Goal: Information Seeking & Learning: Learn about a topic

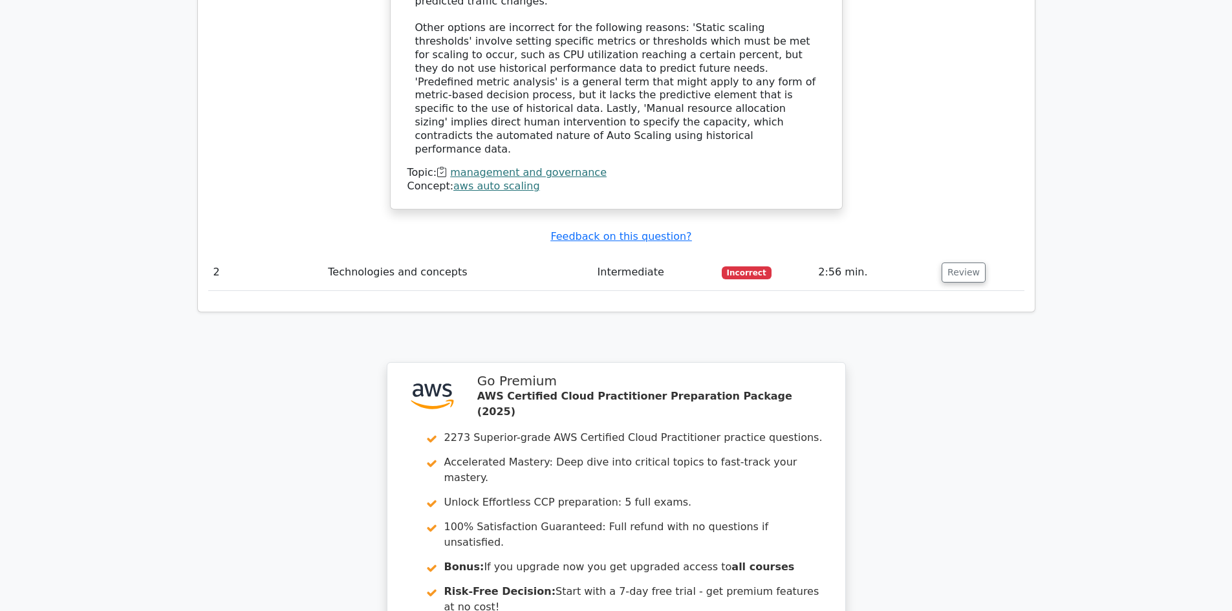
scroll to position [1475, 0]
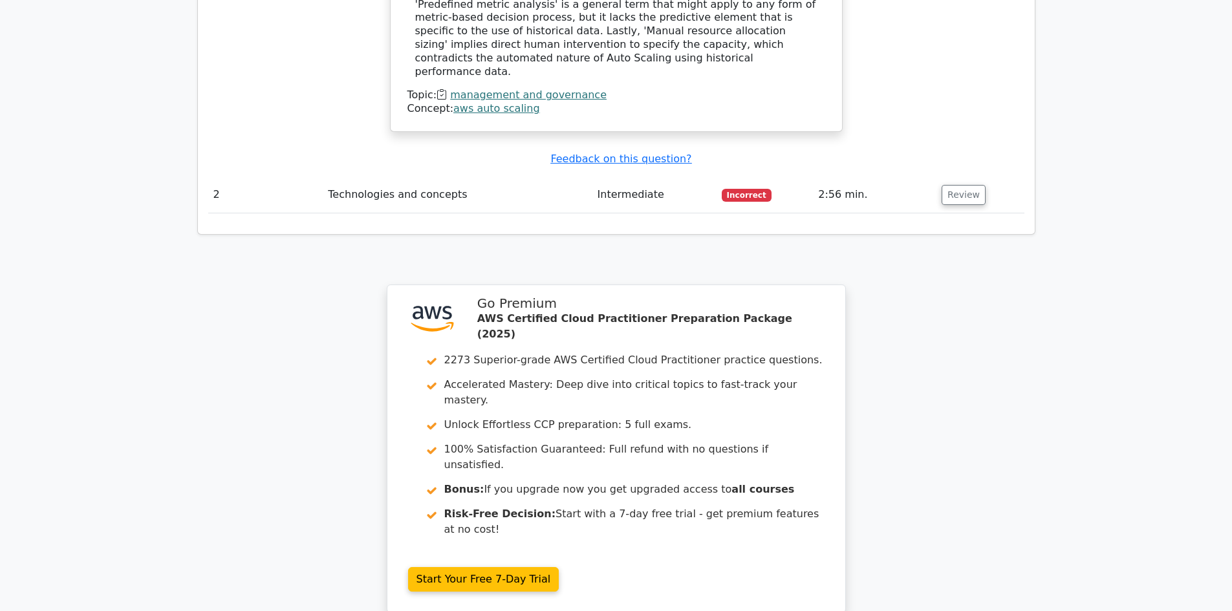
click at [803, 177] on td "Incorrect" at bounding box center [765, 195] width 97 height 37
click at [976, 185] on button "Review" at bounding box center [964, 195] width 44 height 20
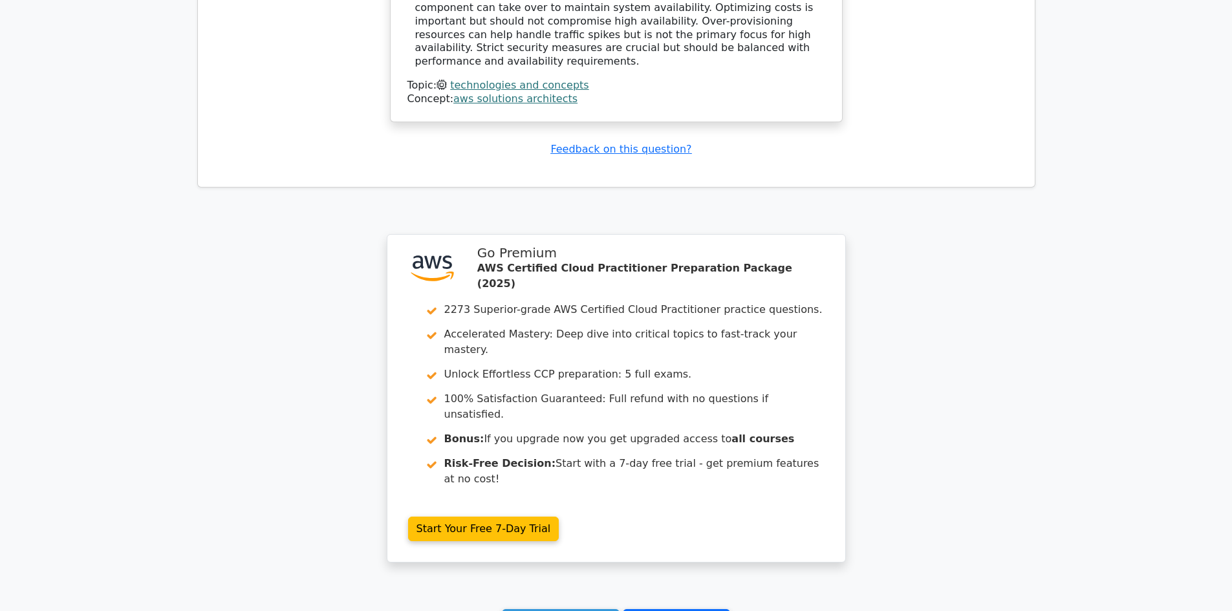
scroll to position [2068, 0]
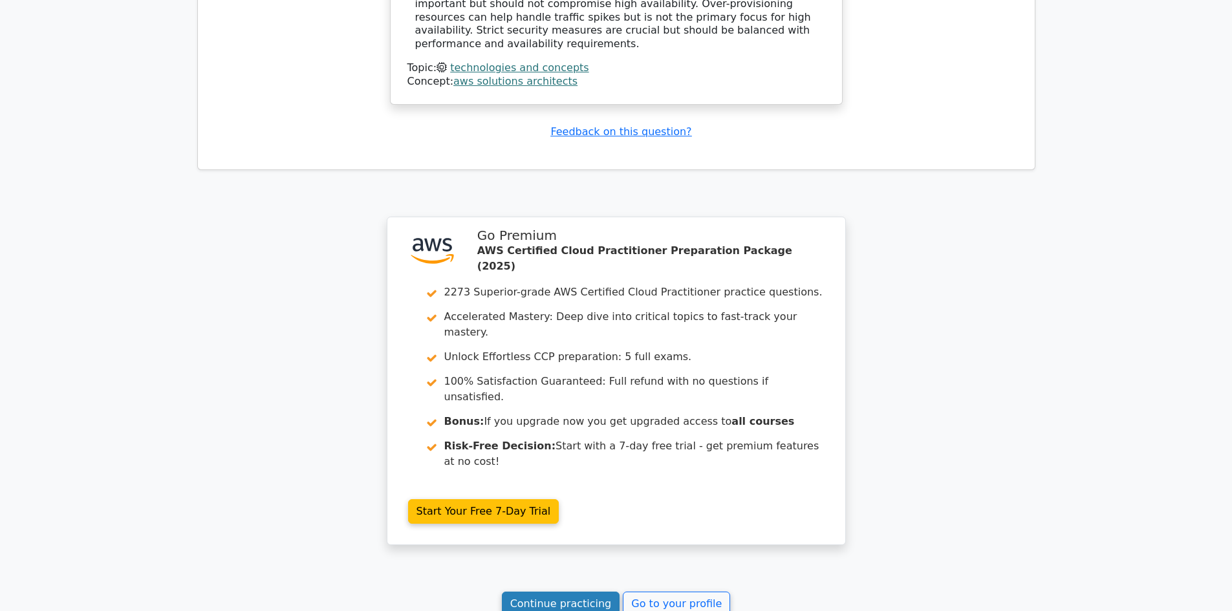
click at [560, 592] on link "Continue practicing" at bounding box center [561, 604] width 118 height 25
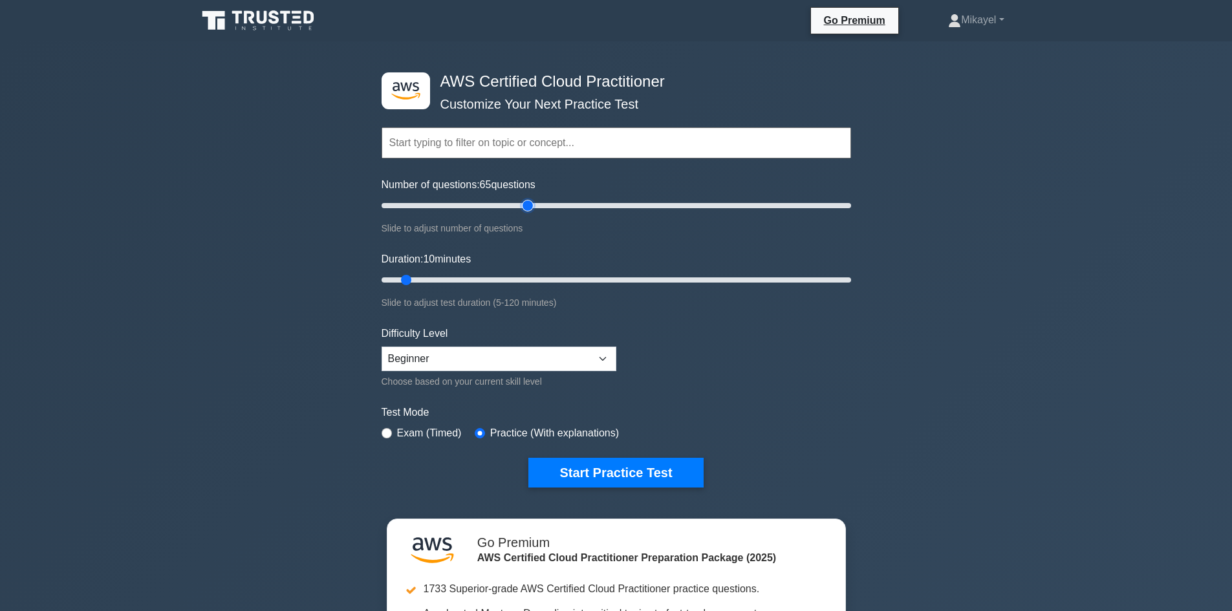
drag, startPoint x: 396, startPoint y: 203, endPoint x: 522, endPoint y: 209, distance: 125.6
type input "65"
click at [522, 209] on input "Number of questions: 65 questions" at bounding box center [617, 206] width 470 height 16
drag, startPoint x: 407, startPoint y: 283, endPoint x: 918, endPoint y: 283, distance: 510.3
type input "120"
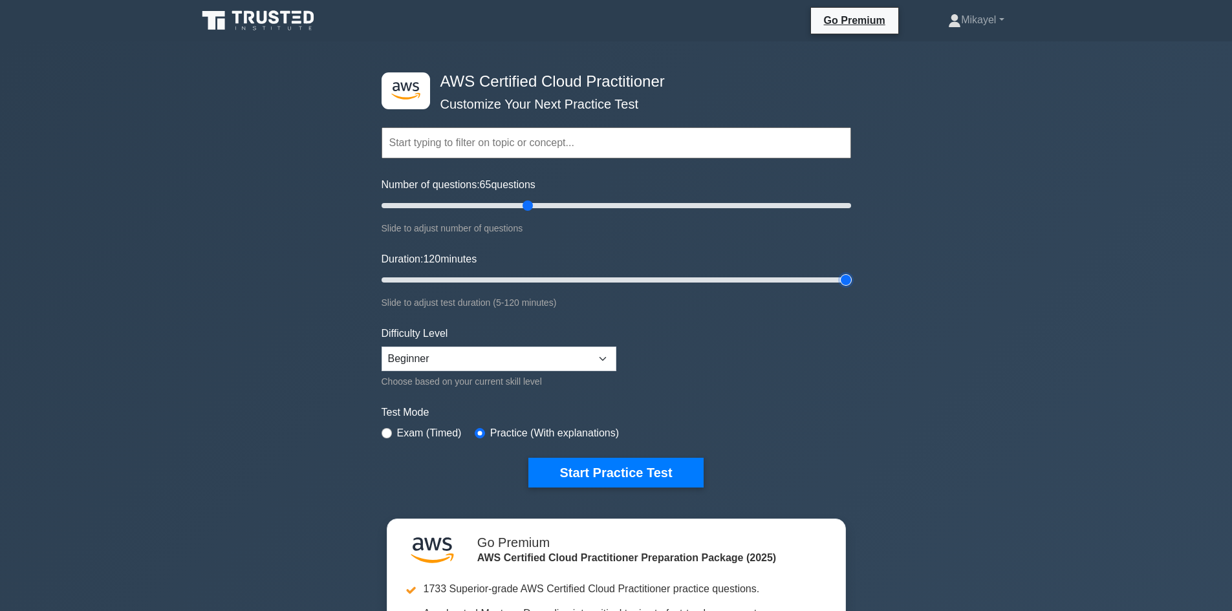
click at [851, 283] on input "Duration: 120 minutes" at bounding box center [617, 280] width 470 height 16
click at [382, 347] on select "Beginner Intermediate Expert" at bounding box center [499, 359] width 235 height 25
select select "beginner"
click at [382, 347] on select "Beginner Intermediate Expert" at bounding box center [499, 359] width 235 height 25
click at [385, 433] on input "radio" at bounding box center [387, 433] width 10 height 10
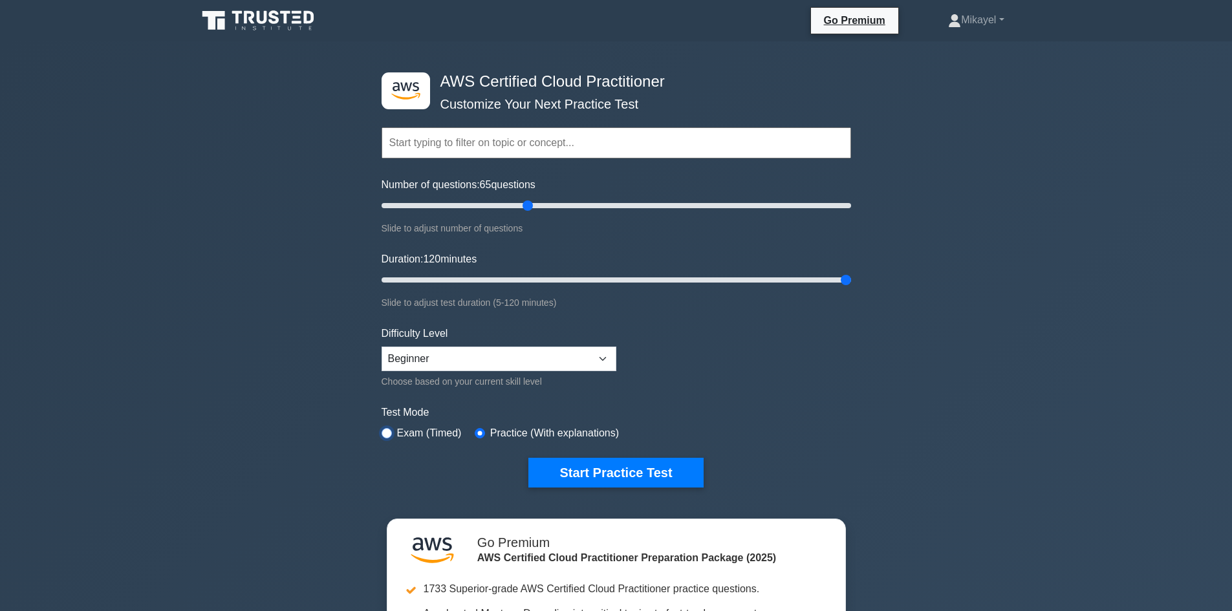
radio input "true"
click at [481, 431] on input "radio" at bounding box center [480, 433] width 10 height 10
radio input "true"
click at [625, 471] on button "Start Practice Test" at bounding box center [615, 473] width 175 height 30
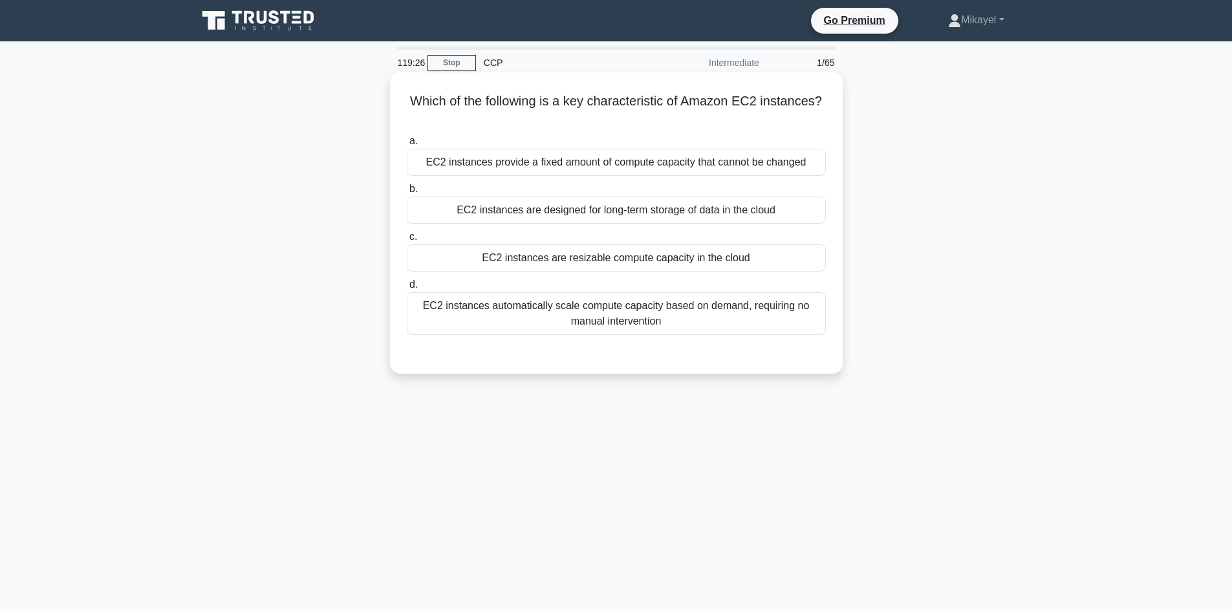
click at [599, 259] on div "EC2 instances are resizable compute capacity in the cloud" at bounding box center [616, 257] width 419 height 27
click at [407, 241] on input "c. EC2 instances are resizable compute capacity in the cloud" at bounding box center [407, 237] width 0 height 8
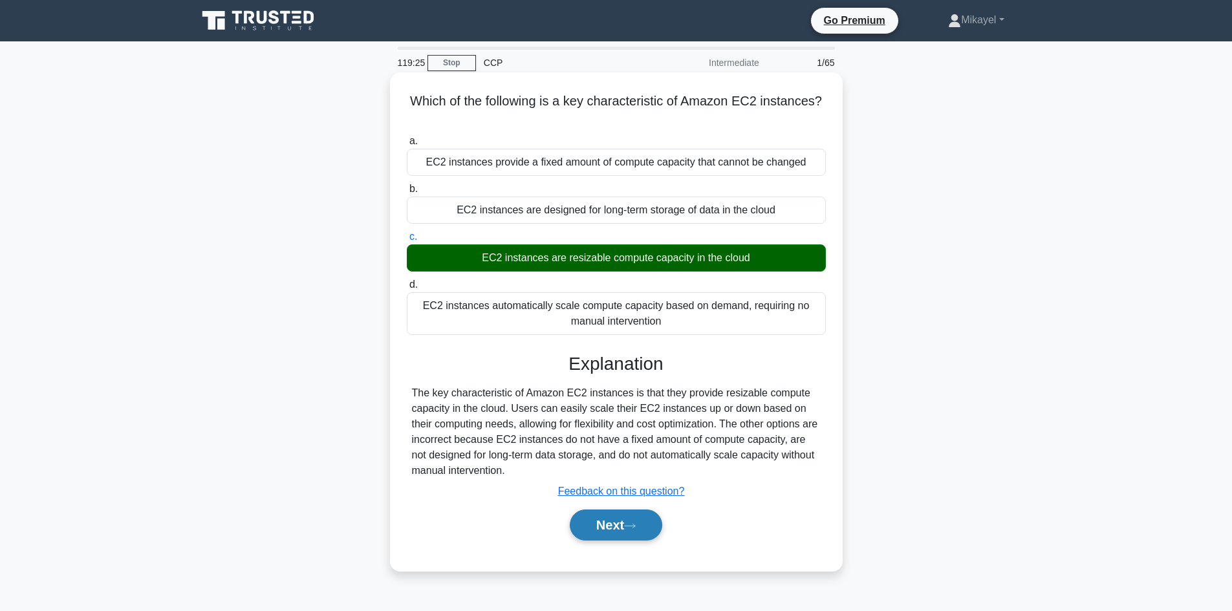
click at [625, 524] on button "Next" at bounding box center [616, 525] width 92 height 31
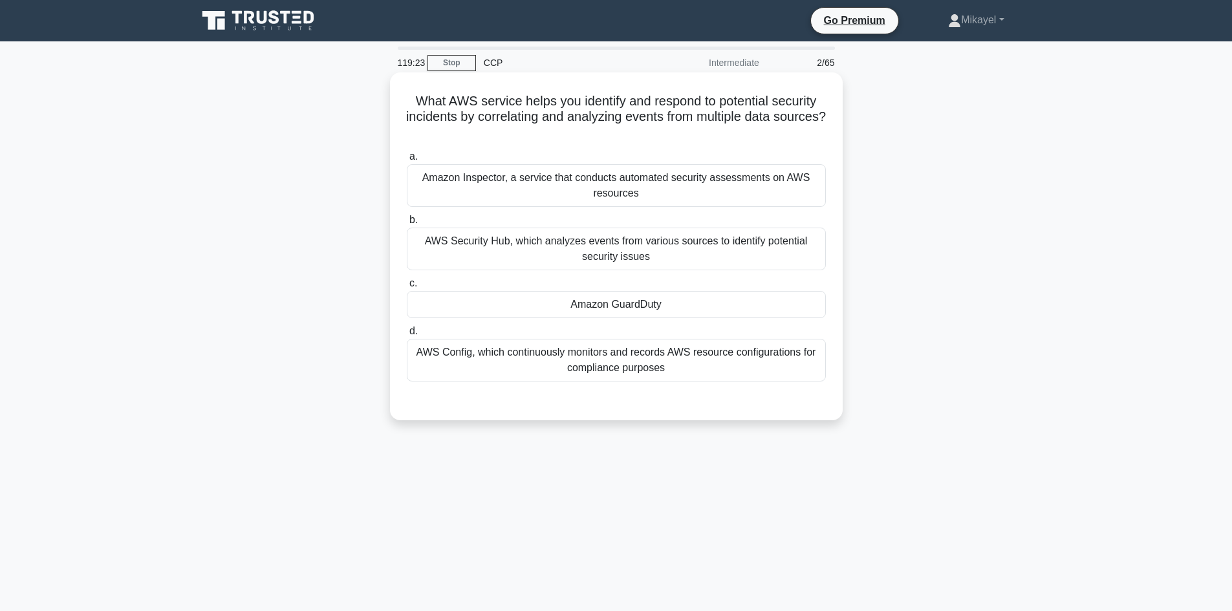
click at [590, 305] on div "Amazon GuardDuty" at bounding box center [616, 304] width 419 height 27
click at [407, 288] on input "c. Amazon GuardDuty" at bounding box center [407, 283] width 0 height 8
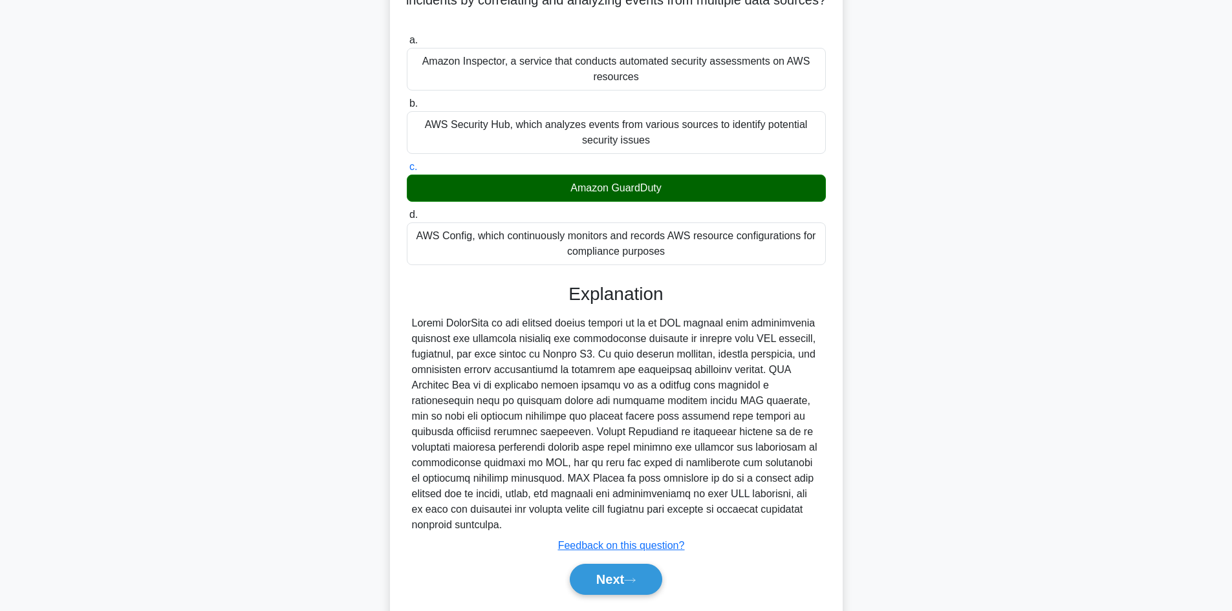
scroll to position [140, 0]
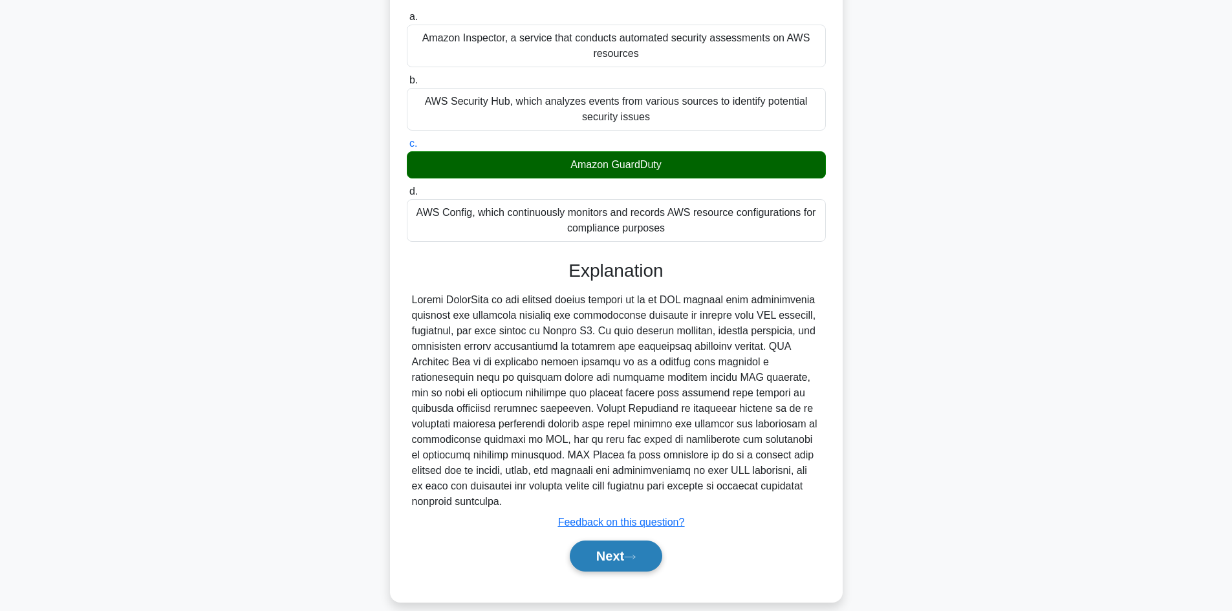
click at [619, 541] on button "Next" at bounding box center [616, 556] width 92 height 31
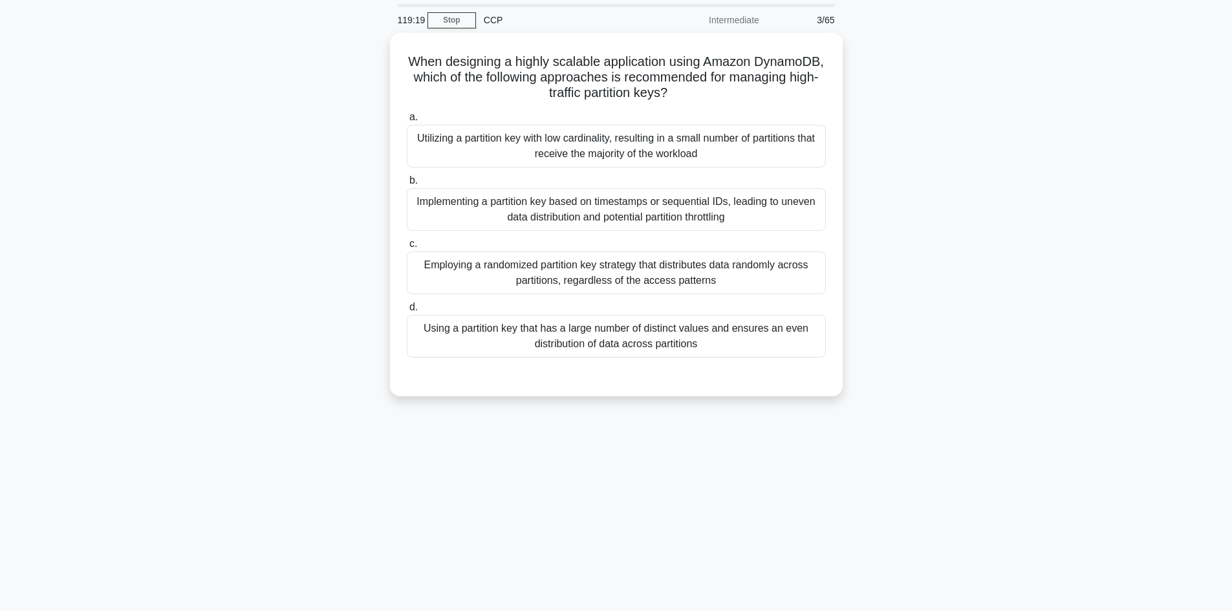
scroll to position [0, 0]
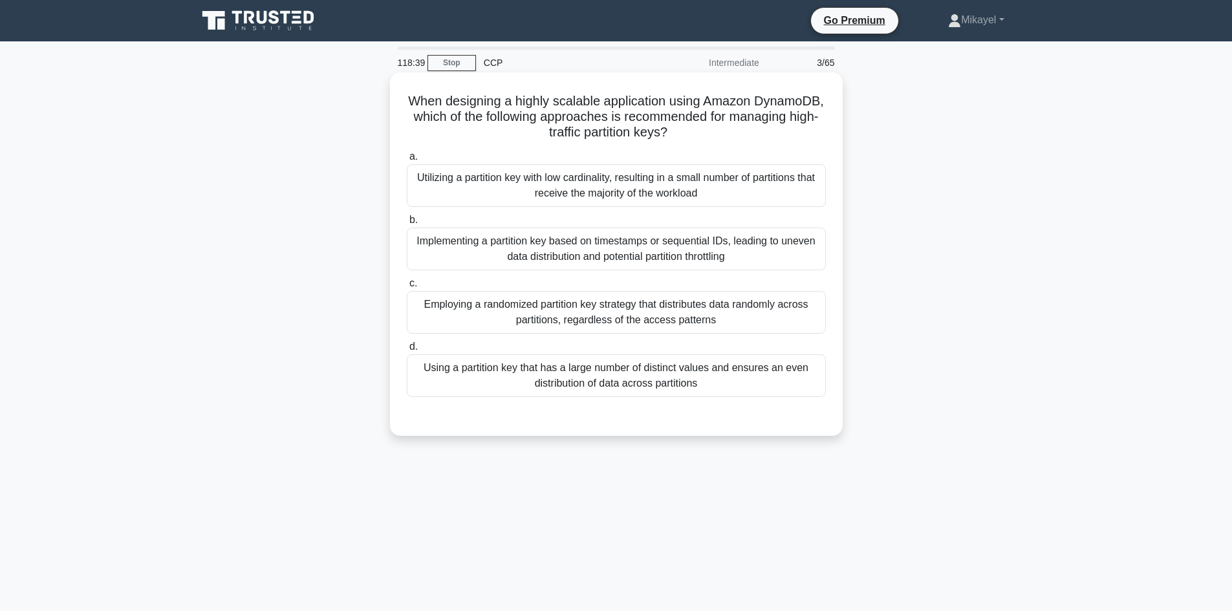
click at [560, 378] on div "Using a partition key that has a large number of distinct values and ensures an…" at bounding box center [616, 375] width 419 height 43
click at [407, 351] on input "d. Using a partition key that has a large number of distinct values and ensures…" at bounding box center [407, 347] width 0 height 8
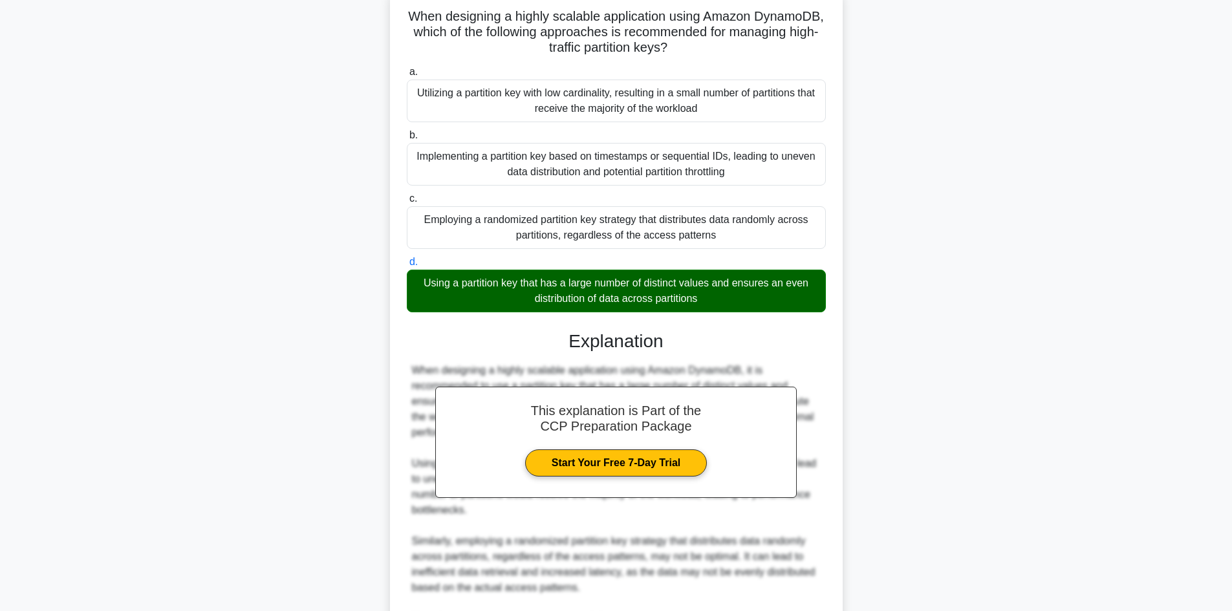
scroll to position [233, 0]
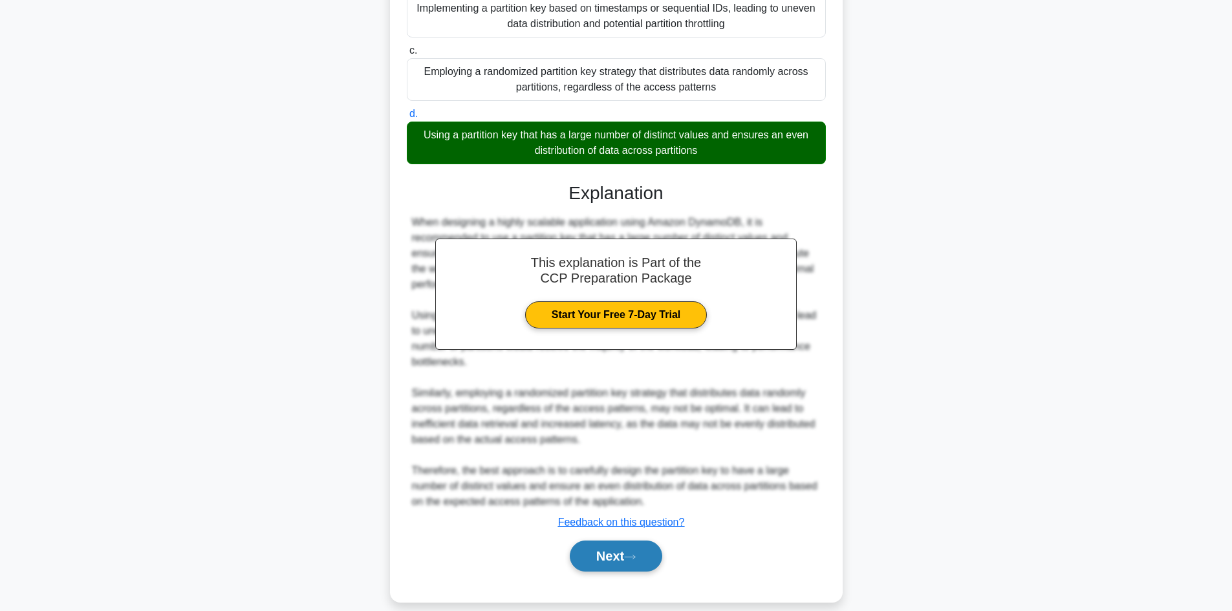
click at [616, 554] on button "Next" at bounding box center [616, 556] width 92 height 31
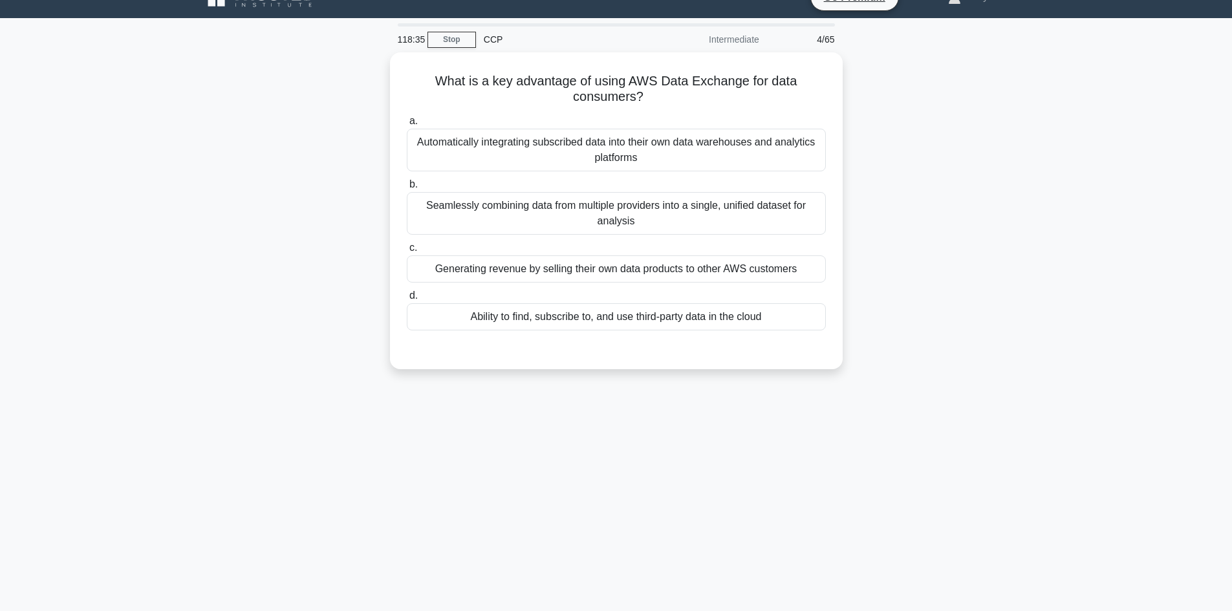
scroll to position [10, 0]
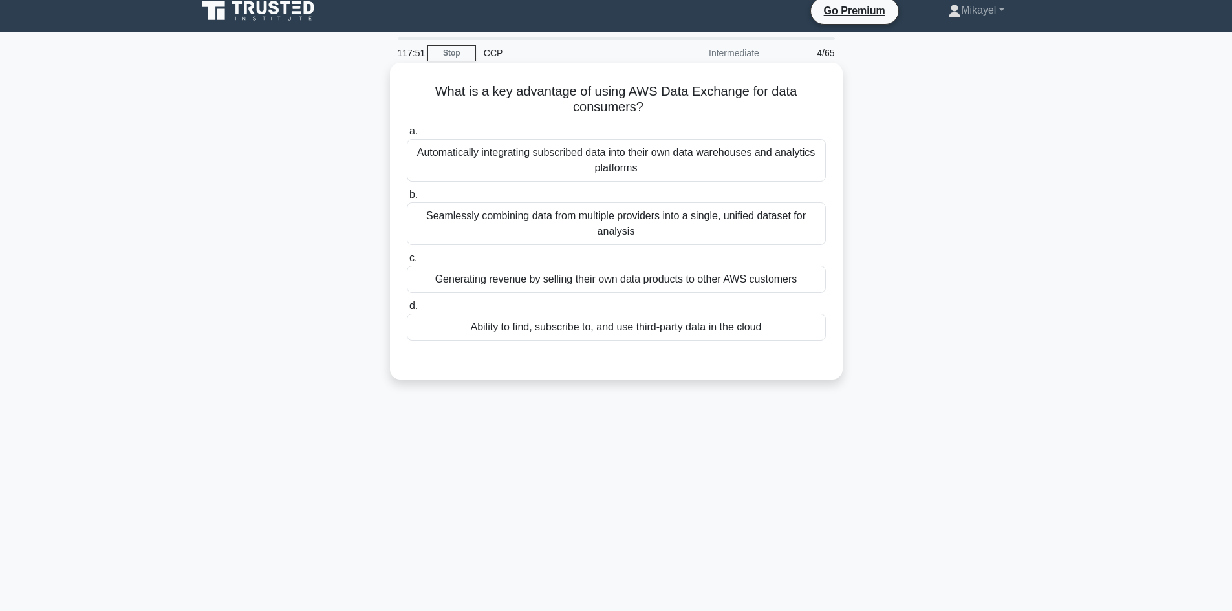
click at [559, 223] on div "Seamlessly combining data from multiple providers into a single, unified datase…" at bounding box center [616, 223] width 419 height 43
click at [407, 199] on input "b. Seamlessly combining data from multiple providers into a single, unified dat…" at bounding box center [407, 195] width 0 height 8
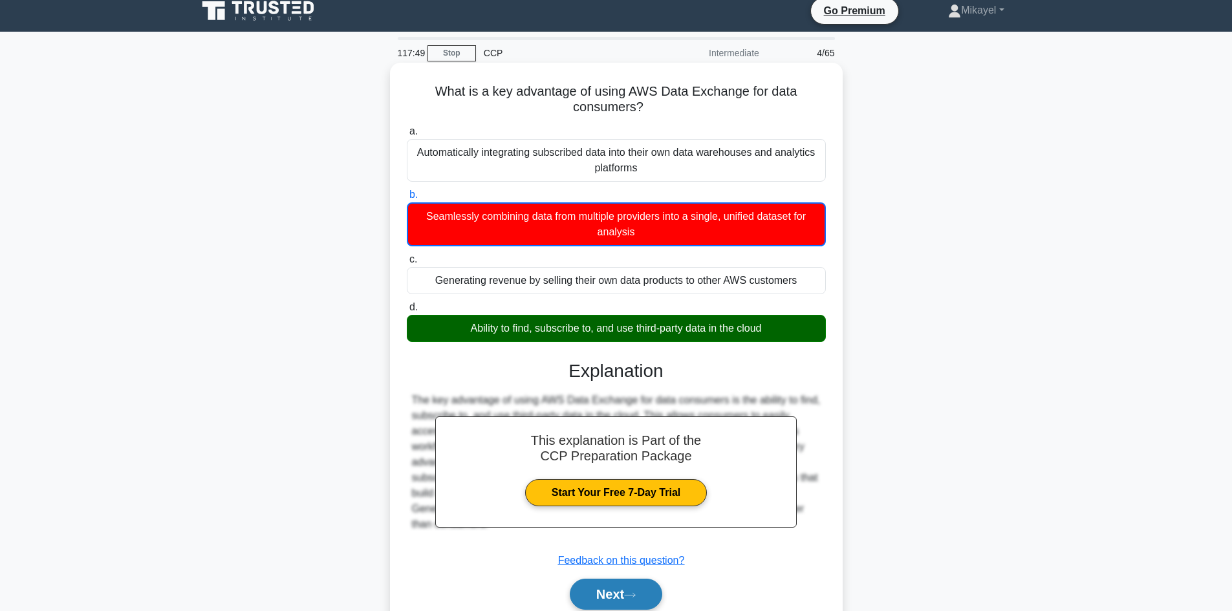
click at [636, 592] on icon at bounding box center [630, 595] width 12 height 7
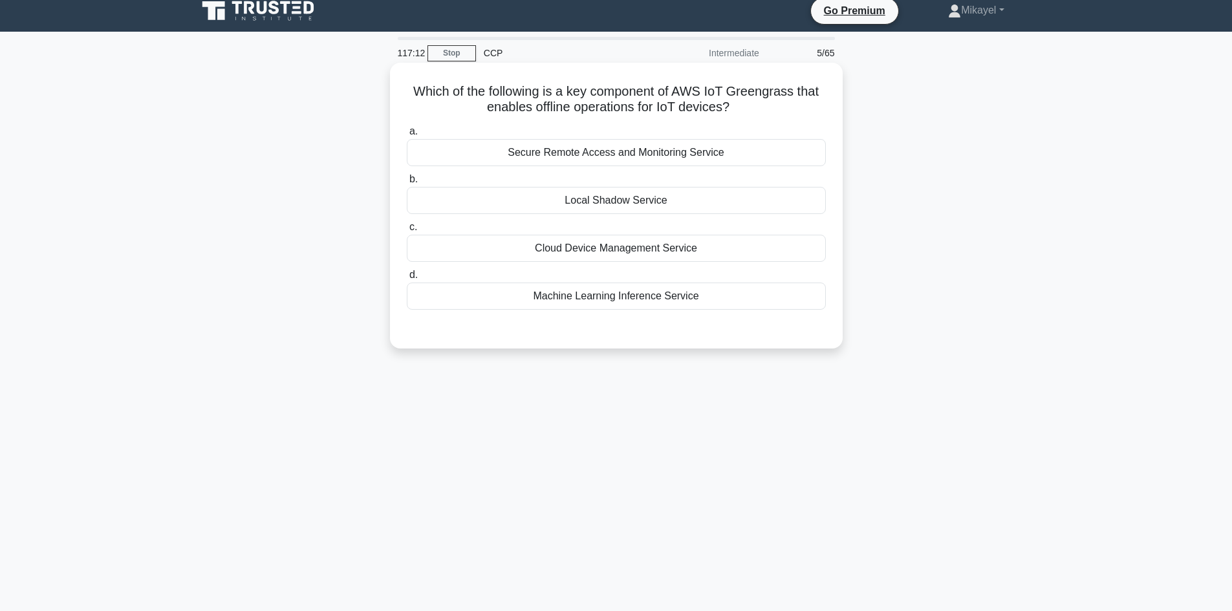
click at [598, 157] on div "Secure Remote Access and Monitoring Service" at bounding box center [616, 152] width 419 height 27
click at [407, 136] on input "a. Secure Remote Access and Monitoring Service" at bounding box center [407, 131] width 0 height 8
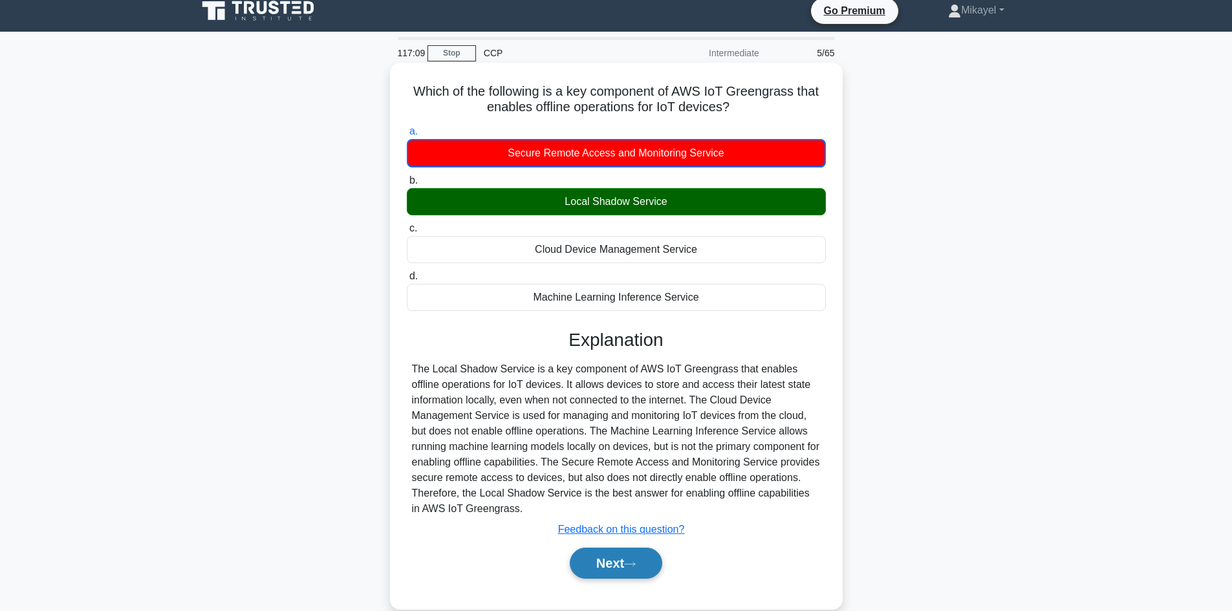
click at [604, 567] on button "Next" at bounding box center [616, 563] width 92 height 31
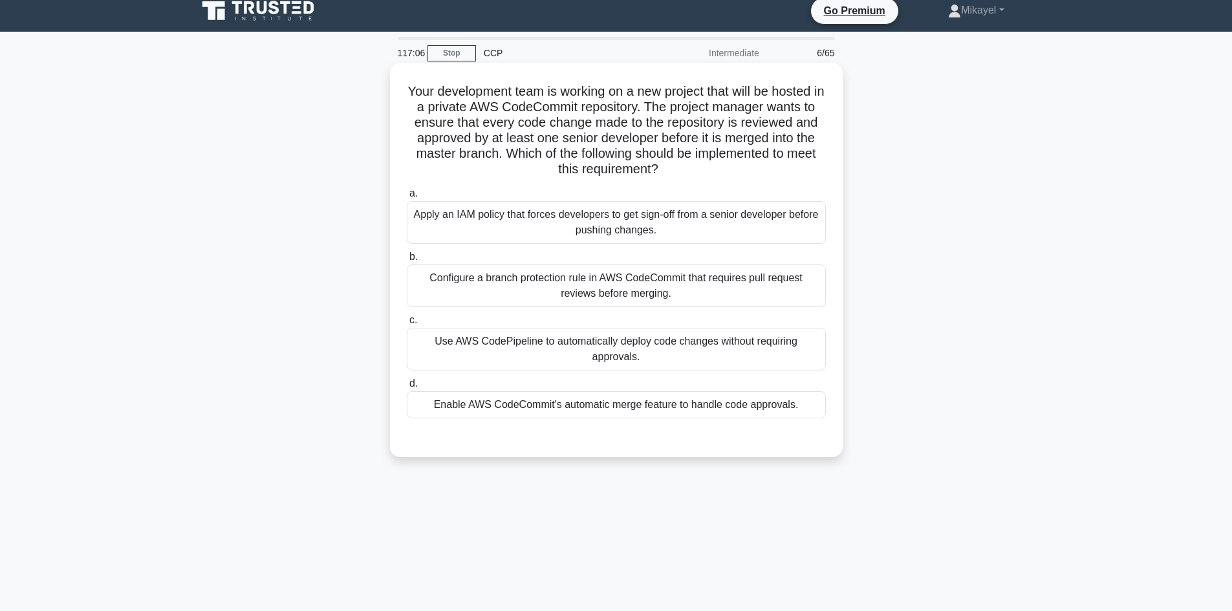
click at [610, 405] on div "Enable AWS CodeCommit's automatic merge feature to handle code approvals." at bounding box center [616, 404] width 419 height 27
click at [407, 388] on input "d. Enable AWS CodeCommit's automatic merge feature to handle code approvals." at bounding box center [407, 384] width 0 height 8
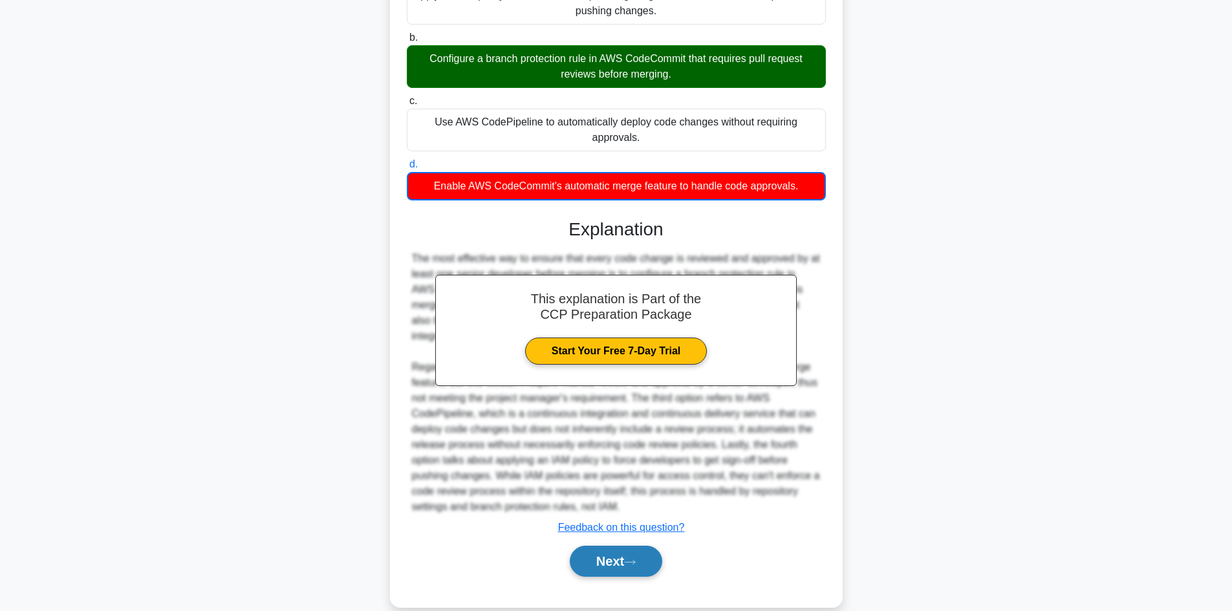
scroll to position [243, 0]
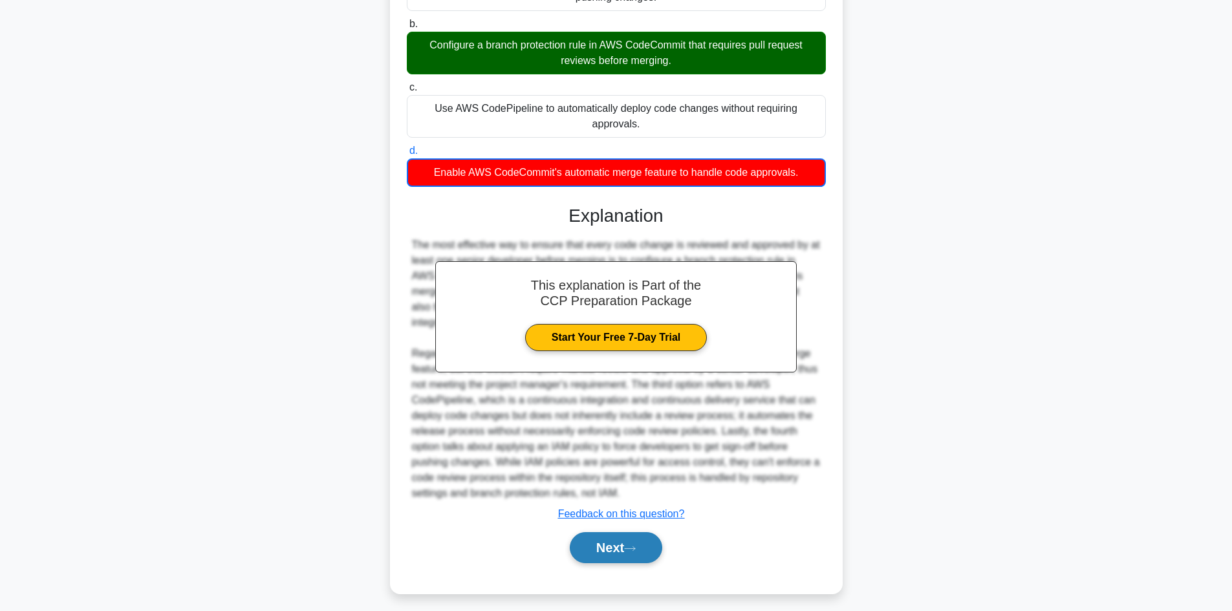
click at [614, 537] on button "Next" at bounding box center [616, 547] width 92 height 31
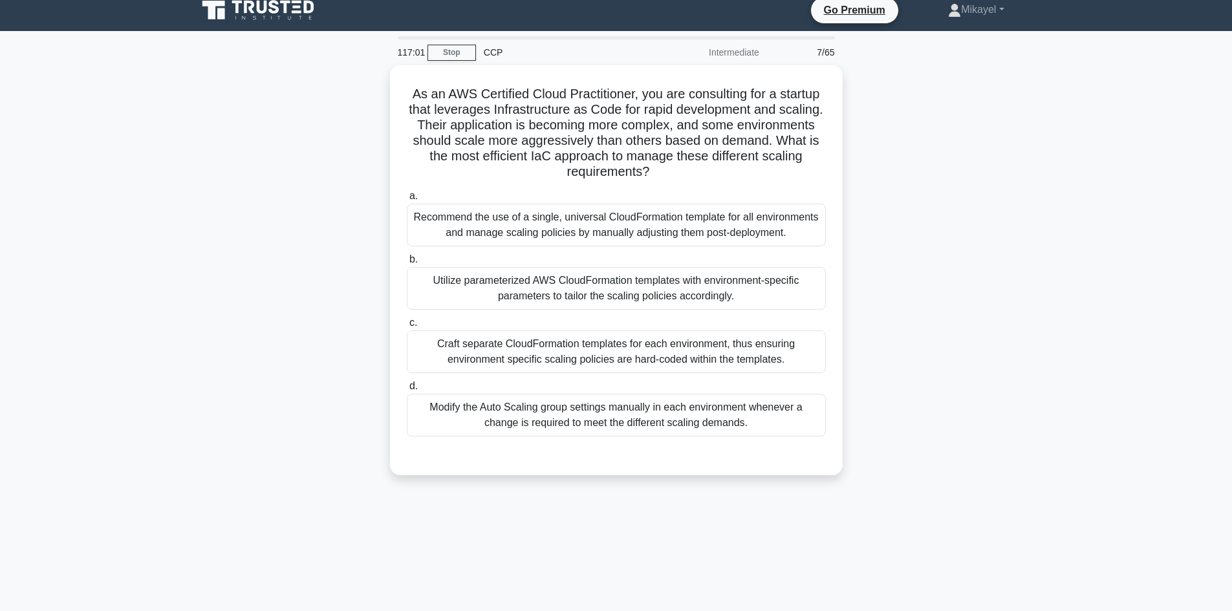
scroll to position [10, 0]
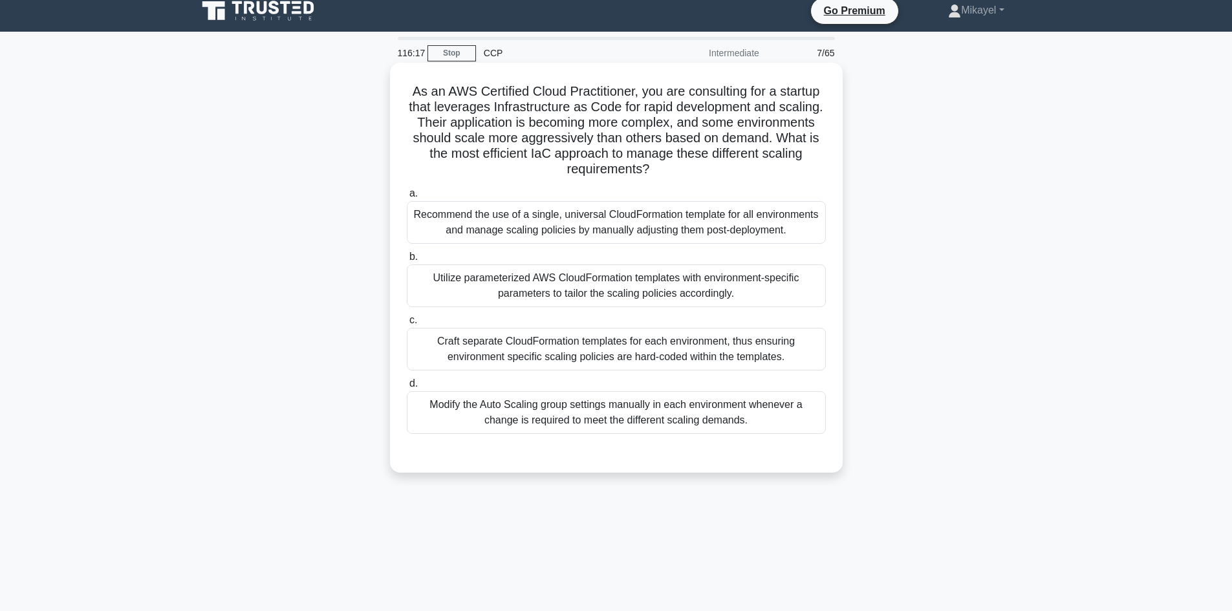
click at [601, 416] on div "Modify the Auto Scaling group settings manually in each environment whenever a …" at bounding box center [616, 412] width 419 height 43
click at [407, 388] on input "d. Modify the Auto Scaling group settings manually in each environment whenever…" at bounding box center [407, 384] width 0 height 8
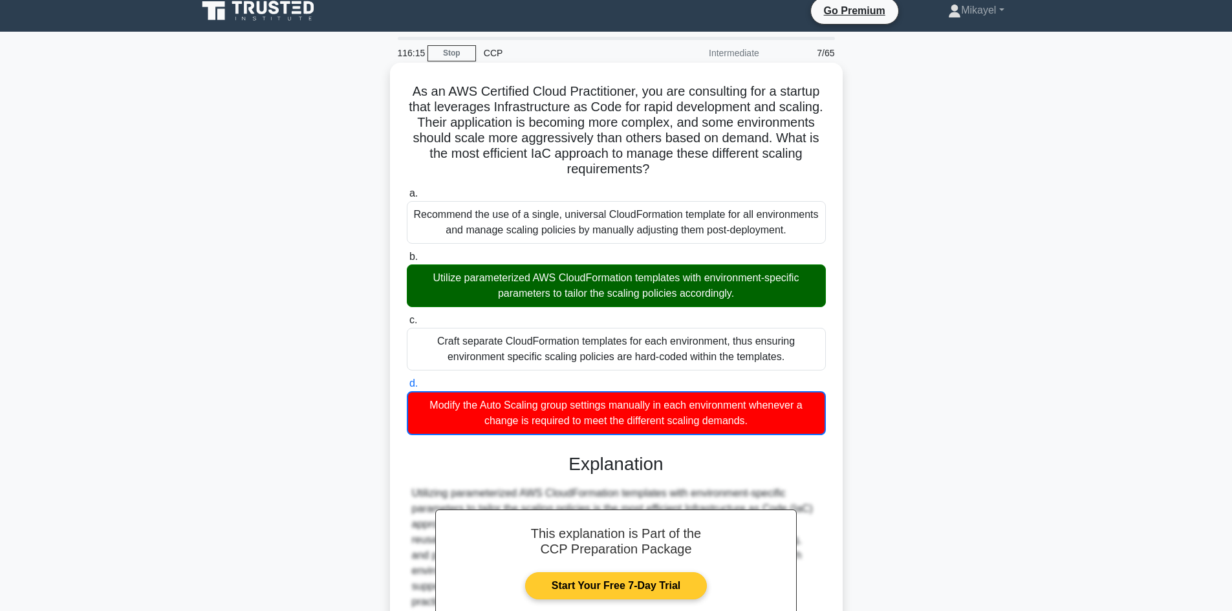
scroll to position [265, 0]
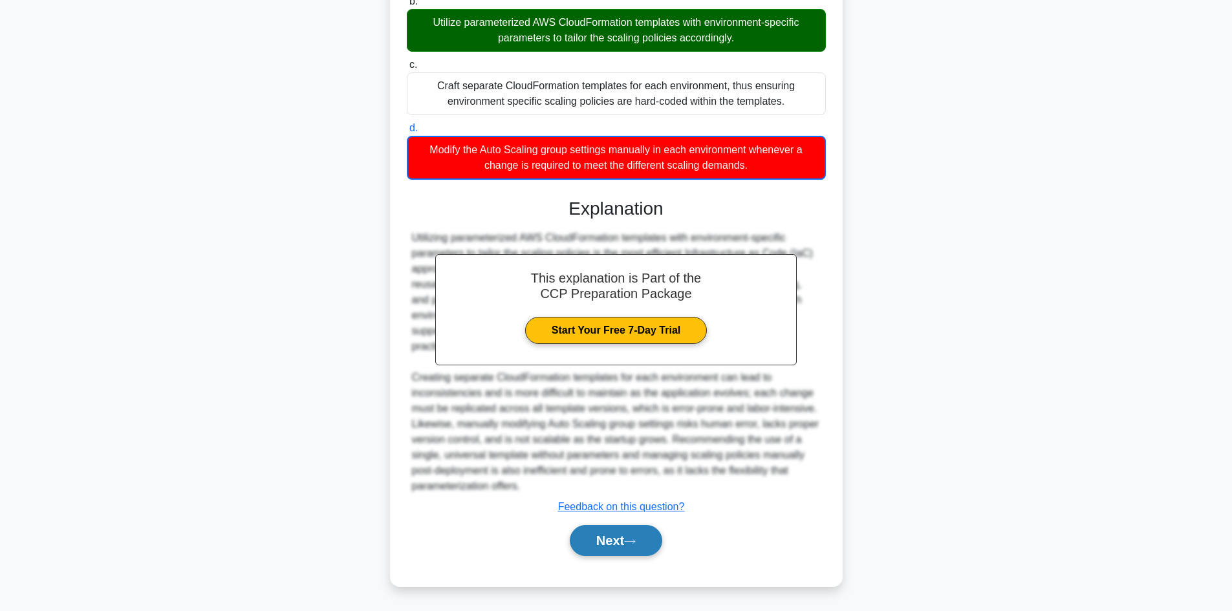
click at [613, 538] on button "Next" at bounding box center [616, 540] width 92 height 31
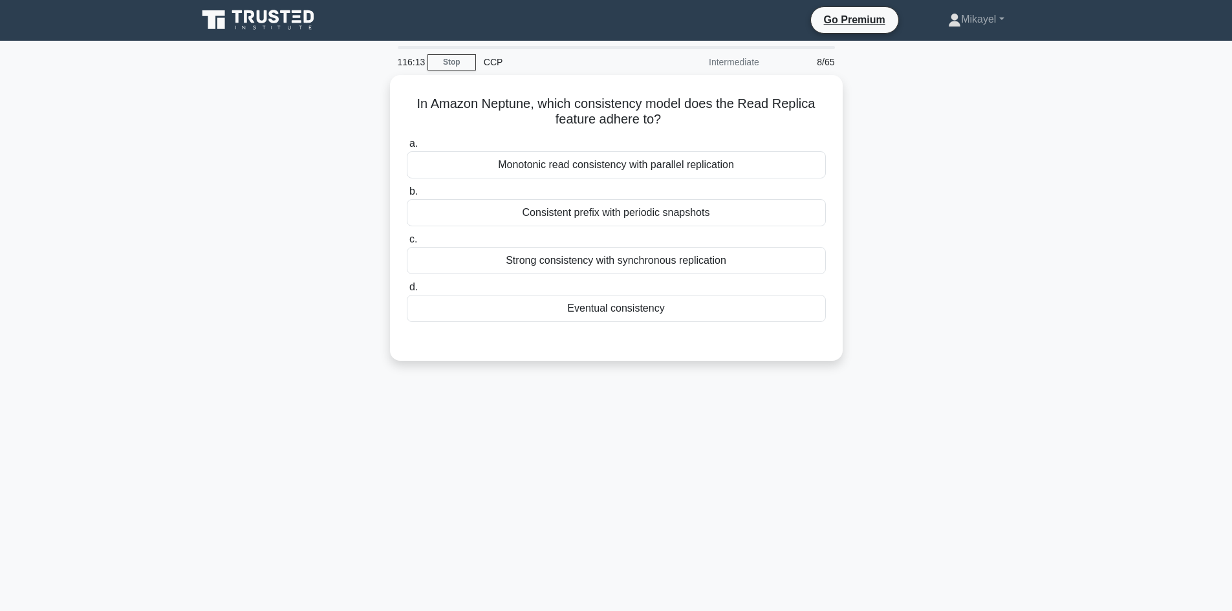
scroll to position [0, 0]
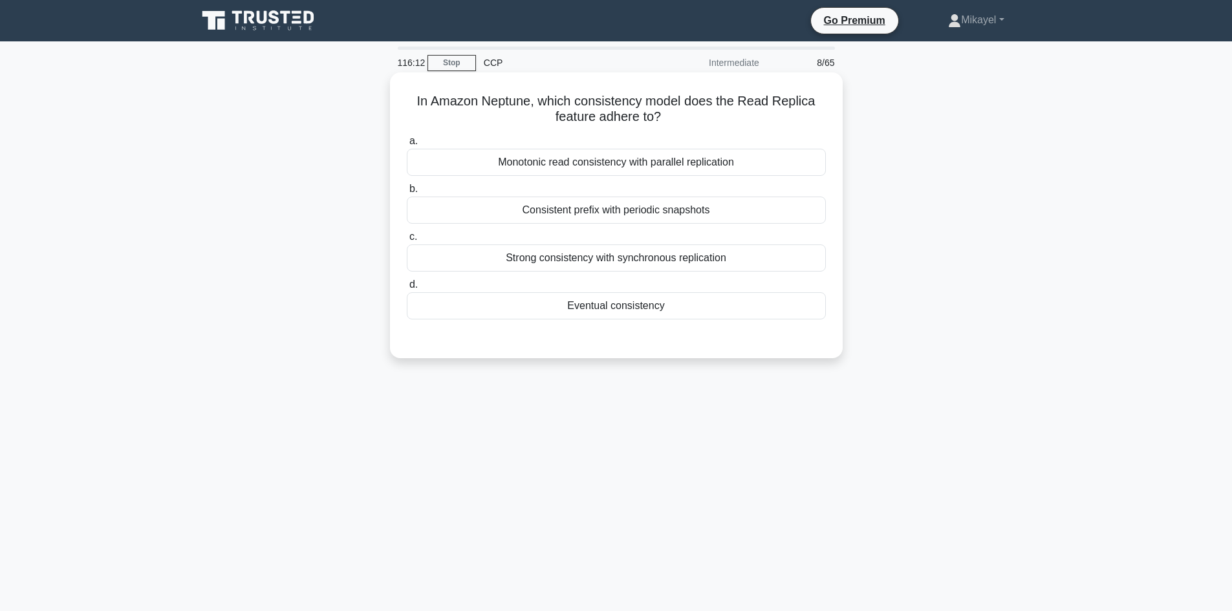
click at [643, 296] on div "Eventual consistency" at bounding box center [616, 305] width 419 height 27
click at [407, 289] on input "d. Eventual consistency" at bounding box center [407, 285] width 0 height 8
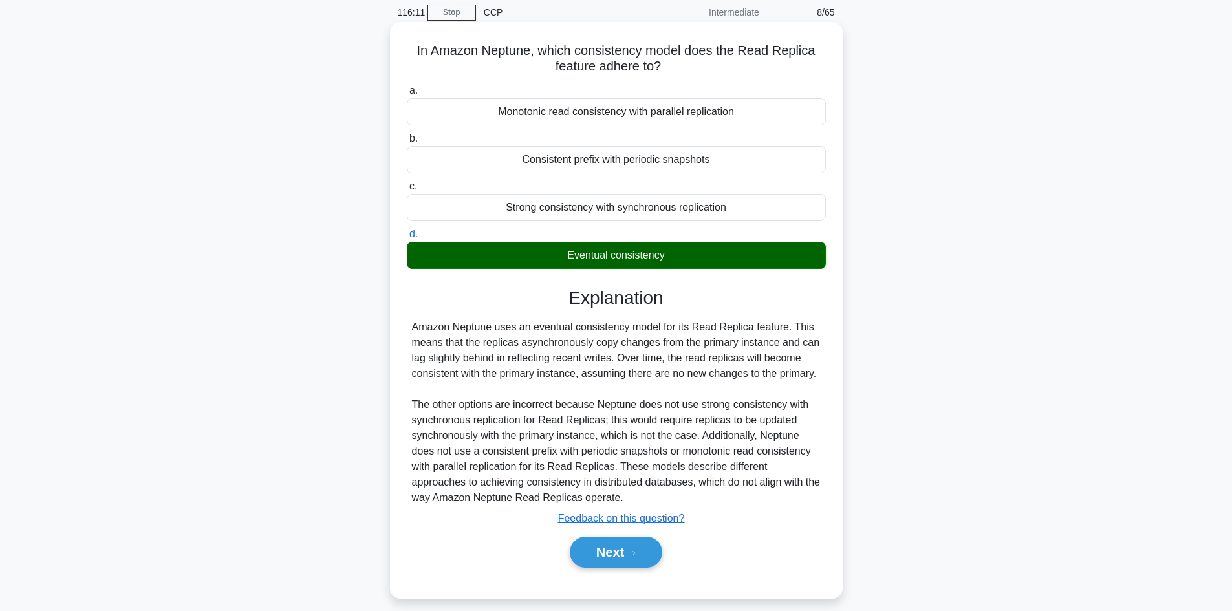
scroll to position [78, 0]
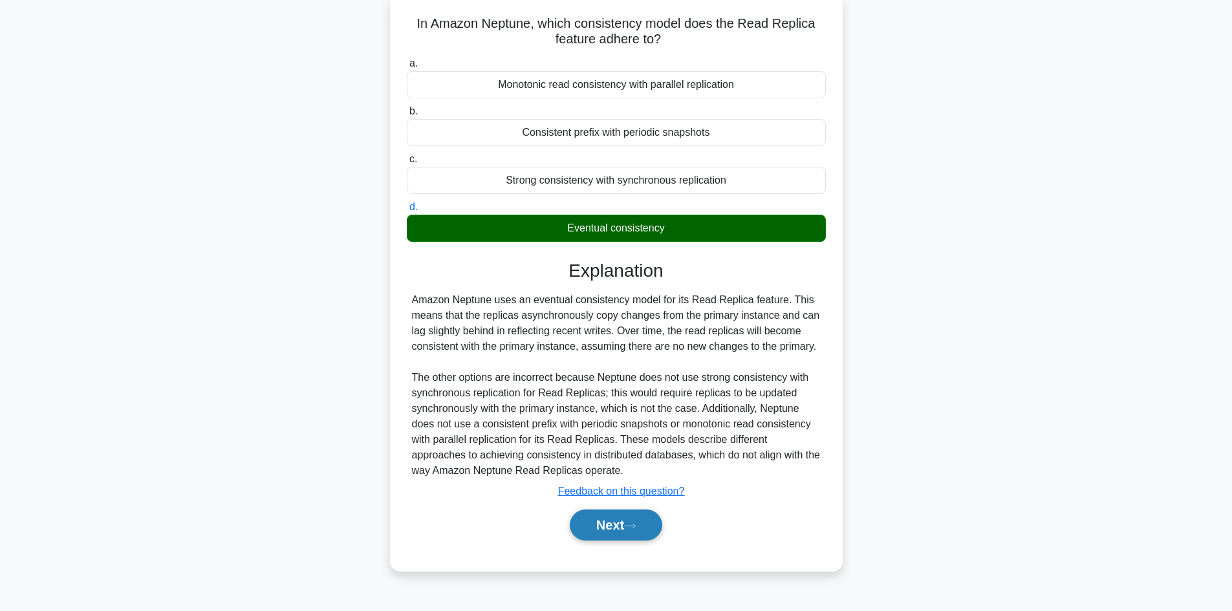
click at [625, 531] on button "Next" at bounding box center [616, 525] width 92 height 31
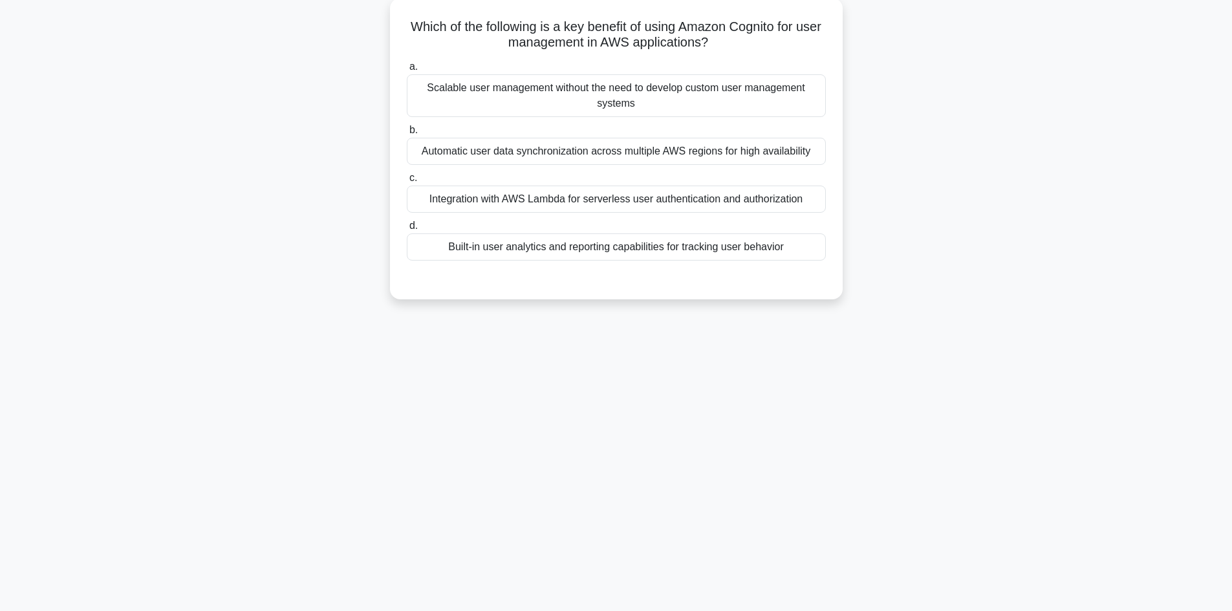
scroll to position [0, 0]
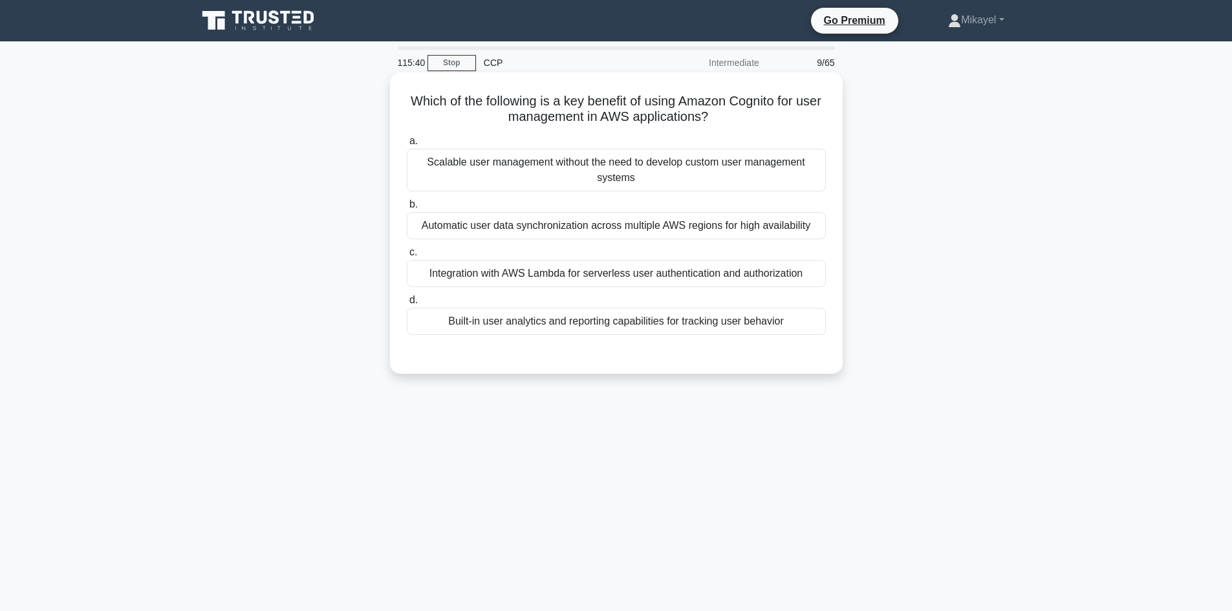
click at [639, 276] on div "Integration with AWS Lambda for serverless user authentication and authorization" at bounding box center [616, 273] width 419 height 27
click at [407, 257] on input "c. Integration with AWS Lambda for serverless user authentication and authoriza…" at bounding box center [407, 252] width 0 height 8
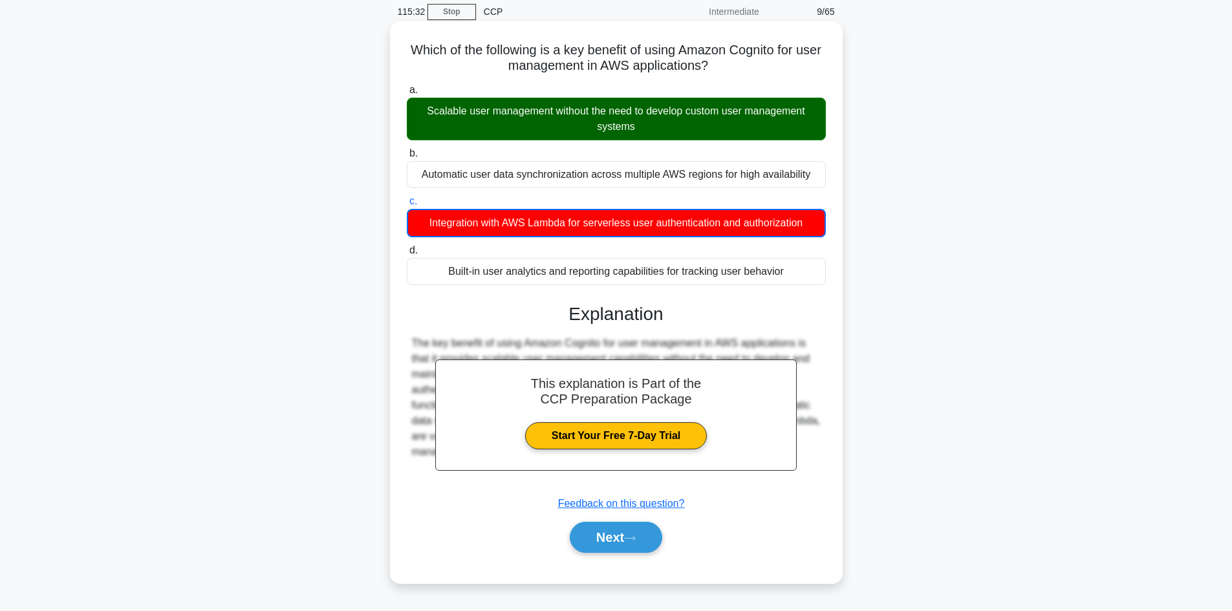
scroll to position [78, 0]
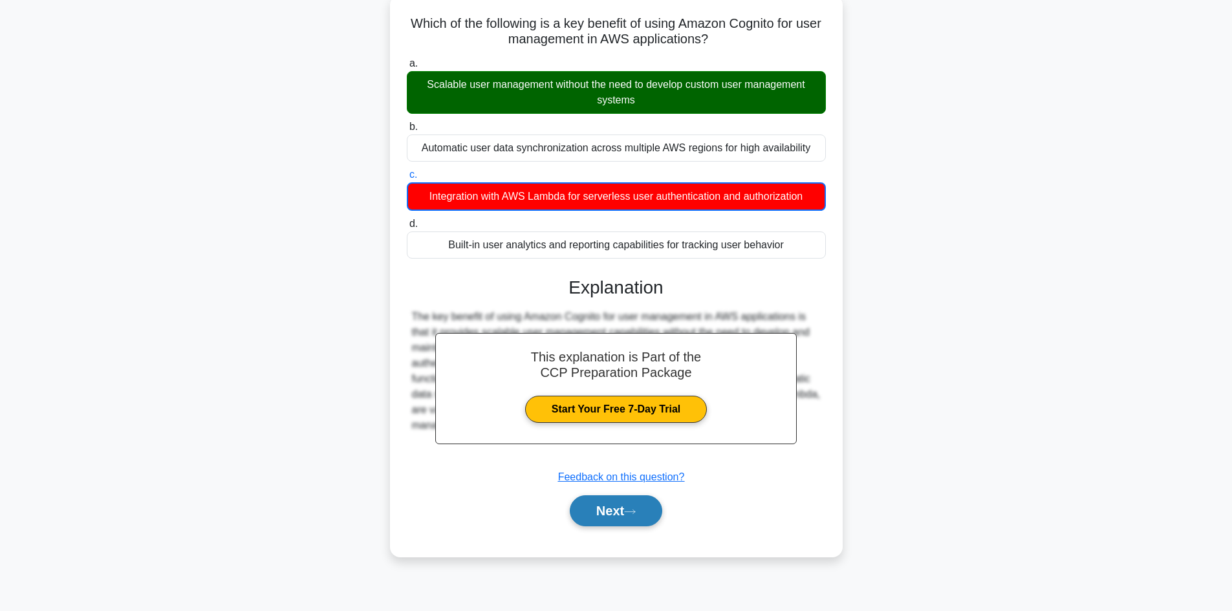
click at [629, 513] on icon at bounding box center [630, 511] width 12 height 7
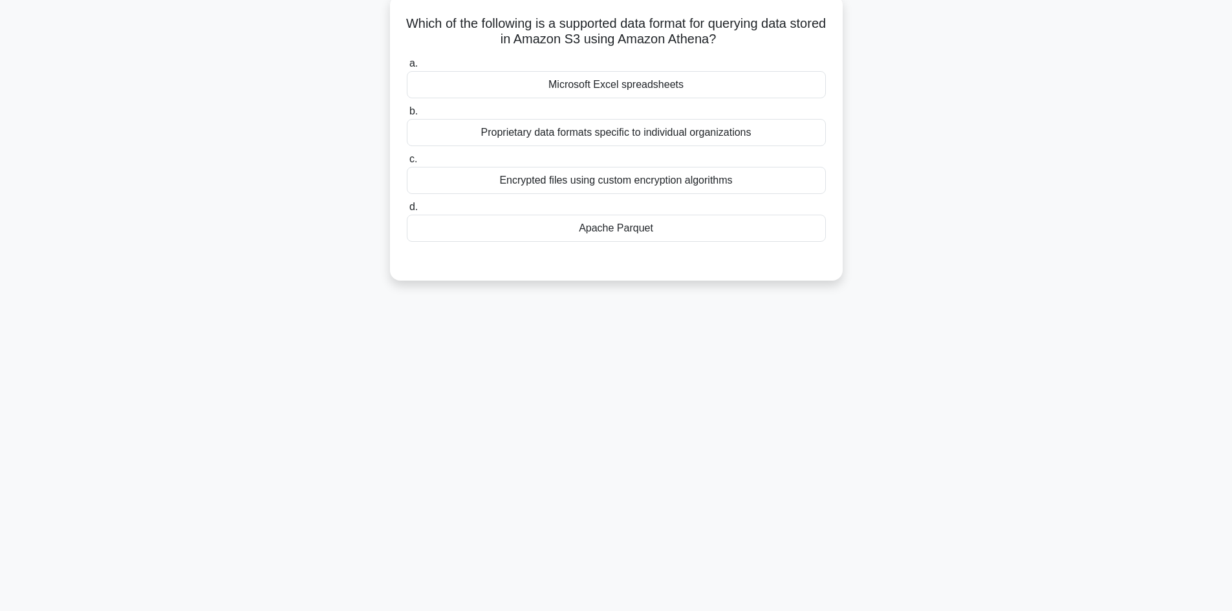
click at [620, 236] on div "Apache Parquet" at bounding box center [616, 228] width 419 height 27
click at [407, 211] on input "d. Apache Parquet" at bounding box center [407, 207] width 0 height 8
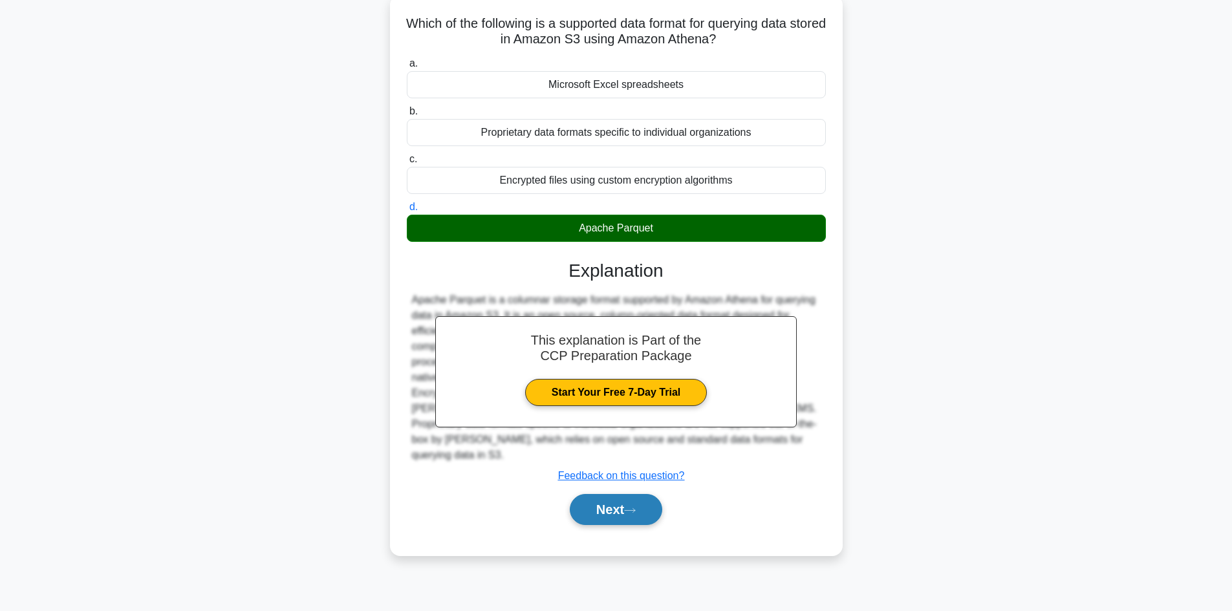
click at [617, 500] on button "Next" at bounding box center [616, 509] width 92 height 31
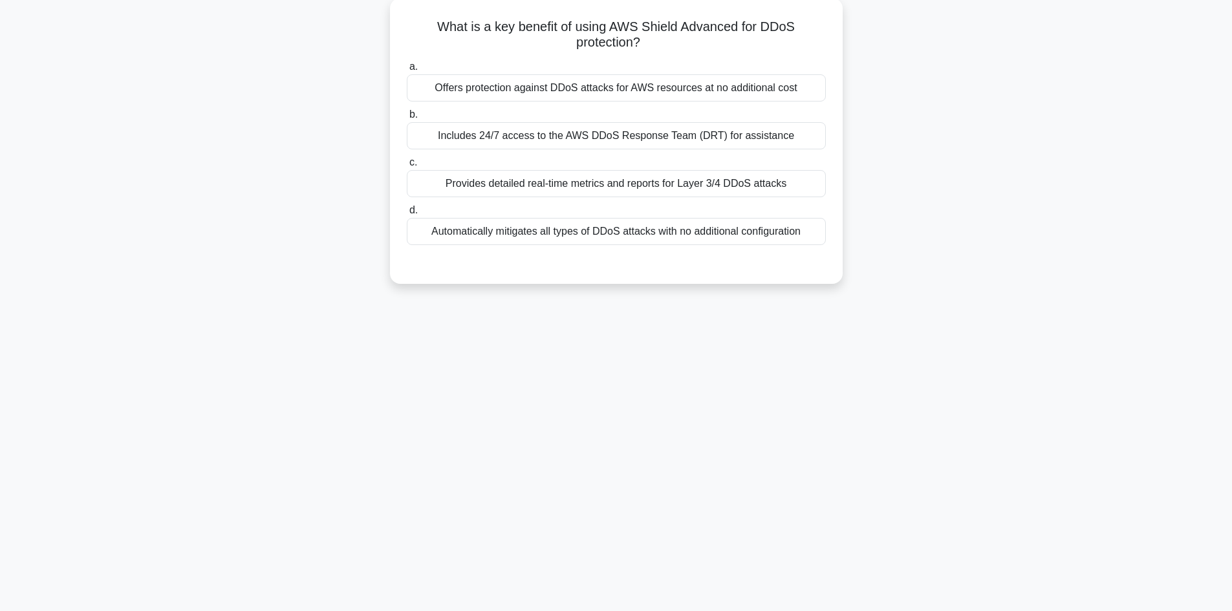
scroll to position [0, 0]
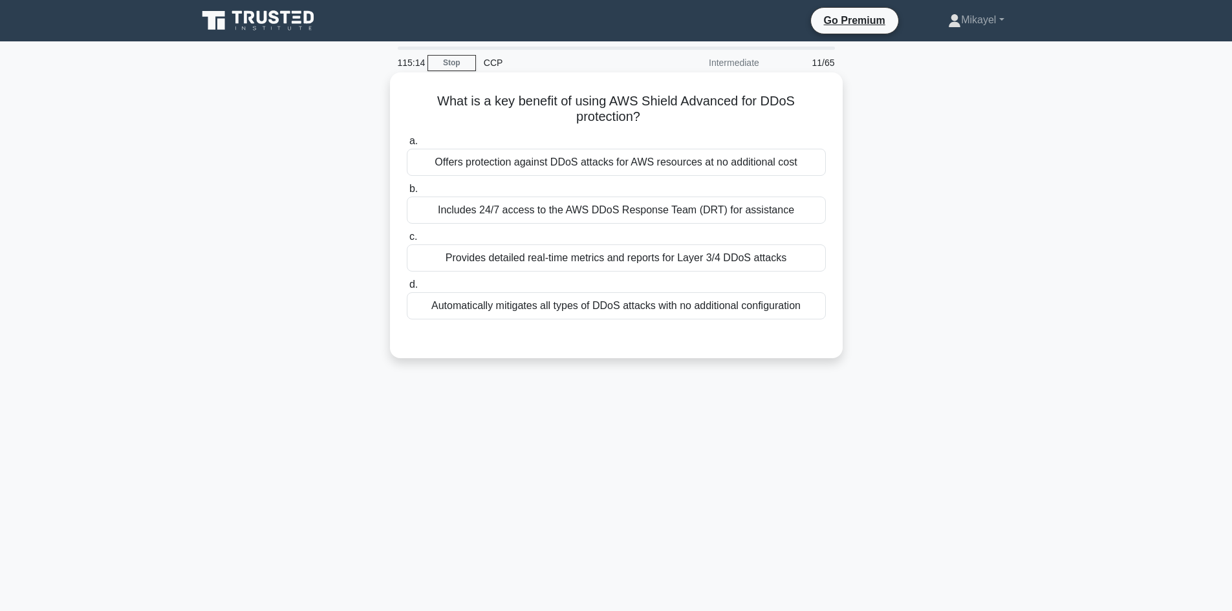
click at [636, 205] on div "Includes 24/7 access to the AWS DDoS Response Team (DRT) for assistance" at bounding box center [616, 210] width 419 height 27
click at [407, 193] on input "b. Includes 24/7 access to the AWS DDoS Response Team (DRT) for assistance" at bounding box center [407, 189] width 0 height 8
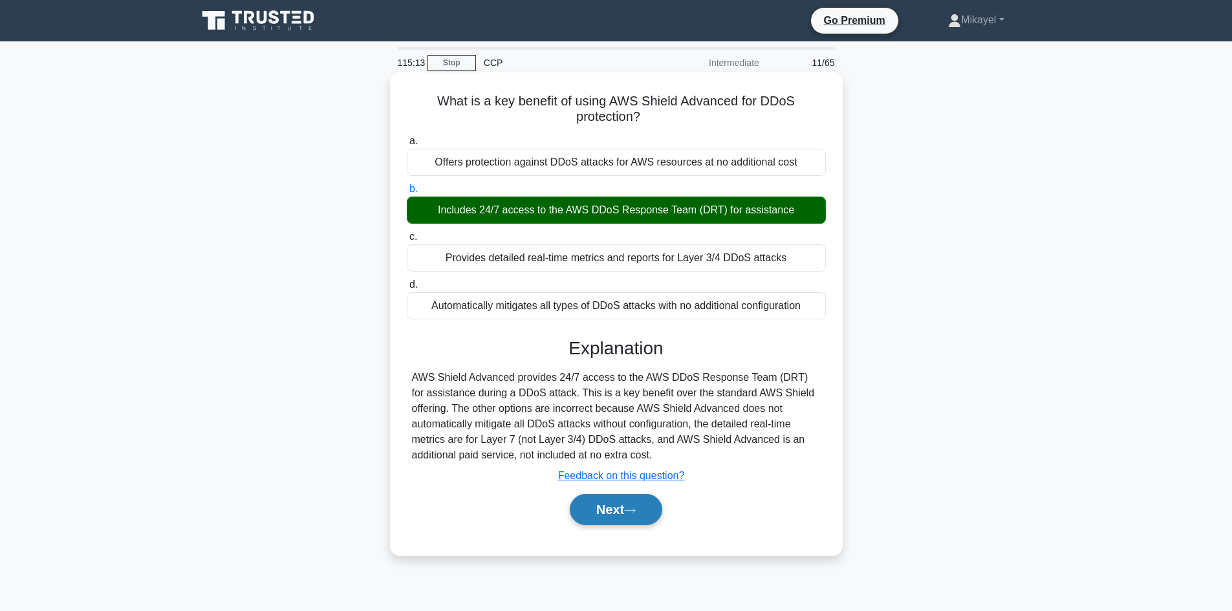
click at [629, 505] on button "Next" at bounding box center [616, 509] width 92 height 31
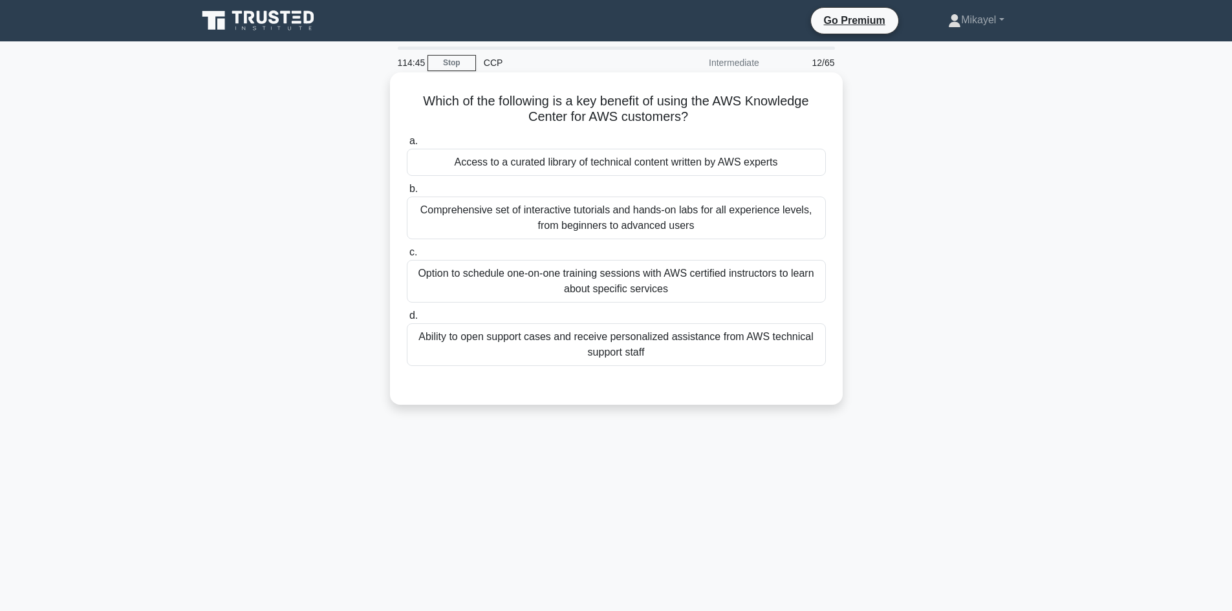
click at [605, 353] on div "Ability to open support cases and receive personalized assistance from AWS tech…" at bounding box center [616, 344] width 419 height 43
click at [407, 320] on input "d. Ability to open support cases and receive personalized assistance from AWS t…" at bounding box center [407, 316] width 0 height 8
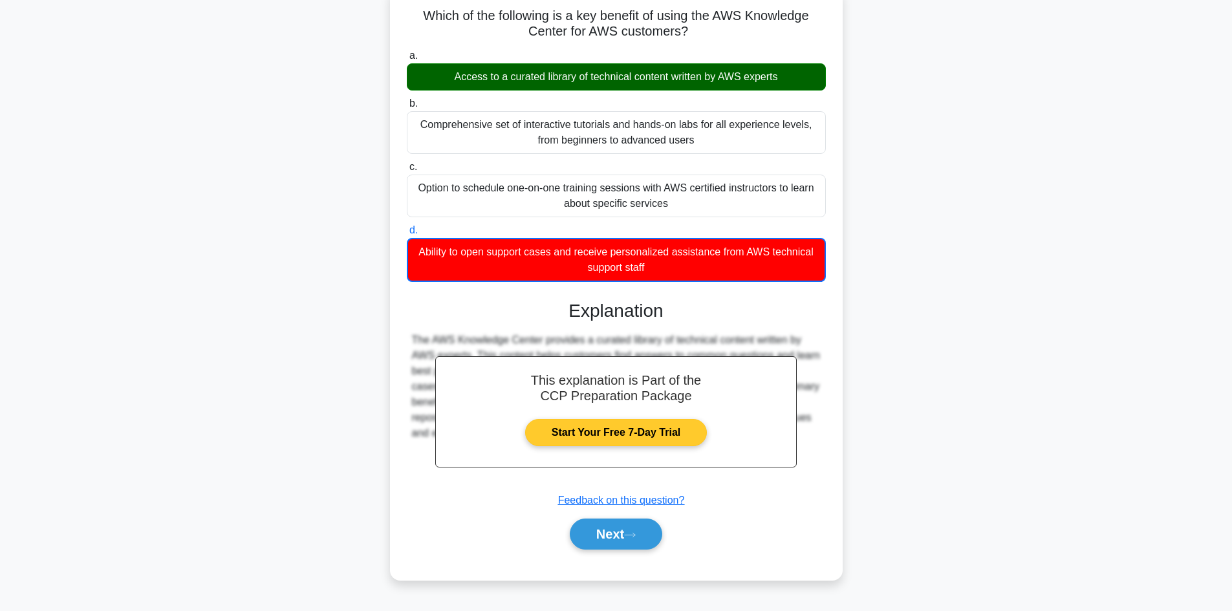
scroll to position [87, 0]
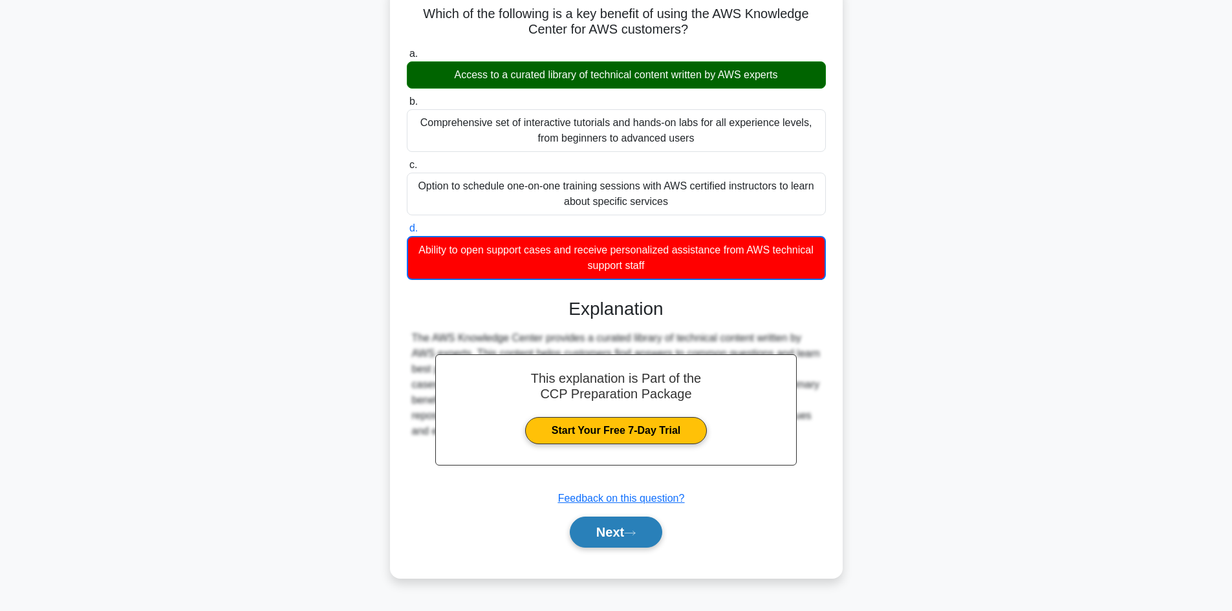
click at [617, 532] on button "Next" at bounding box center [616, 532] width 92 height 31
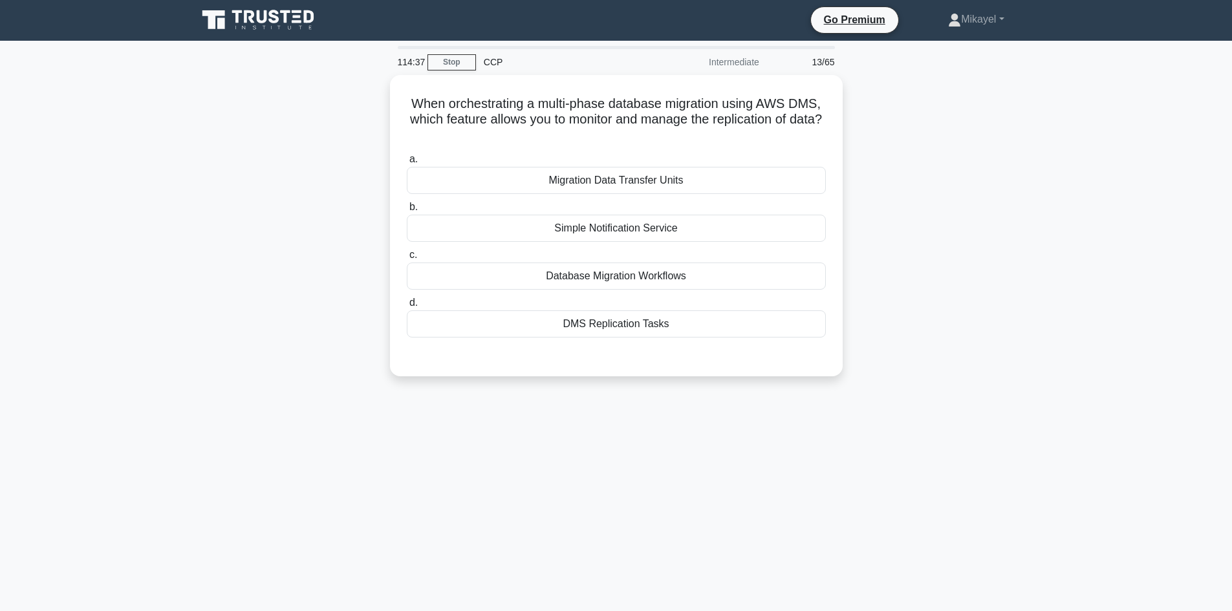
scroll to position [0, 0]
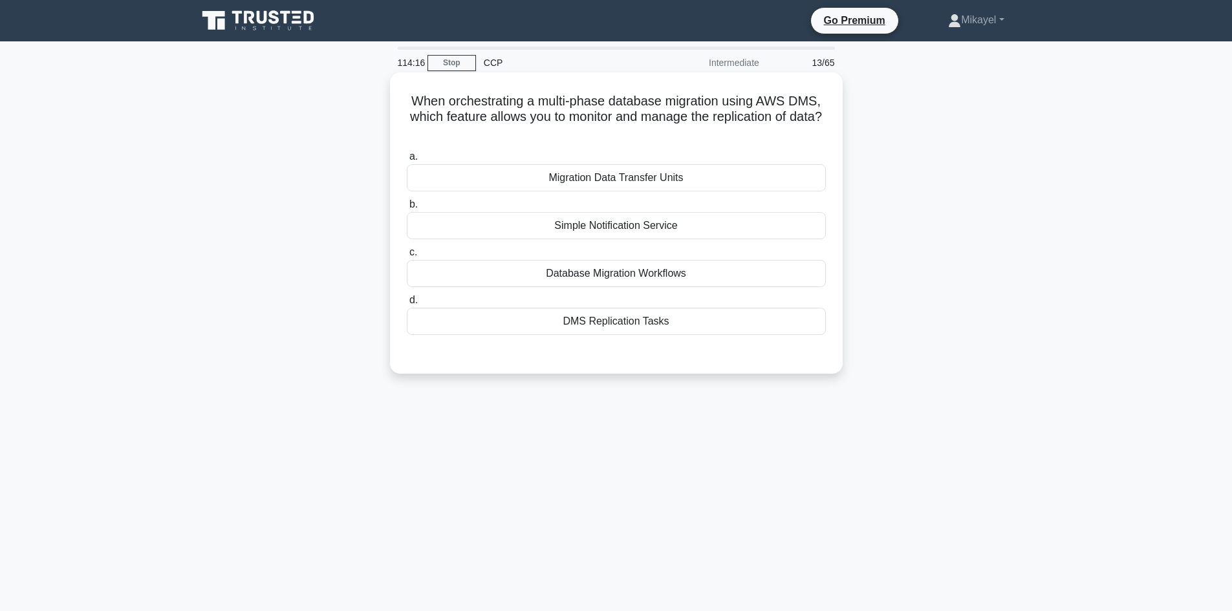
click at [627, 319] on div "DMS Replication Tasks" at bounding box center [616, 321] width 419 height 27
click at [407, 305] on input "d. DMS Replication Tasks" at bounding box center [407, 300] width 0 height 8
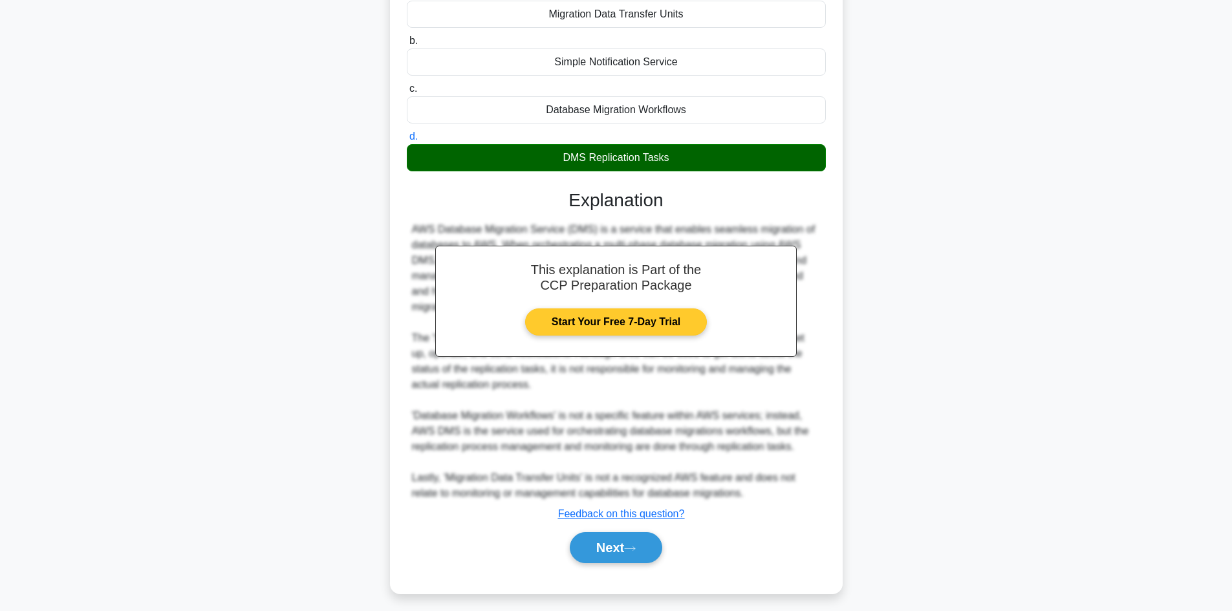
scroll to position [171, 0]
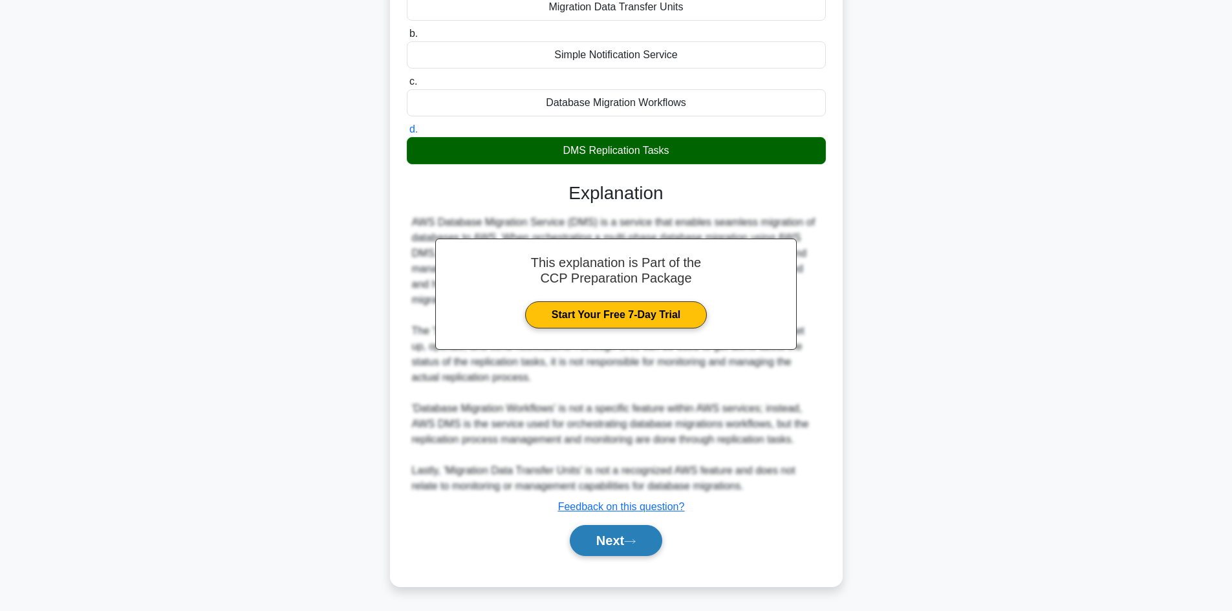
click at [622, 547] on button "Next" at bounding box center [616, 540] width 92 height 31
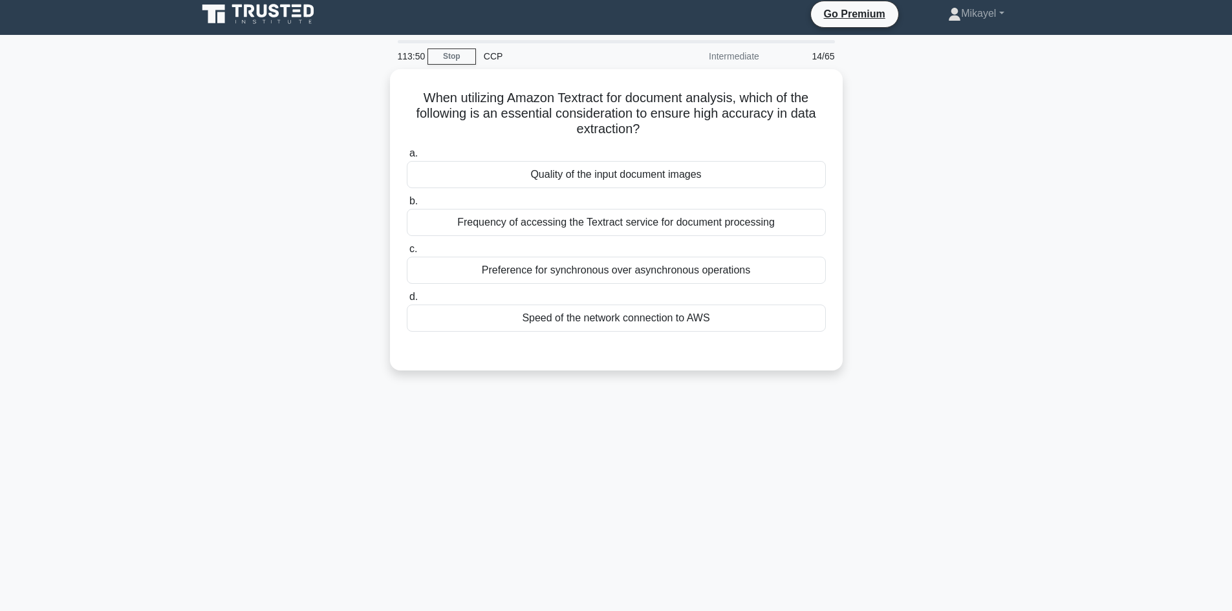
scroll to position [0, 0]
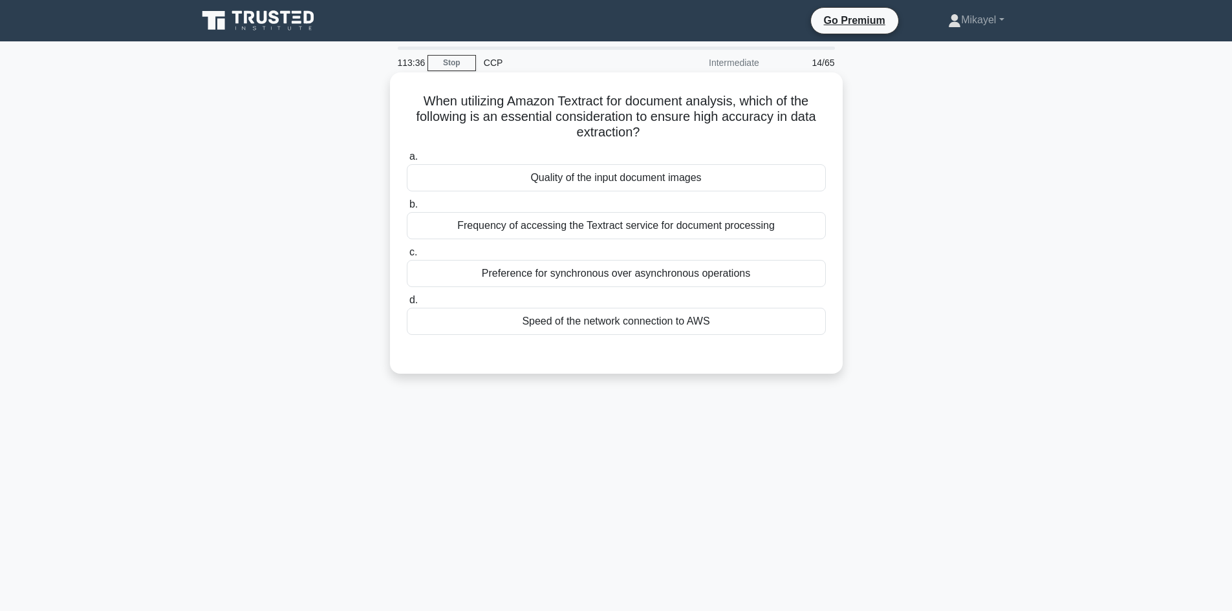
click at [629, 181] on div "Quality of the input document images" at bounding box center [616, 177] width 419 height 27
click at [407, 161] on input "a. Quality of the input document images" at bounding box center [407, 157] width 0 height 8
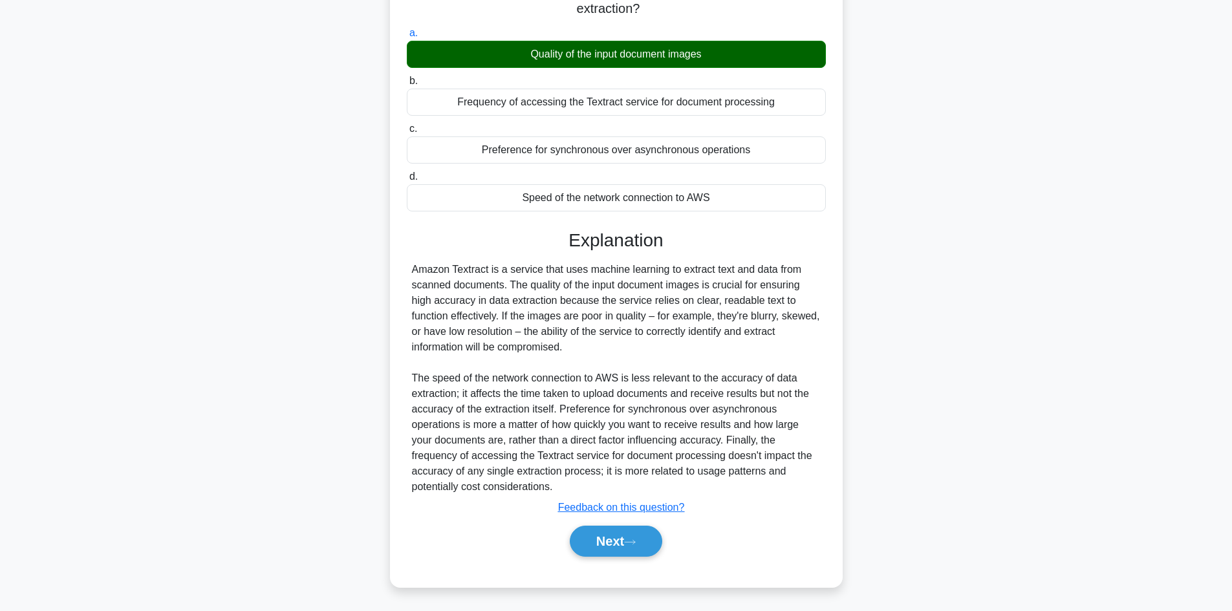
scroll to position [124, 0]
click at [632, 534] on button "Next" at bounding box center [616, 540] width 92 height 31
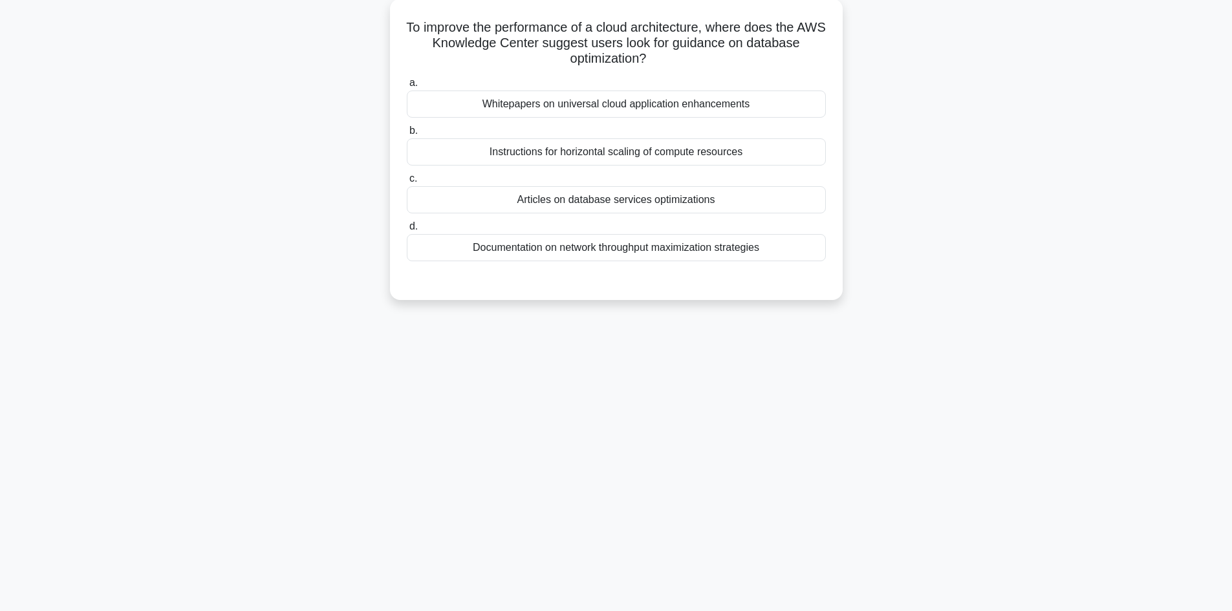
scroll to position [10, 0]
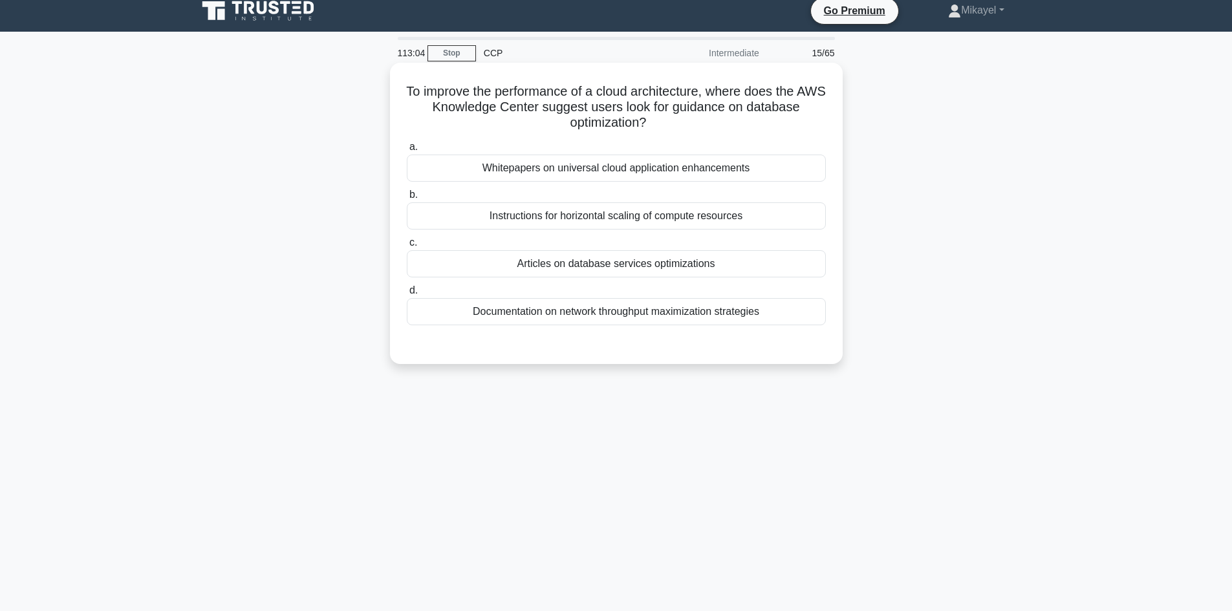
click at [648, 260] on div "Articles on database services optimizations" at bounding box center [616, 263] width 419 height 27
click at [407, 247] on input "c. Articles on database services optimizations" at bounding box center [407, 243] width 0 height 8
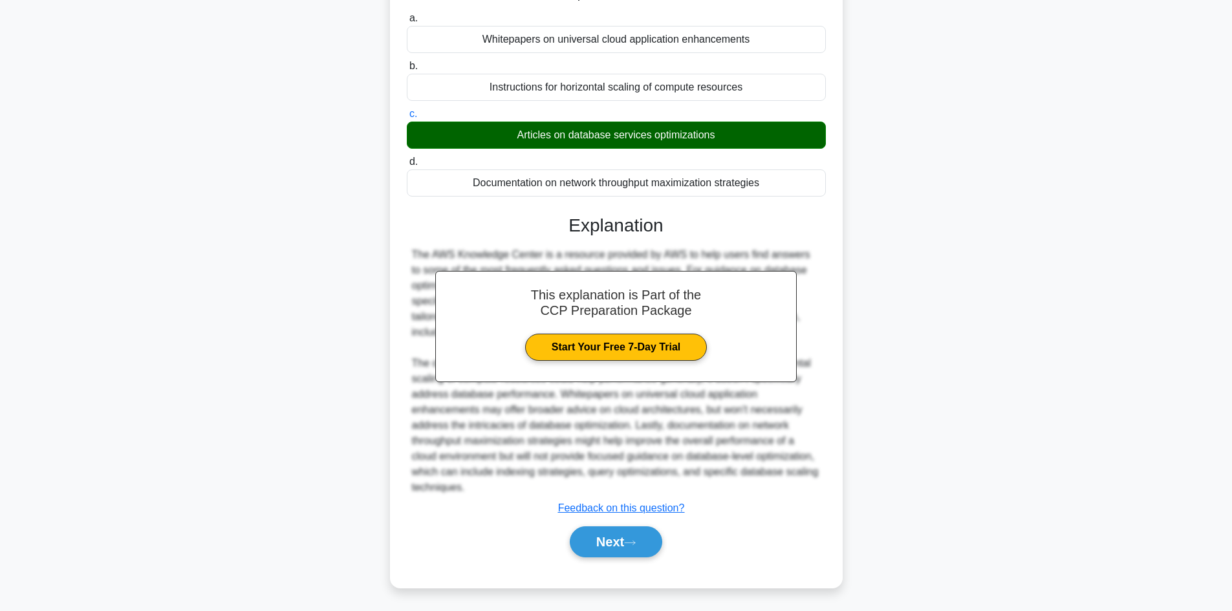
scroll to position [140, 0]
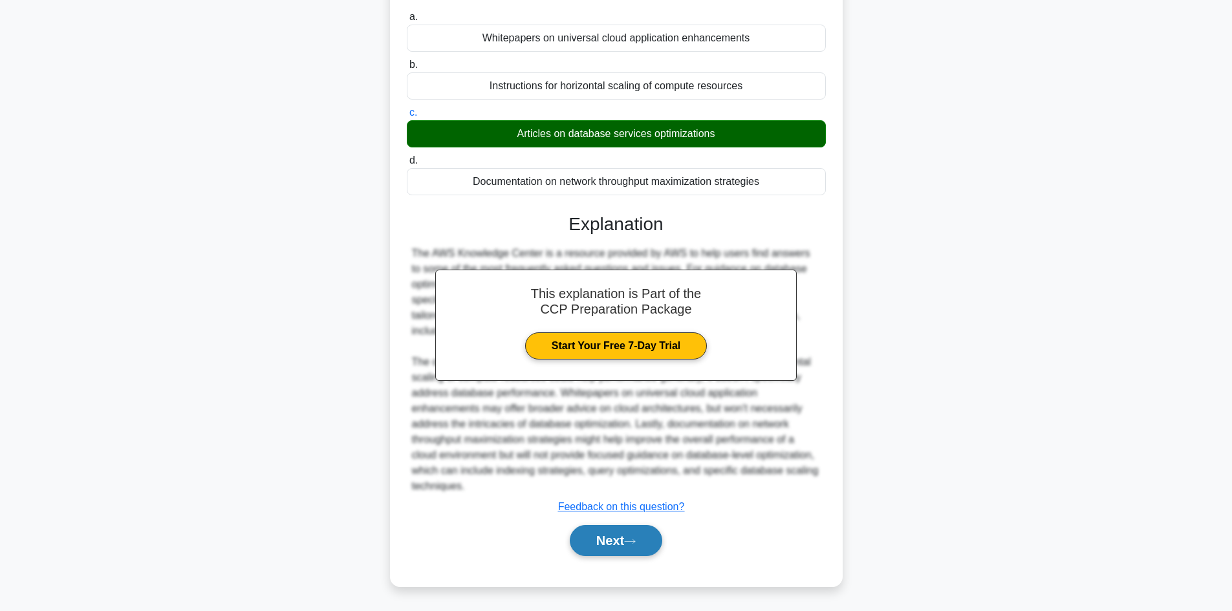
click at [626, 533] on button "Next" at bounding box center [616, 540] width 92 height 31
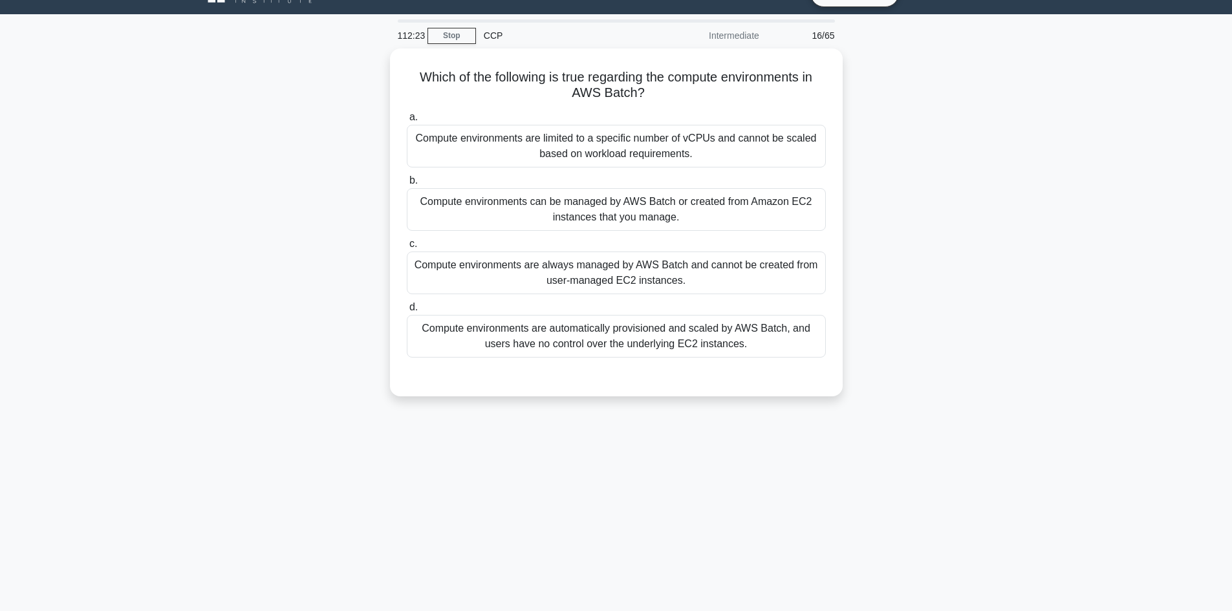
scroll to position [0, 0]
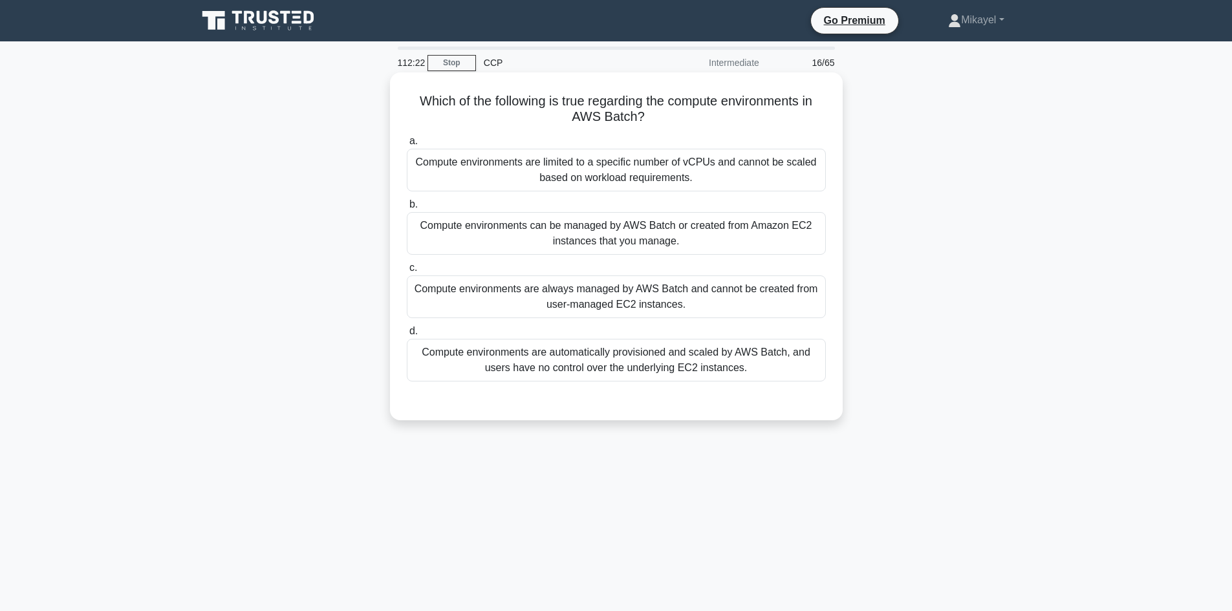
click at [604, 354] on div "Compute environments are automatically provisioned and scaled by AWS Batch, and…" at bounding box center [616, 360] width 419 height 43
click at [407, 336] on input "d. Compute environments are automatically provisioned and scaled by AWS Batch, …" at bounding box center [407, 331] width 0 height 8
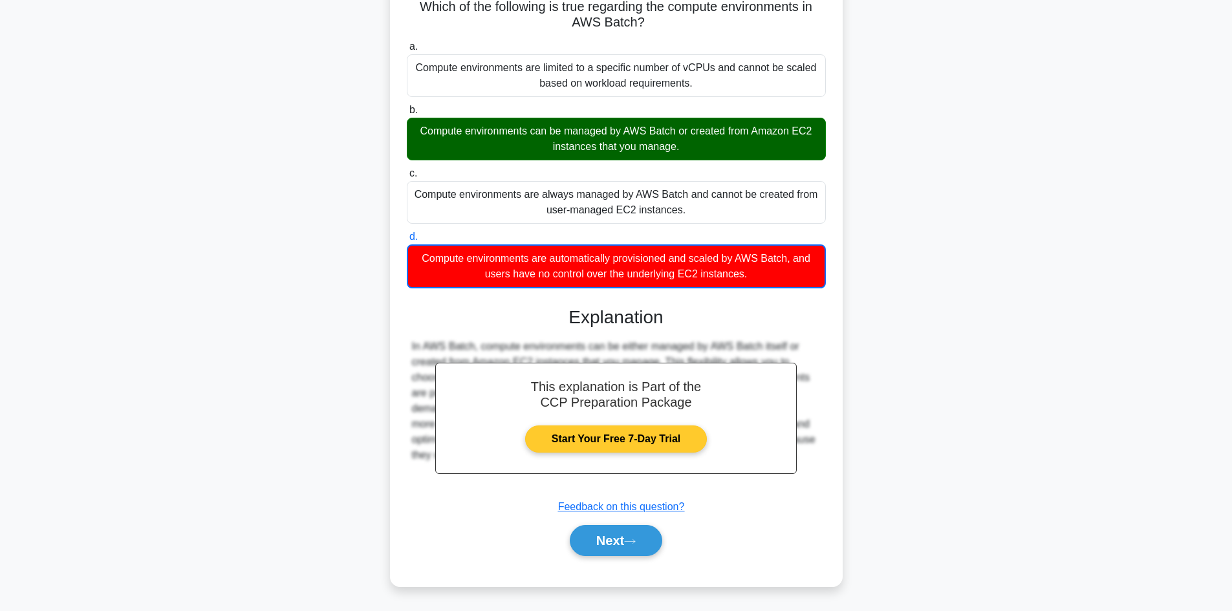
click at [627, 537] on button "Next" at bounding box center [616, 540] width 92 height 31
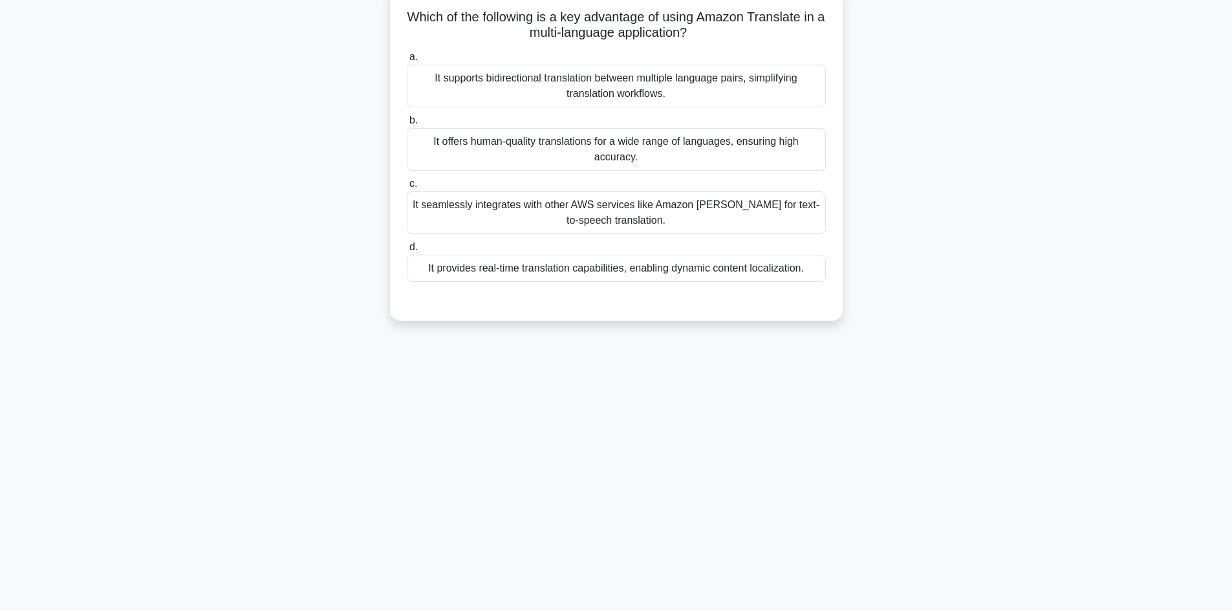
scroll to position [10, 0]
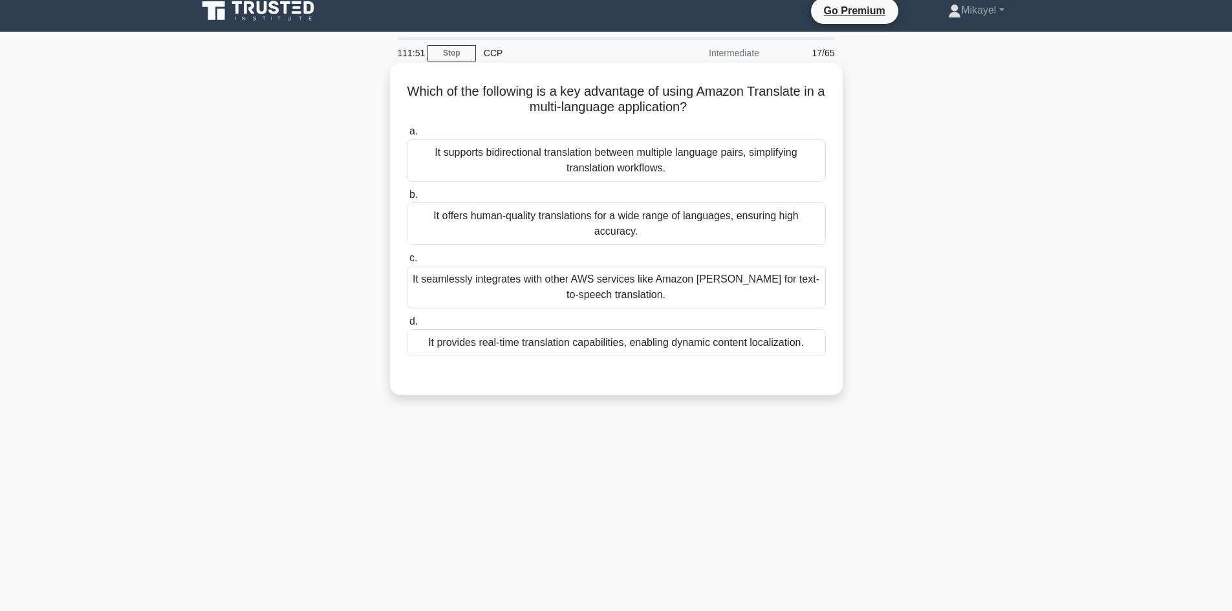
click at [602, 343] on div "It provides real-time translation capabilities, enabling dynamic content locali…" at bounding box center [616, 342] width 419 height 27
click at [407, 326] on input "d. It provides real-time translation capabilities, enabling dynamic content loc…" at bounding box center [407, 322] width 0 height 8
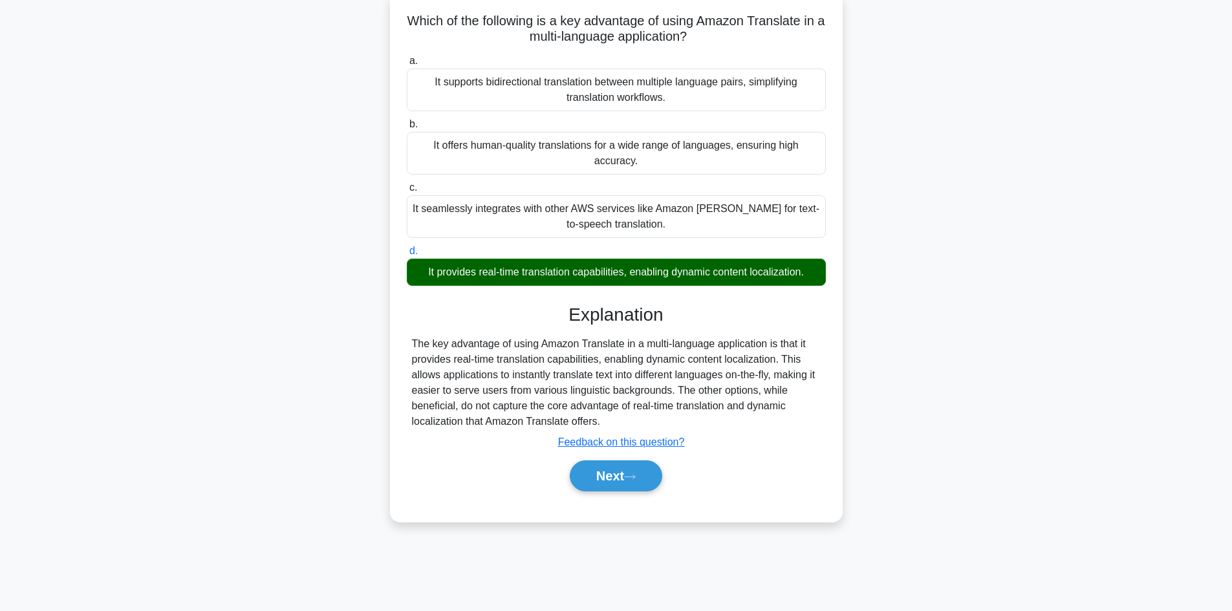
scroll to position [87, 0]
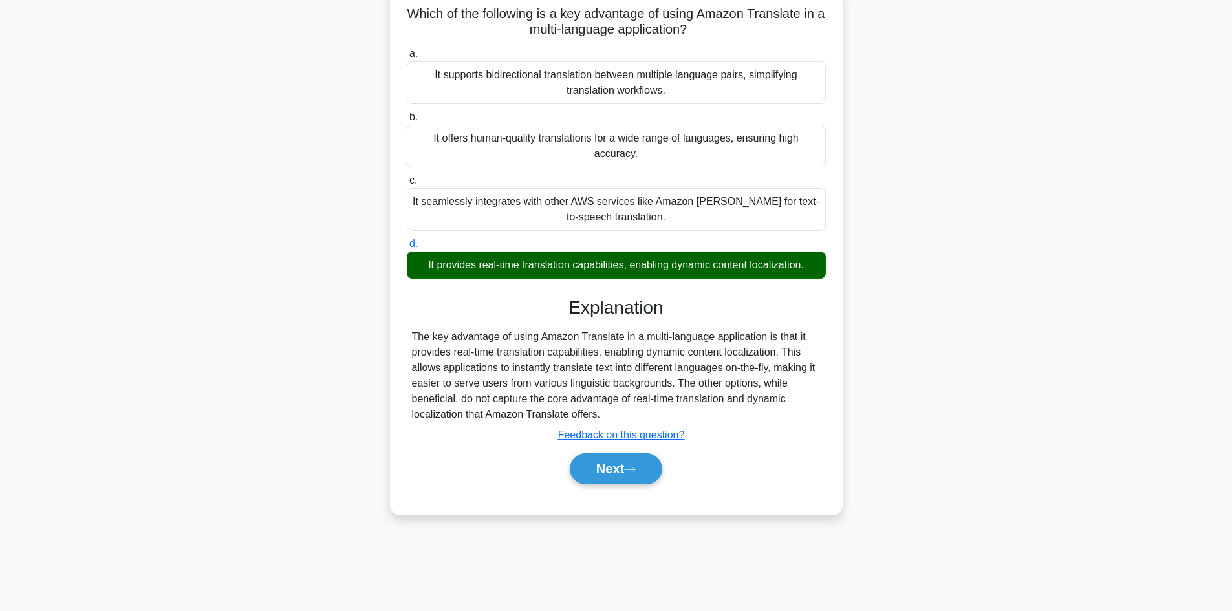
click at [621, 485] on div "Next" at bounding box center [616, 468] width 419 height 41
click at [629, 468] on icon at bounding box center [630, 469] width 12 height 7
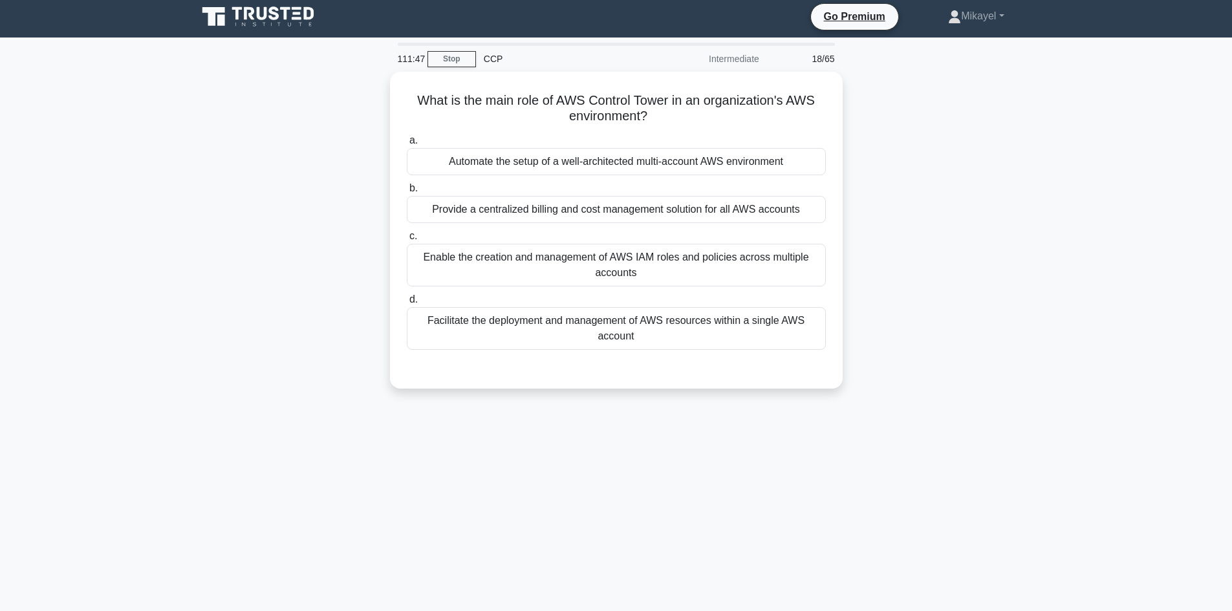
scroll to position [0, 0]
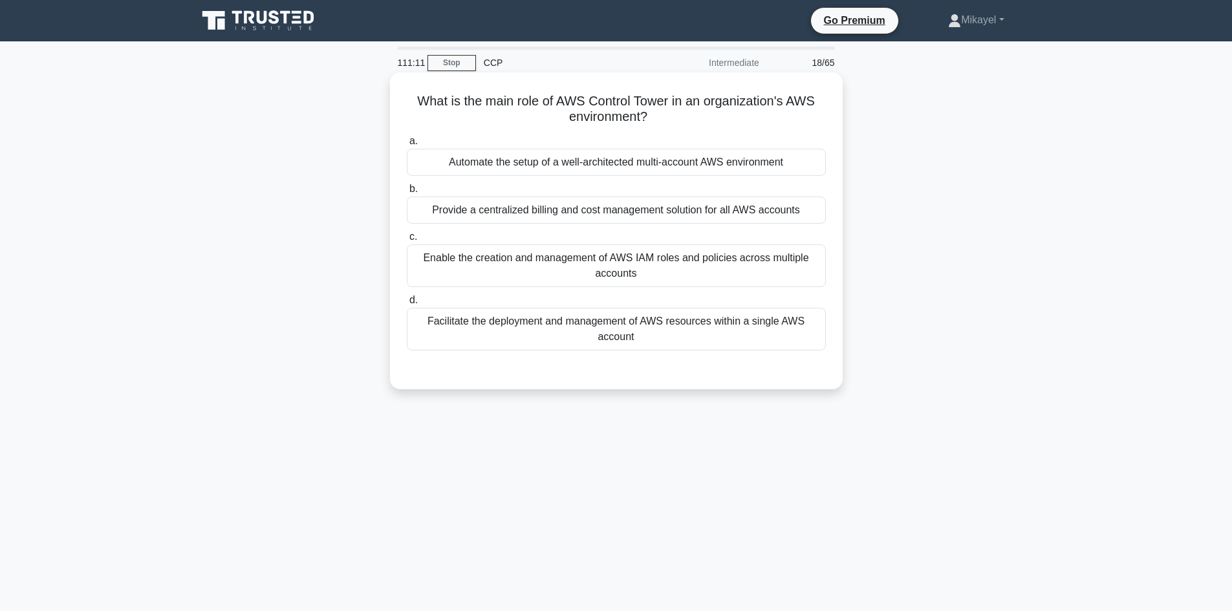
click at [667, 155] on div "Automate the setup of a well-architected multi-account AWS environment" at bounding box center [616, 162] width 419 height 27
click at [407, 146] on input "a. Automate the setup of a well-architected multi-account AWS environment" at bounding box center [407, 141] width 0 height 8
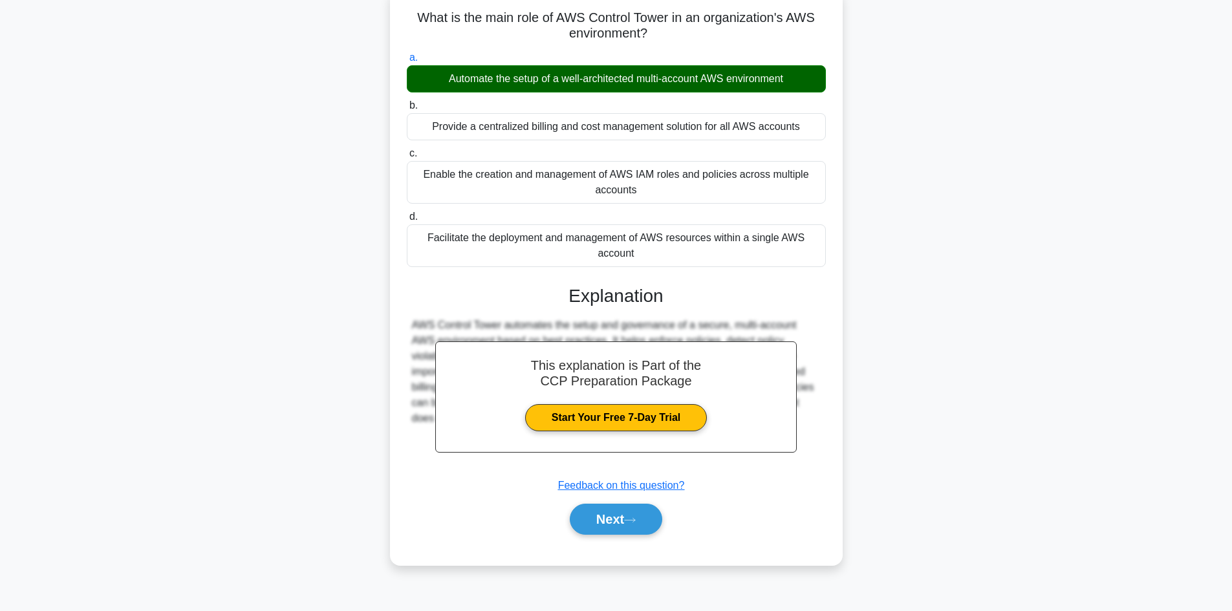
scroll to position [87, 0]
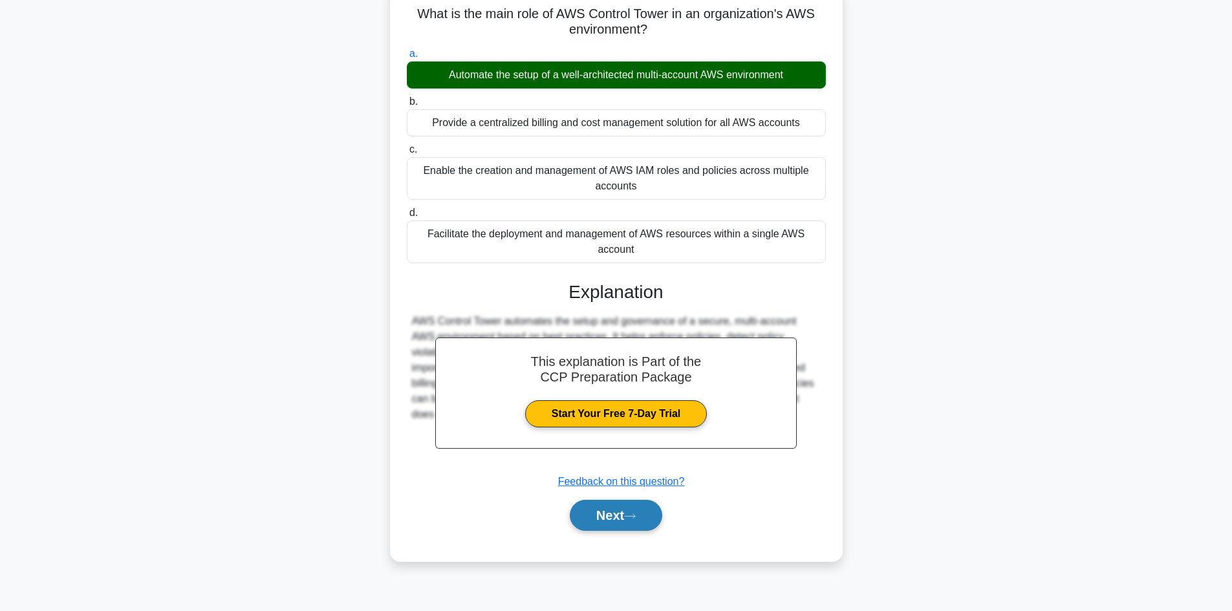
click at [635, 512] on button "Next" at bounding box center [616, 515] width 92 height 31
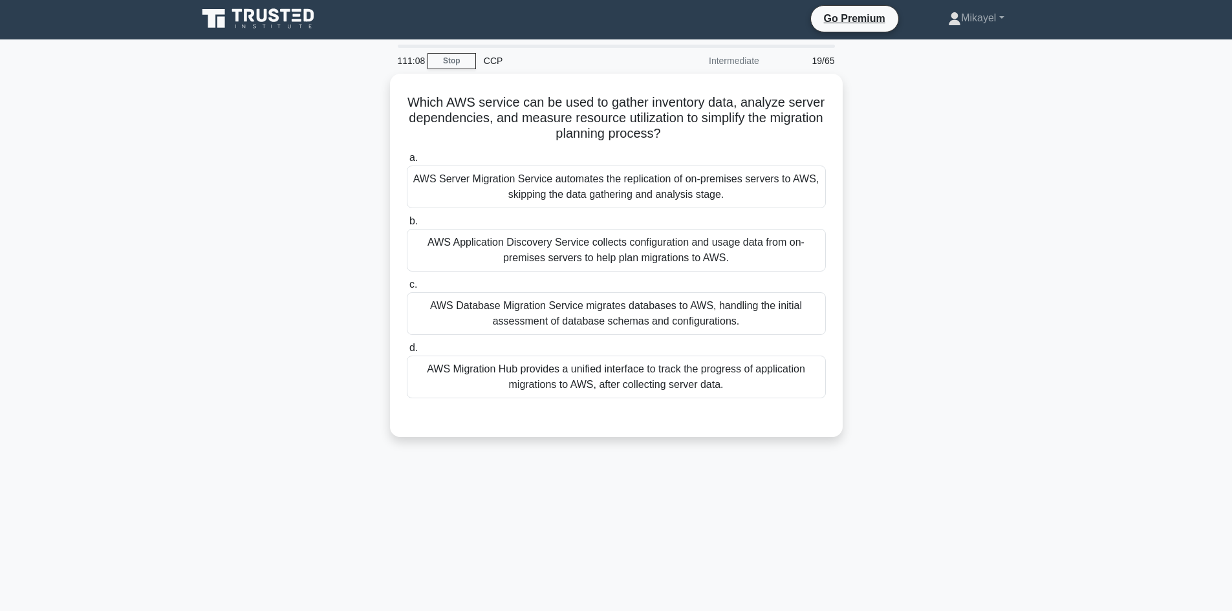
scroll to position [0, 0]
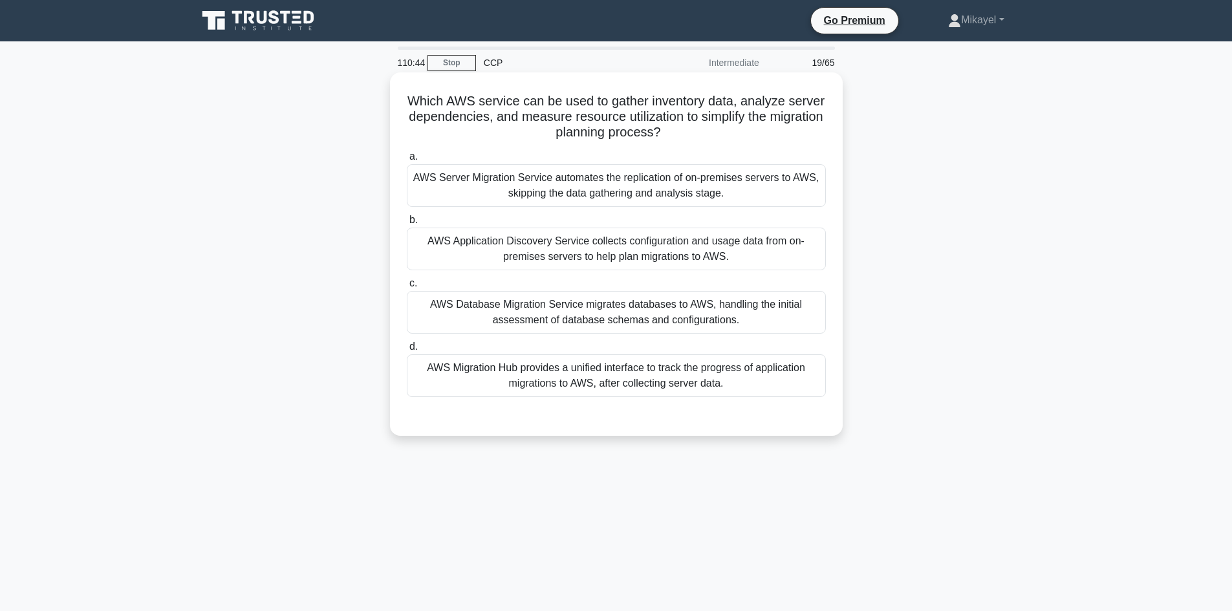
click at [536, 375] on div "AWS Migration Hub provides a unified interface to track the progress of applica…" at bounding box center [616, 375] width 419 height 43
click at [407, 351] on input "d. AWS Migration Hub provides a unified interface to track the progress of appl…" at bounding box center [407, 347] width 0 height 8
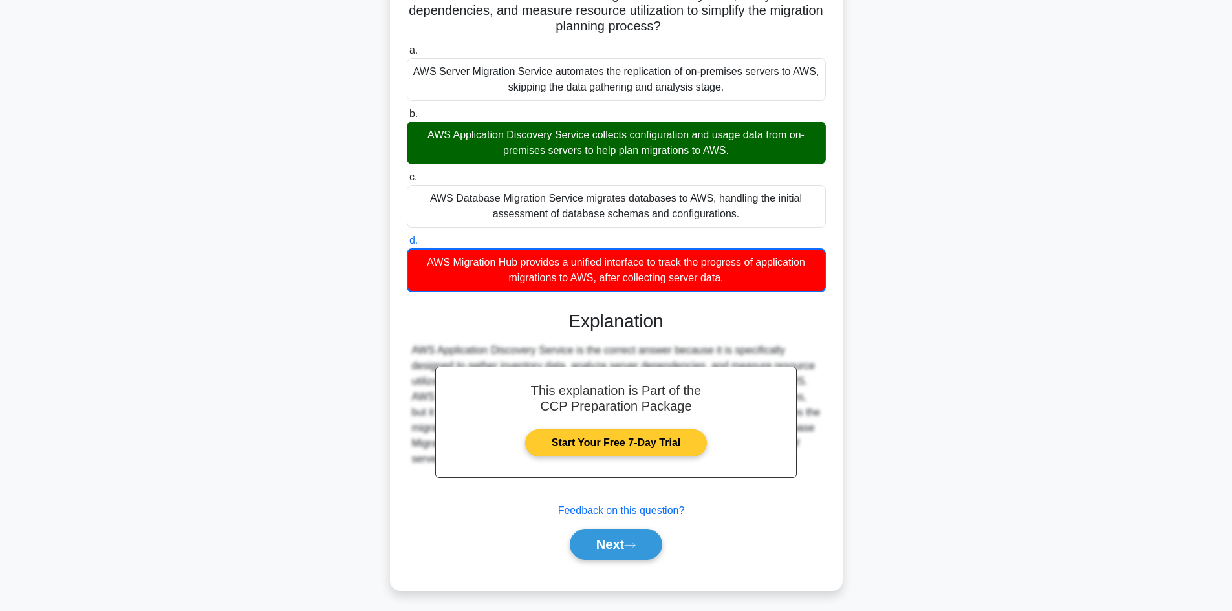
scroll to position [110, 0]
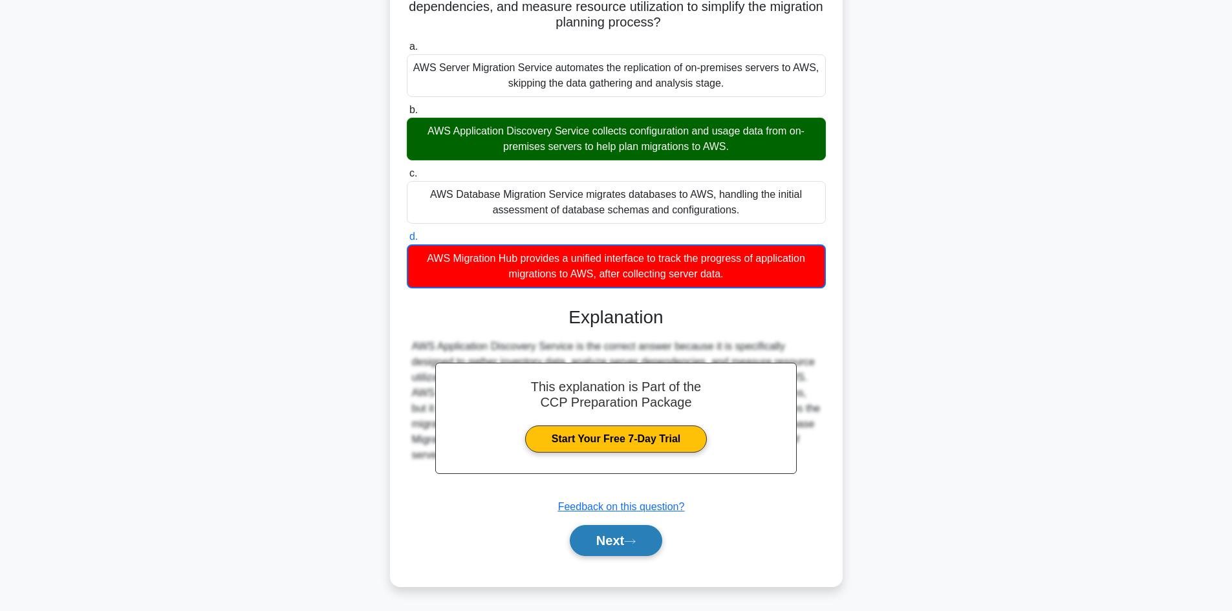
click at [627, 539] on button "Next" at bounding box center [616, 540] width 92 height 31
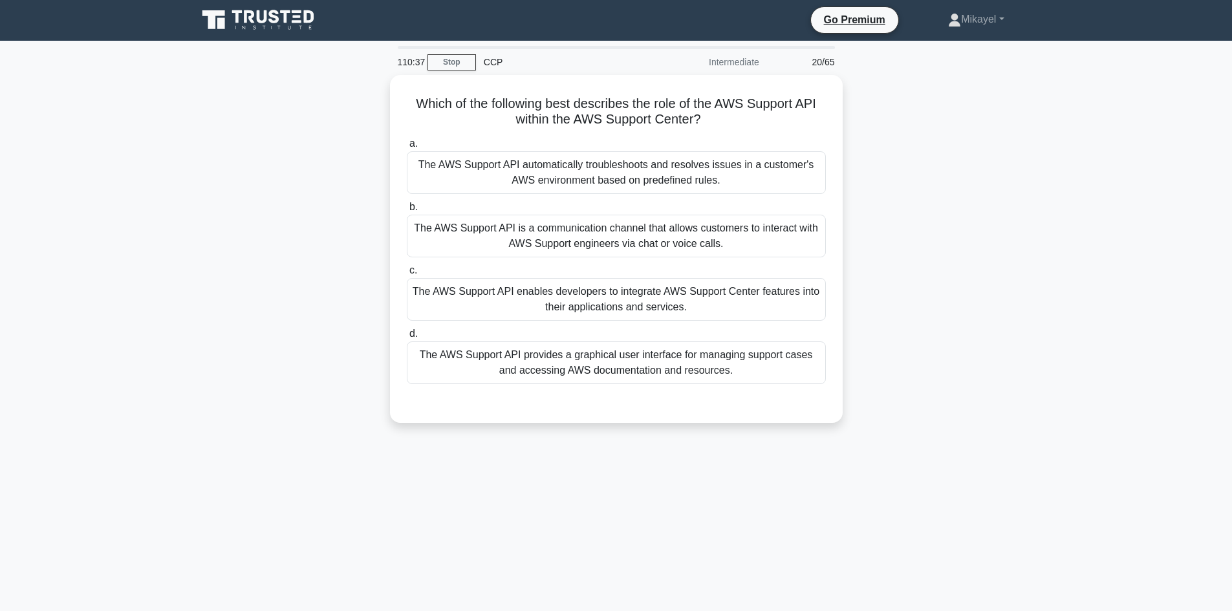
scroll to position [0, 0]
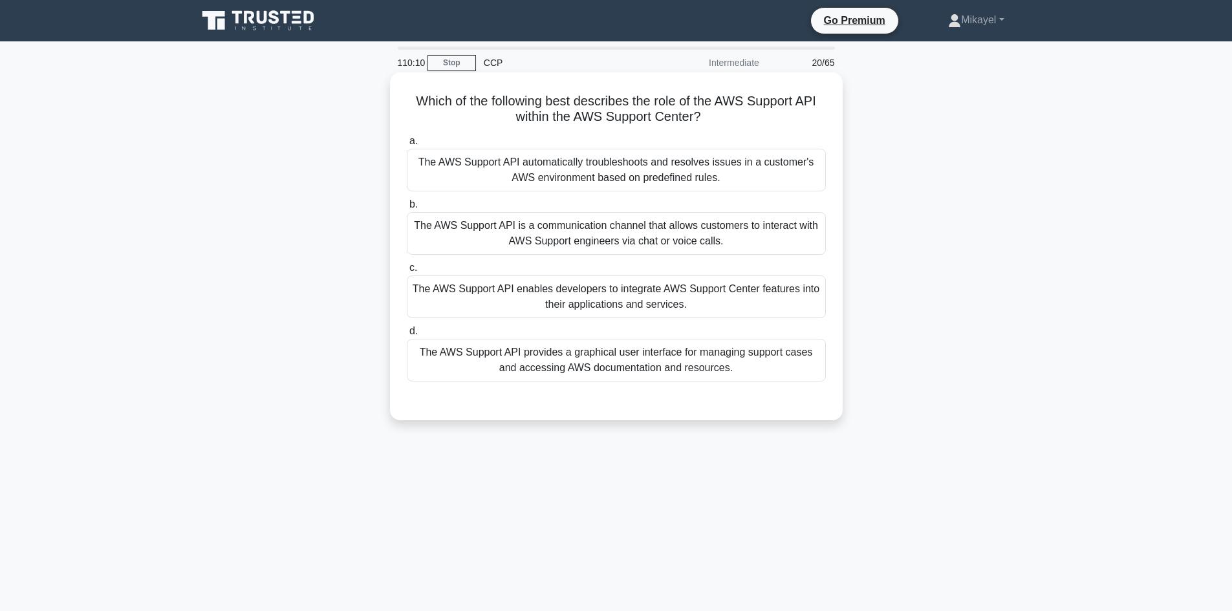
click at [612, 297] on div "The AWS Support API enables developers to integrate AWS Support Center features…" at bounding box center [616, 297] width 419 height 43
click at [407, 272] on input "c. The AWS Support API enables developers to integrate AWS Support Center featu…" at bounding box center [407, 268] width 0 height 8
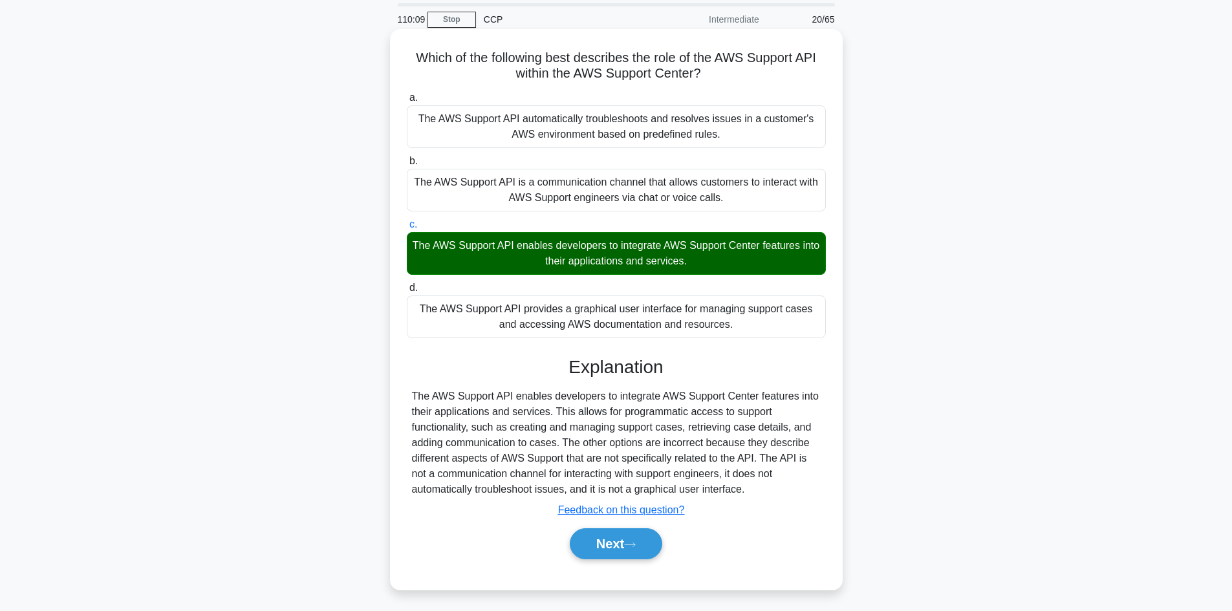
scroll to position [87, 0]
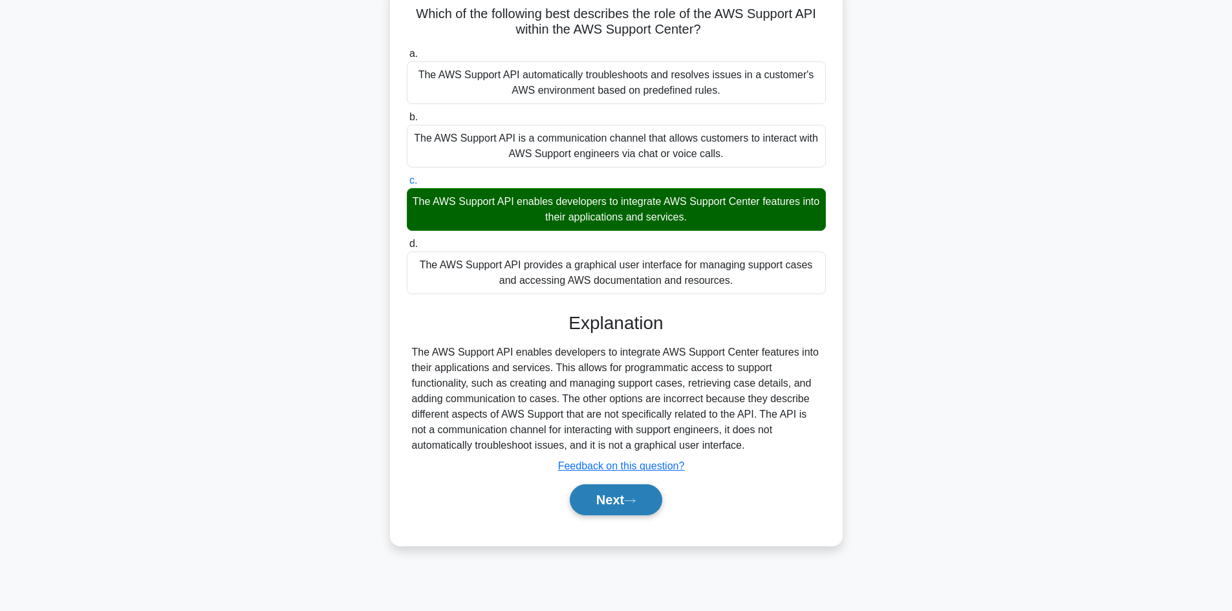
click at [627, 504] on button "Next" at bounding box center [616, 499] width 92 height 31
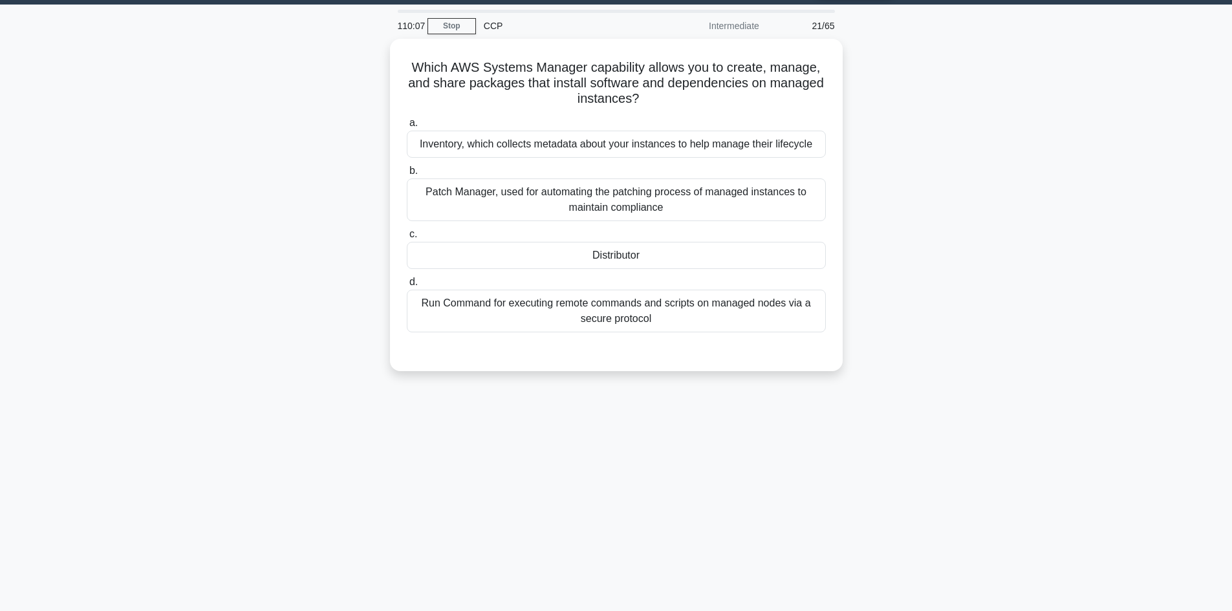
scroll to position [10, 0]
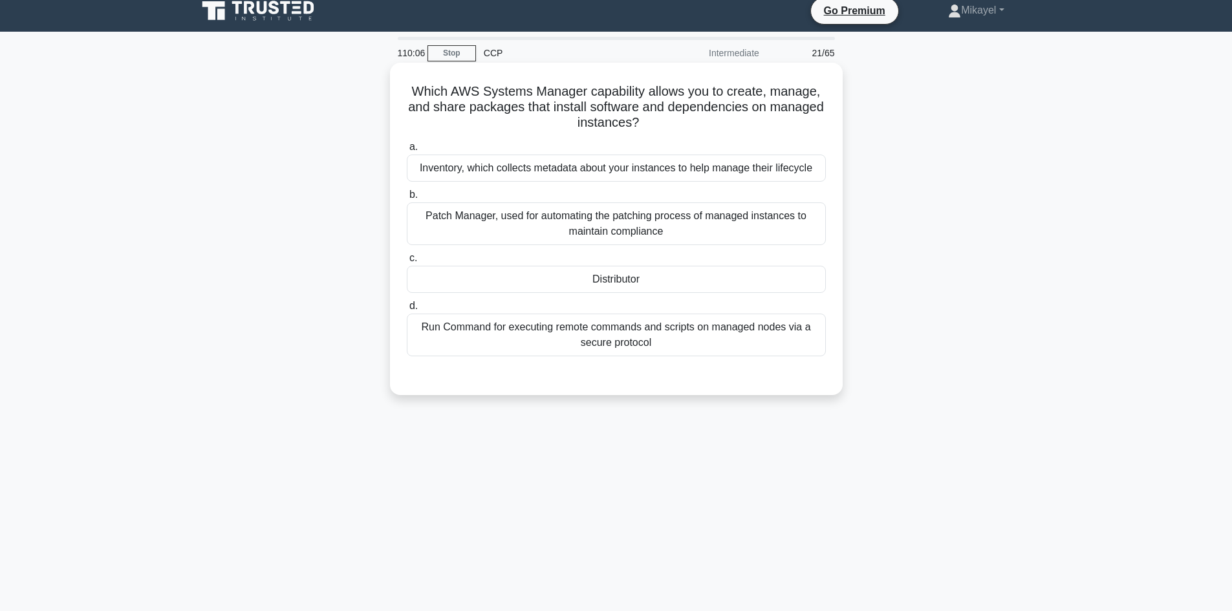
click at [628, 286] on div "Distributor" at bounding box center [616, 279] width 419 height 27
click at [407, 263] on input "c. Distributor" at bounding box center [407, 258] width 0 height 8
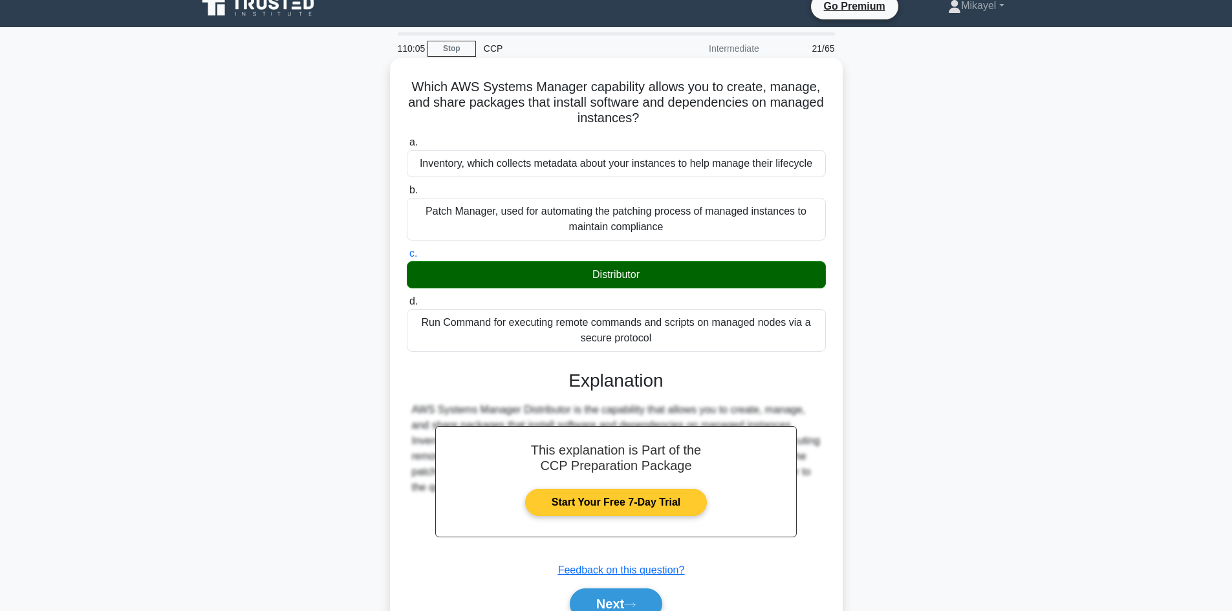
scroll to position [87, 0]
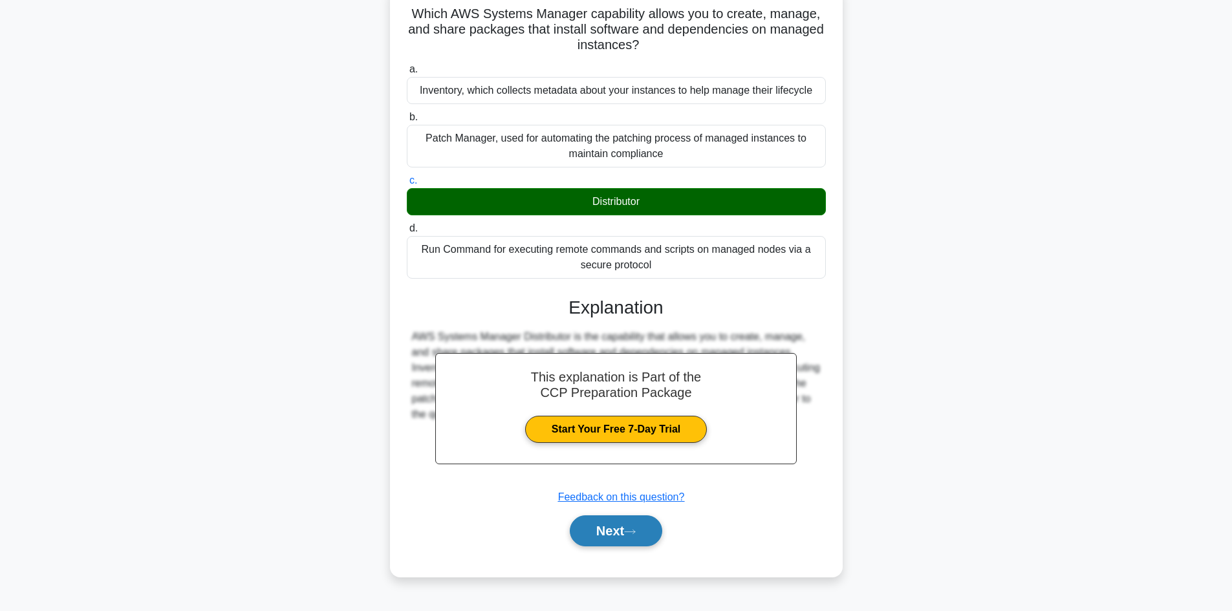
click at [634, 528] on icon at bounding box center [630, 531] width 12 height 7
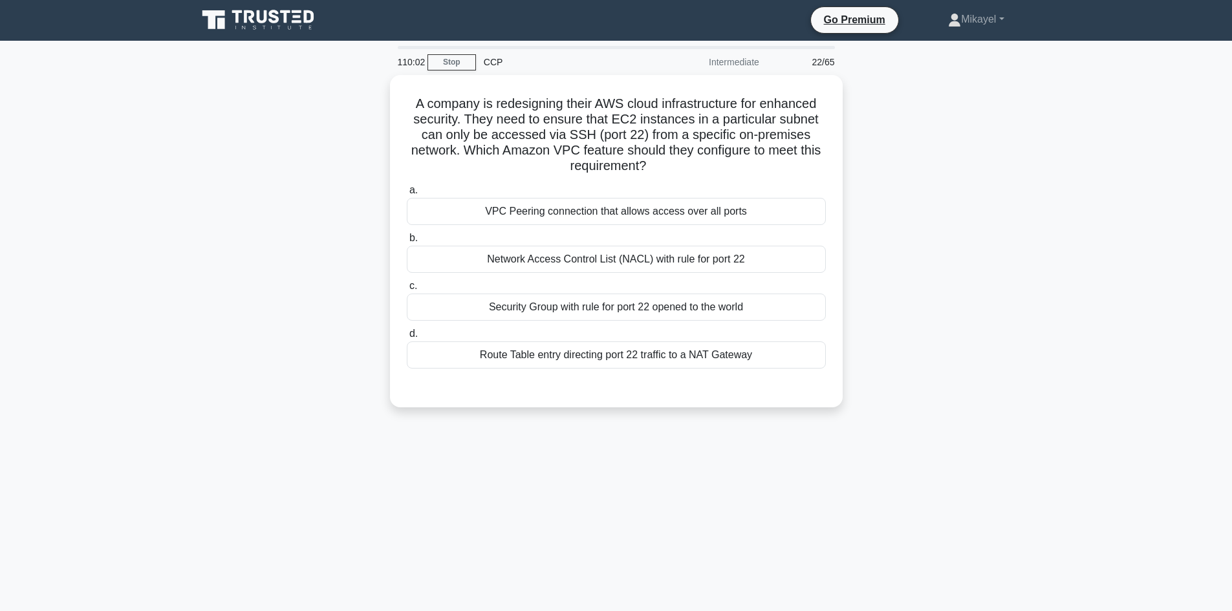
scroll to position [0, 0]
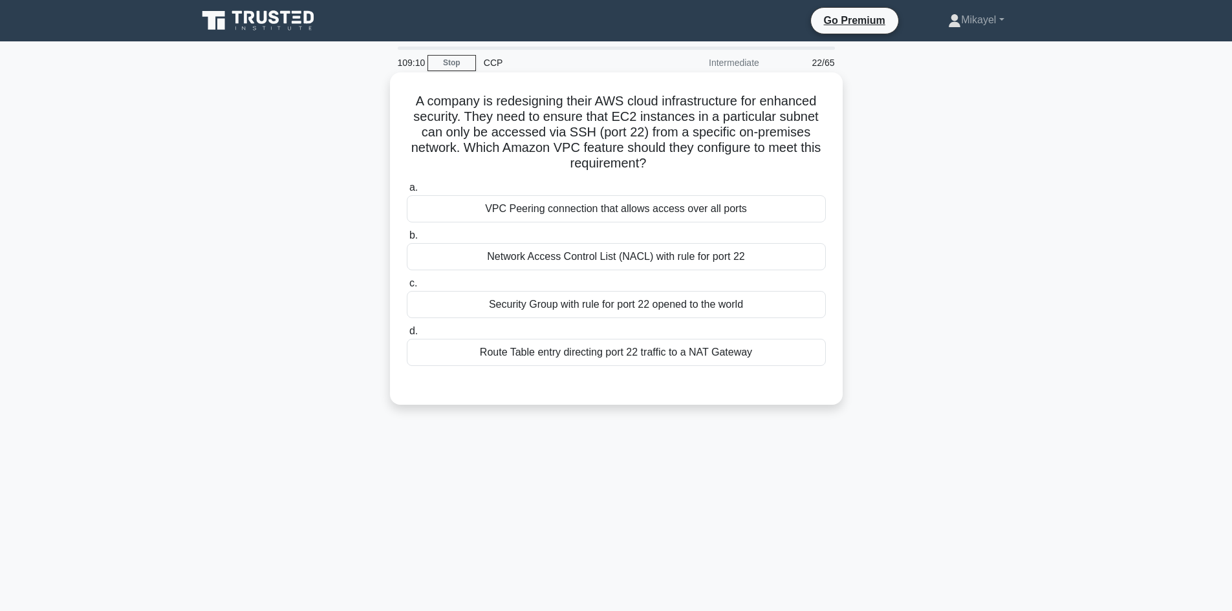
click at [669, 356] on div "Route Table entry directing port 22 traffic to a NAT Gateway" at bounding box center [616, 352] width 419 height 27
click at [407, 336] on input "d. Route Table entry directing port 22 traffic to a NAT Gateway" at bounding box center [407, 331] width 0 height 8
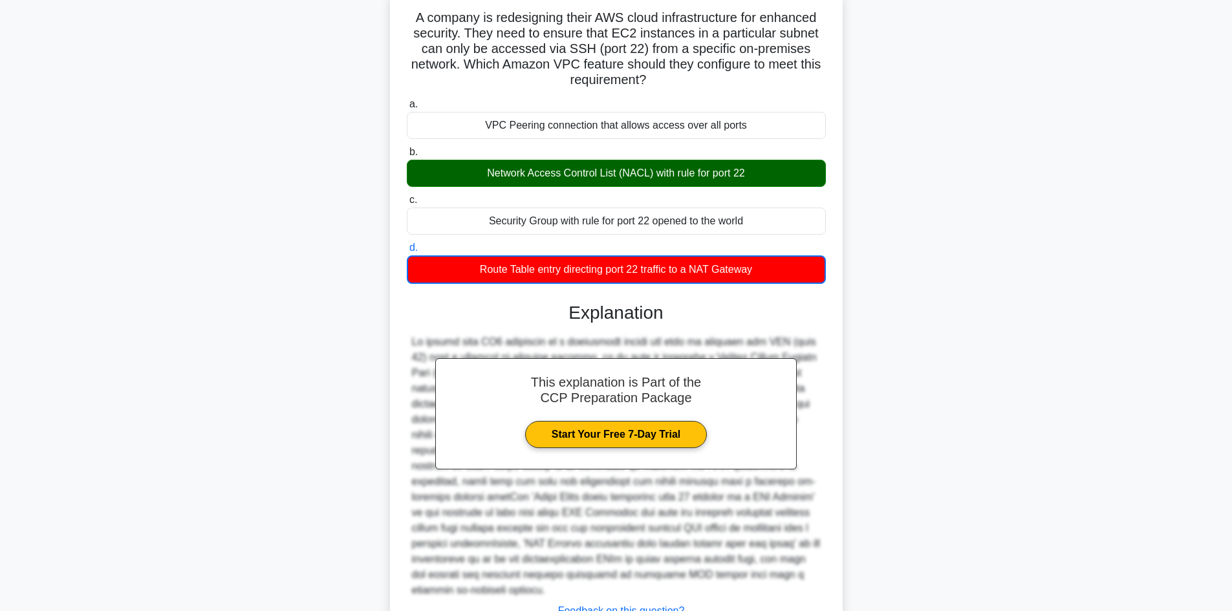
scroll to position [188, 0]
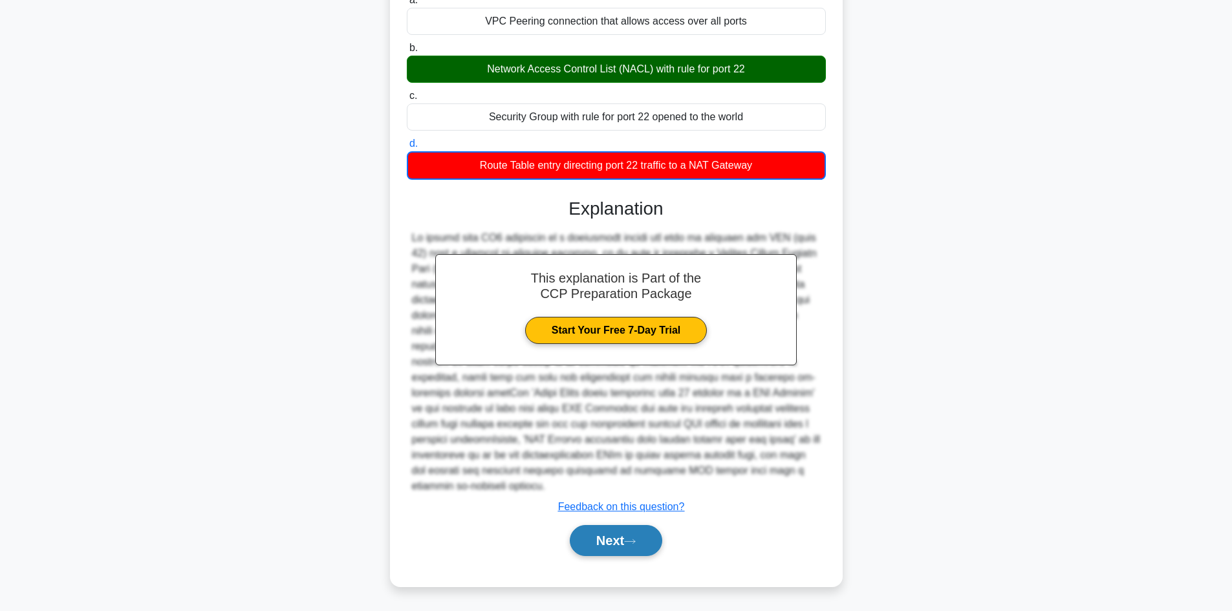
click at [633, 539] on icon at bounding box center [630, 541] width 12 height 7
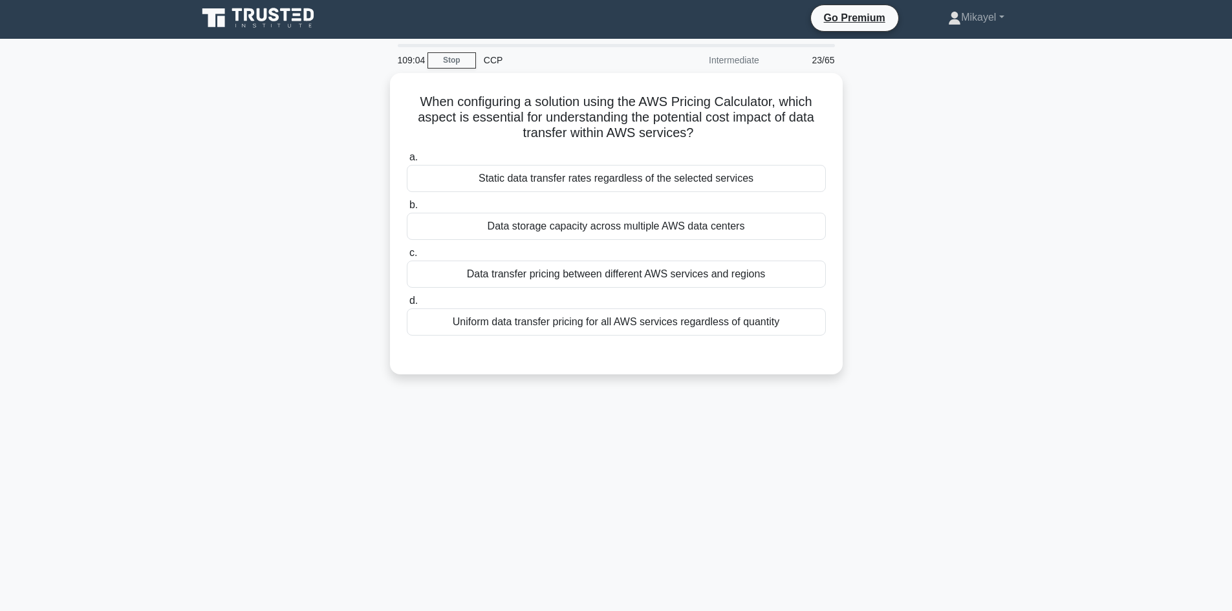
scroll to position [0, 0]
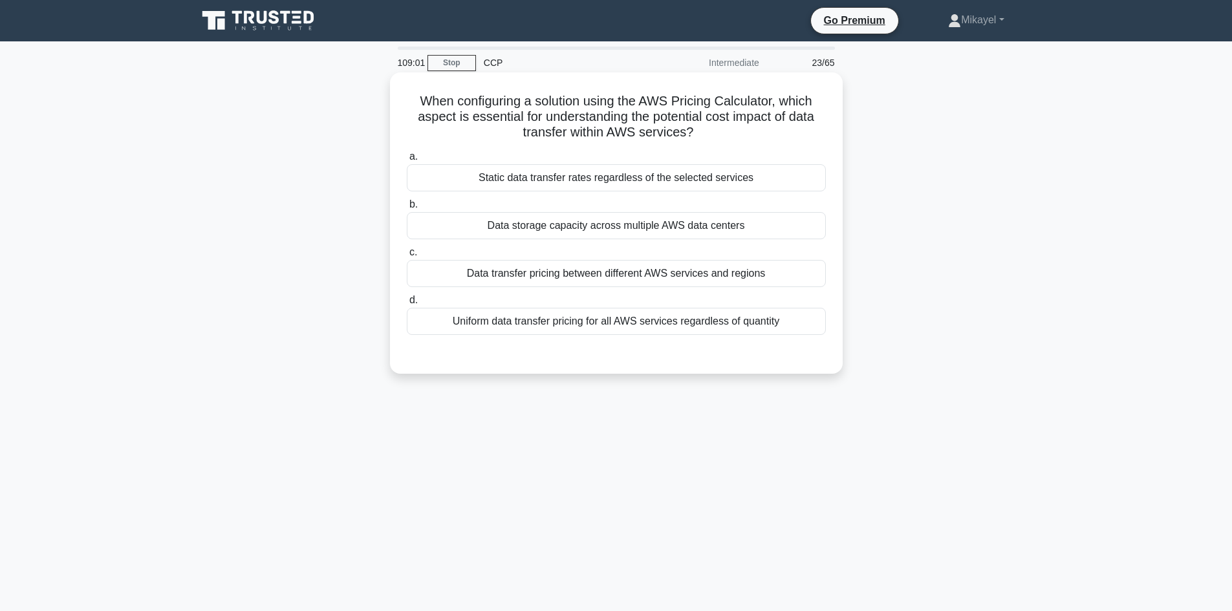
click at [634, 226] on div "Data storage capacity across multiple AWS data centers" at bounding box center [616, 225] width 419 height 27
click at [407, 209] on input "b. Data storage capacity across multiple AWS data centers" at bounding box center [407, 204] width 0 height 8
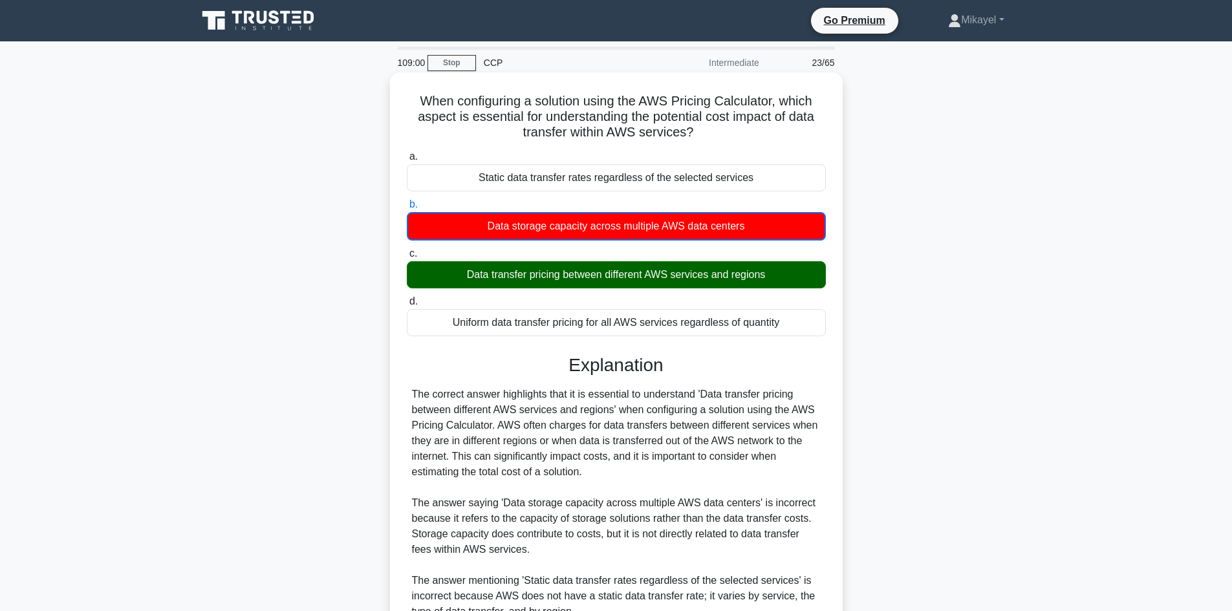
scroll to position [203, 0]
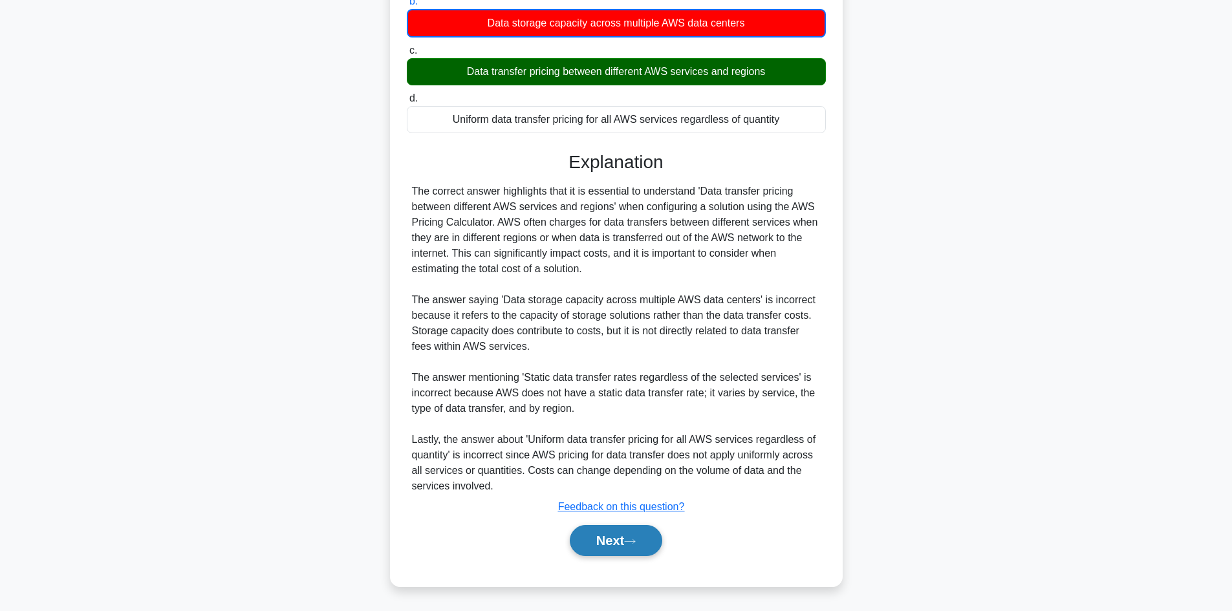
click at [634, 546] on button "Next" at bounding box center [616, 540] width 92 height 31
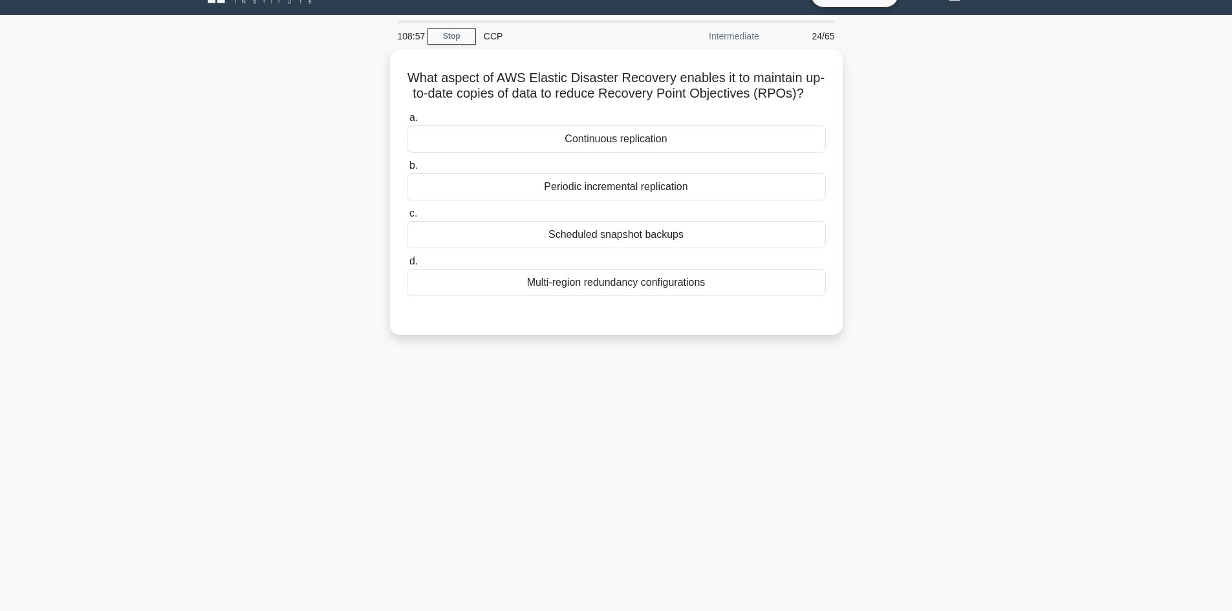
scroll to position [0, 0]
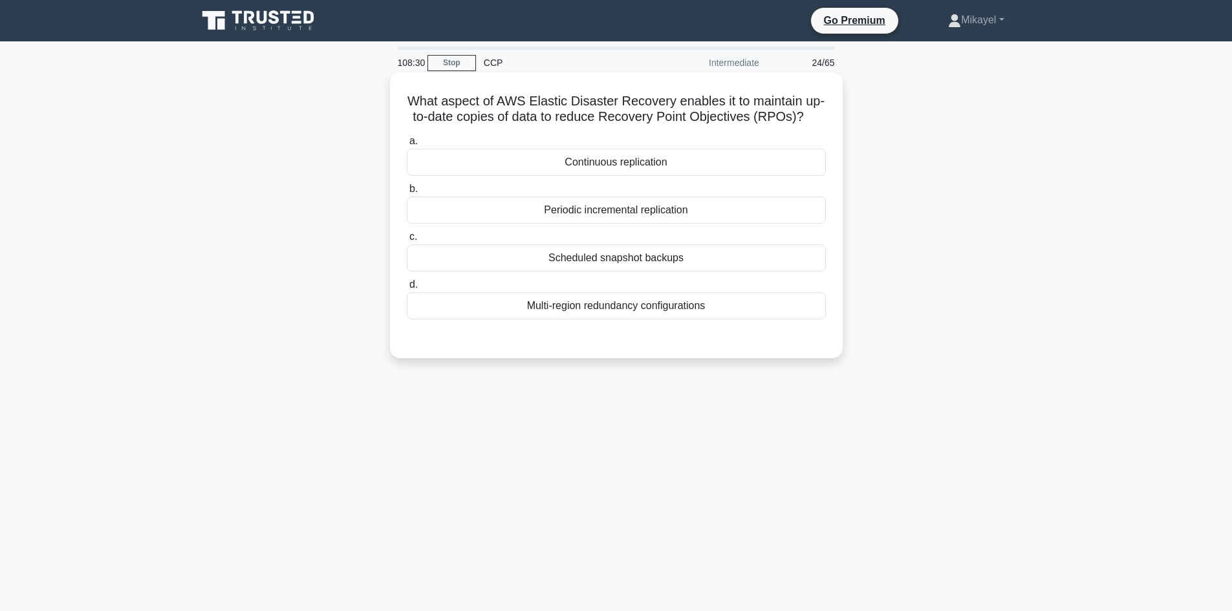
click at [640, 161] on div "Continuous replication" at bounding box center [616, 162] width 419 height 27
click at [407, 146] on input "a. Continuous replication" at bounding box center [407, 141] width 0 height 8
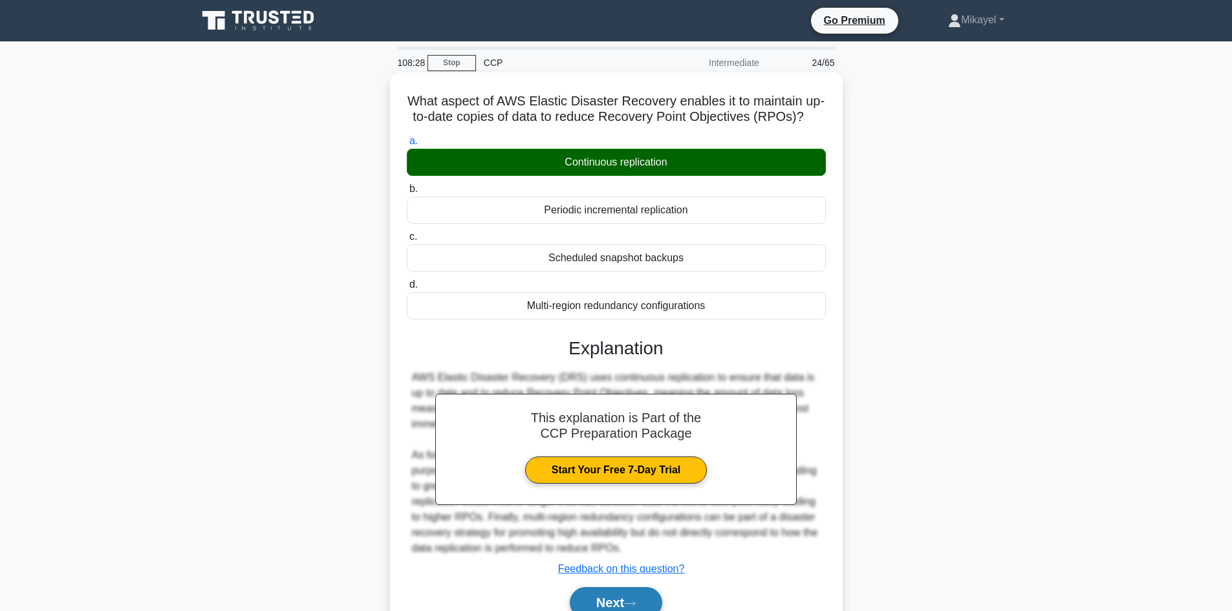
click at [640, 592] on button "Next" at bounding box center [616, 602] width 92 height 31
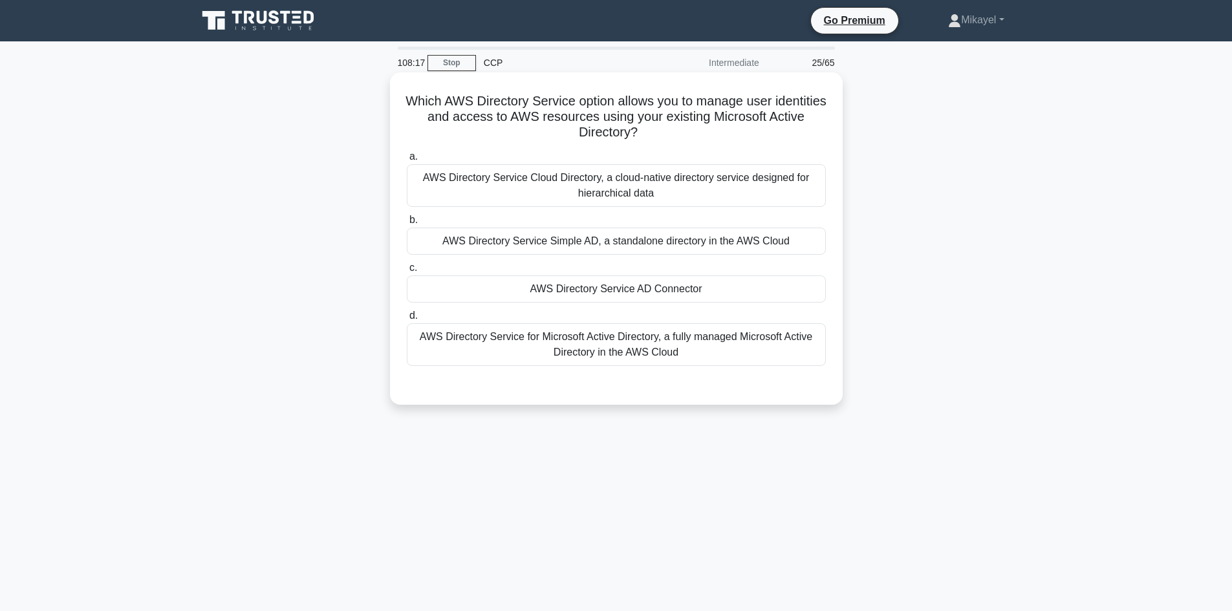
click at [684, 345] on div "AWS Directory Service for Microsoft Active Directory, a fully managed Microsoft…" at bounding box center [616, 344] width 419 height 43
click at [407, 320] on input "d. AWS Directory Service for Microsoft Active Directory, a fully managed Micros…" at bounding box center [407, 316] width 0 height 8
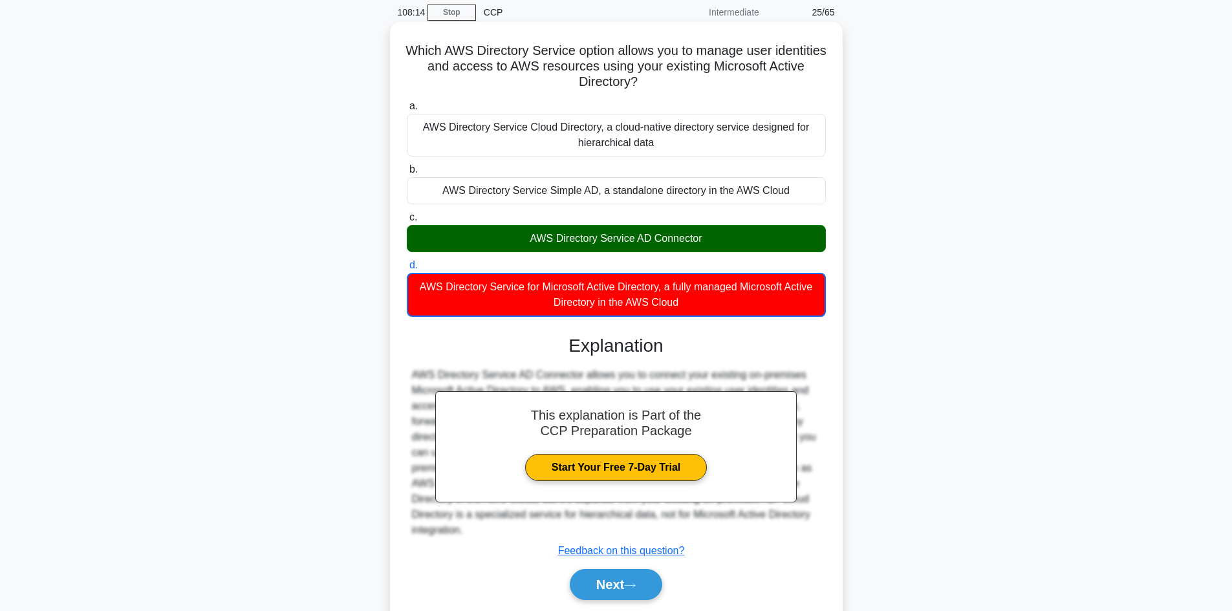
scroll to position [78, 0]
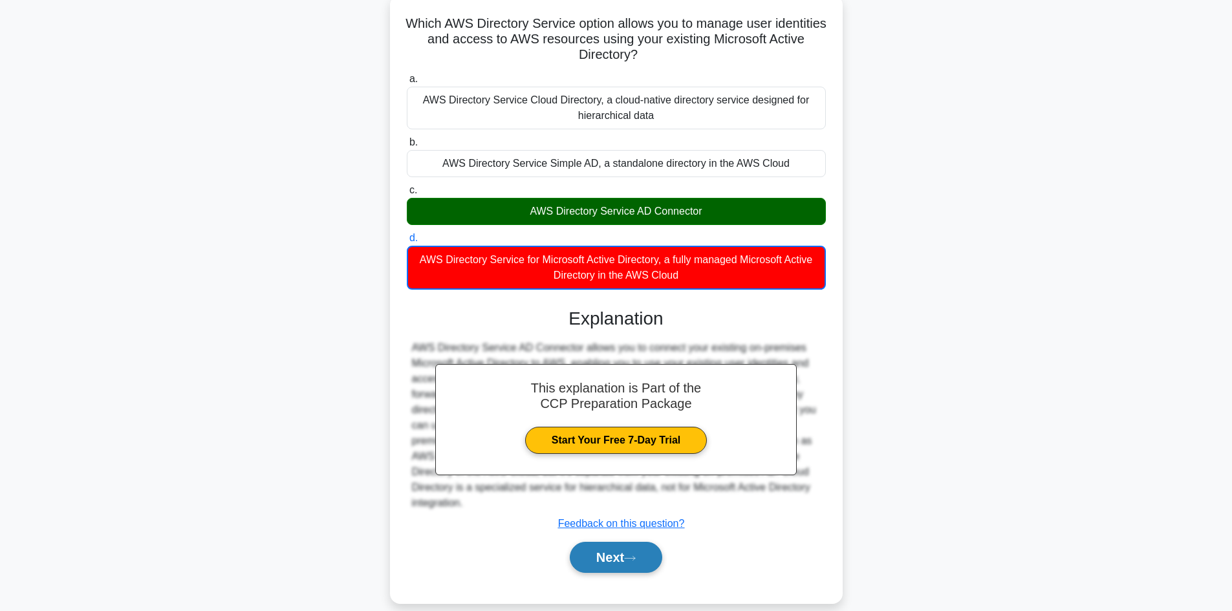
click at [605, 556] on button "Next" at bounding box center [616, 557] width 92 height 31
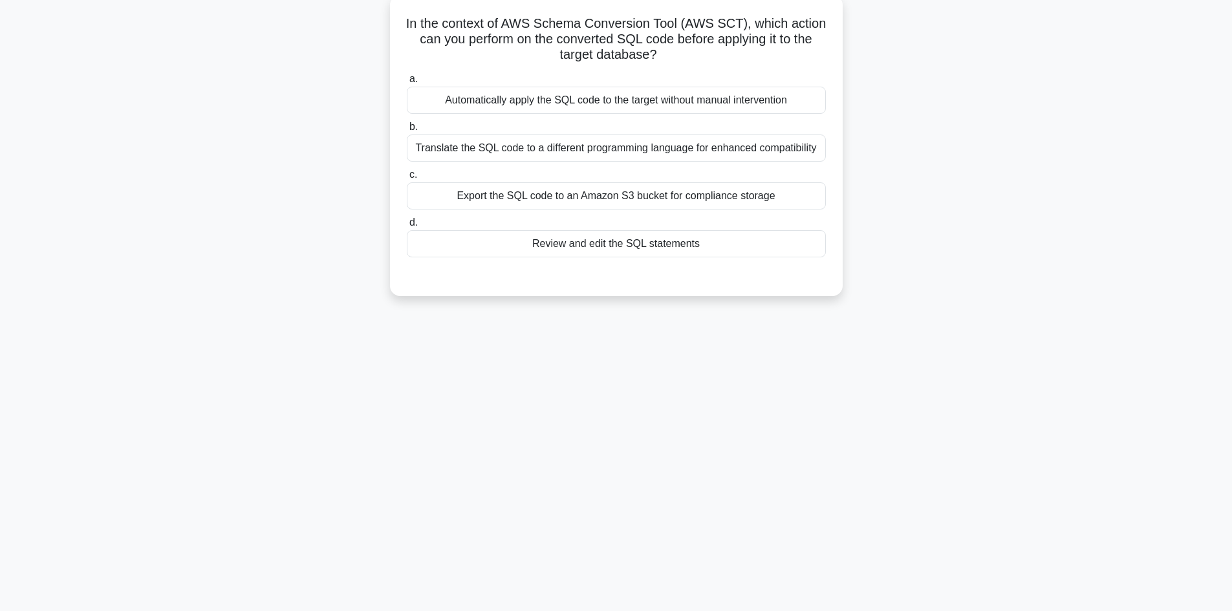
click at [653, 249] on div "Review and edit the SQL statements" at bounding box center [616, 243] width 419 height 27
click at [407, 227] on input "d. Review and edit the SQL statements" at bounding box center [407, 223] width 0 height 8
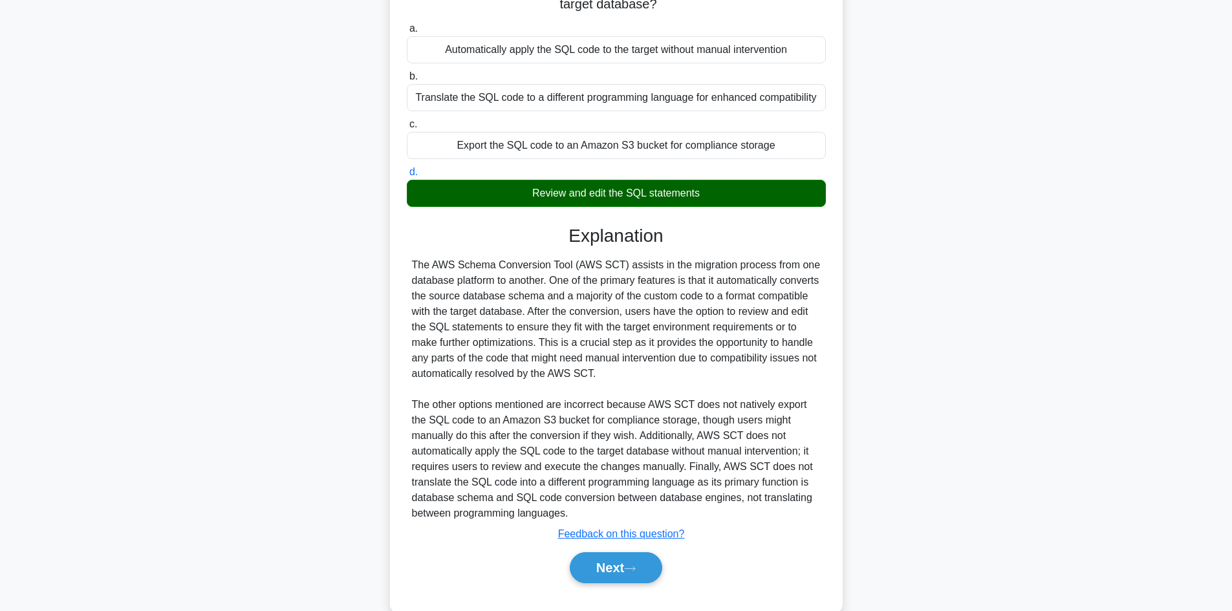
scroll to position [155, 0]
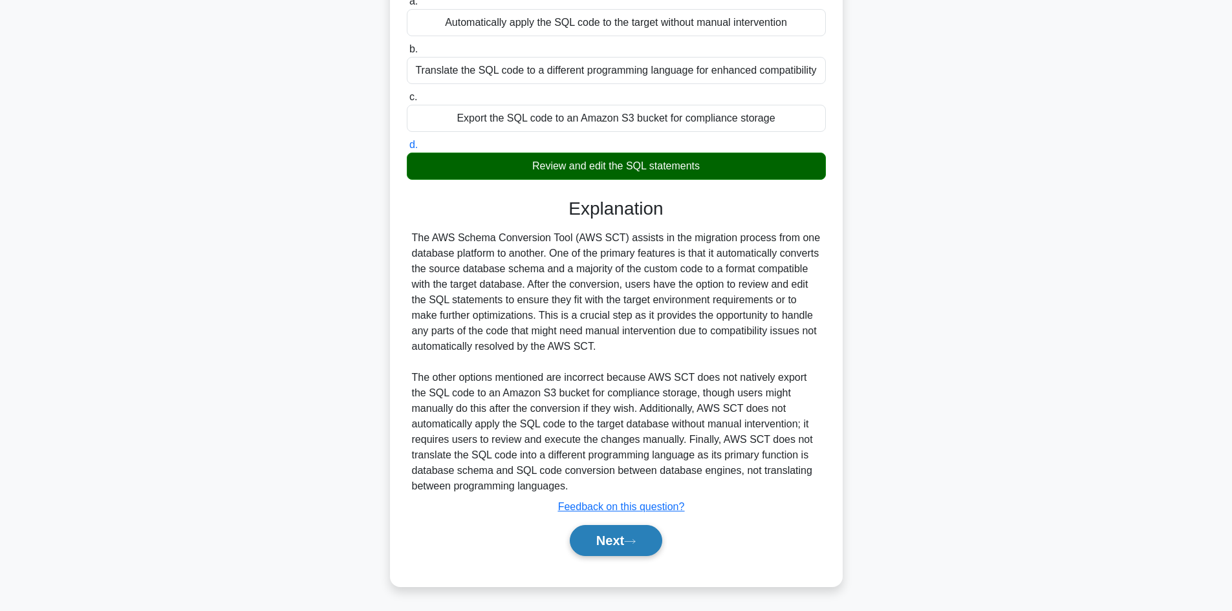
click at [622, 542] on button "Next" at bounding box center [616, 540] width 92 height 31
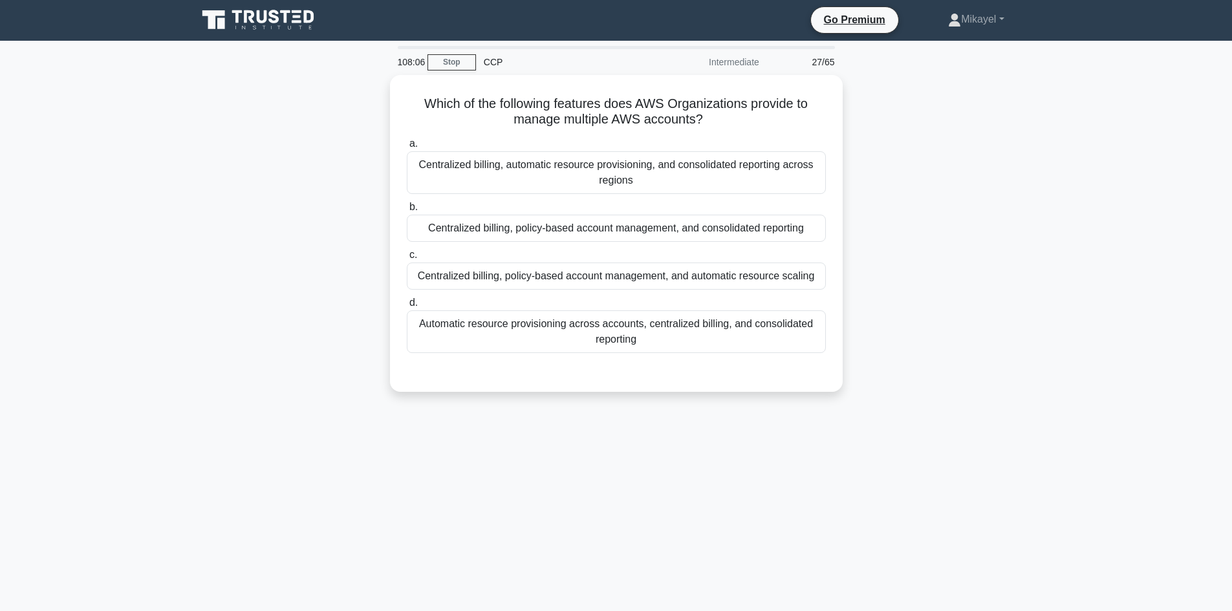
scroll to position [0, 0]
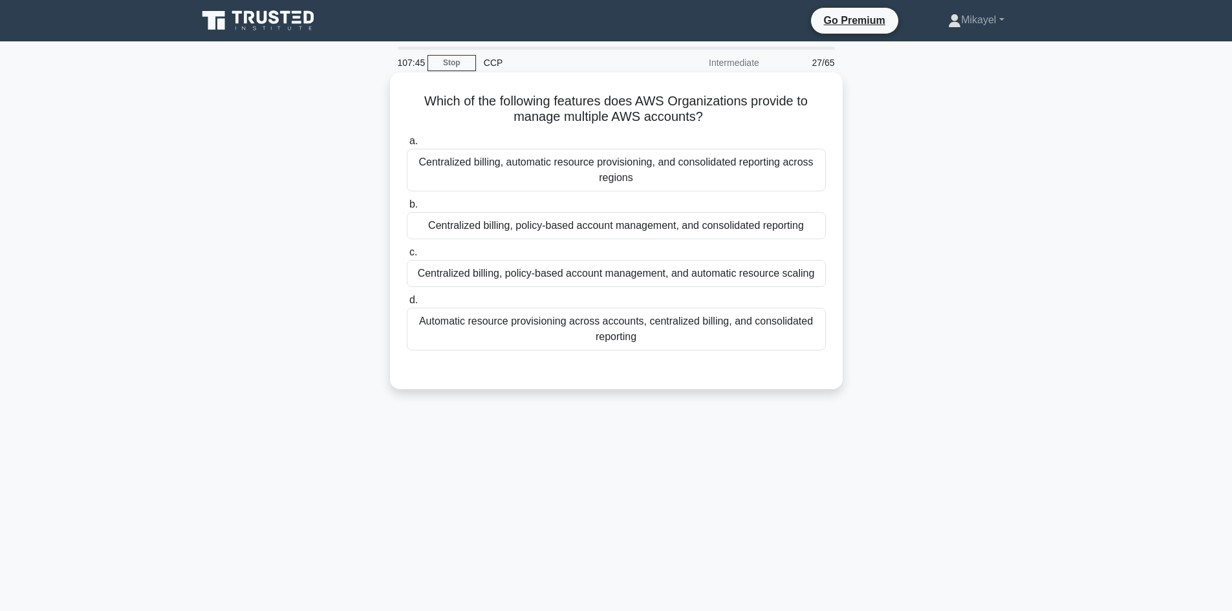
click at [698, 228] on div "Centralized billing, policy-based account management, and consolidated reporting" at bounding box center [616, 225] width 419 height 27
click at [407, 209] on input "b. Centralized billing, policy-based account management, and consolidated repor…" at bounding box center [407, 204] width 0 height 8
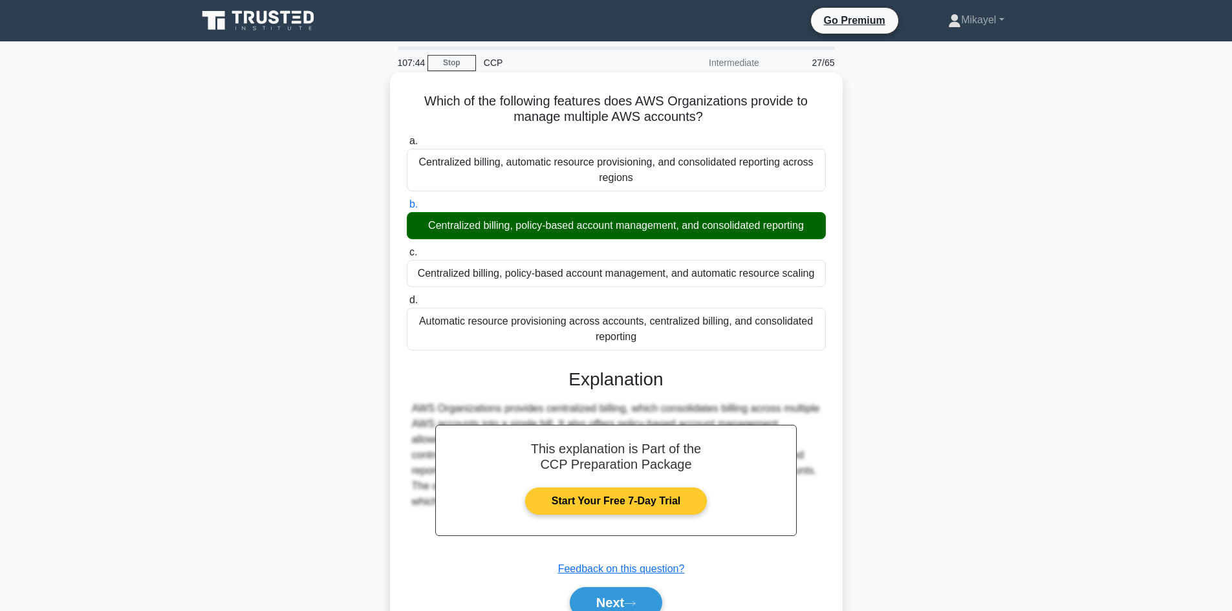
scroll to position [78, 0]
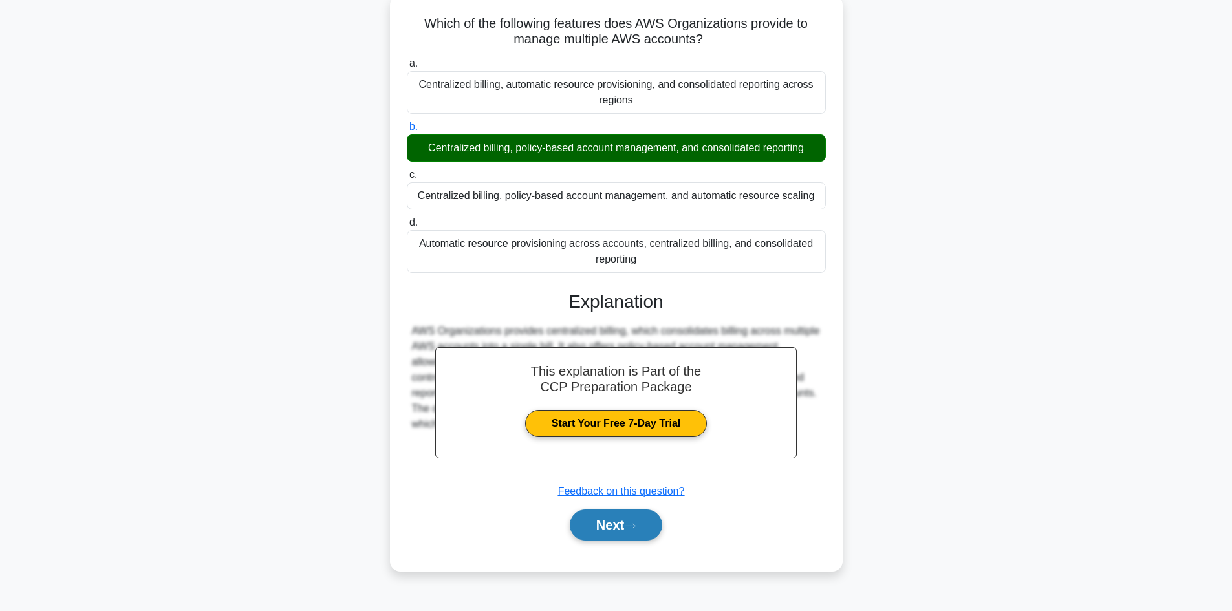
click at [627, 521] on button "Next" at bounding box center [616, 525] width 92 height 31
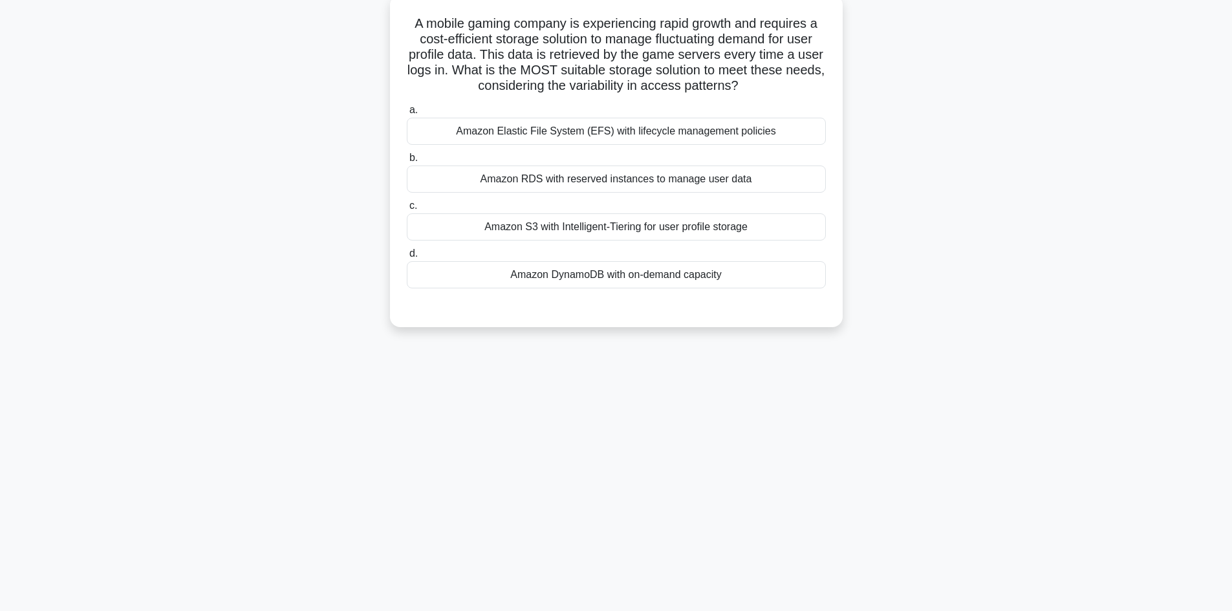
click at [654, 277] on div "Amazon DynamoDB with on-demand capacity" at bounding box center [616, 274] width 419 height 27
click at [407, 258] on input "d. Amazon DynamoDB with on-demand capacity" at bounding box center [407, 254] width 0 height 8
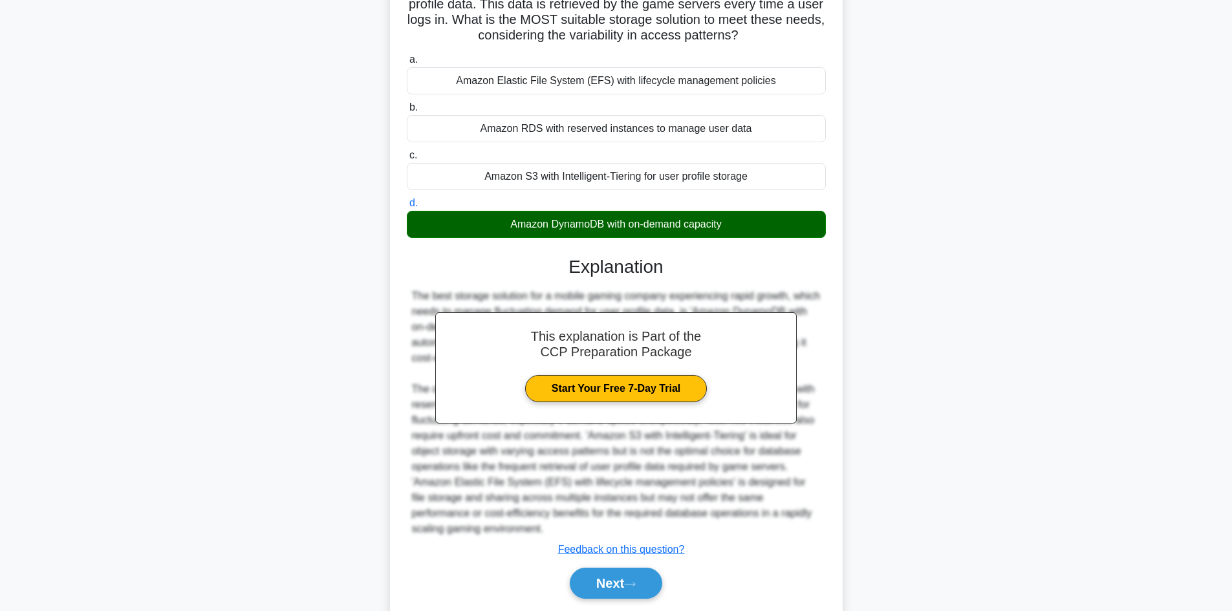
scroll to position [155, 0]
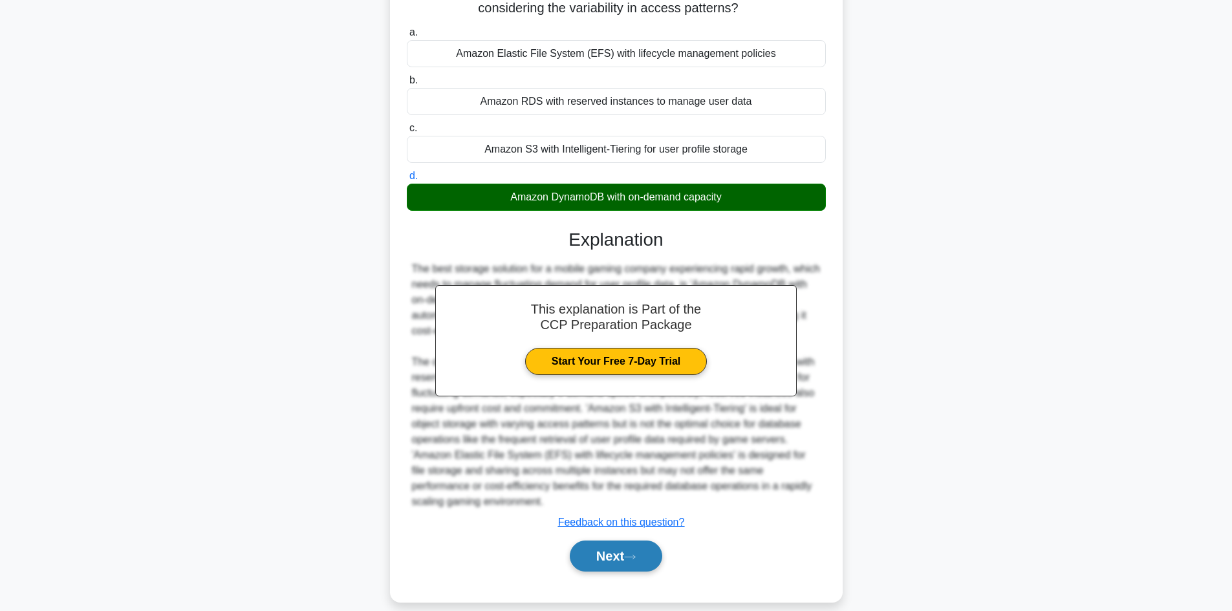
click at [620, 550] on button "Next" at bounding box center [616, 556] width 92 height 31
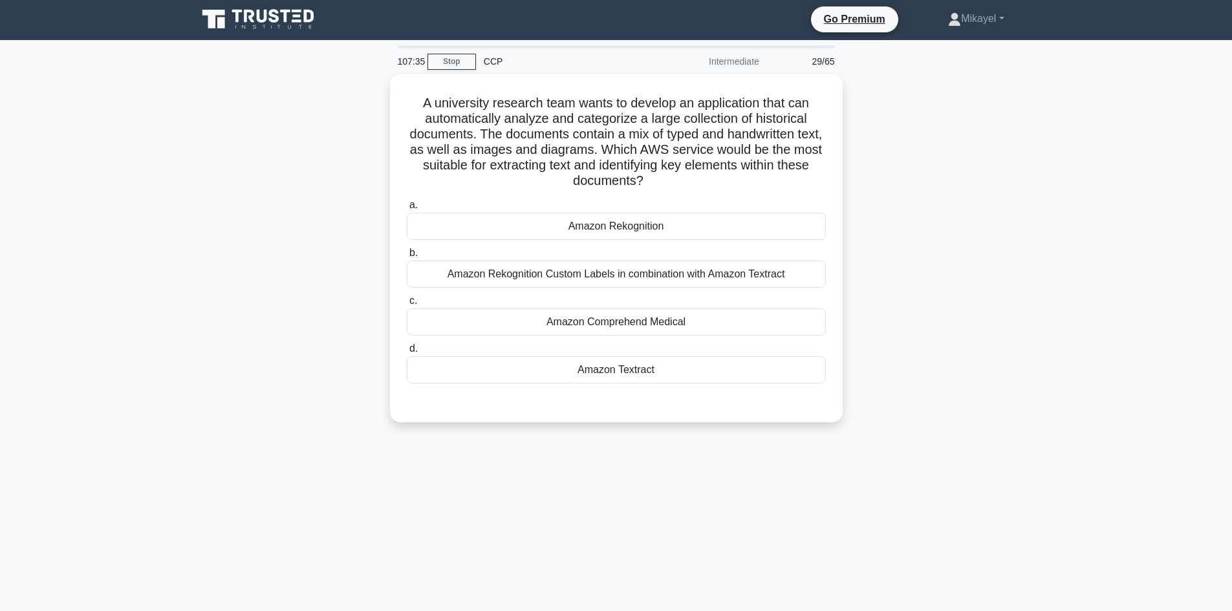
scroll to position [0, 0]
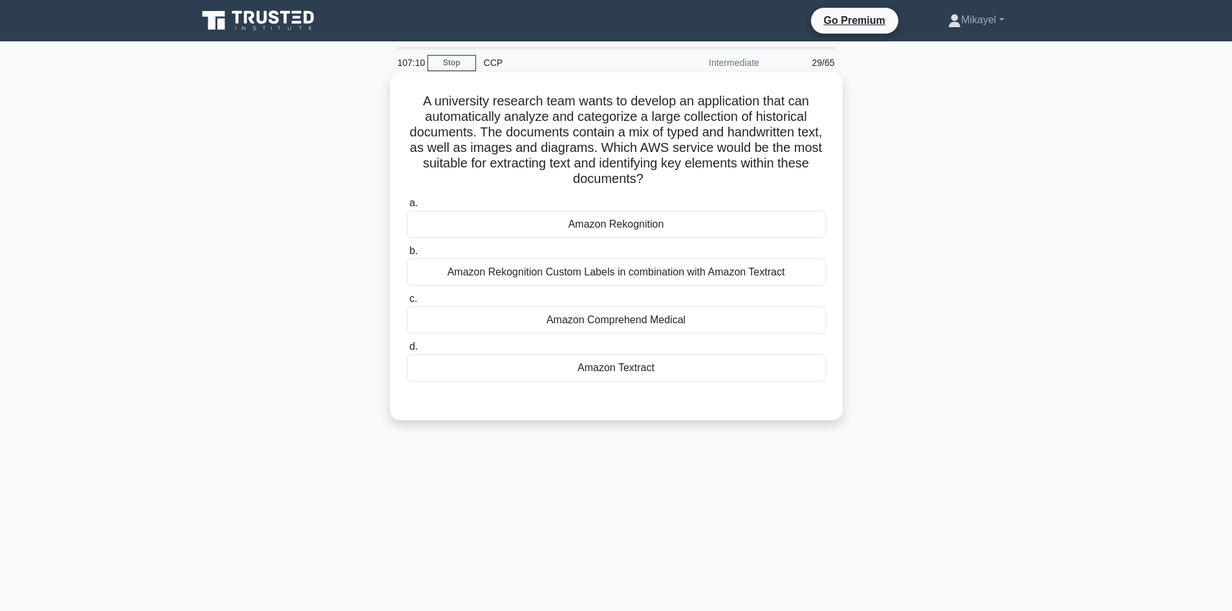
click at [603, 372] on div "Amazon Textract" at bounding box center [616, 367] width 419 height 27
click at [407, 351] on input "d. Amazon Textract" at bounding box center [407, 347] width 0 height 8
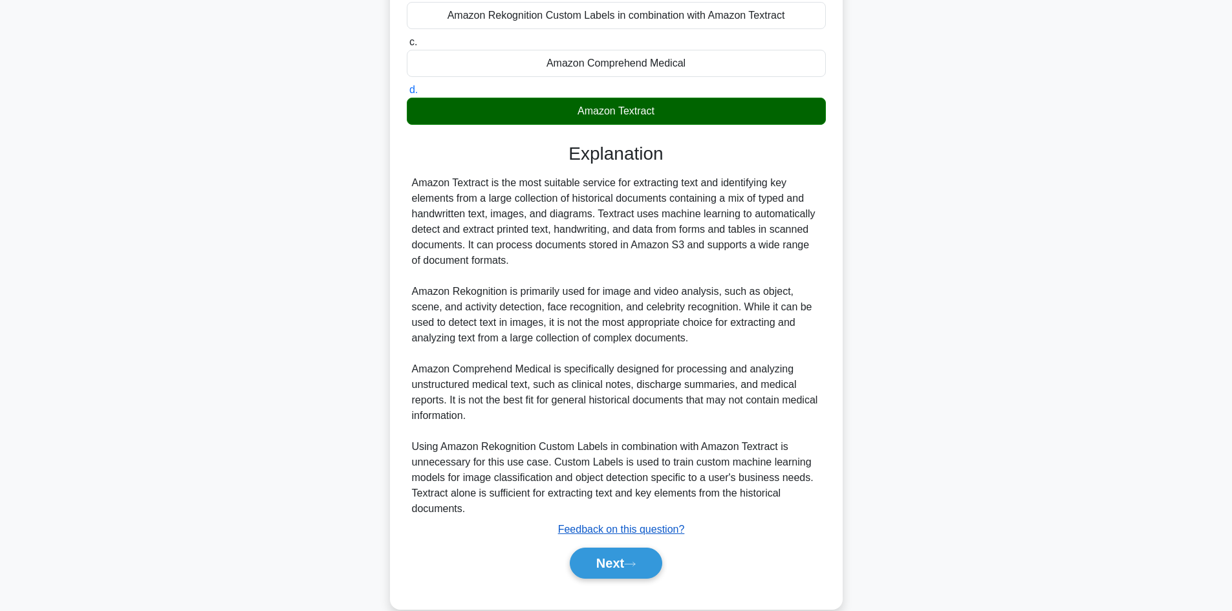
scroll to position [279, 0]
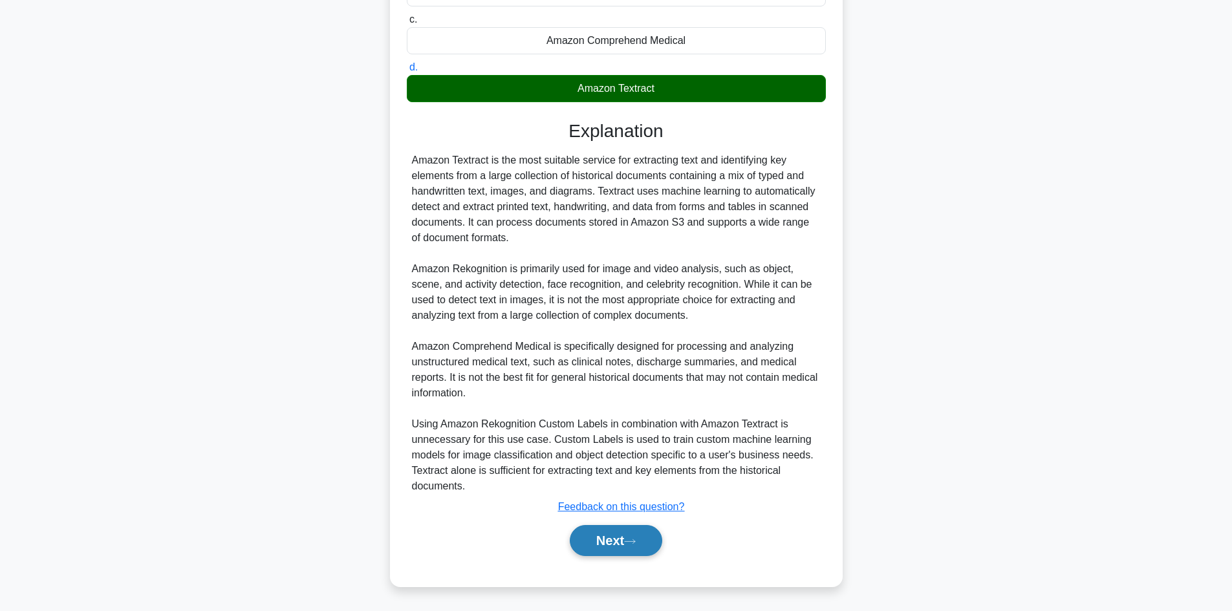
click at [616, 541] on button "Next" at bounding box center [616, 540] width 92 height 31
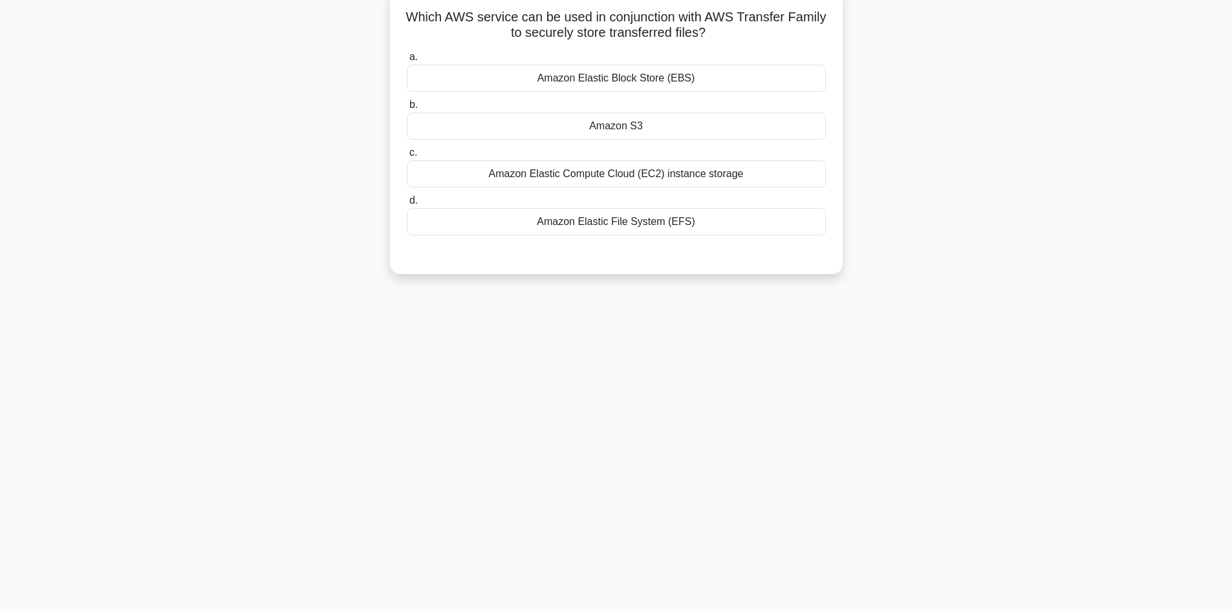
scroll to position [0, 0]
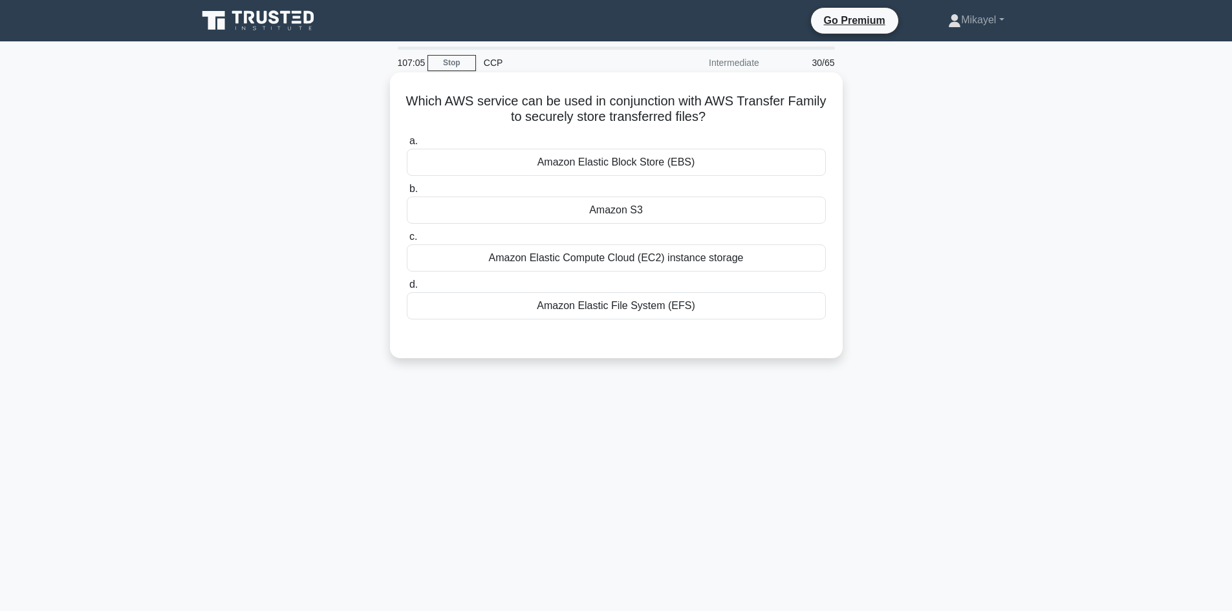
click at [648, 202] on div "Amazon S3" at bounding box center [616, 210] width 419 height 27
click at [407, 193] on input "b. Amazon S3" at bounding box center [407, 189] width 0 height 8
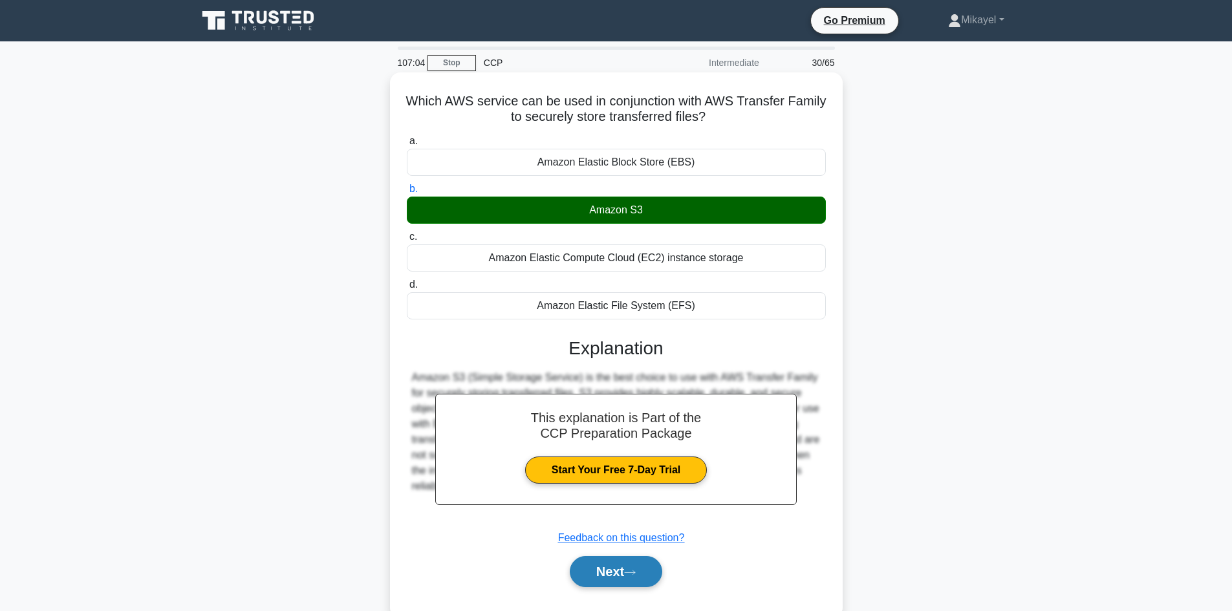
click at [632, 570] on icon at bounding box center [630, 572] width 12 height 7
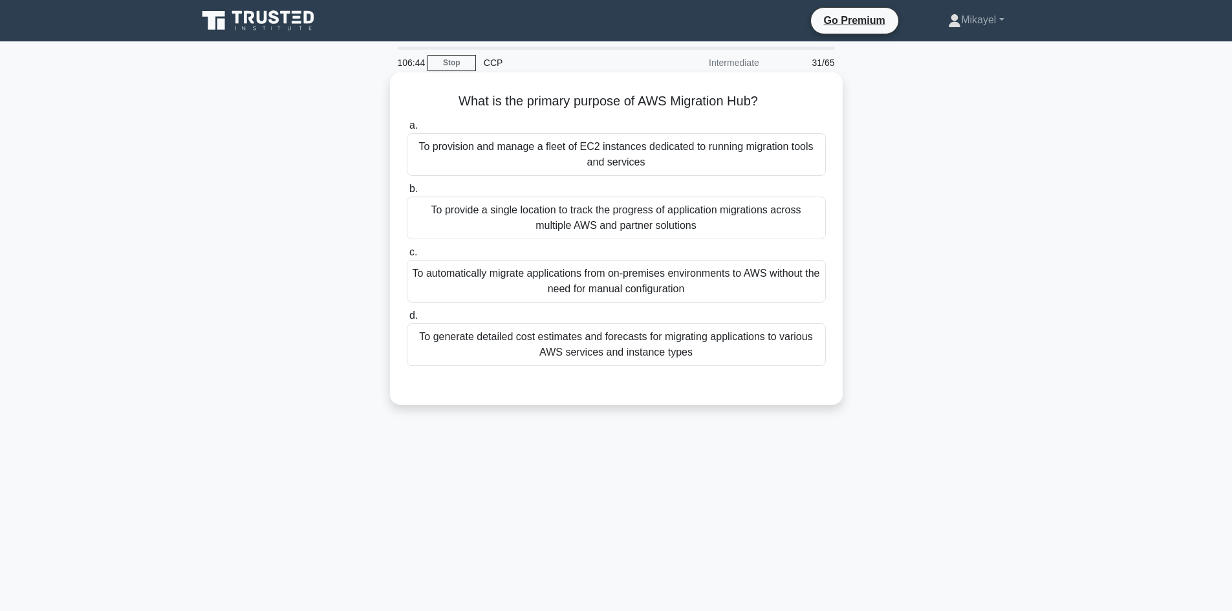
click at [613, 287] on div "To automatically migrate applications from on-premises environments to AWS with…" at bounding box center [616, 281] width 419 height 43
click at [407, 257] on input "c. To automatically migrate applications from on-premises environments to AWS w…" at bounding box center [407, 252] width 0 height 8
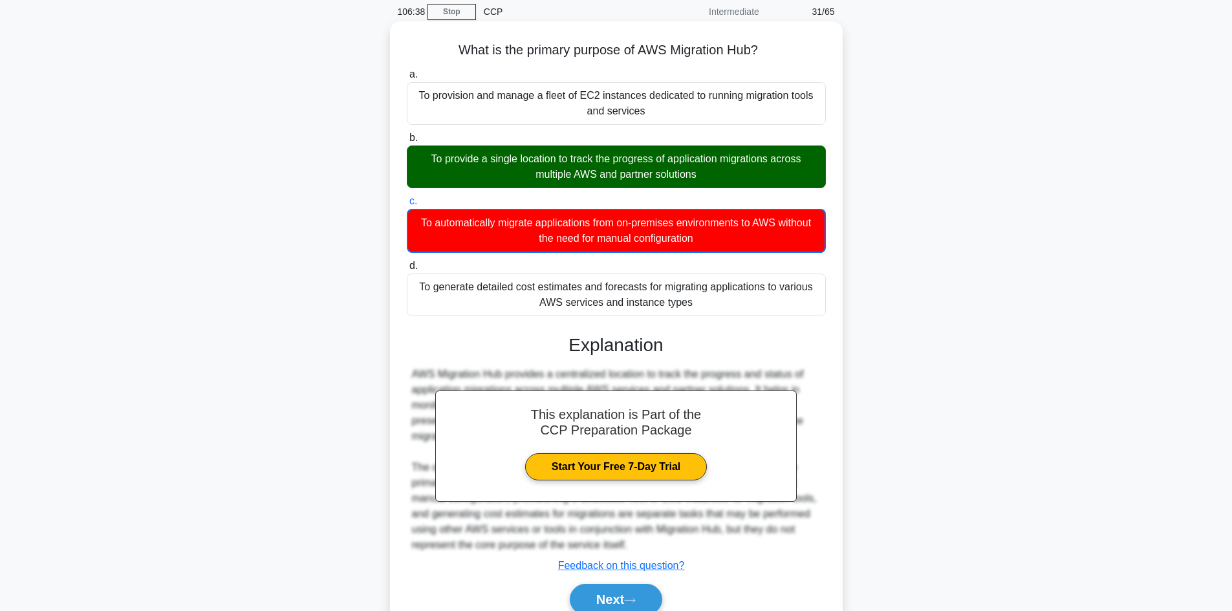
scroll to position [110, 0]
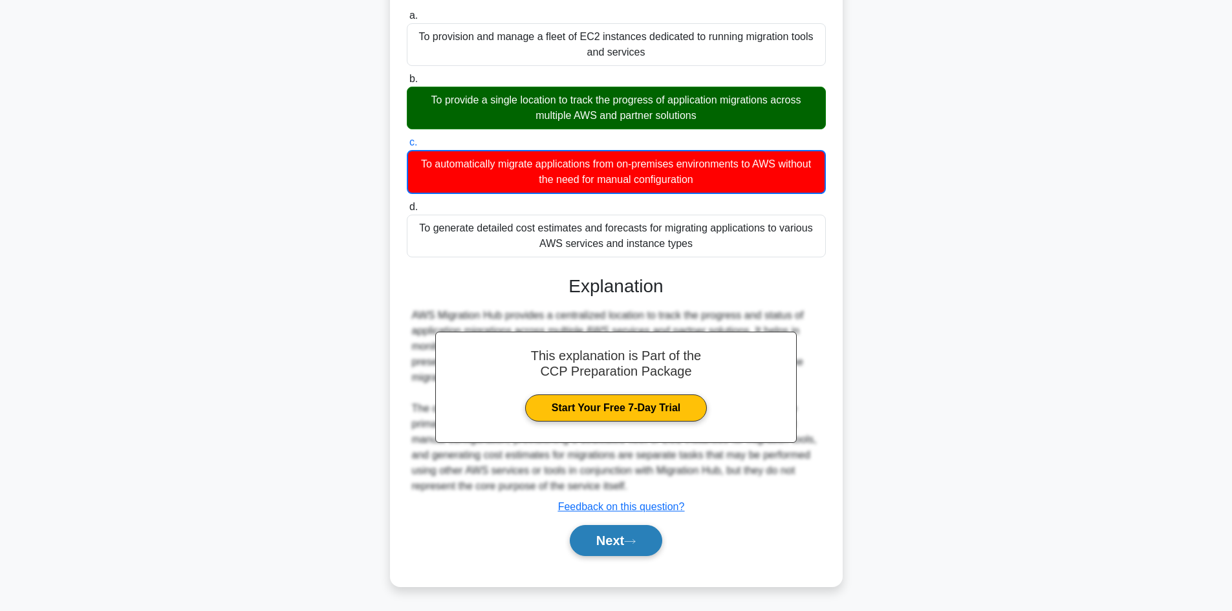
click at [625, 543] on button "Next" at bounding box center [616, 540] width 92 height 31
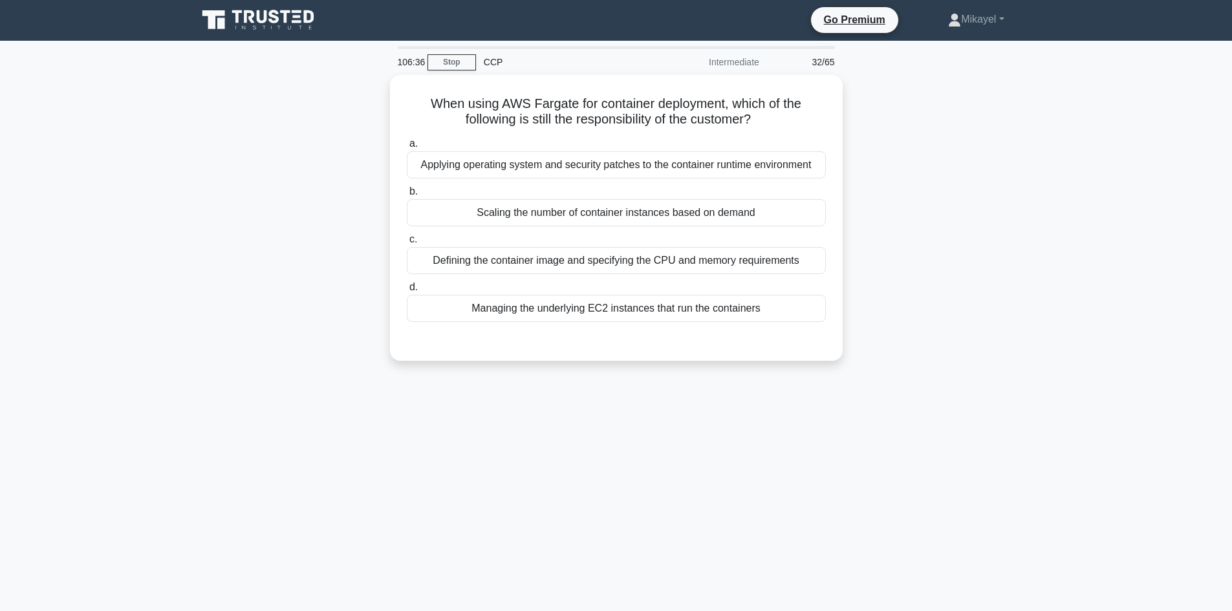
scroll to position [0, 0]
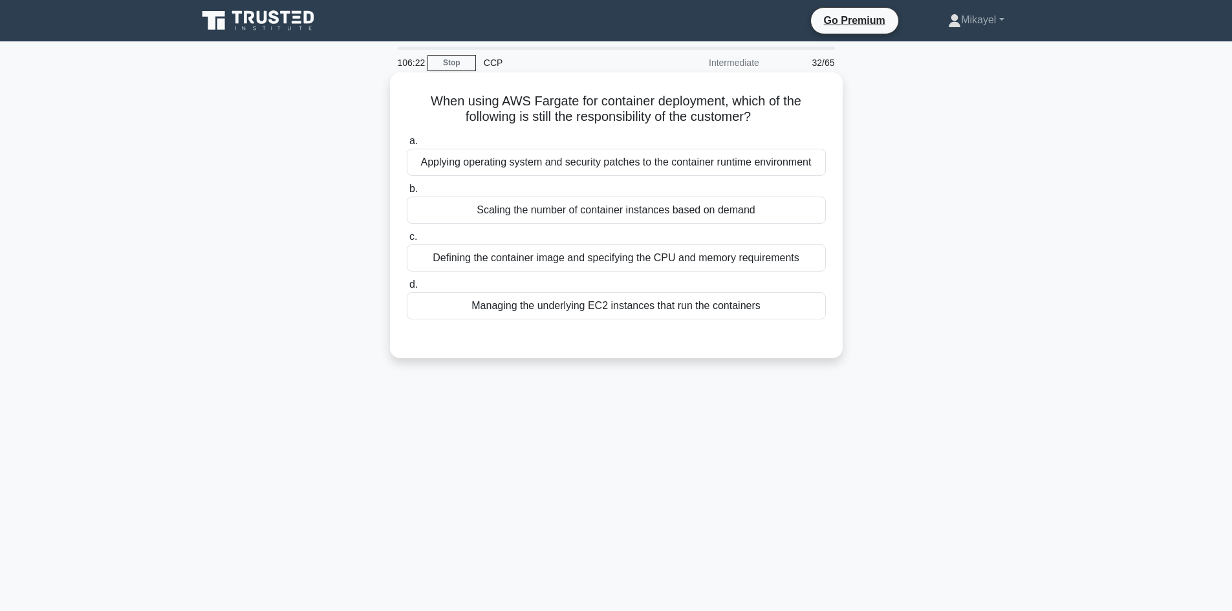
click at [660, 259] on div "Defining the container image and specifying the CPU and memory requirements" at bounding box center [616, 257] width 419 height 27
click at [407, 241] on input "c. Defining the container image and specifying the CPU and memory requirements" at bounding box center [407, 237] width 0 height 8
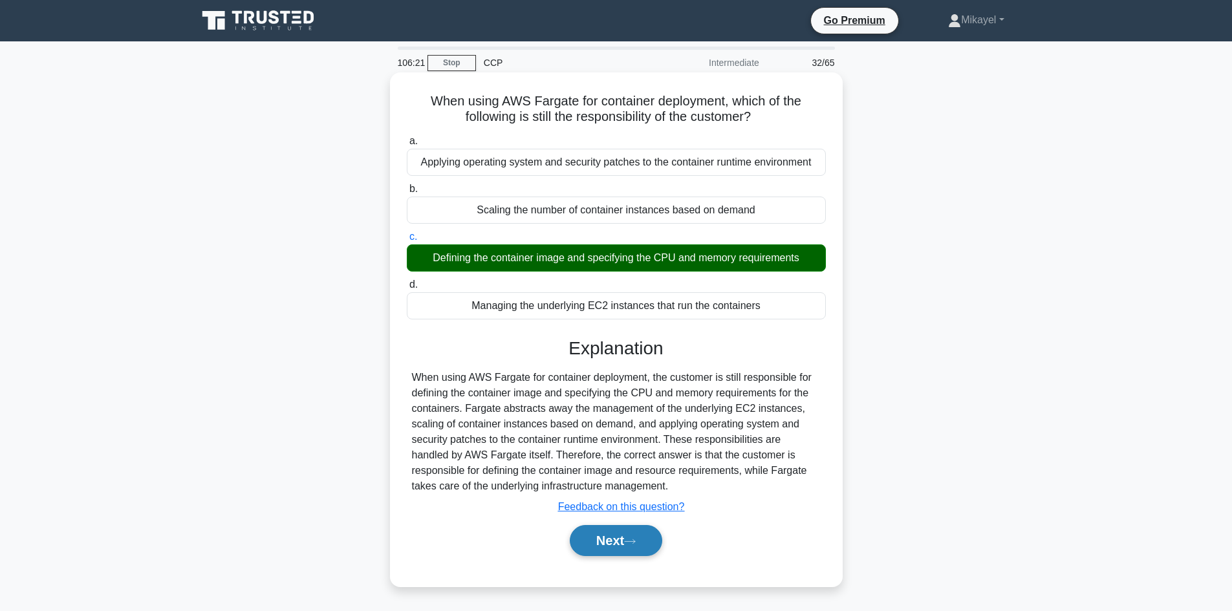
click at [622, 539] on button "Next" at bounding box center [616, 540] width 92 height 31
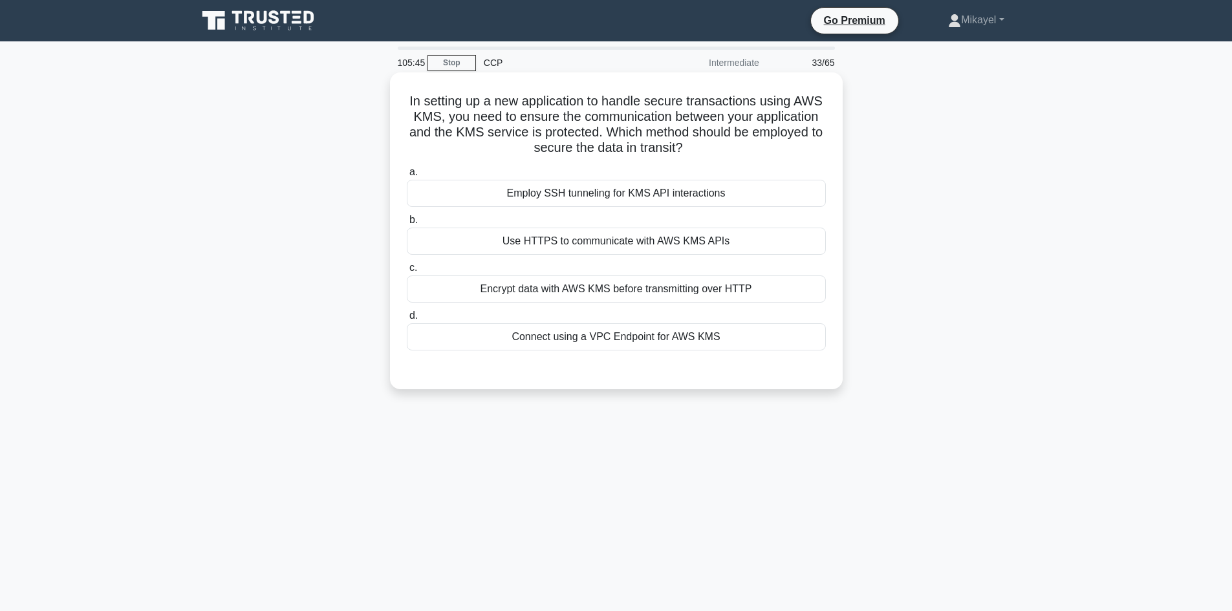
click at [637, 341] on div "Connect using a VPC Endpoint for AWS KMS" at bounding box center [616, 336] width 419 height 27
click at [407, 320] on input "d. Connect using a VPC Endpoint for AWS KMS" at bounding box center [407, 316] width 0 height 8
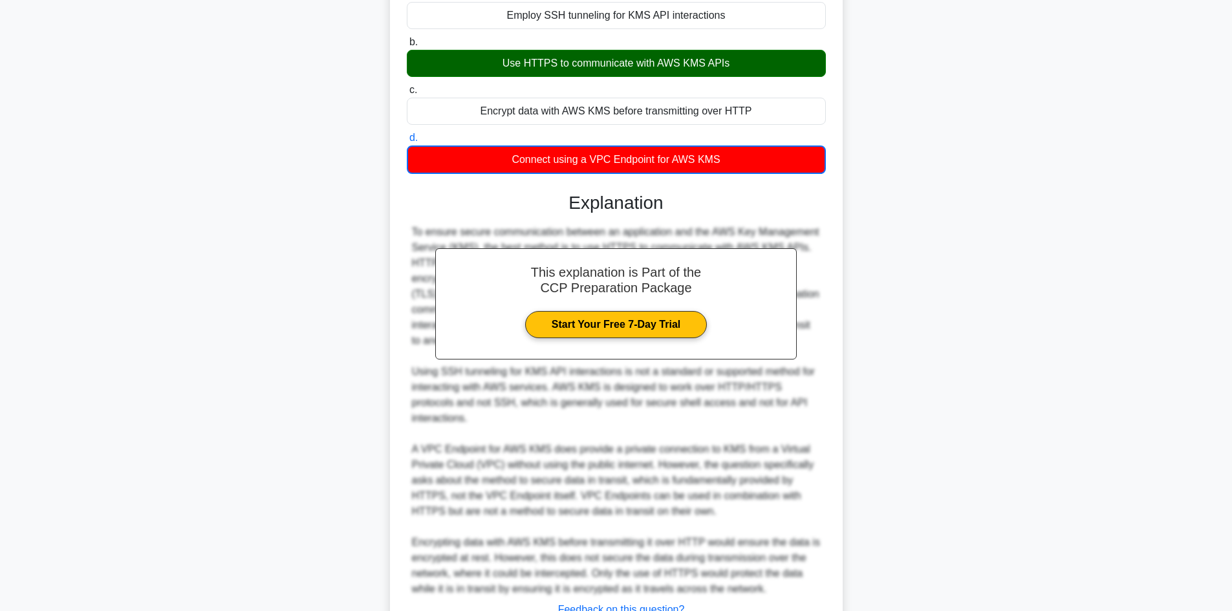
scroll to position [233, 0]
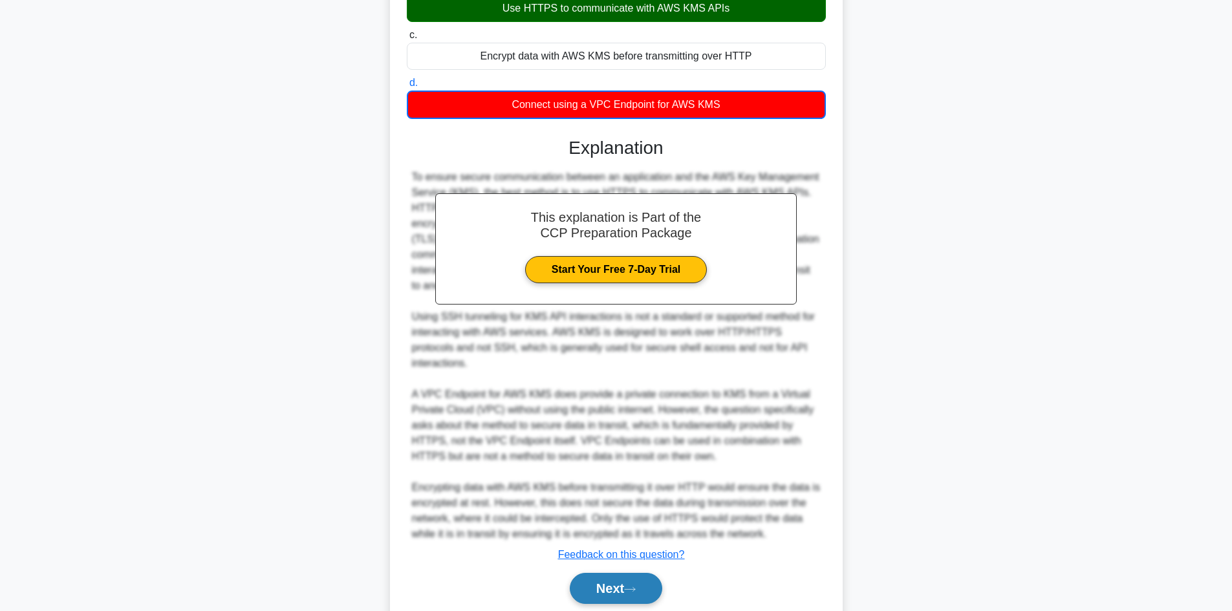
click at [620, 593] on button "Next" at bounding box center [616, 588] width 92 height 31
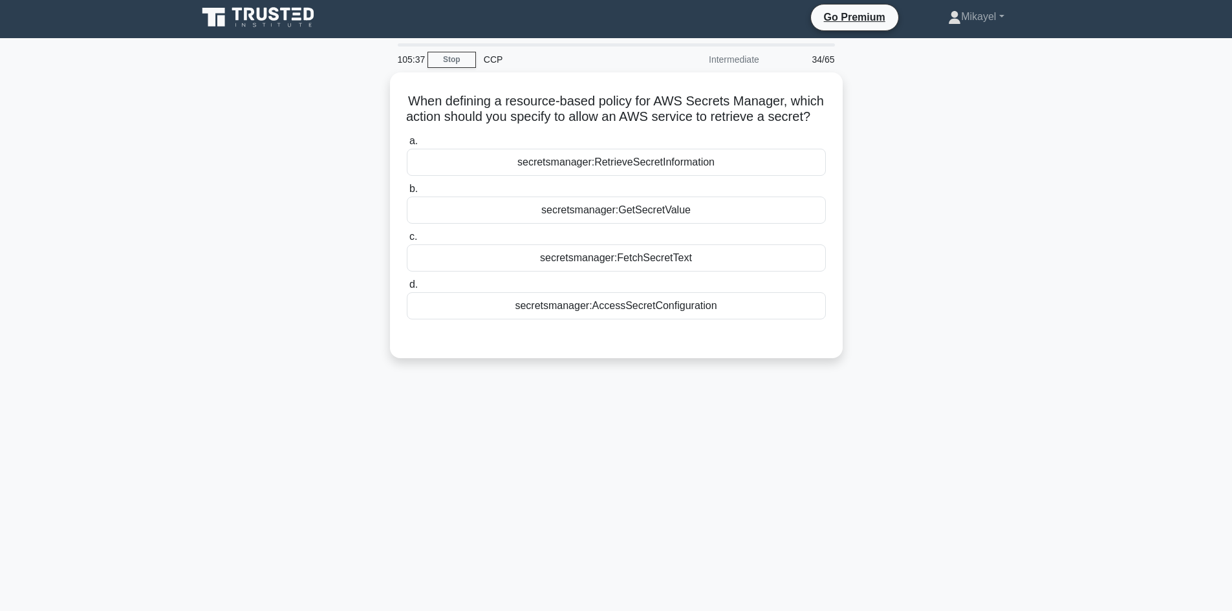
scroll to position [0, 0]
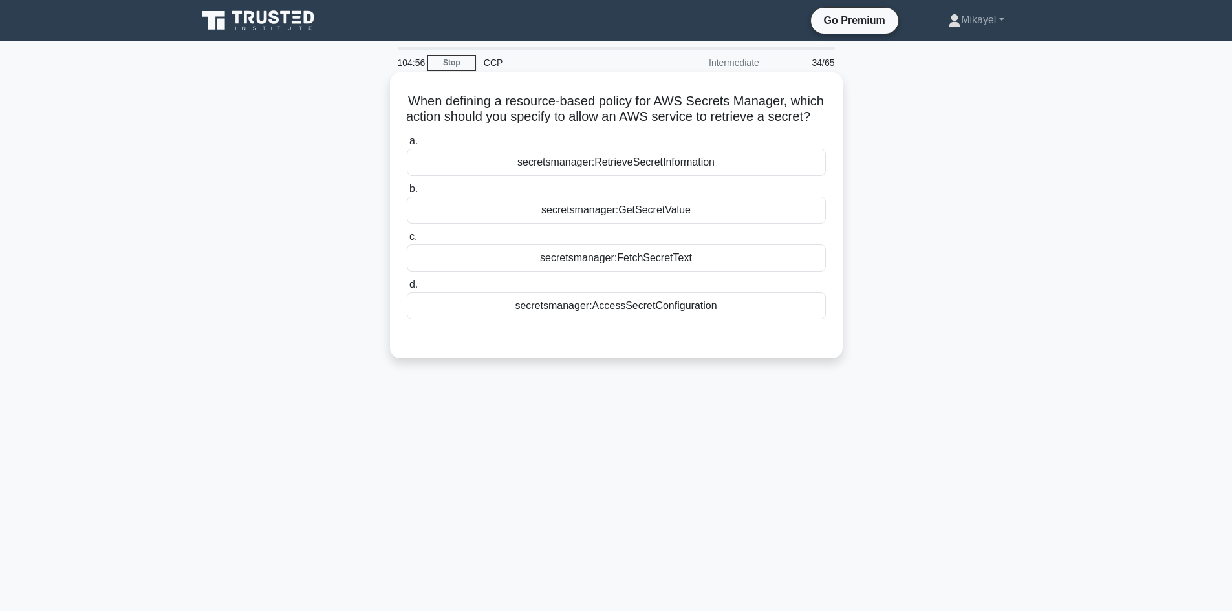
click at [660, 224] on div "secretsmanager:GetSecretValue" at bounding box center [616, 210] width 419 height 27
click at [407, 193] on input "b. secretsmanager:GetSecretValue" at bounding box center [407, 189] width 0 height 8
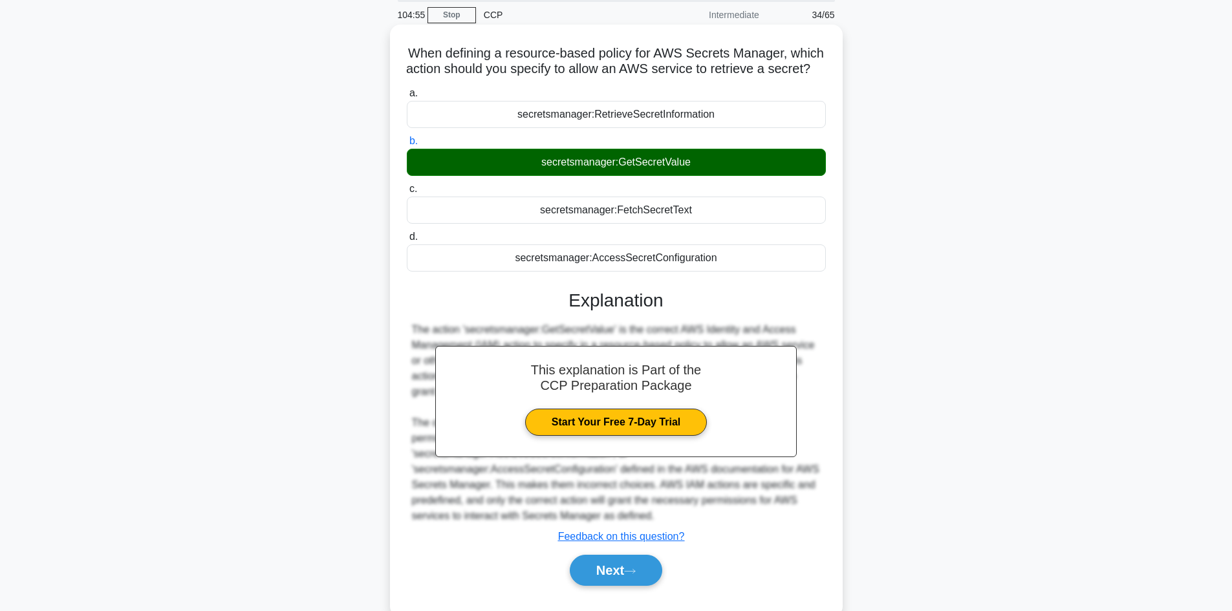
scroll to position [93, 0]
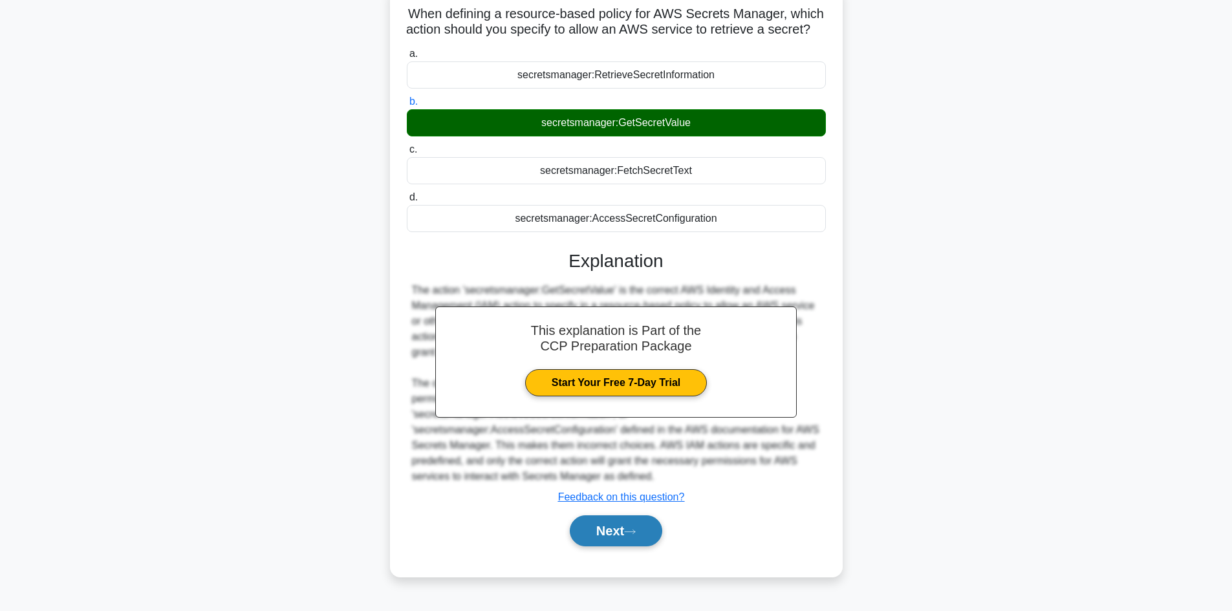
click at [629, 544] on button "Next" at bounding box center [616, 530] width 92 height 31
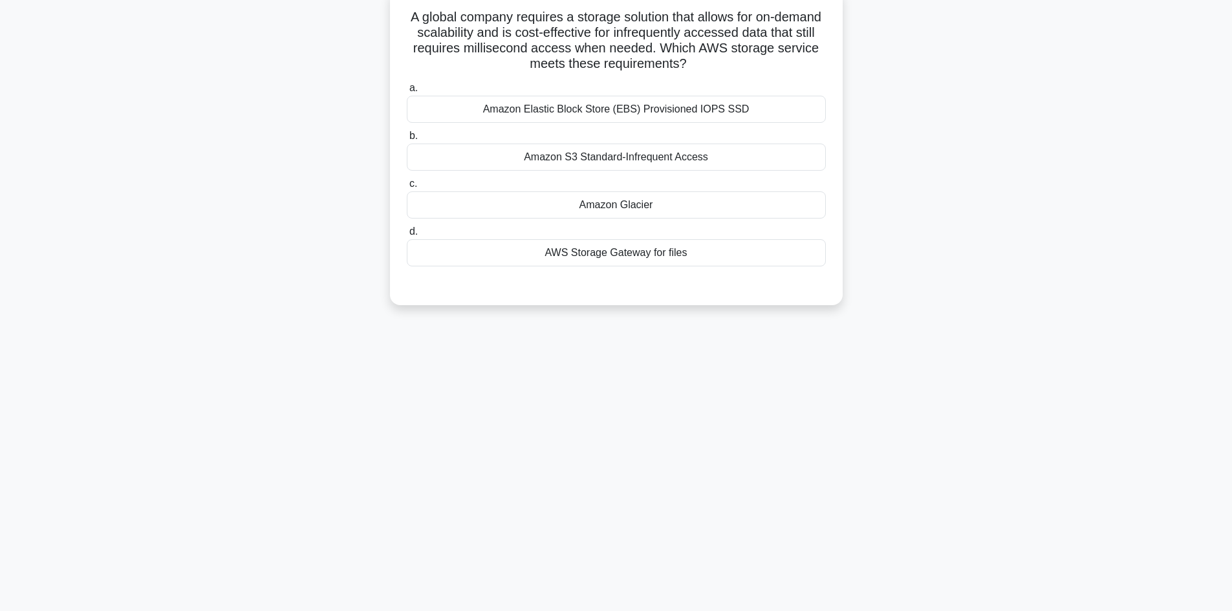
scroll to position [10, 0]
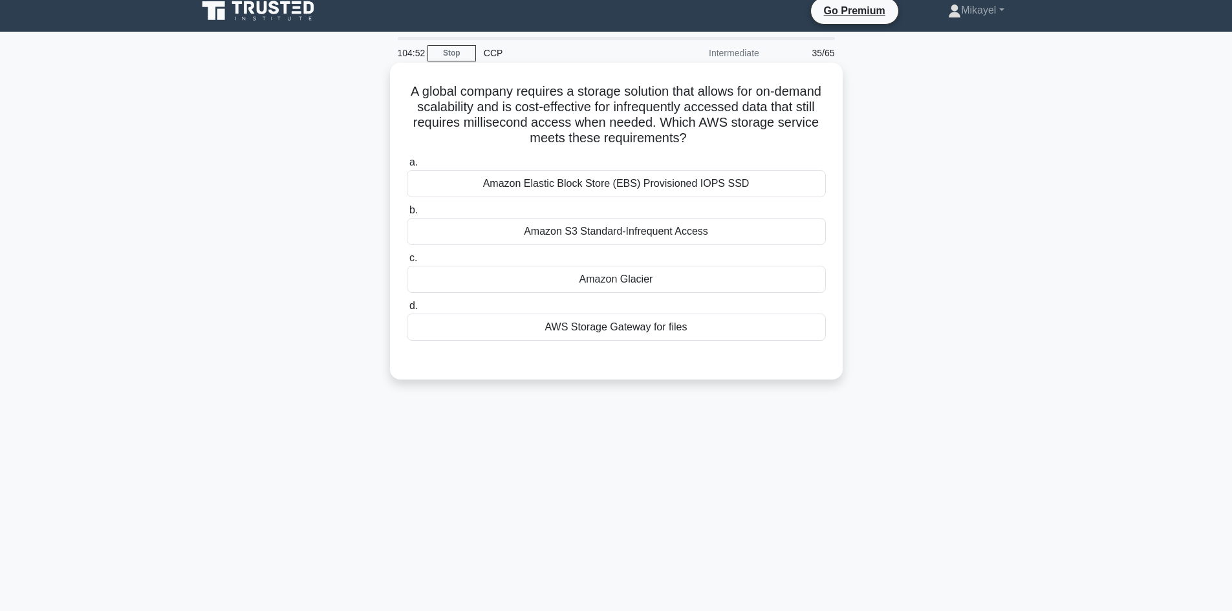
click at [671, 270] on div "Amazon Glacier" at bounding box center [616, 279] width 419 height 27
click at [407, 263] on input "c. Amazon Glacier" at bounding box center [407, 258] width 0 height 8
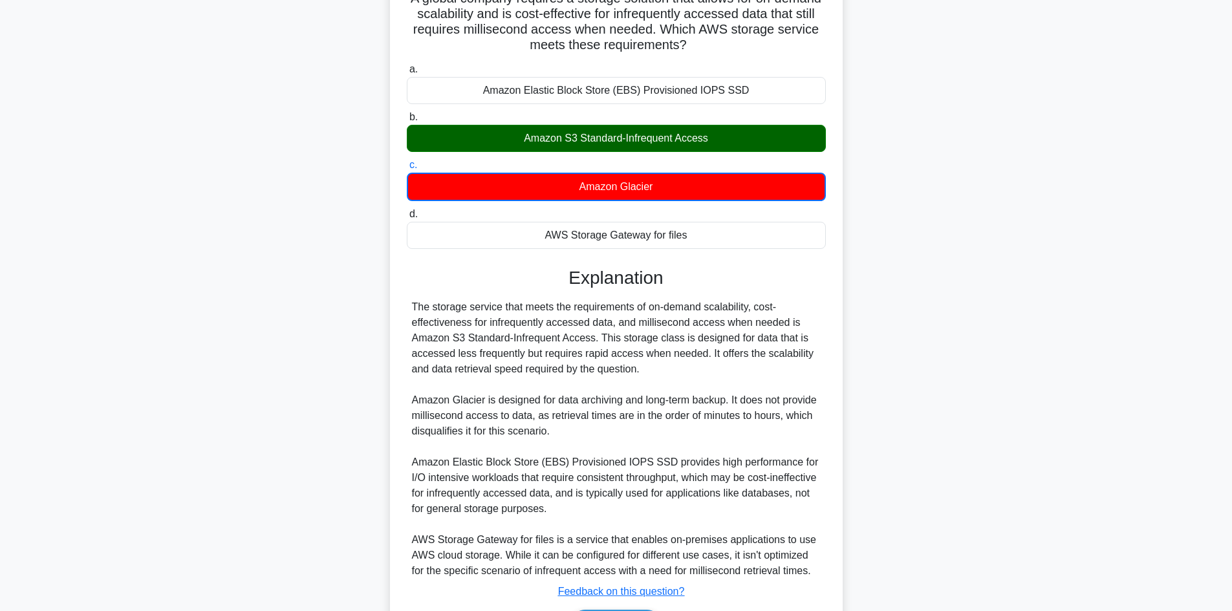
scroll to position [188, 0]
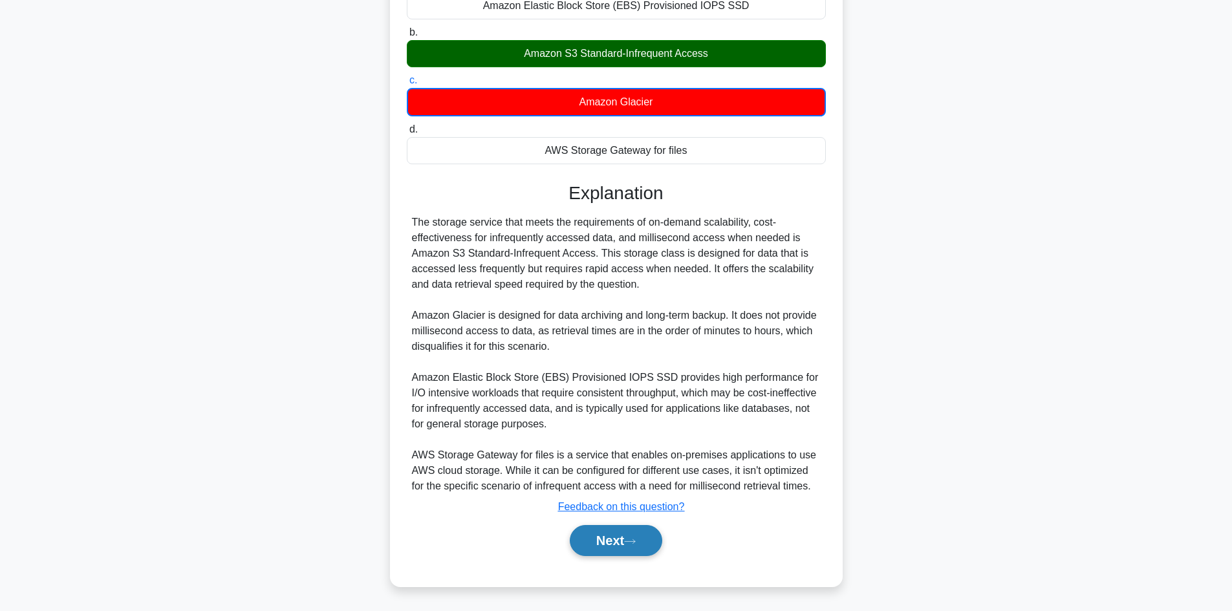
click at [613, 537] on button "Next" at bounding box center [616, 540] width 92 height 31
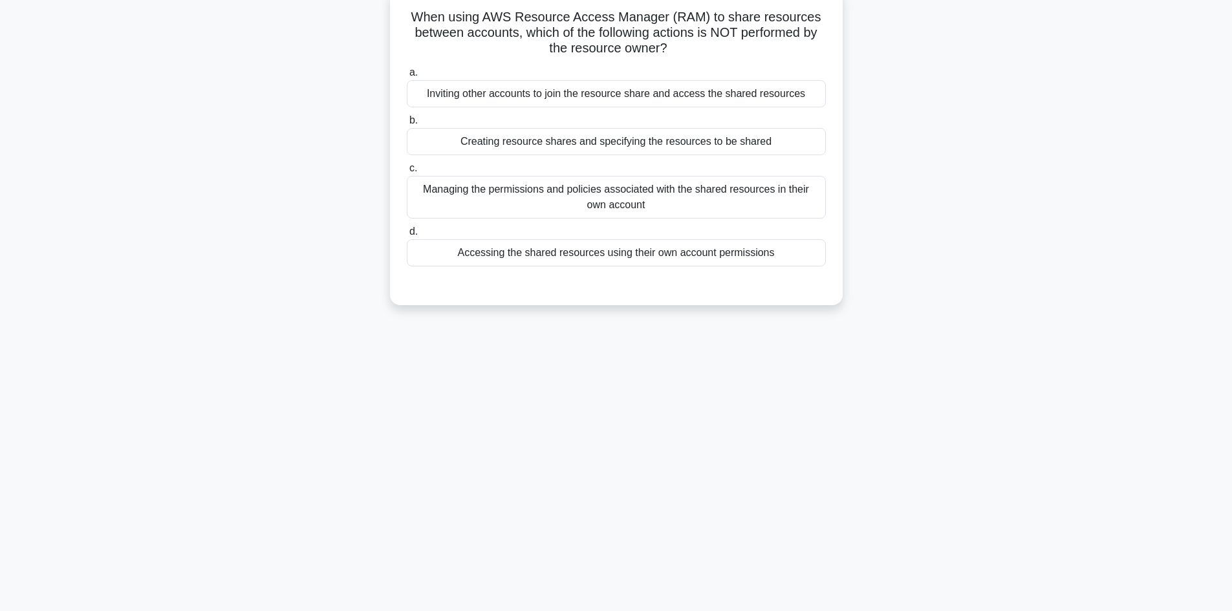
scroll to position [87, 0]
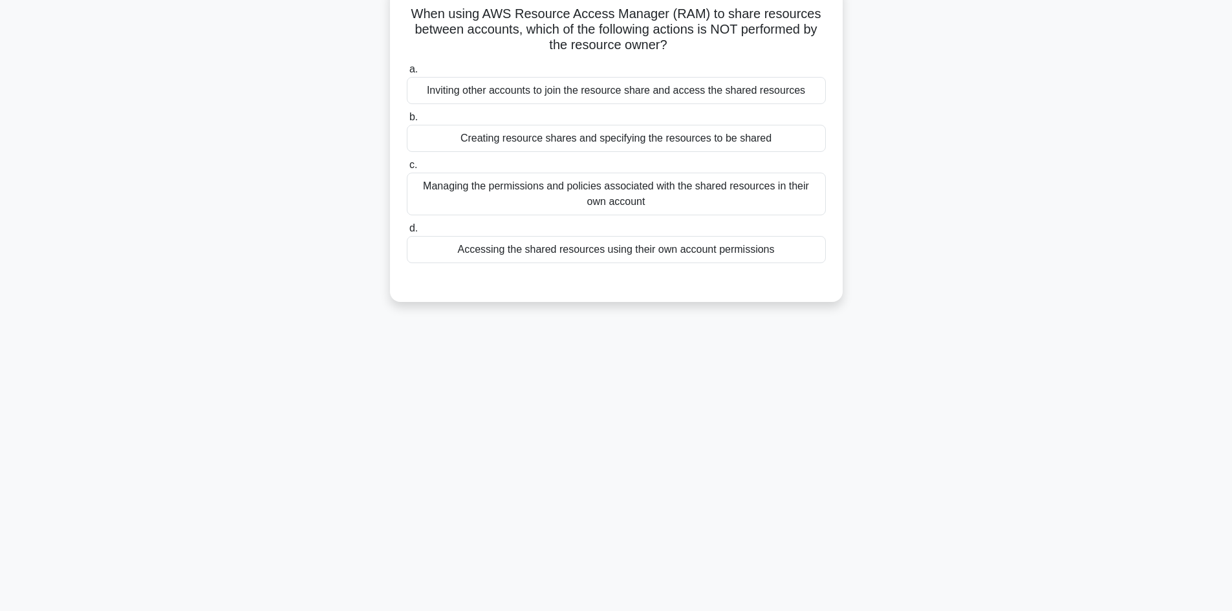
click at [638, 253] on div "Accessing the shared resources using their own account permissions" at bounding box center [616, 249] width 419 height 27
click at [407, 233] on input "d. Accessing the shared resources using their own account permissions" at bounding box center [407, 228] width 0 height 8
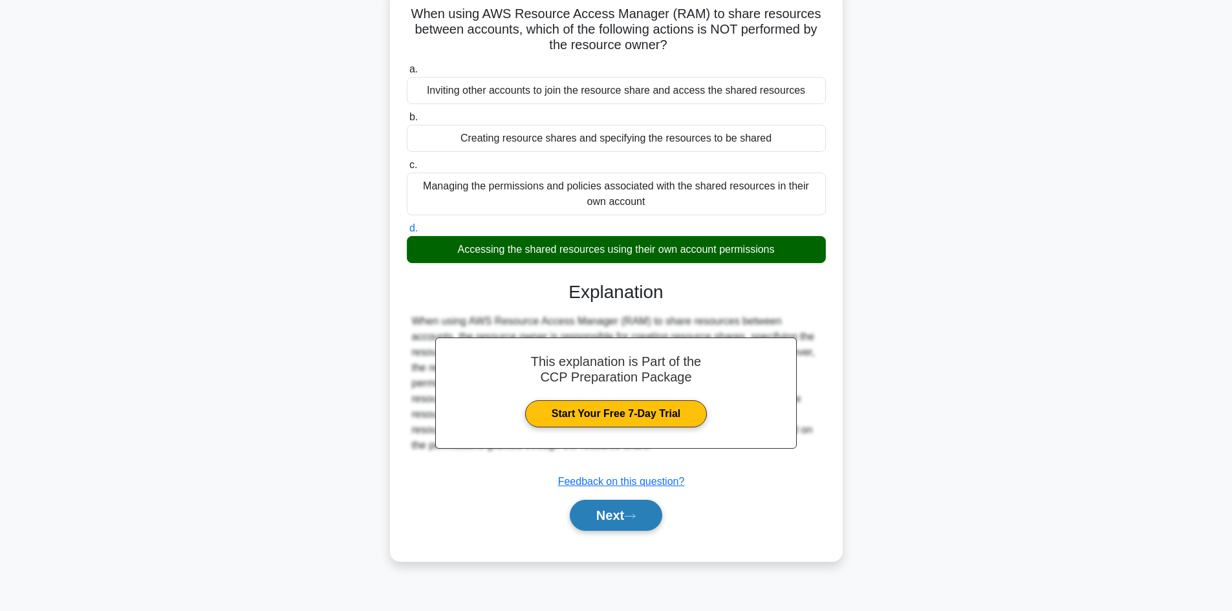
click at [632, 513] on icon at bounding box center [630, 516] width 12 height 7
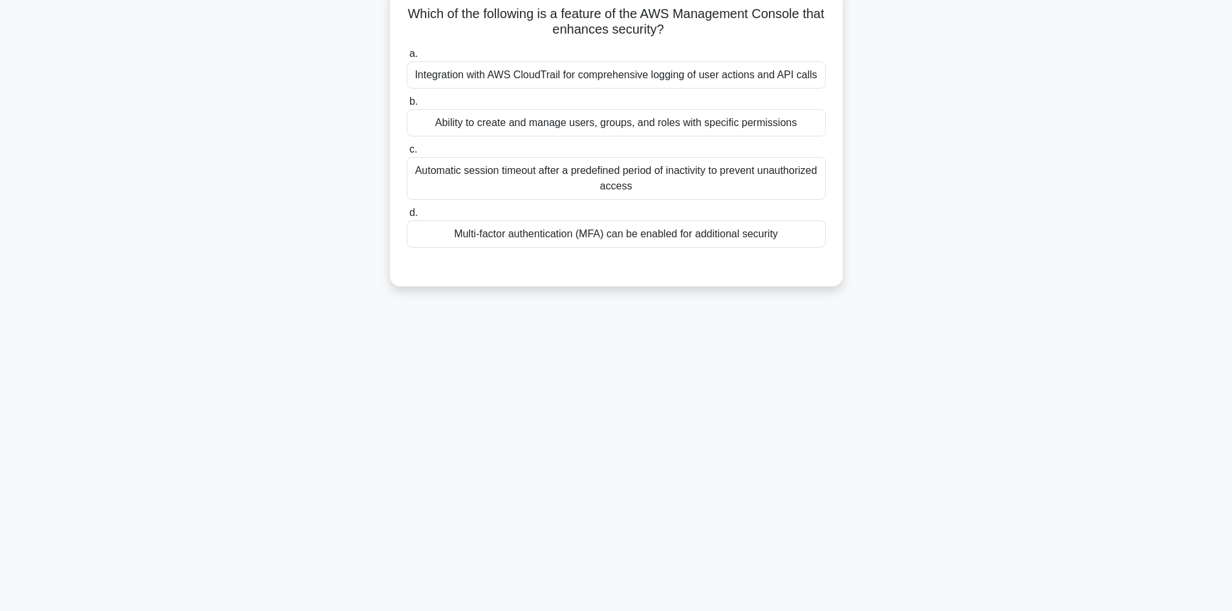
click at [665, 239] on div "Multi-factor authentication (MFA) can be enabled for additional security" at bounding box center [616, 234] width 419 height 27
click at [407, 217] on input "d. Multi-factor authentication (MFA) can be enabled for additional security" at bounding box center [407, 213] width 0 height 8
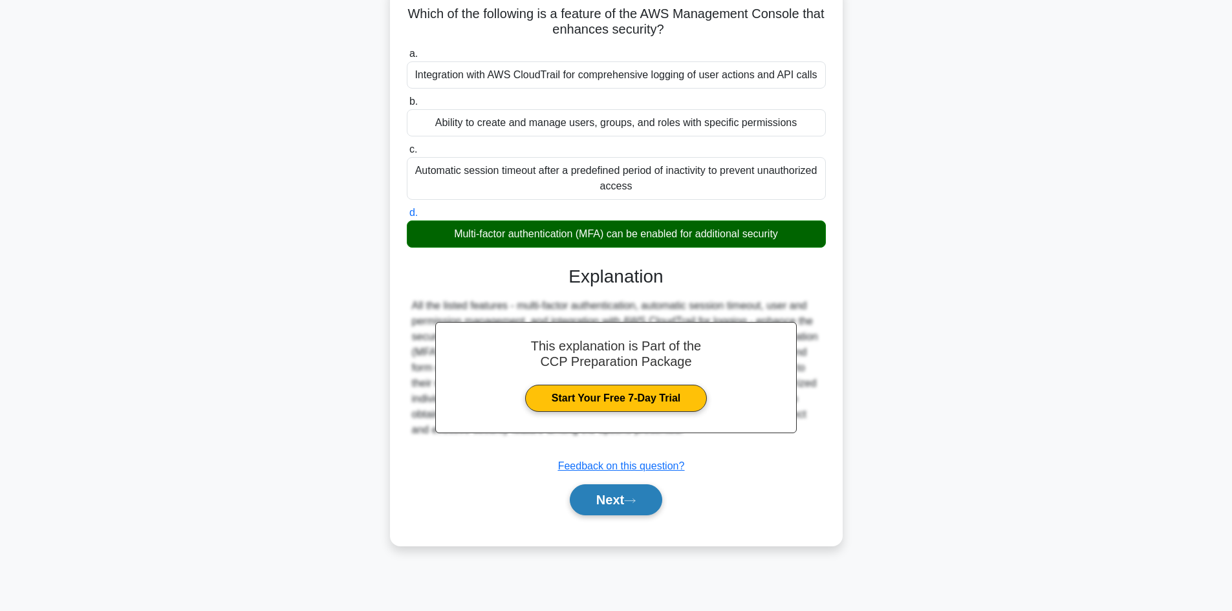
click at [620, 504] on button "Next" at bounding box center [616, 499] width 92 height 31
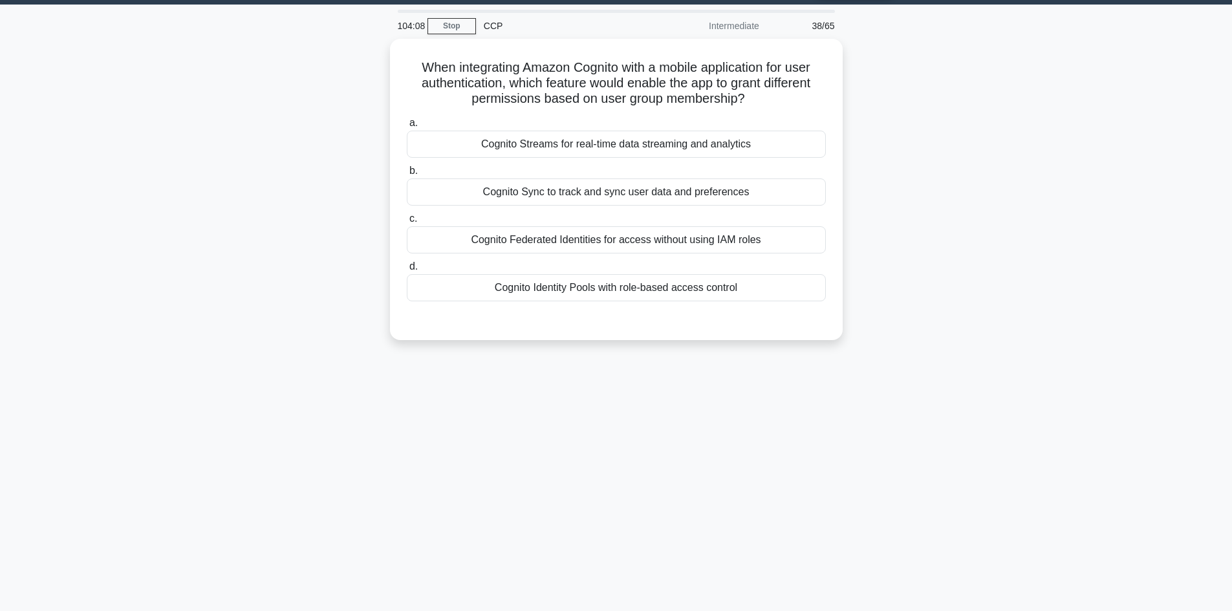
scroll to position [0, 0]
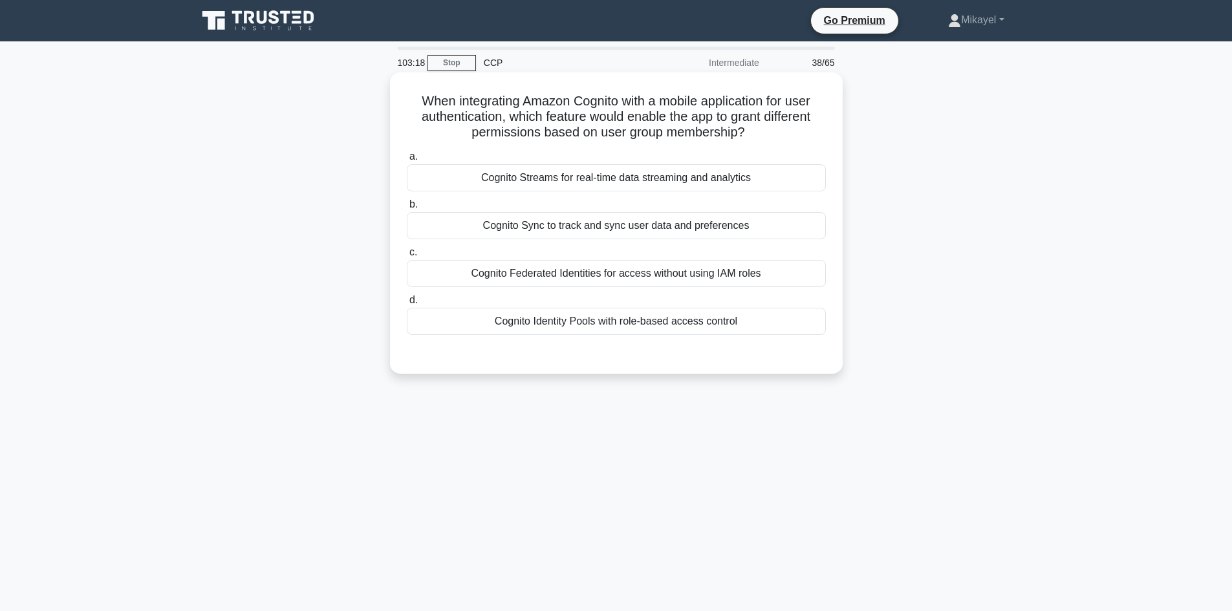
click at [603, 328] on div "Cognito Identity Pools with role-based access control" at bounding box center [616, 321] width 419 height 27
click at [407, 305] on input "d. Cognito Identity Pools with role-based access control" at bounding box center [407, 300] width 0 height 8
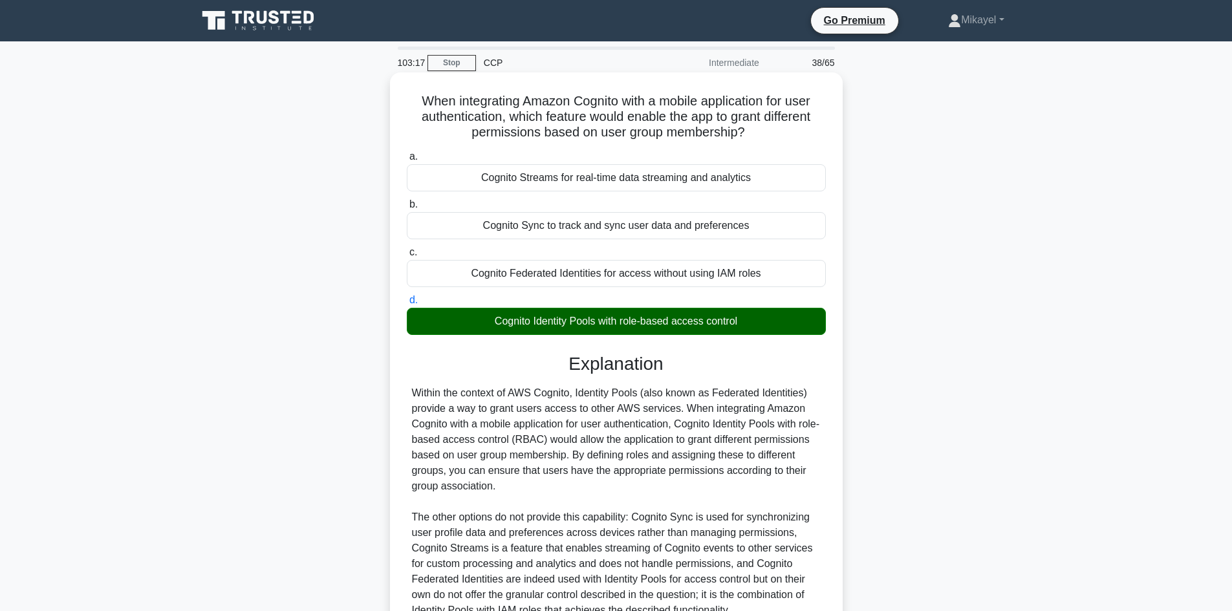
scroll to position [124, 0]
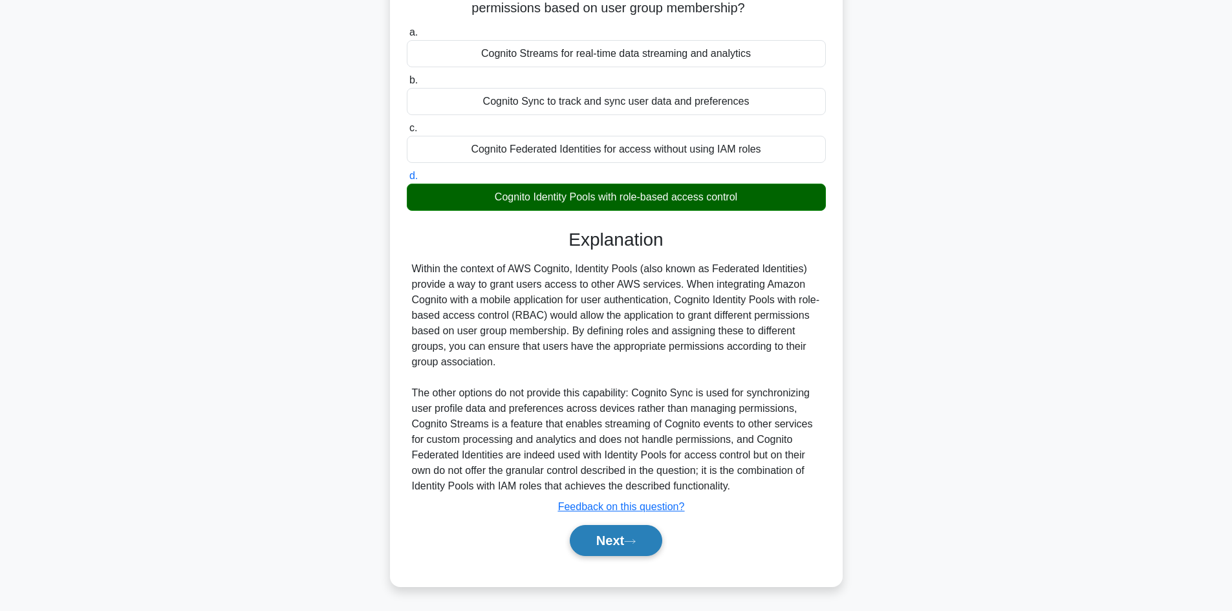
click at [627, 545] on button "Next" at bounding box center [616, 540] width 92 height 31
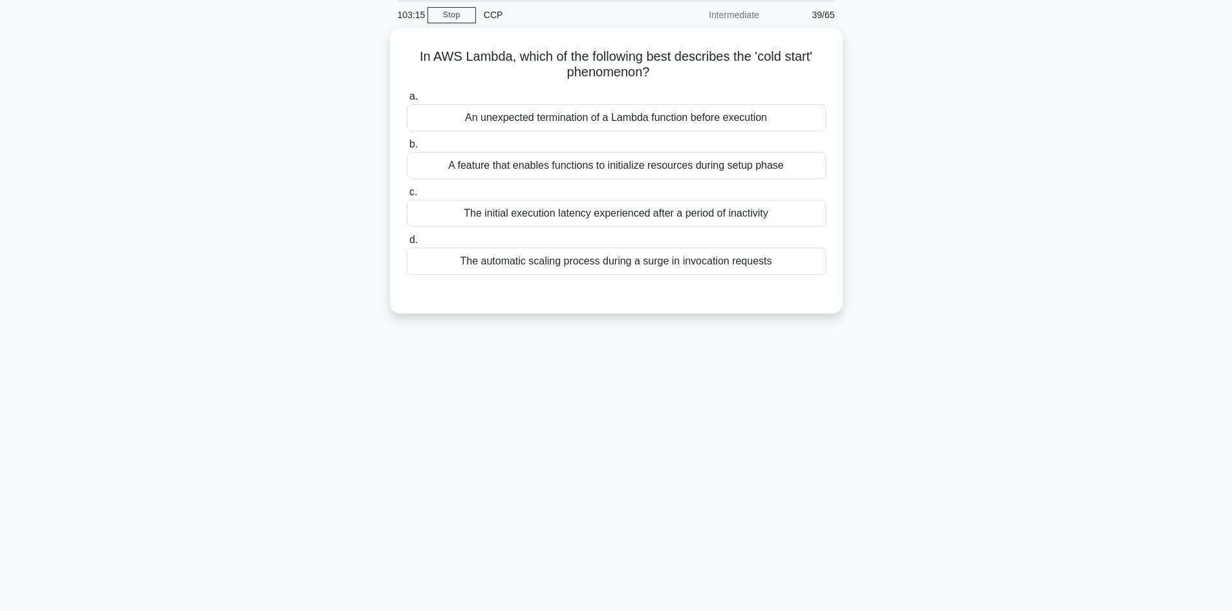
scroll to position [10, 0]
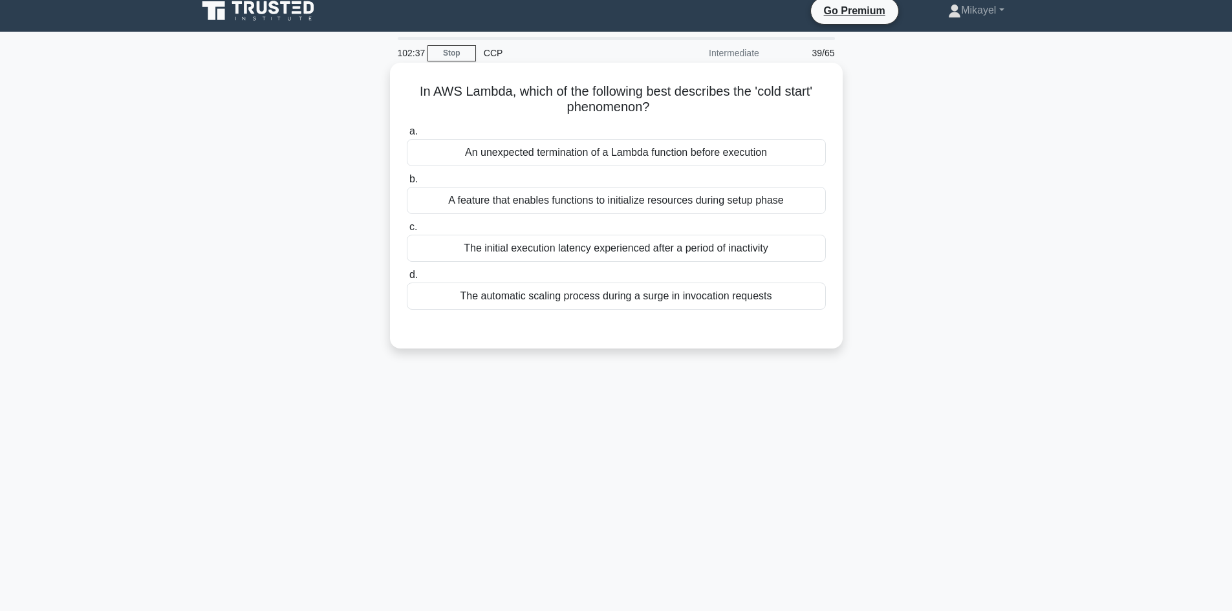
click at [554, 199] on div "A feature that enables functions to initialize resources during setup phase" at bounding box center [616, 200] width 419 height 27
click at [407, 184] on input "b. A feature that enables functions to initialize resources during setup phase" at bounding box center [407, 179] width 0 height 8
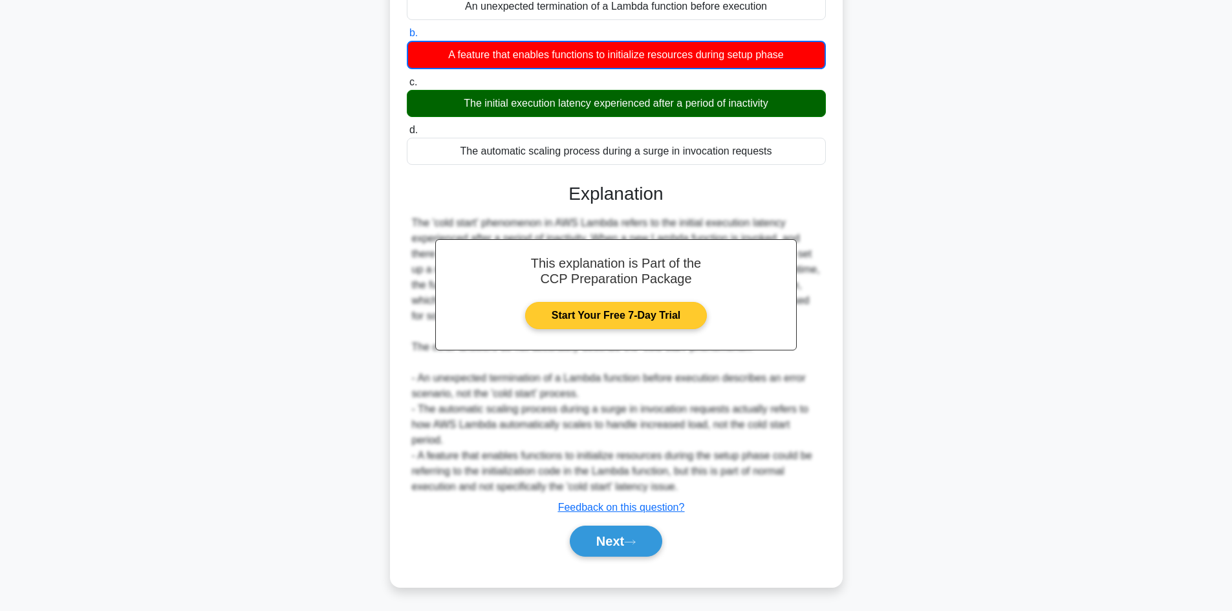
scroll to position [157, 0]
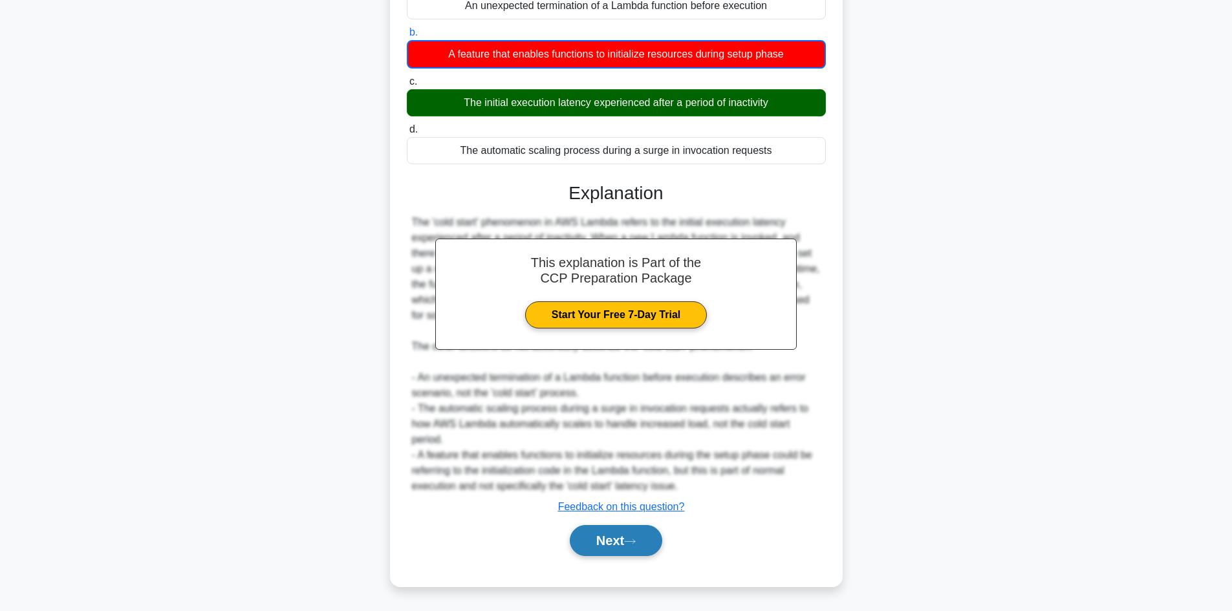
click at [616, 535] on button "Next" at bounding box center [616, 540] width 92 height 31
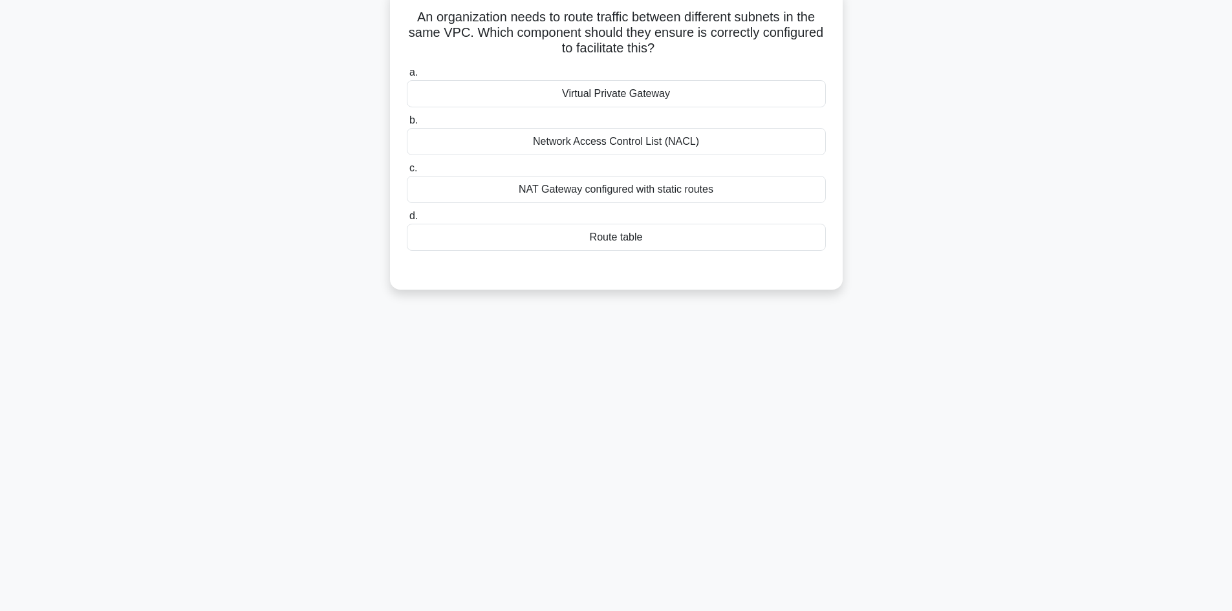
scroll to position [87, 0]
click at [634, 232] on div "Route table" at bounding box center [616, 234] width 419 height 27
click at [407, 217] on input "d. Route table" at bounding box center [407, 213] width 0 height 8
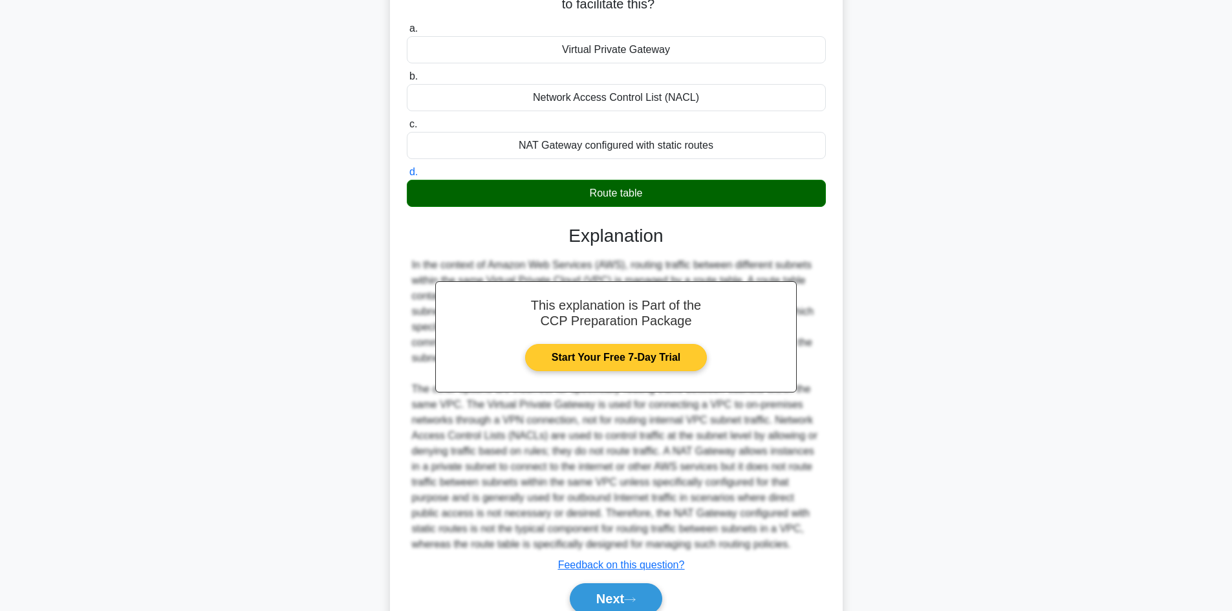
scroll to position [186, 0]
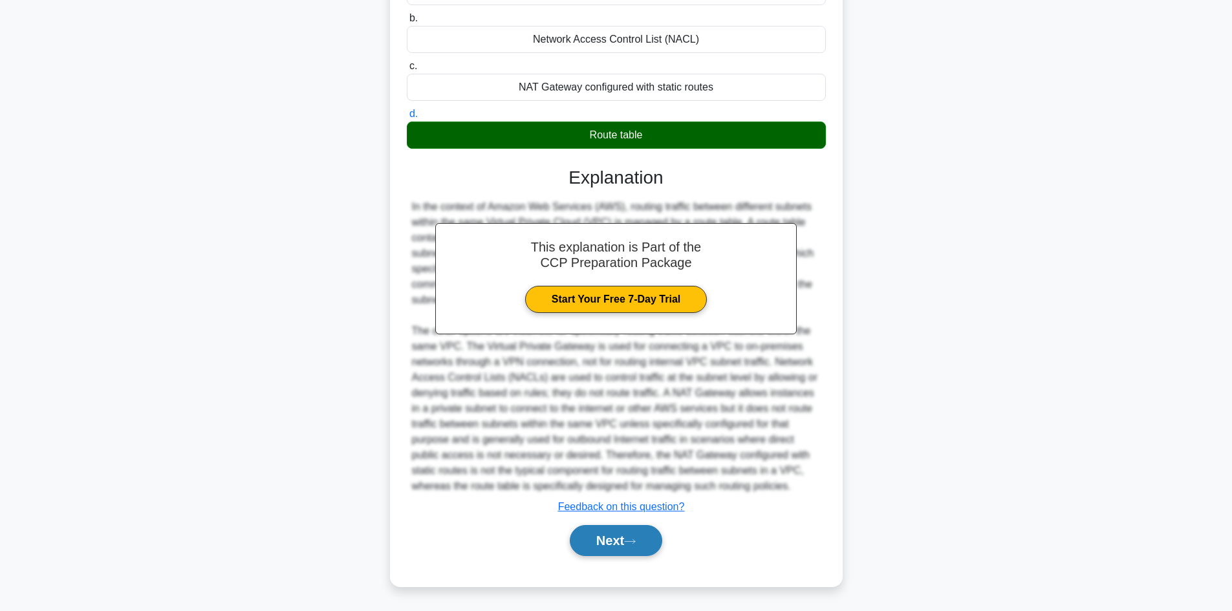
click at [616, 541] on button "Next" at bounding box center [616, 540] width 92 height 31
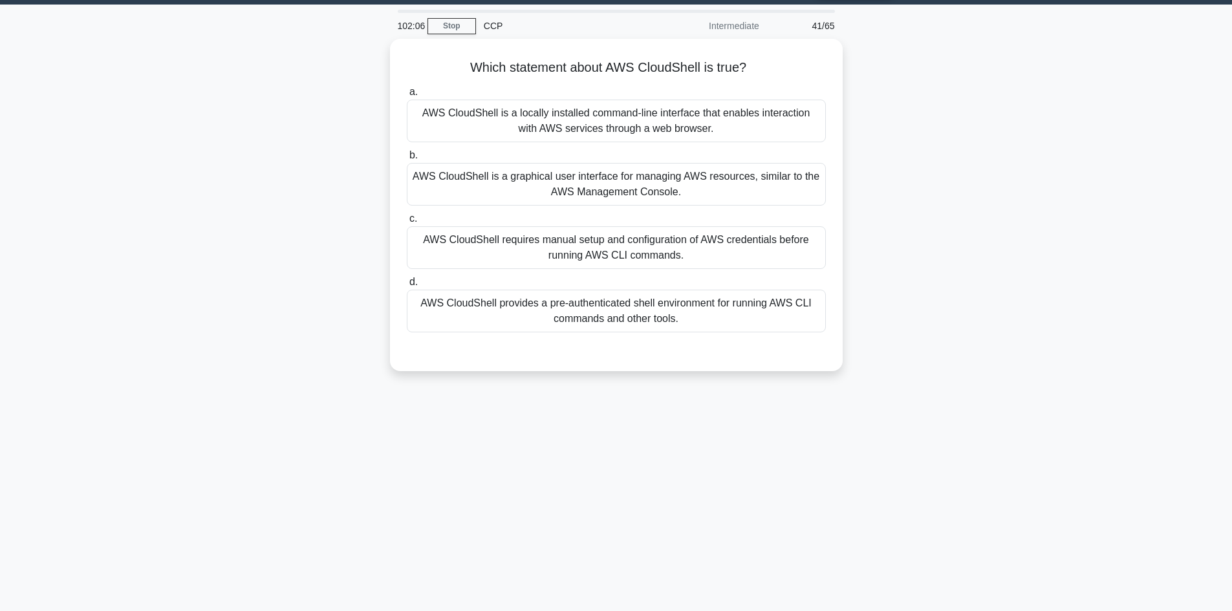
scroll to position [10, 0]
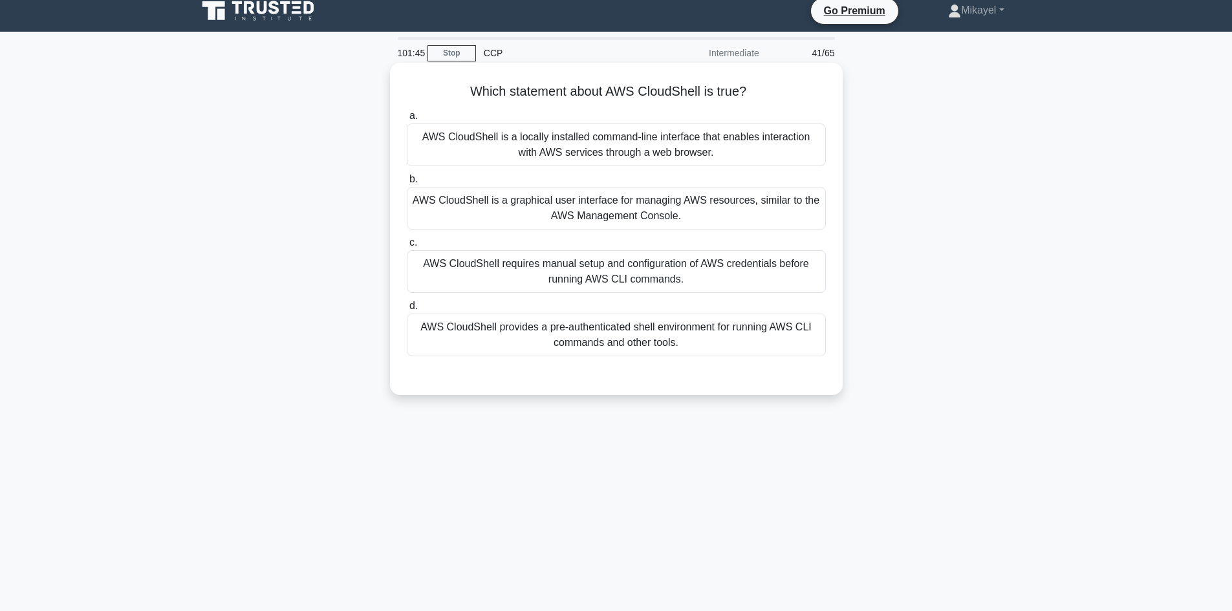
click at [550, 334] on div "AWS CloudShell provides a pre-authenticated shell environment for running AWS C…" at bounding box center [616, 335] width 419 height 43
click at [407, 310] on input "d. AWS CloudShell provides a pre-authenticated shell environment for running AW…" at bounding box center [407, 306] width 0 height 8
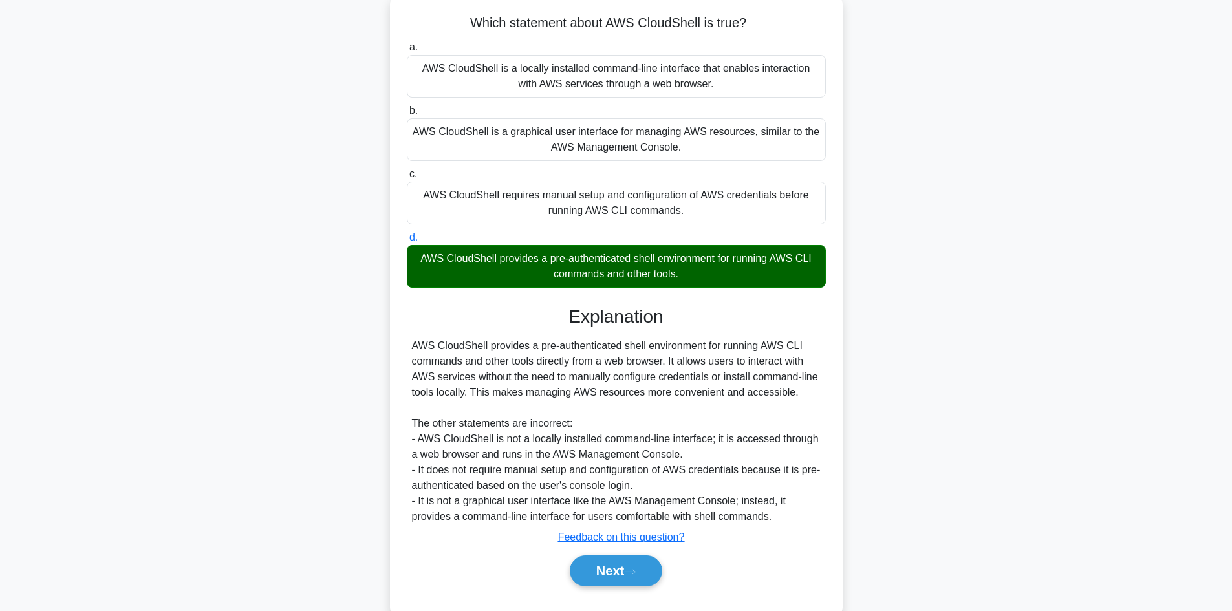
scroll to position [109, 0]
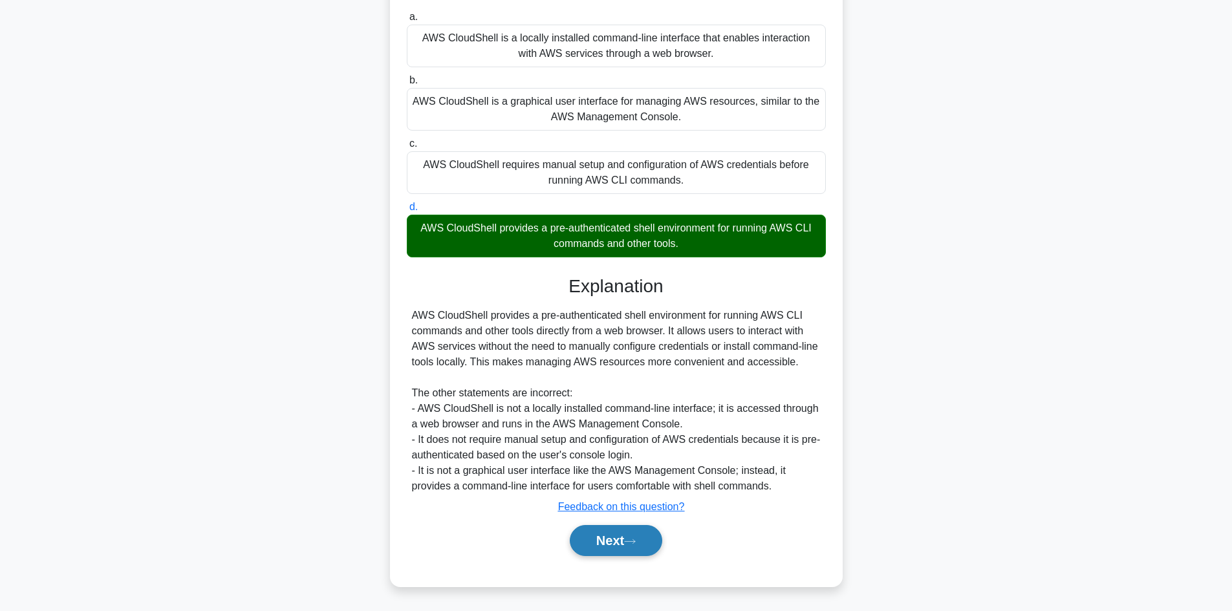
click at [601, 548] on button "Next" at bounding box center [616, 540] width 92 height 31
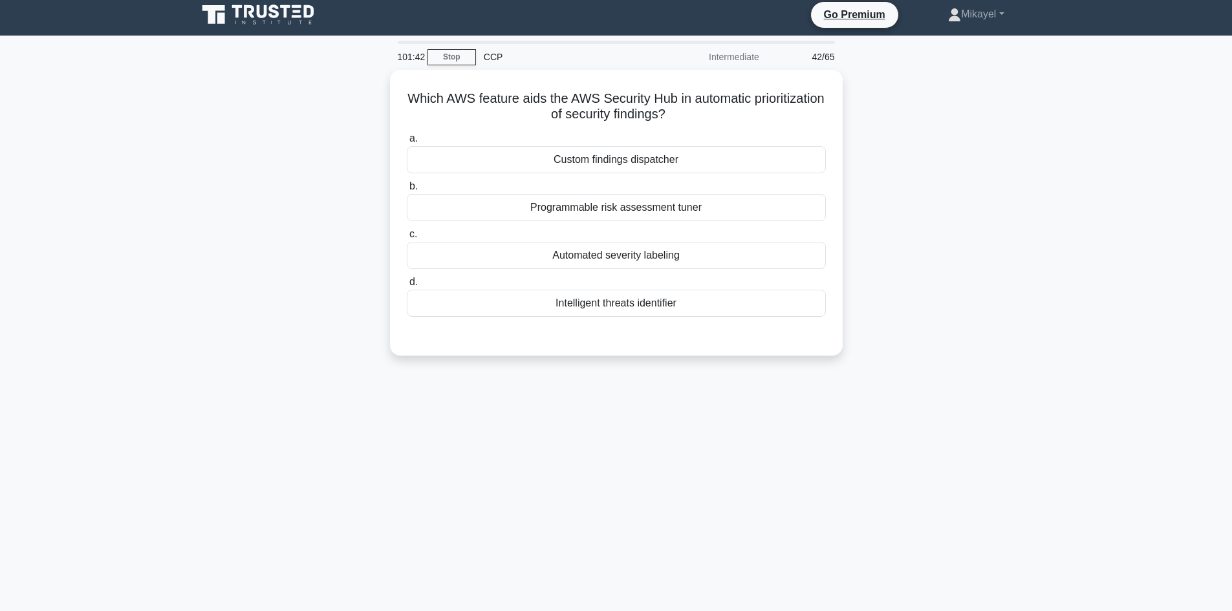
scroll to position [0, 0]
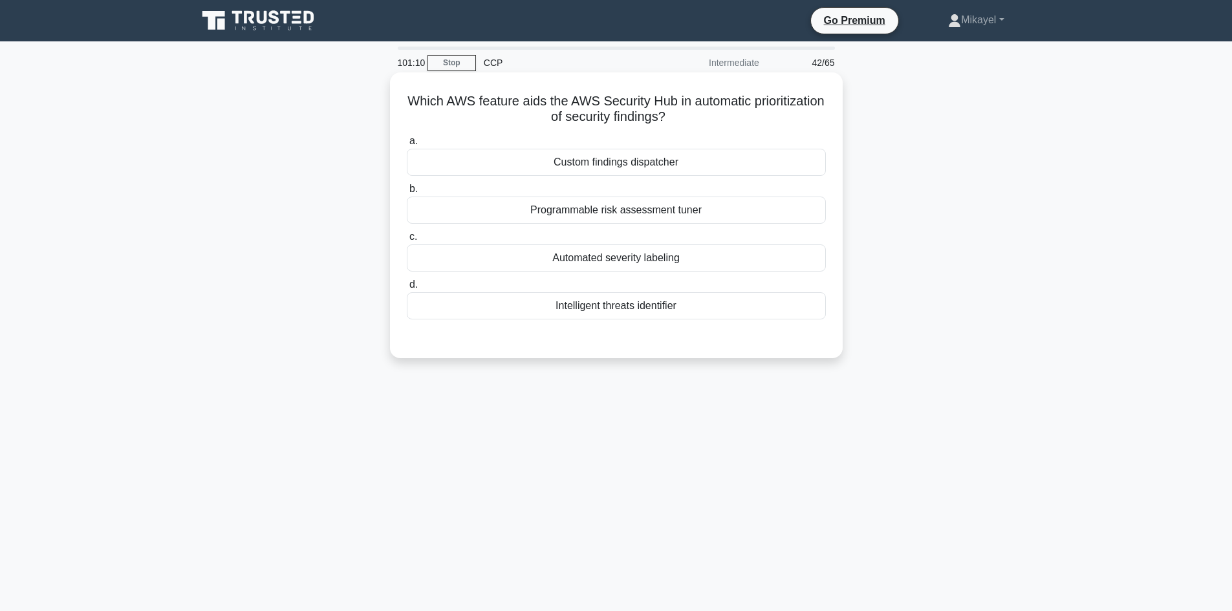
click at [621, 261] on div "Automated severity labeling" at bounding box center [616, 257] width 419 height 27
click at [407, 241] on input "c. Automated severity labeling" at bounding box center [407, 237] width 0 height 8
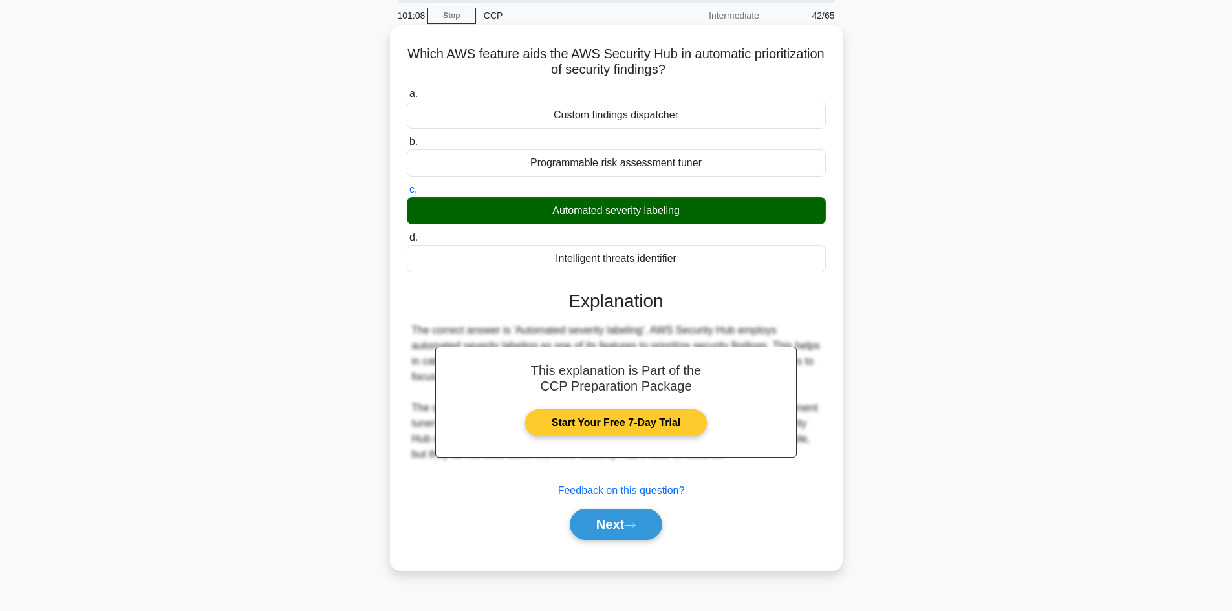
scroll to position [87, 0]
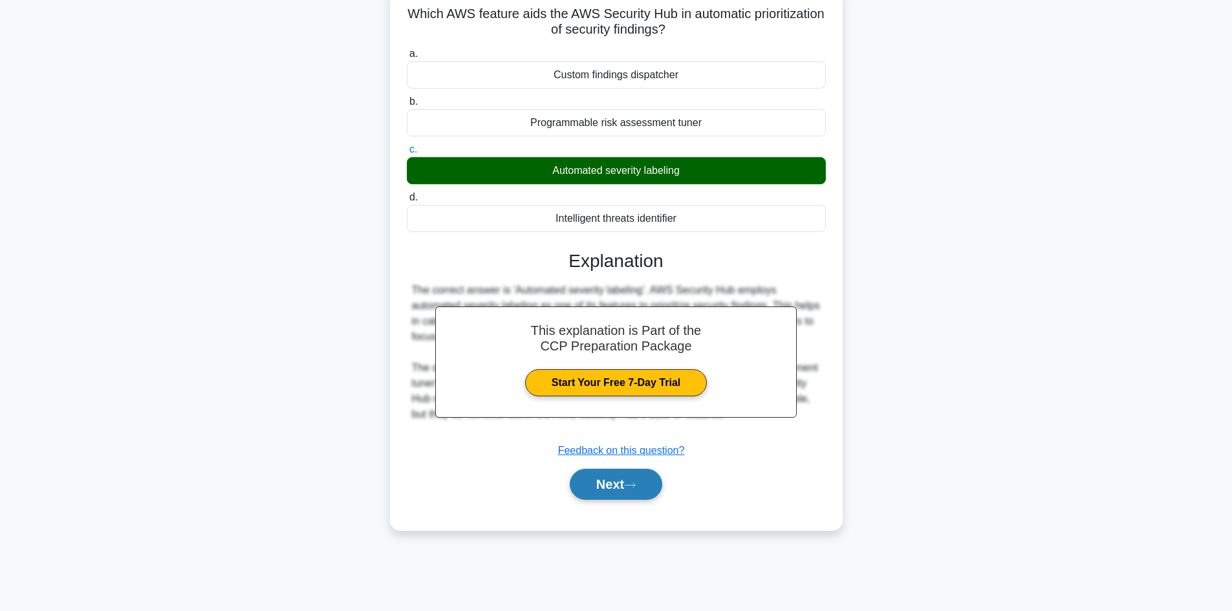
click at [623, 478] on button "Next" at bounding box center [616, 484] width 92 height 31
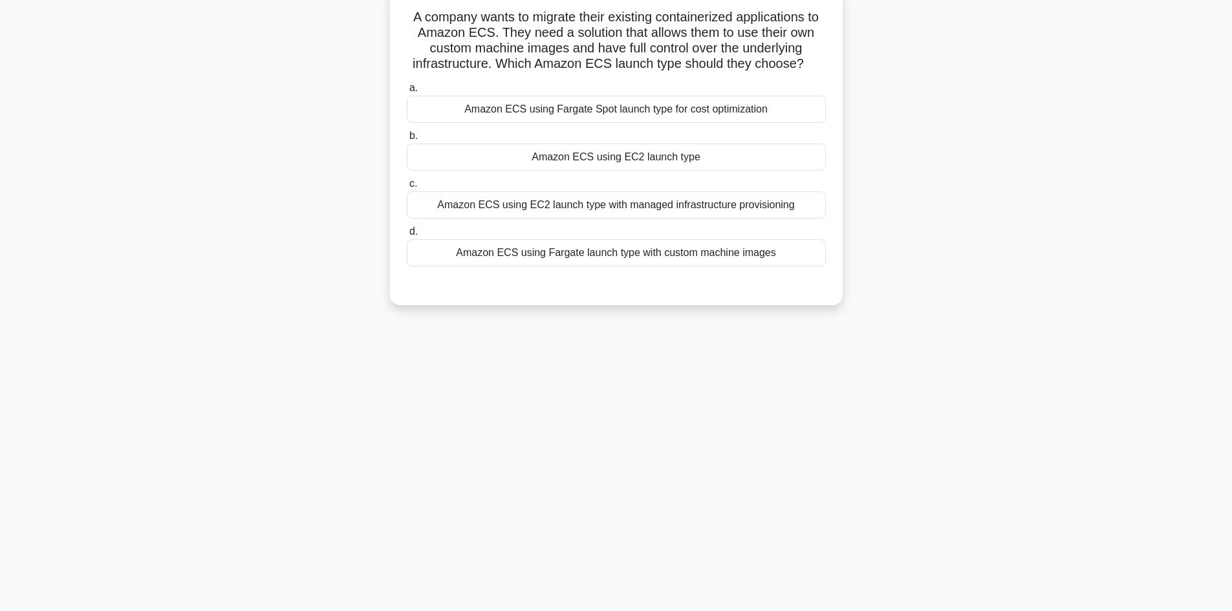
scroll to position [10, 0]
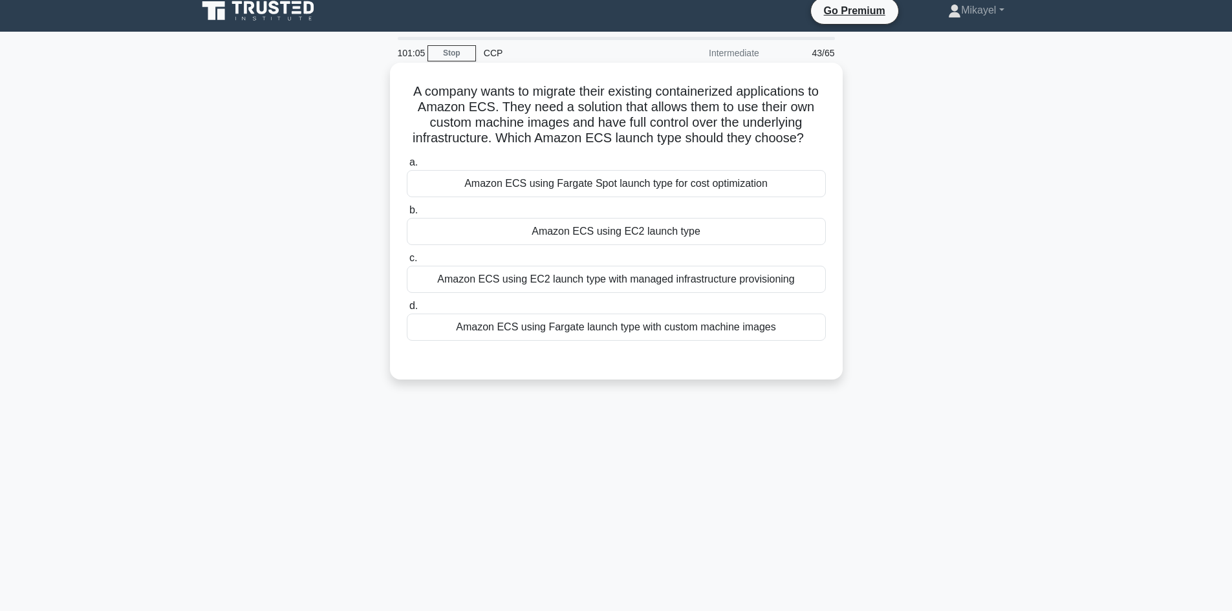
click at [616, 227] on div "Amazon ECS using EC2 launch type" at bounding box center [616, 231] width 419 height 27
click at [407, 215] on input "b. Amazon ECS using EC2 launch type" at bounding box center [407, 210] width 0 height 8
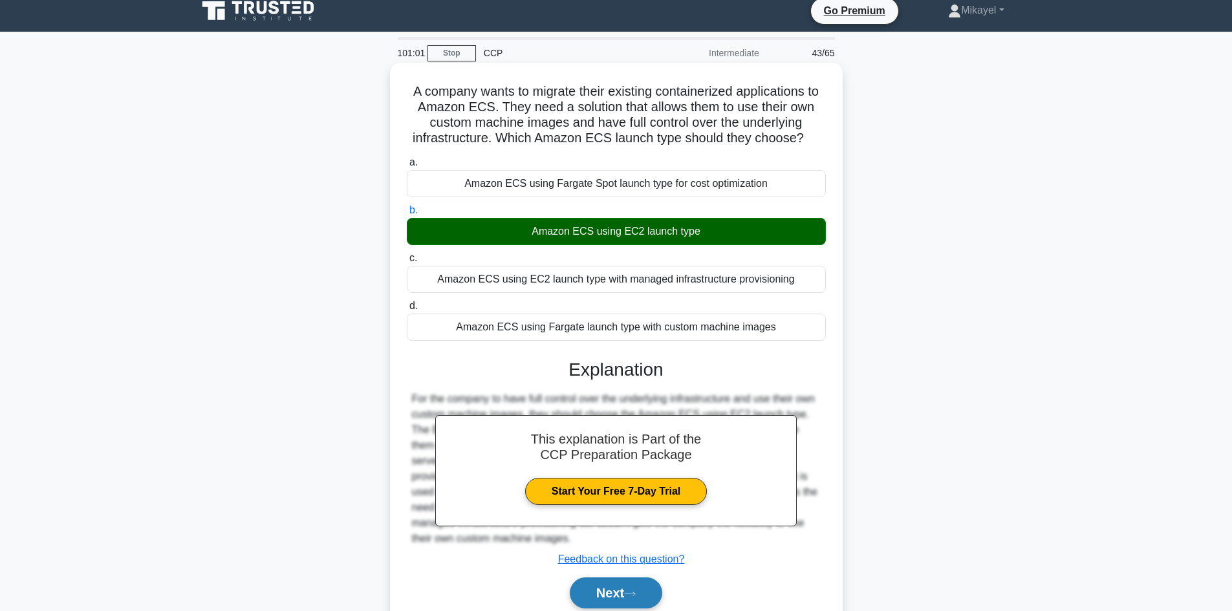
click at [630, 589] on button "Next" at bounding box center [616, 593] width 92 height 31
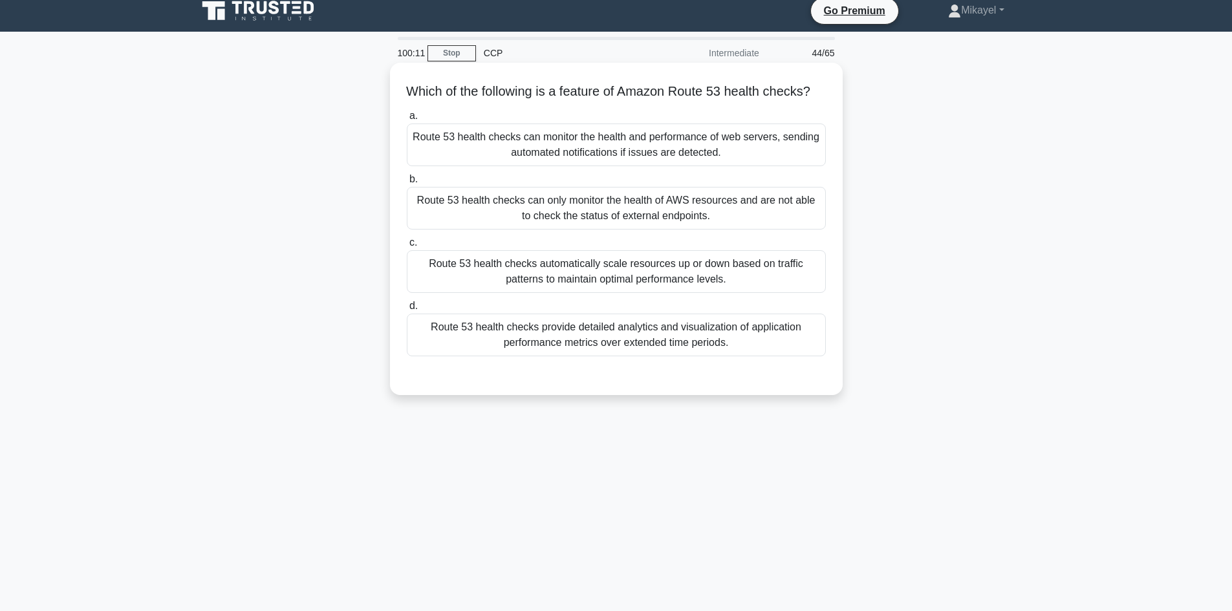
click at [651, 165] on div "Route 53 health checks can monitor the health and performance of web servers, s…" at bounding box center [616, 145] width 419 height 43
click at [407, 120] on input "a. Route 53 health checks can monitor the health and performance of web servers…" at bounding box center [407, 116] width 0 height 8
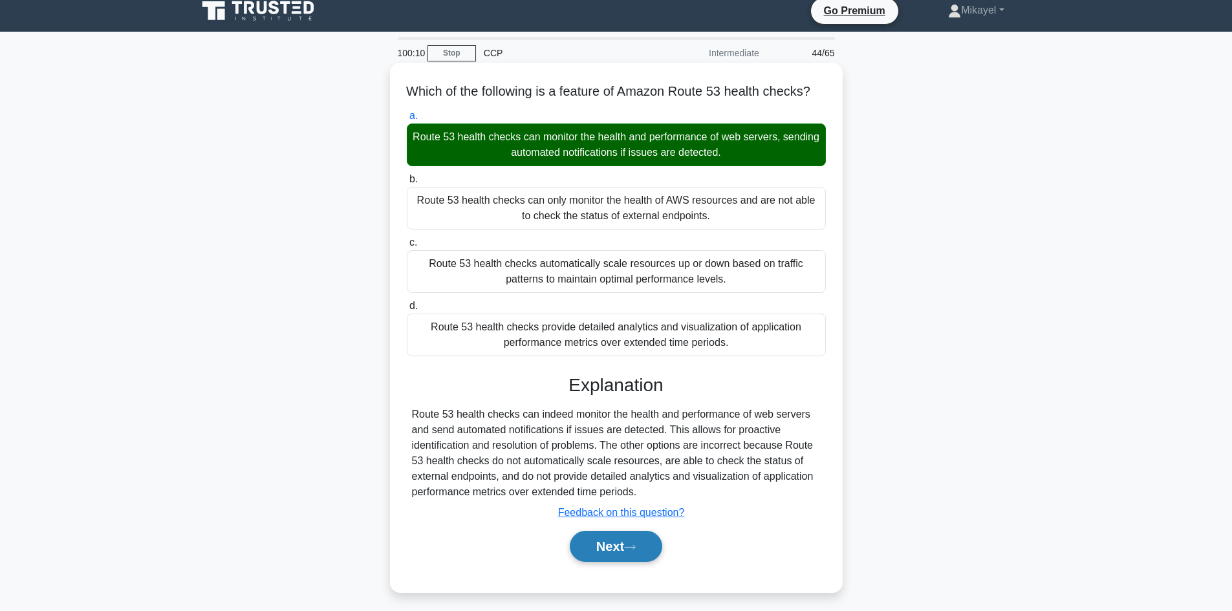
click at [631, 551] on icon at bounding box center [630, 547] width 12 height 7
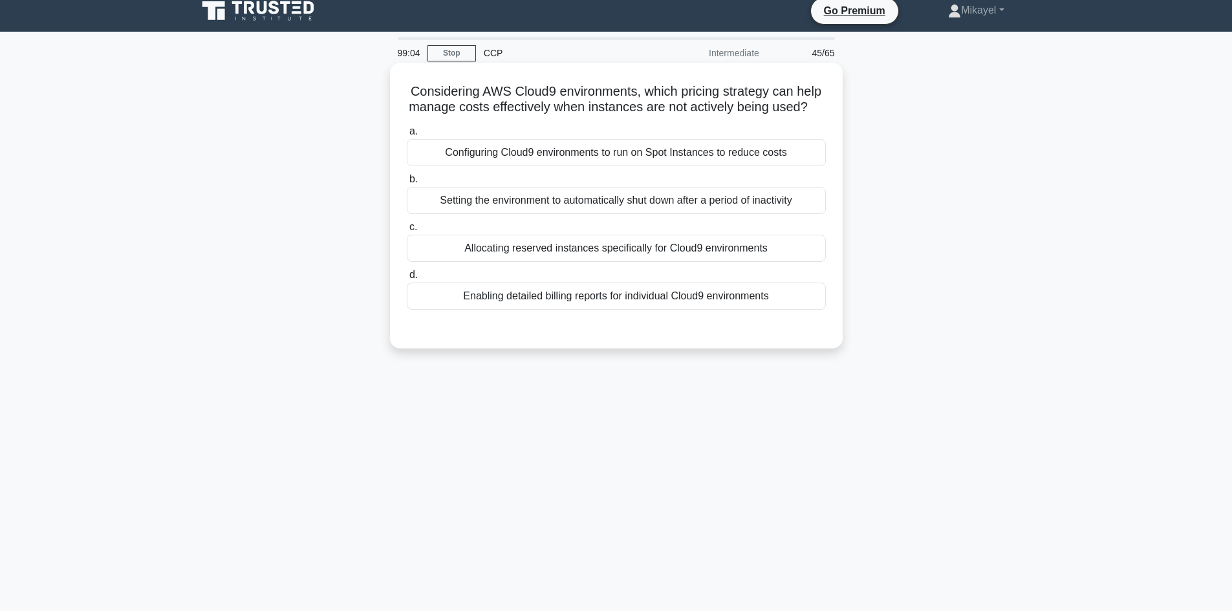
click at [597, 205] on div "Setting the environment to automatically shut down after a period of inactivity" at bounding box center [616, 200] width 419 height 27
click at [407, 184] on input "b. Setting the environment to automatically shut down after a period of inactiv…" at bounding box center [407, 179] width 0 height 8
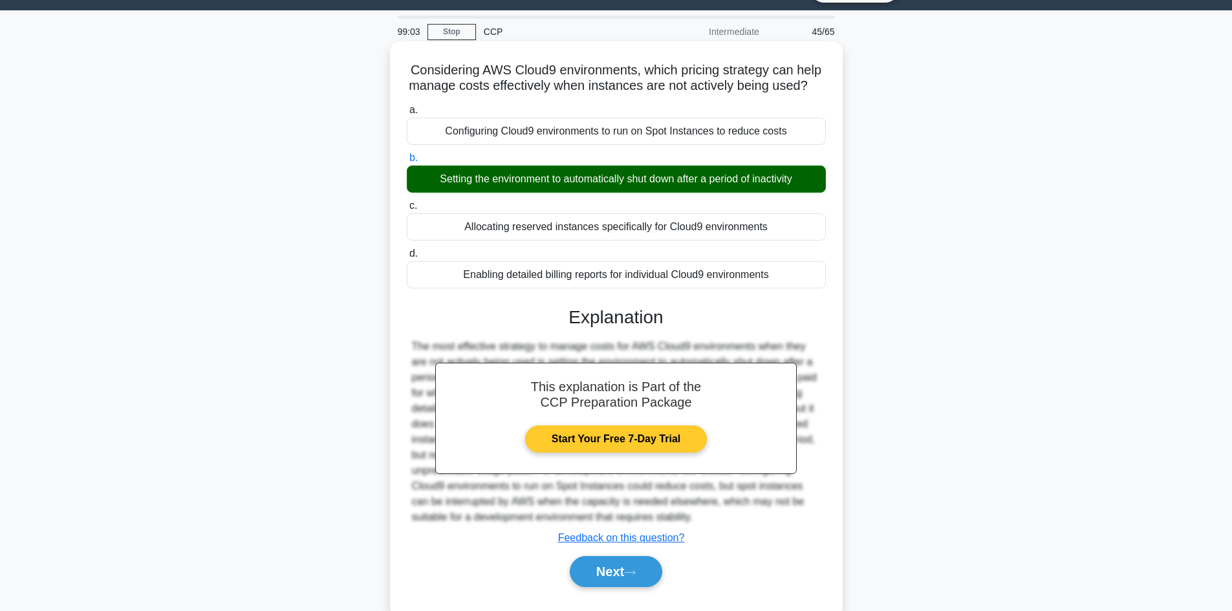
scroll to position [87, 0]
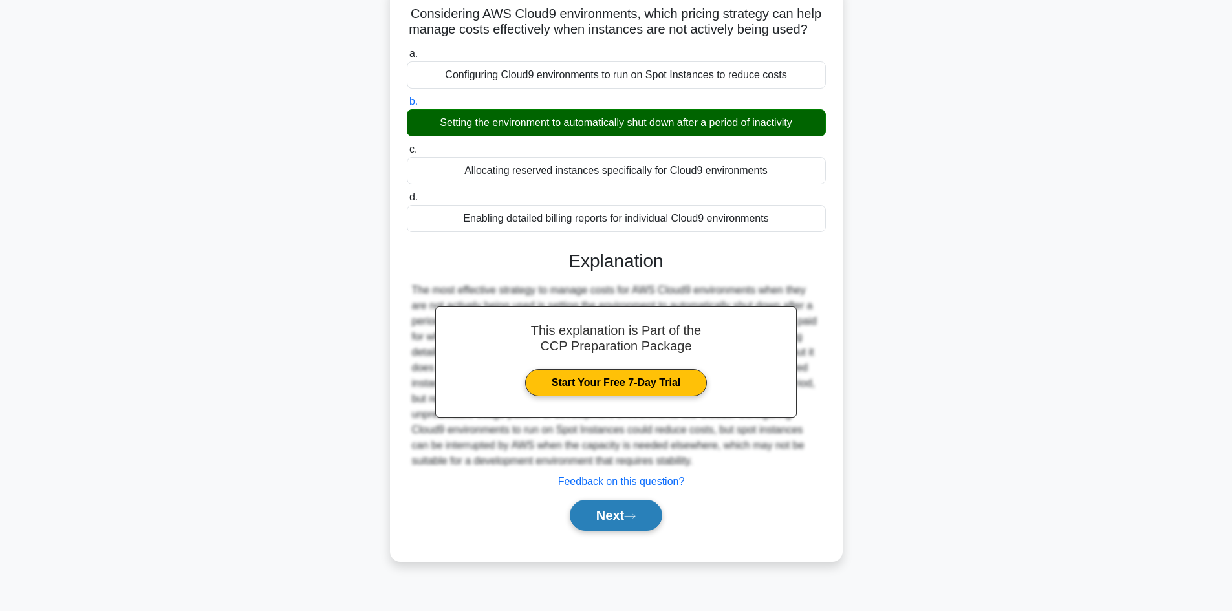
click at [608, 521] on button "Next" at bounding box center [616, 515] width 92 height 31
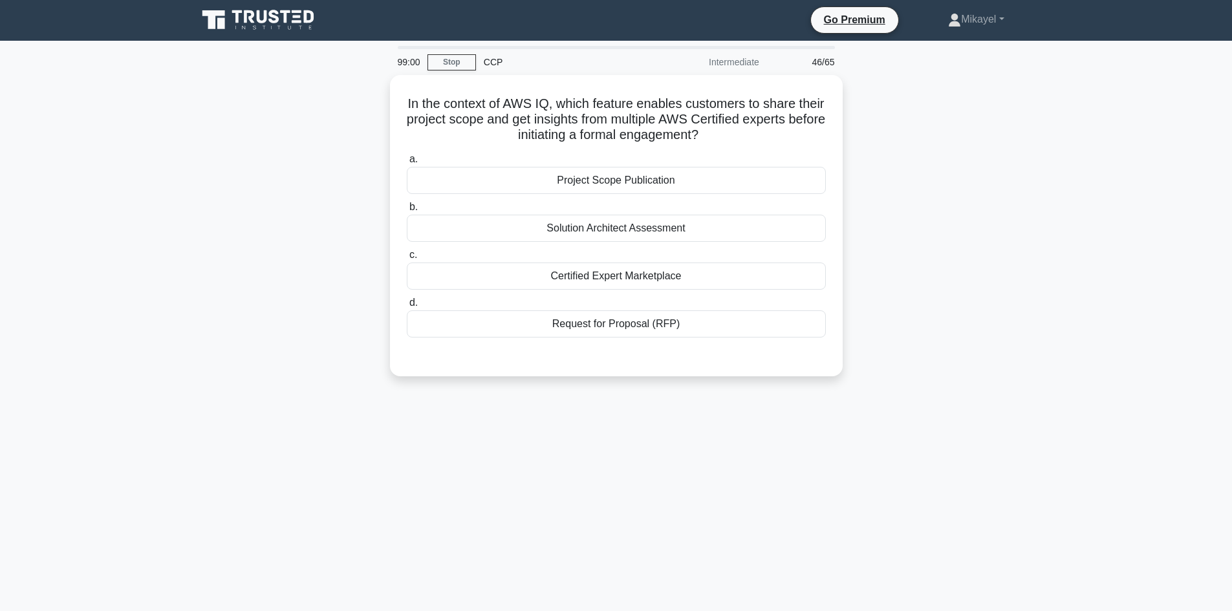
scroll to position [0, 0]
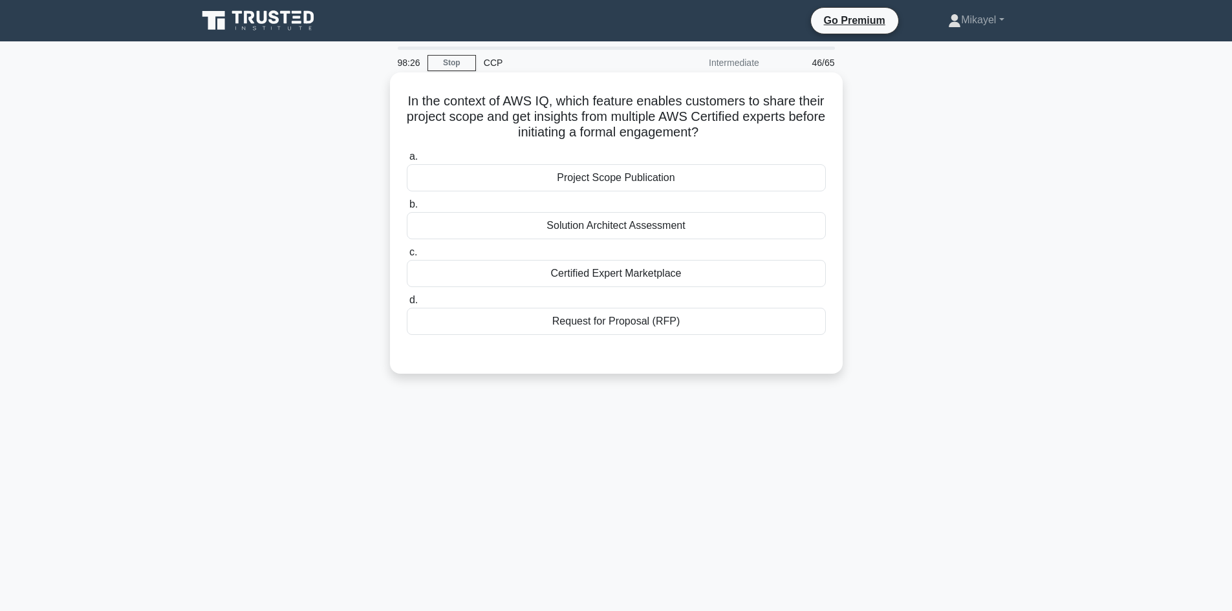
click at [636, 181] on div "Project Scope Publication" at bounding box center [616, 177] width 419 height 27
click at [407, 161] on input "a. Project Scope Publication" at bounding box center [407, 157] width 0 height 8
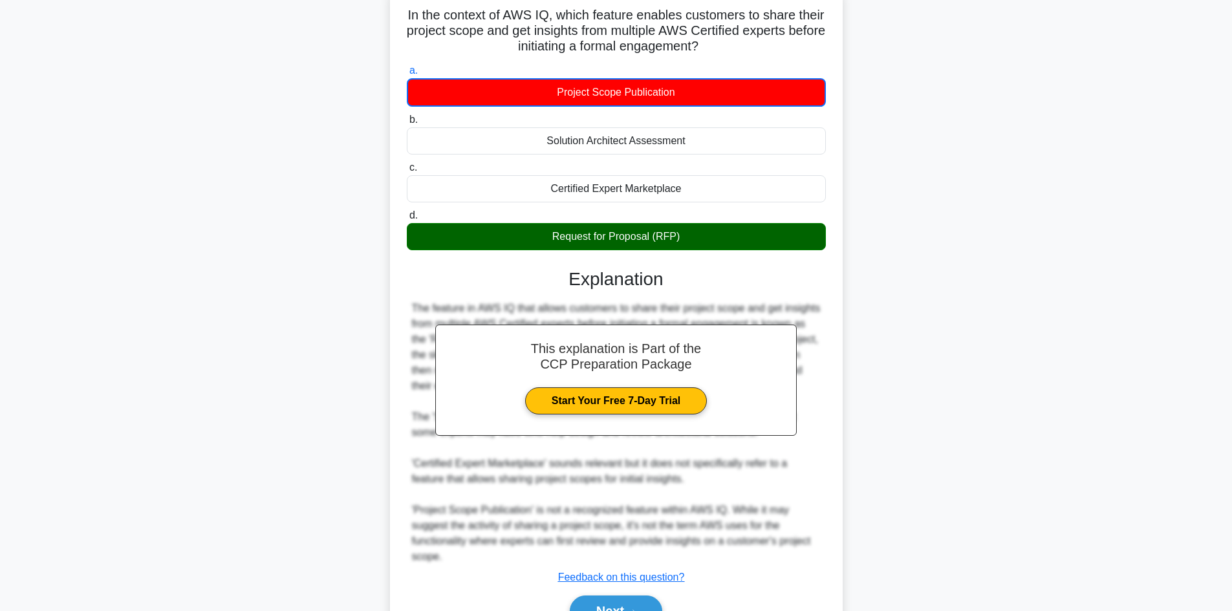
scroll to position [157, 0]
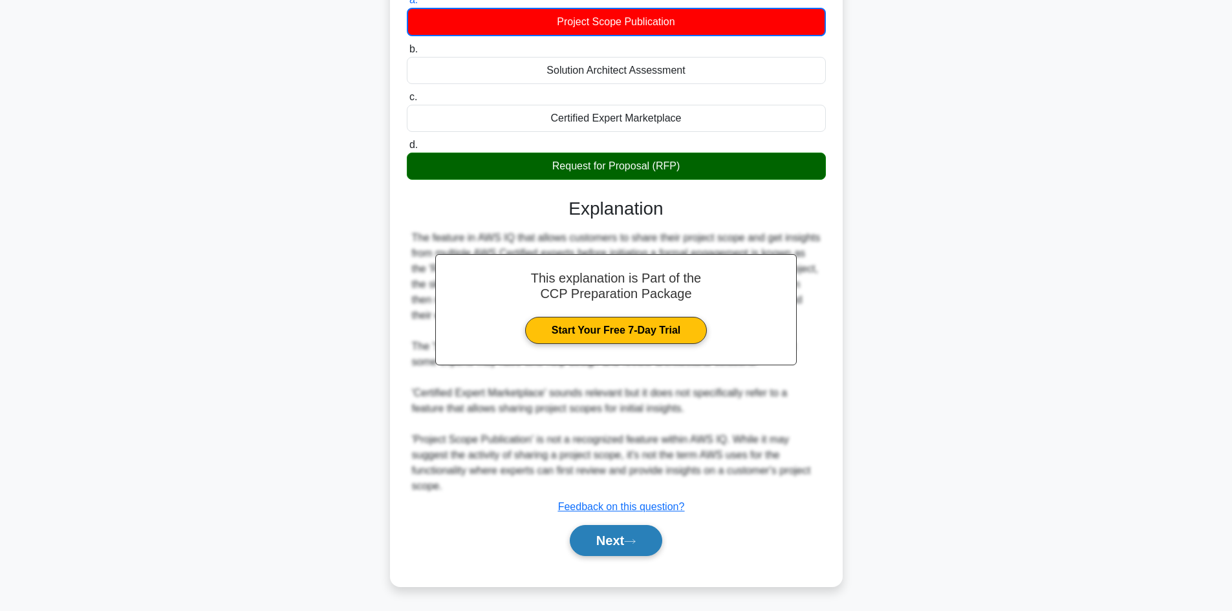
click at [633, 552] on button "Next" at bounding box center [616, 540] width 92 height 31
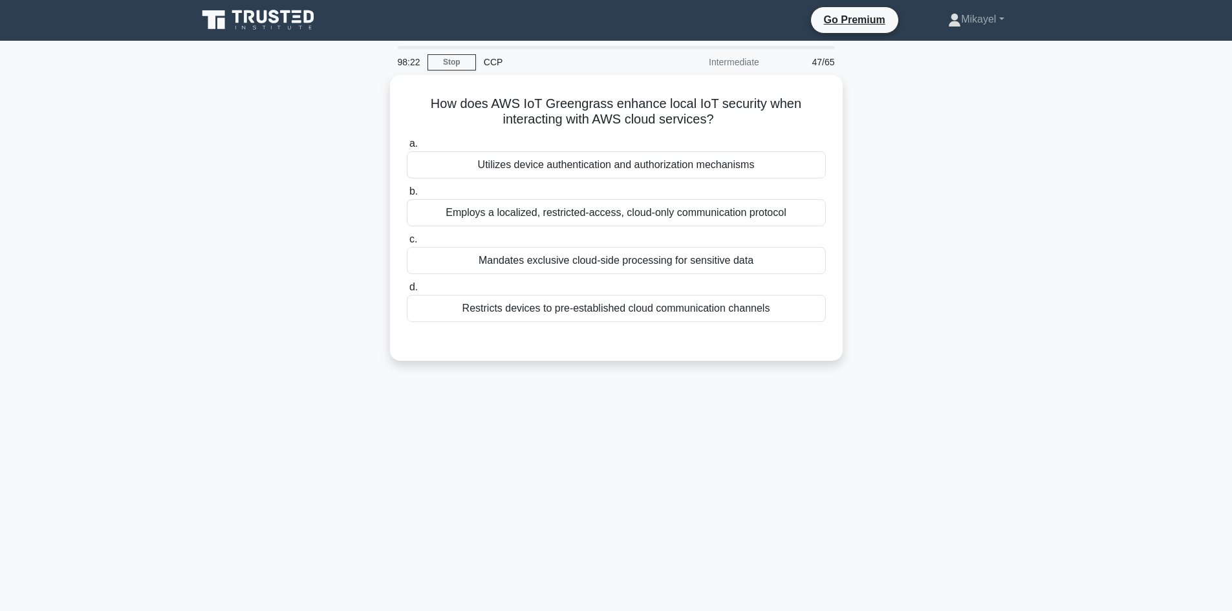
scroll to position [0, 0]
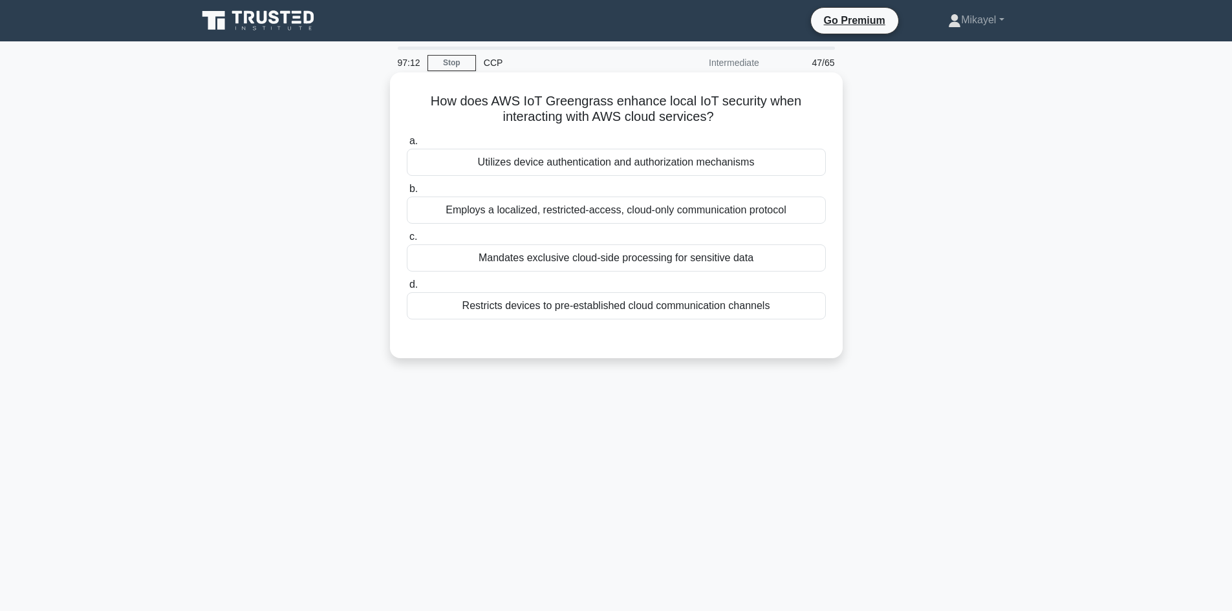
click at [557, 308] on div "Restricts devices to pre-established cloud communication channels" at bounding box center [616, 305] width 419 height 27
click at [649, 310] on div "Restricts devices to pre-established cloud communication channels" at bounding box center [616, 305] width 419 height 27
click at [407, 289] on input "d. Restricts devices to pre-established cloud communication channels" at bounding box center [407, 285] width 0 height 8
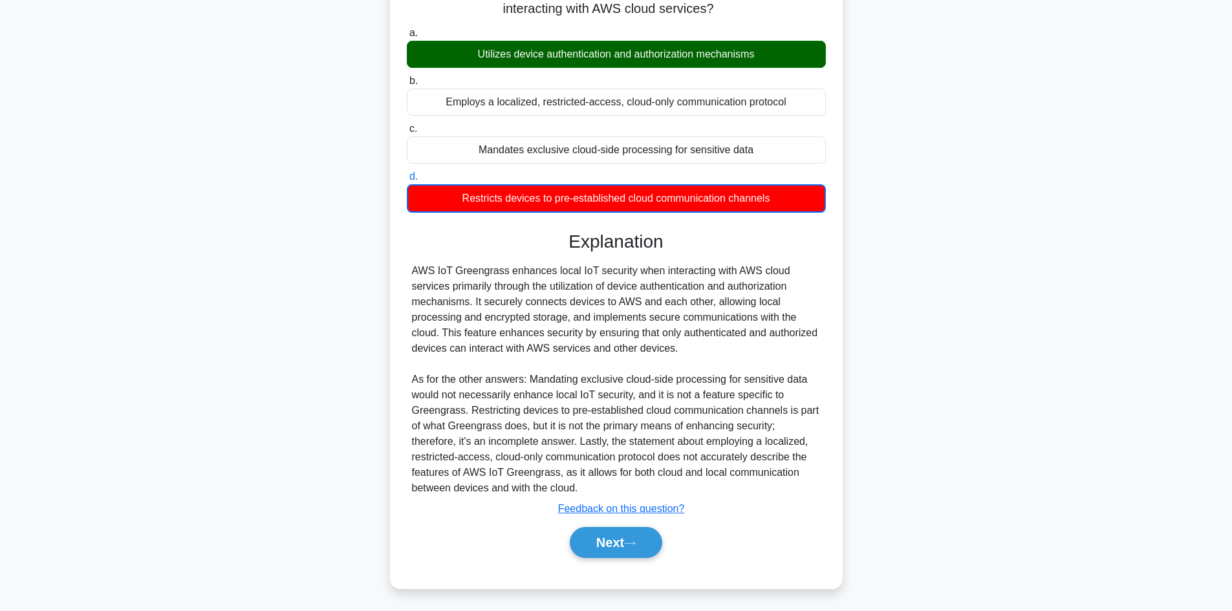
scroll to position [110, 0]
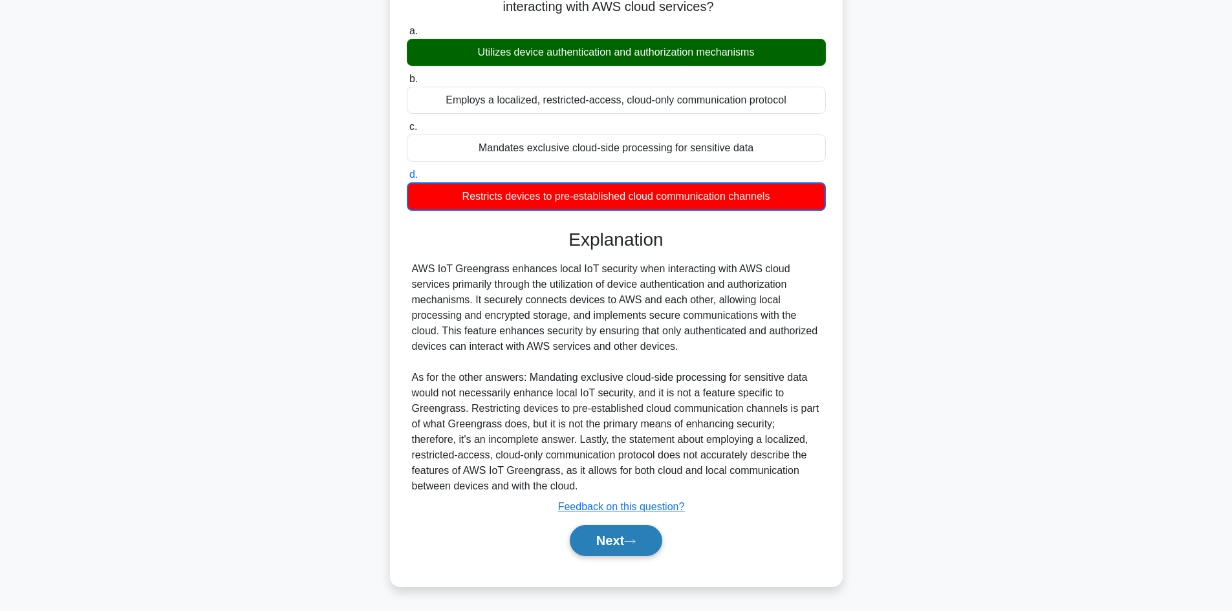
click at [592, 536] on button "Next" at bounding box center [616, 540] width 92 height 31
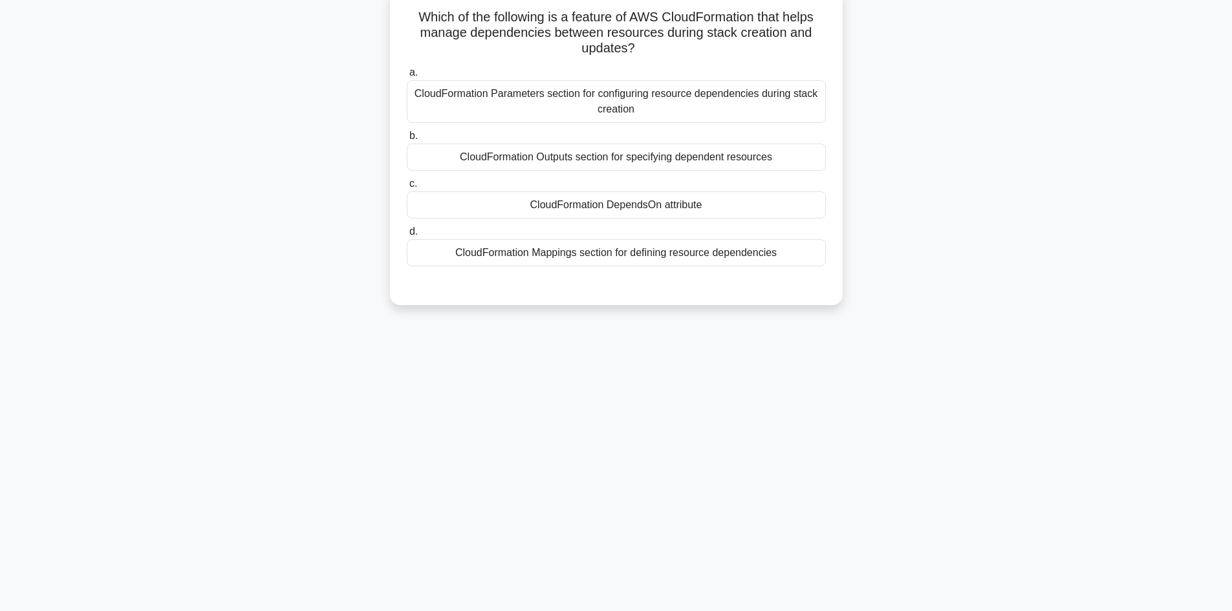
scroll to position [87, 0]
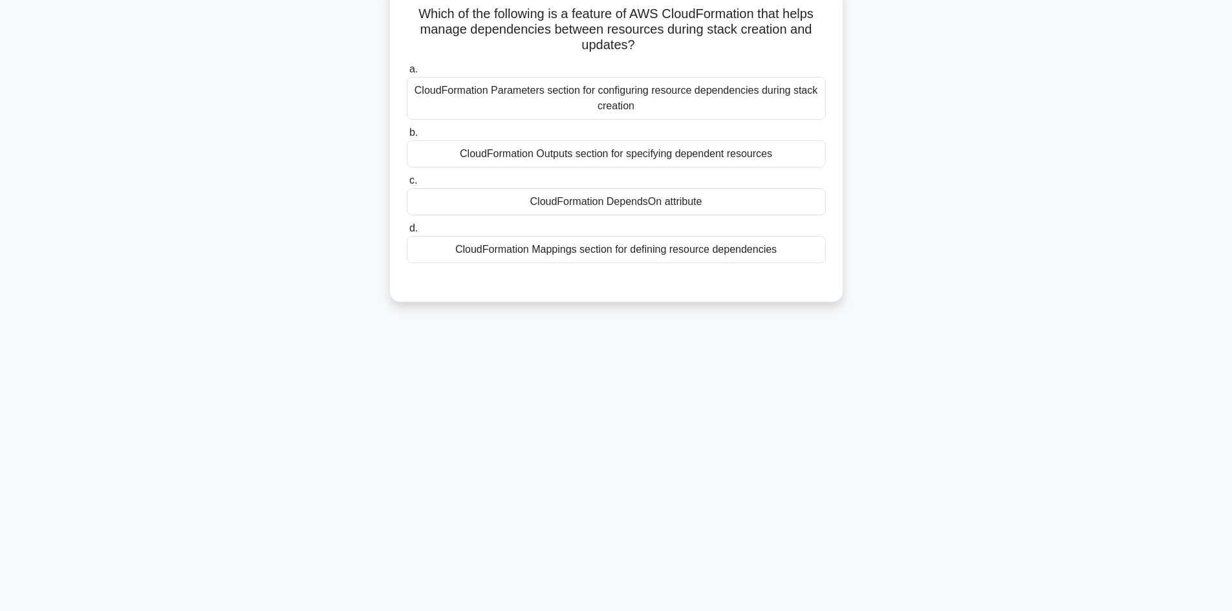
click at [581, 204] on div "CloudFormation DependsOn attribute" at bounding box center [616, 201] width 419 height 27
click at [407, 185] on input "c. CloudFormation DependsOn attribute" at bounding box center [407, 181] width 0 height 8
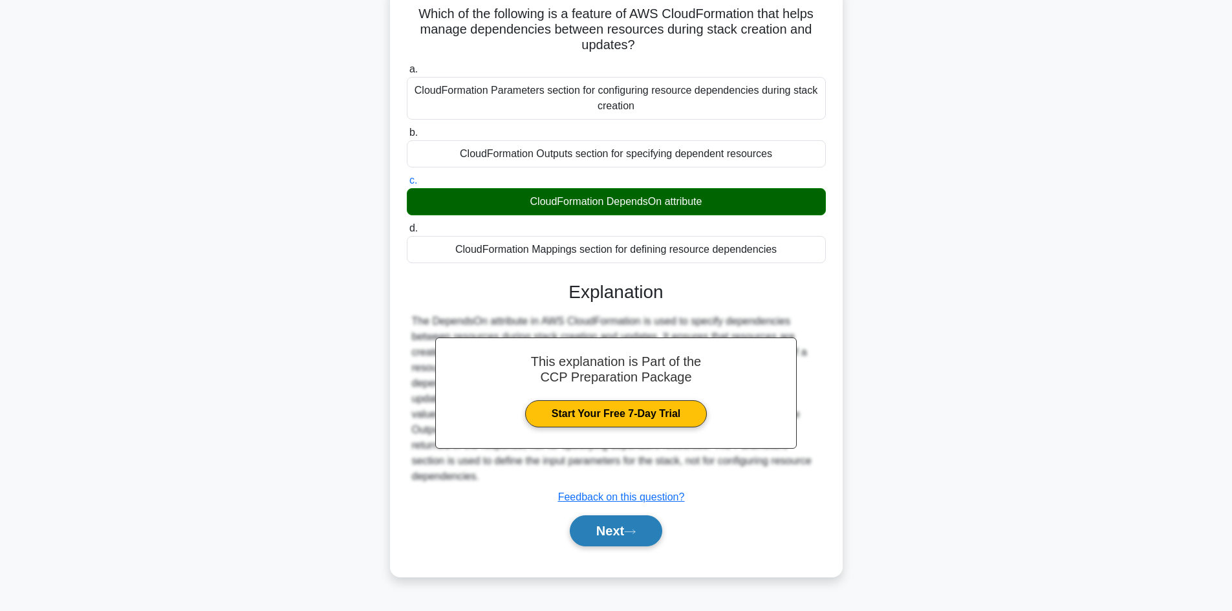
click at [623, 531] on button "Next" at bounding box center [616, 530] width 92 height 31
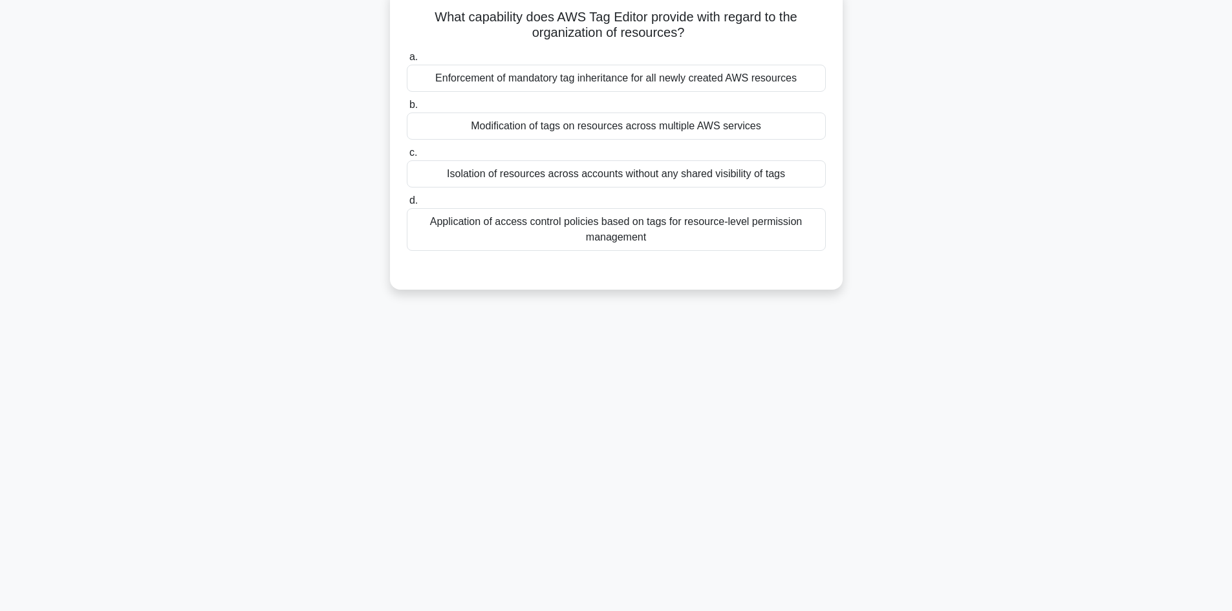
scroll to position [10, 0]
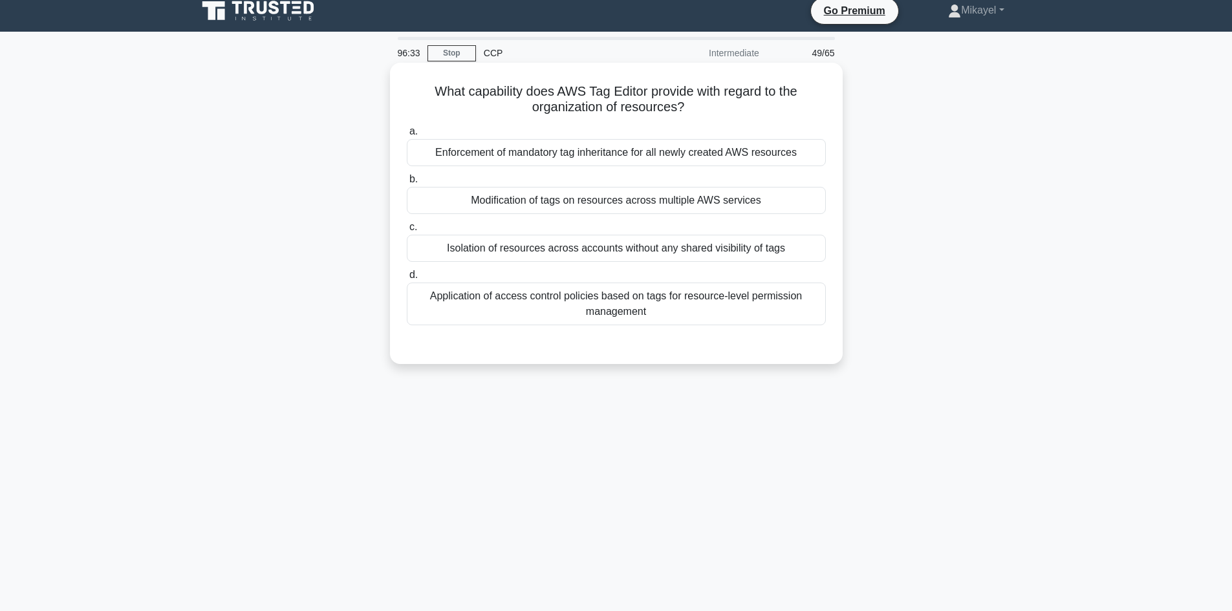
click at [590, 198] on div "Modification of tags on resources across multiple AWS services" at bounding box center [616, 200] width 419 height 27
click at [407, 184] on input "b. Modification of tags on resources across multiple AWS services" at bounding box center [407, 179] width 0 height 8
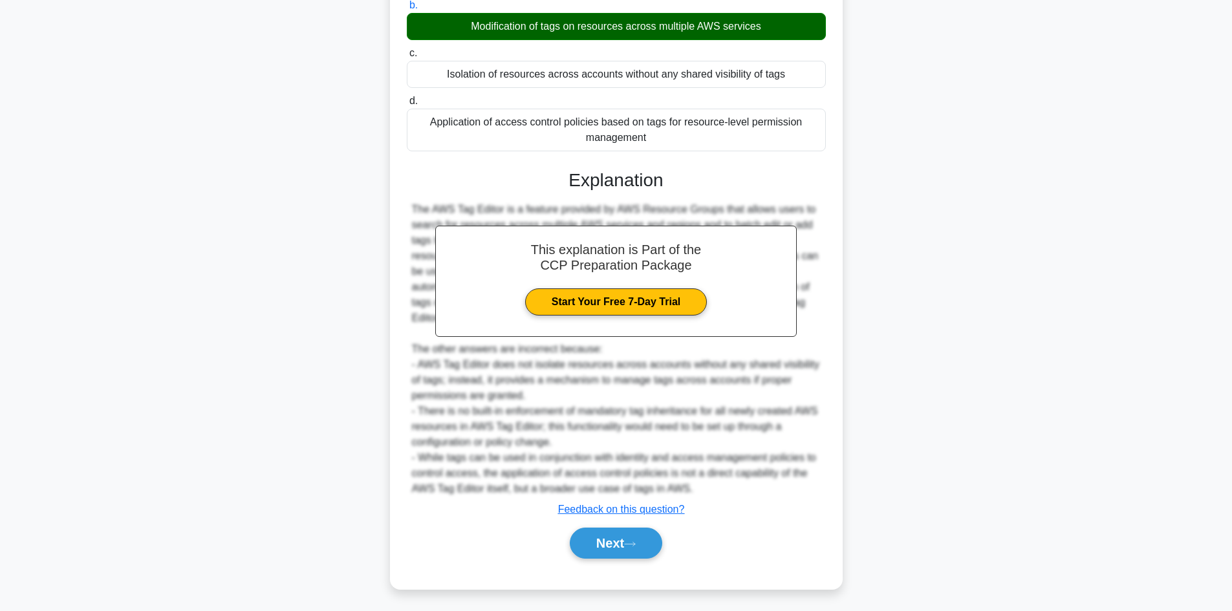
scroll to position [186, 0]
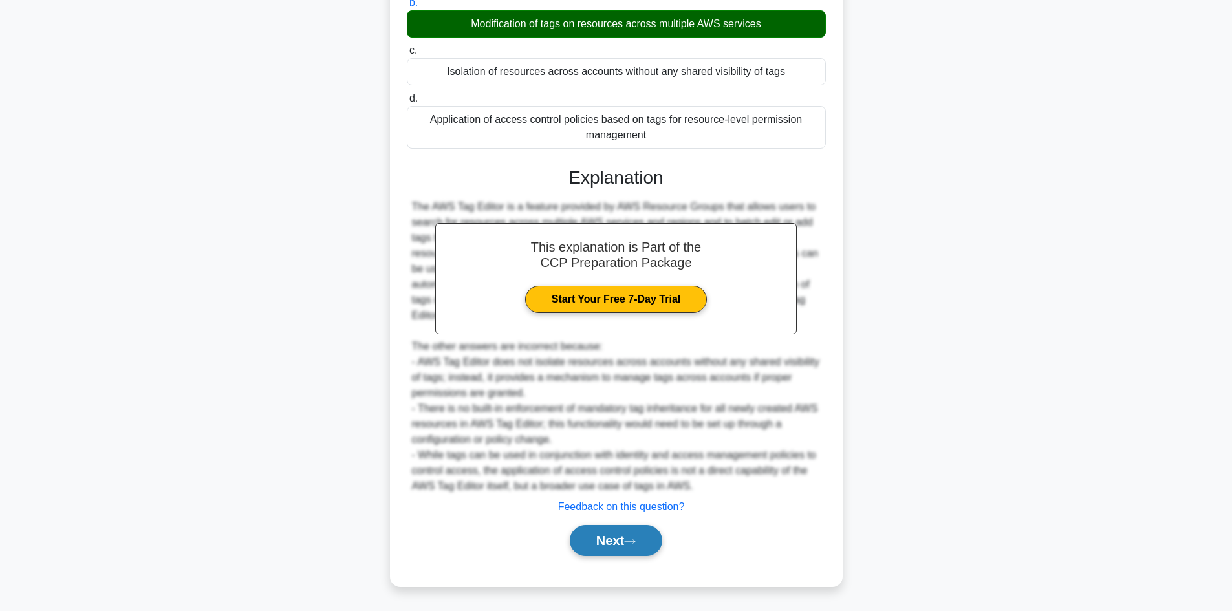
click at [621, 534] on button "Next" at bounding box center [616, 540] width 92 height 31
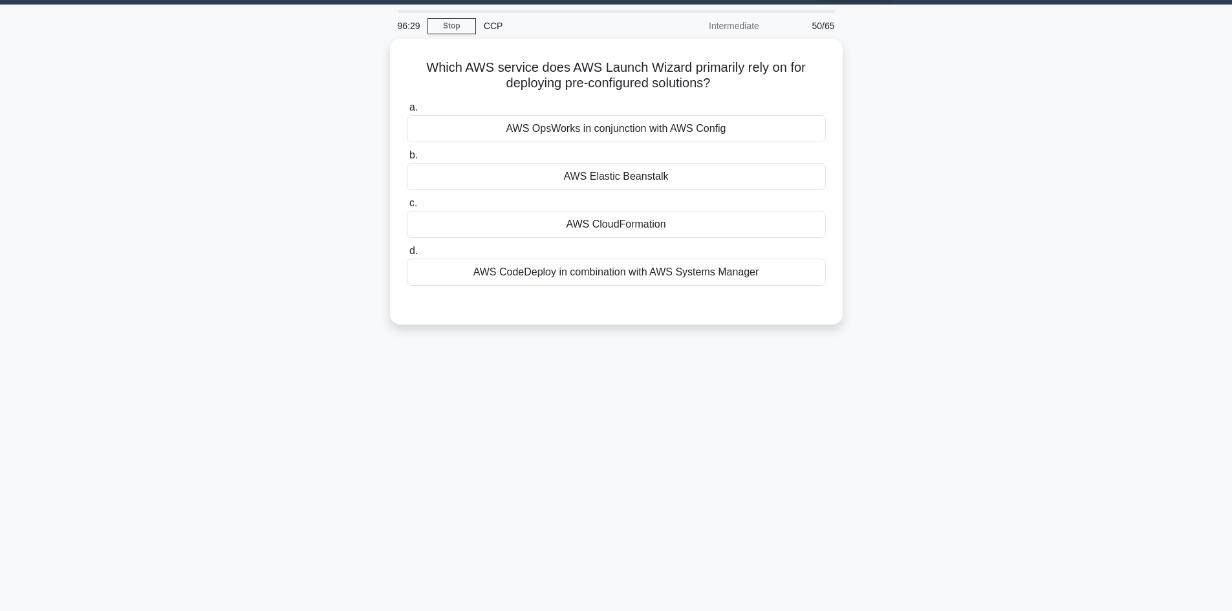
scroll to position [10, 0]
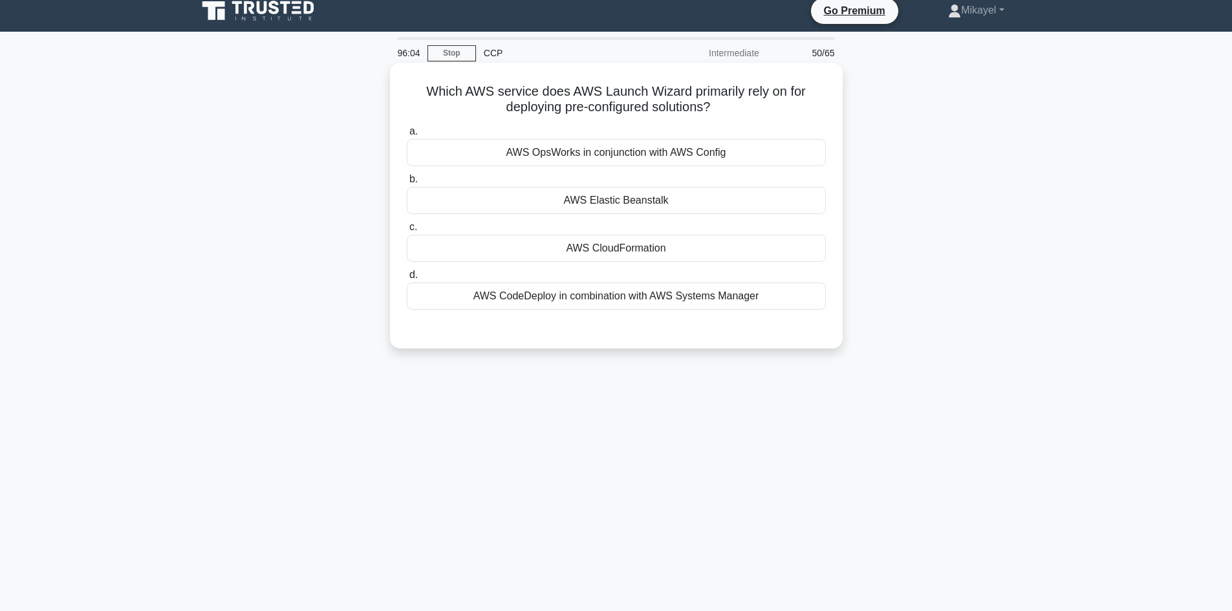
click at [628, 202] on div "AWS Elastic Beanstalk" at bounding box center [616, 200] width 419 height 27
click at [407, 184] on input "b. AWS Elastic Beanstalk" at bounding box center [407, 179] width 0 height 8
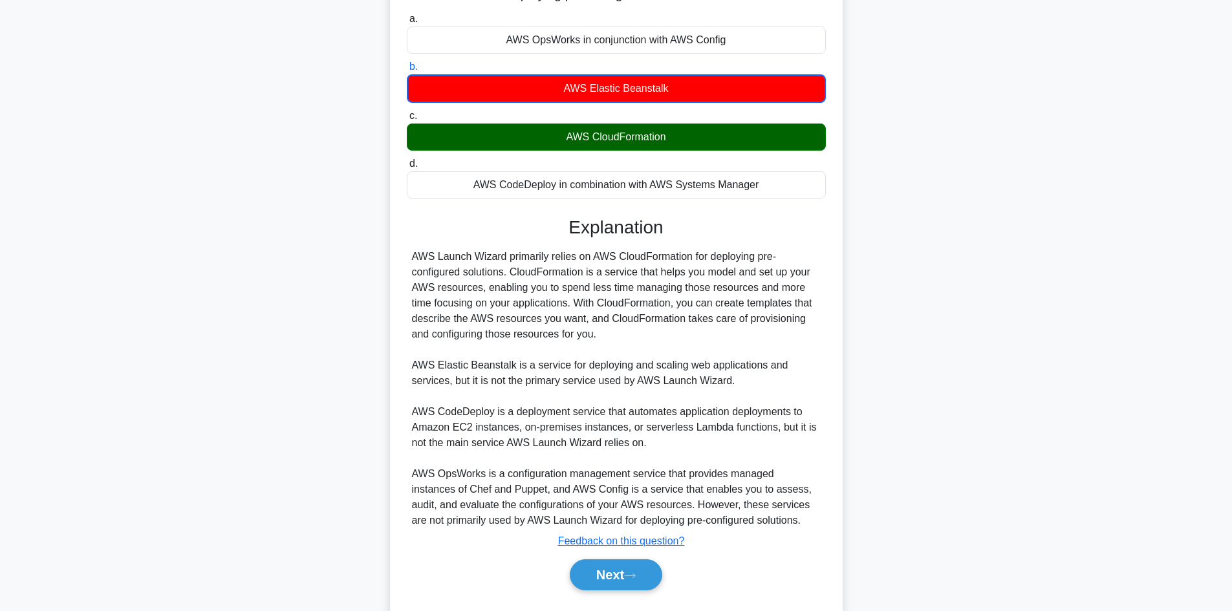
scroll to position [157, 0]
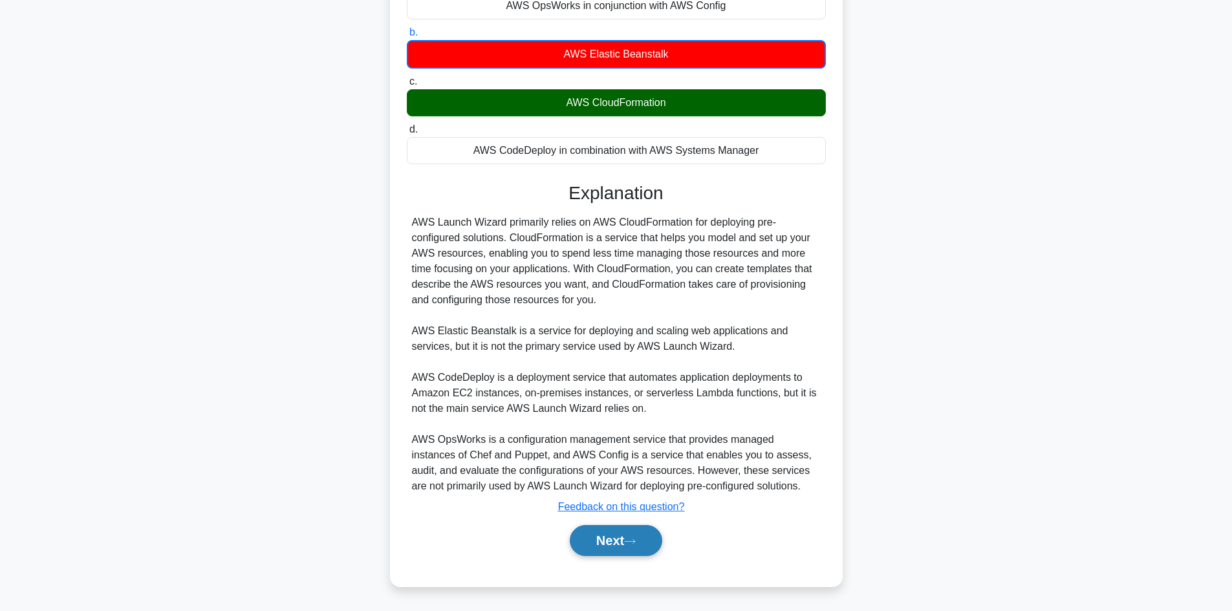
click at [619, 539] on button "Next" at bounding box center [616, 540] width 92 height 31
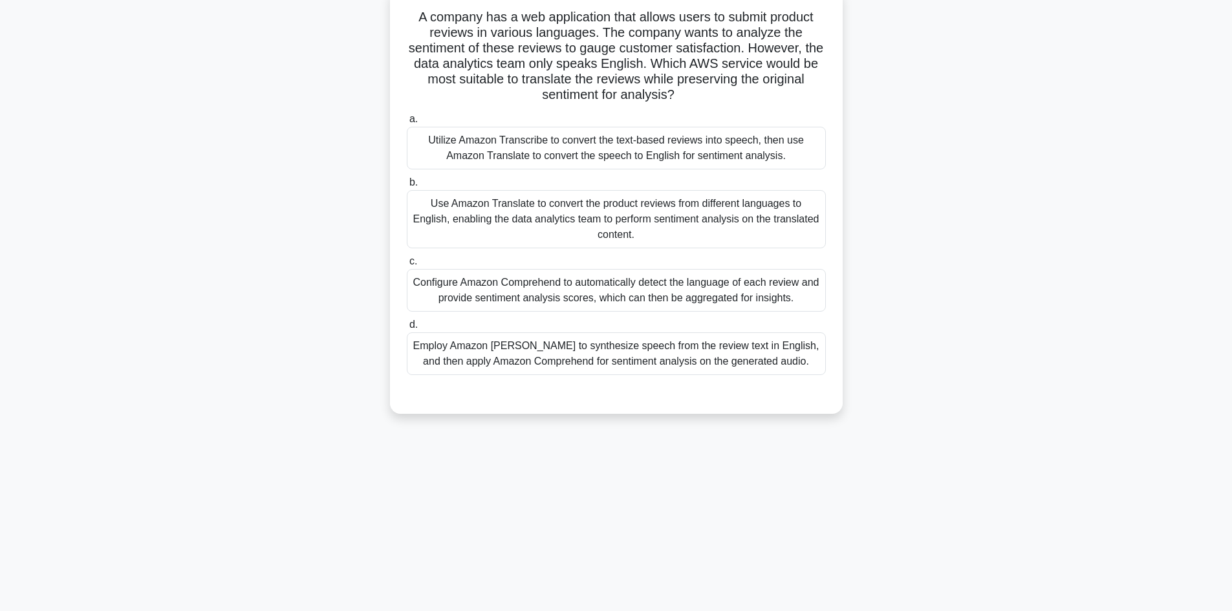
scroll to position [10, 0]
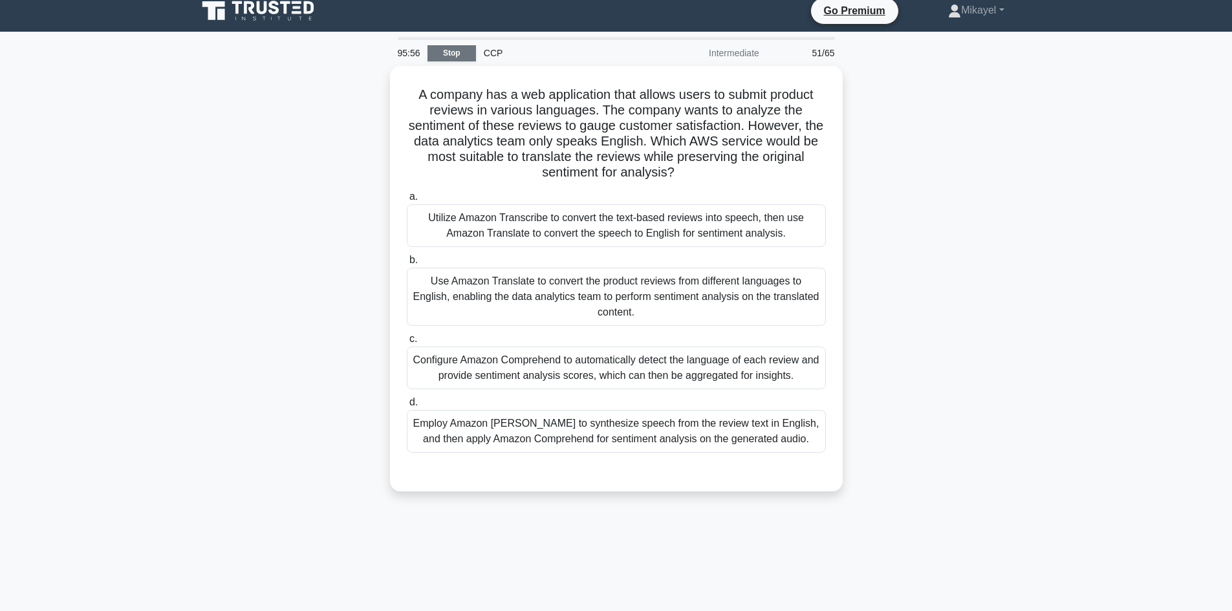
click at [453, 58] on link "Stop" at bounding box center [451, 53] width 49 height 16
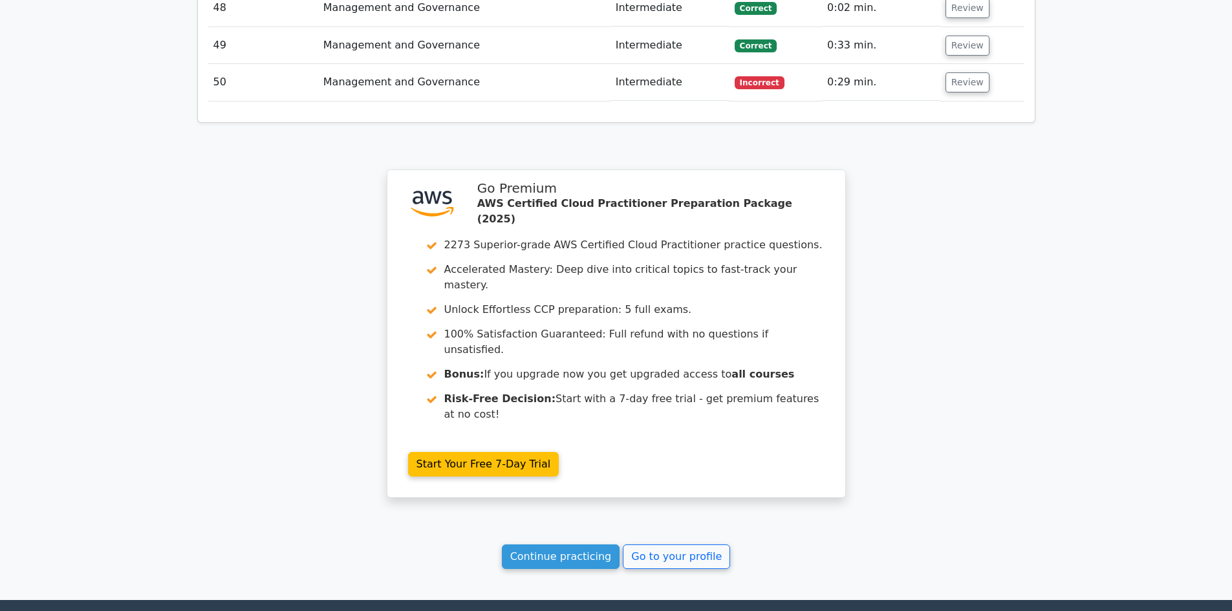
scroll to position [3650, 0]
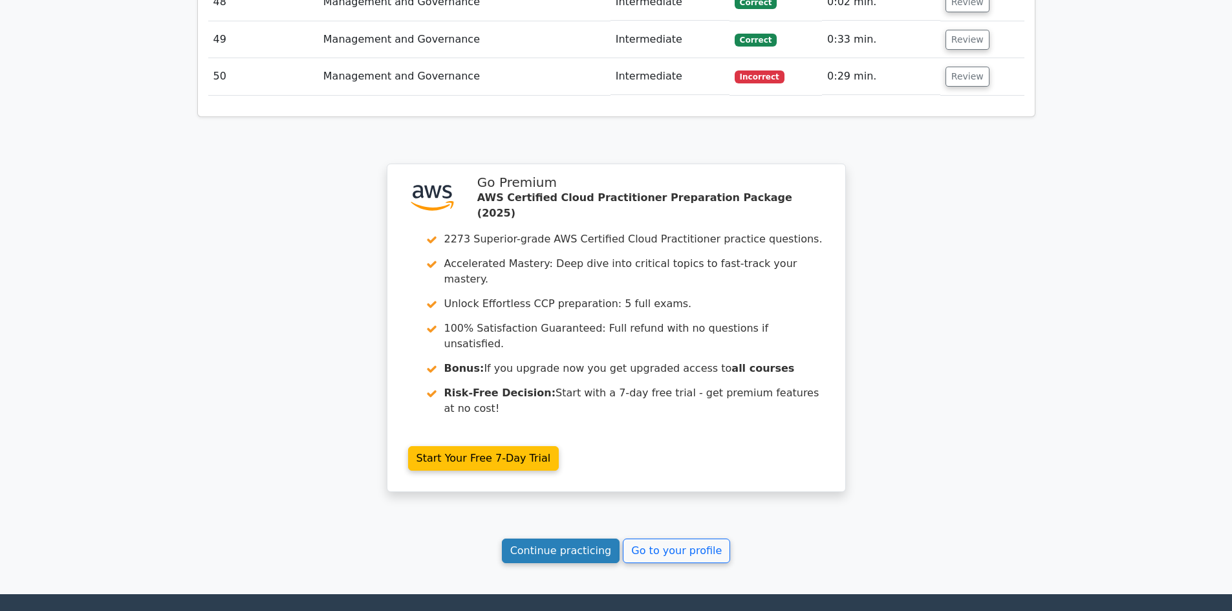
click at [562, 539] on link "Continue practicing" at bounding box center [561, 551] width 118 height 25
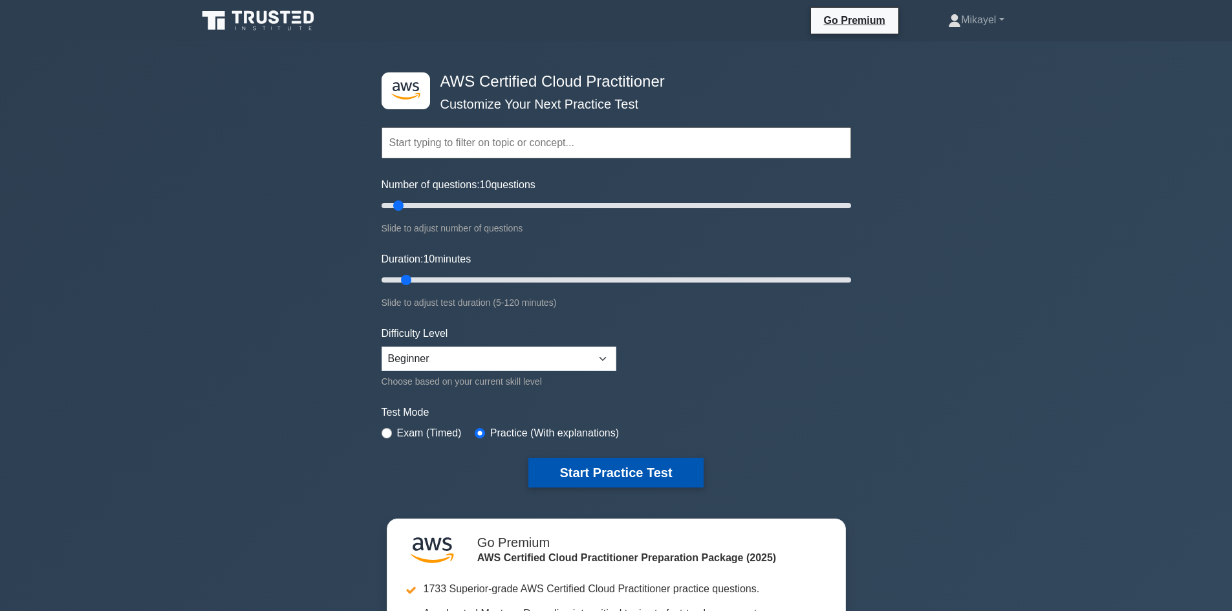
click at [571, 471] on button "Start Practice Test" at bounding box center [615, 473] width 175 height 30
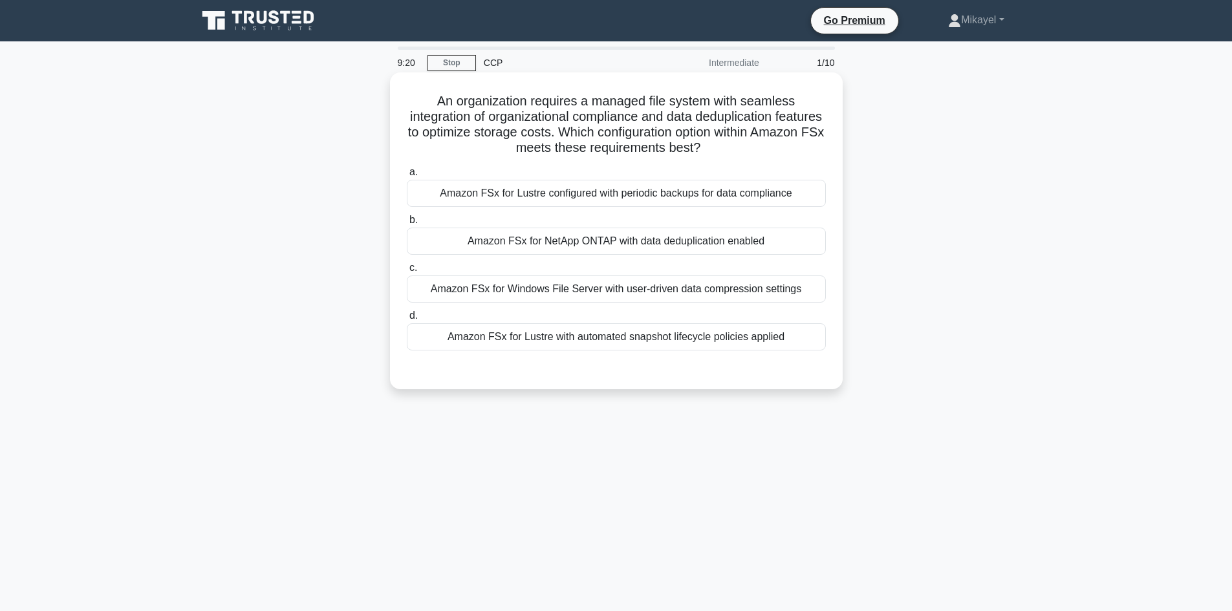
click at [556, 244] on div "Amazon FSx for NetApp ONTAP with data deduplication enabled" at bounding box center [616, 241] width 419 height 27
click at [407, 224] on input "b. Amazon FSx for NetApp ONTAP with data deduplication enabled" at bounding box center [407, 220] width 0 height 8
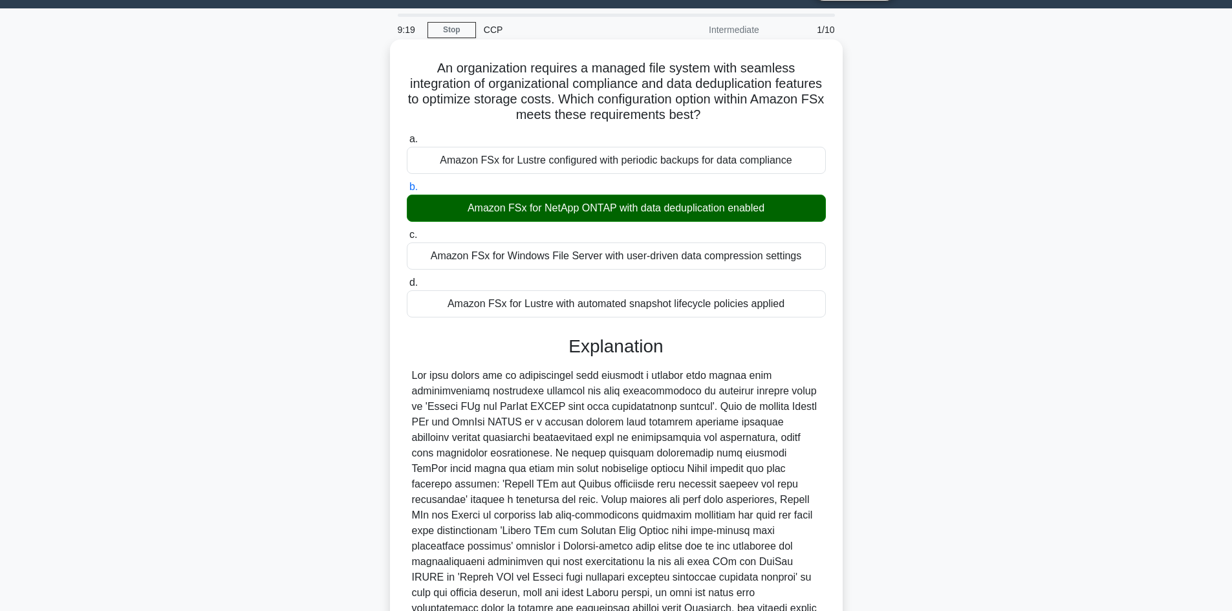
scroll to position [171, 0]
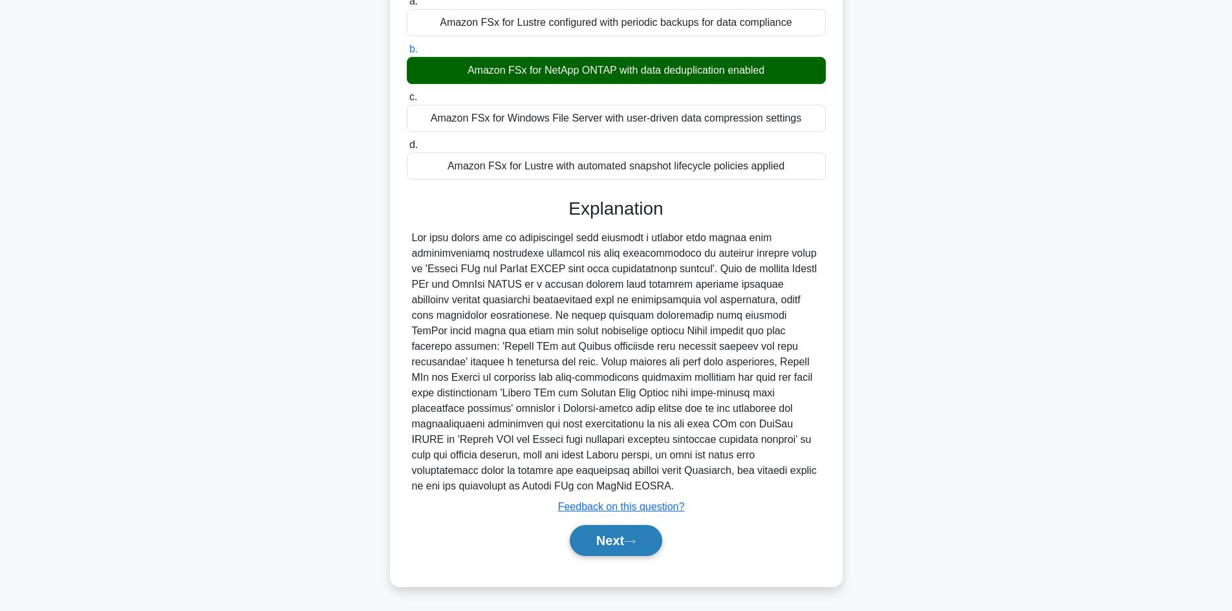
click at [605, 538] on button "Next" at bounding box center [616, 540] width 92 height 31
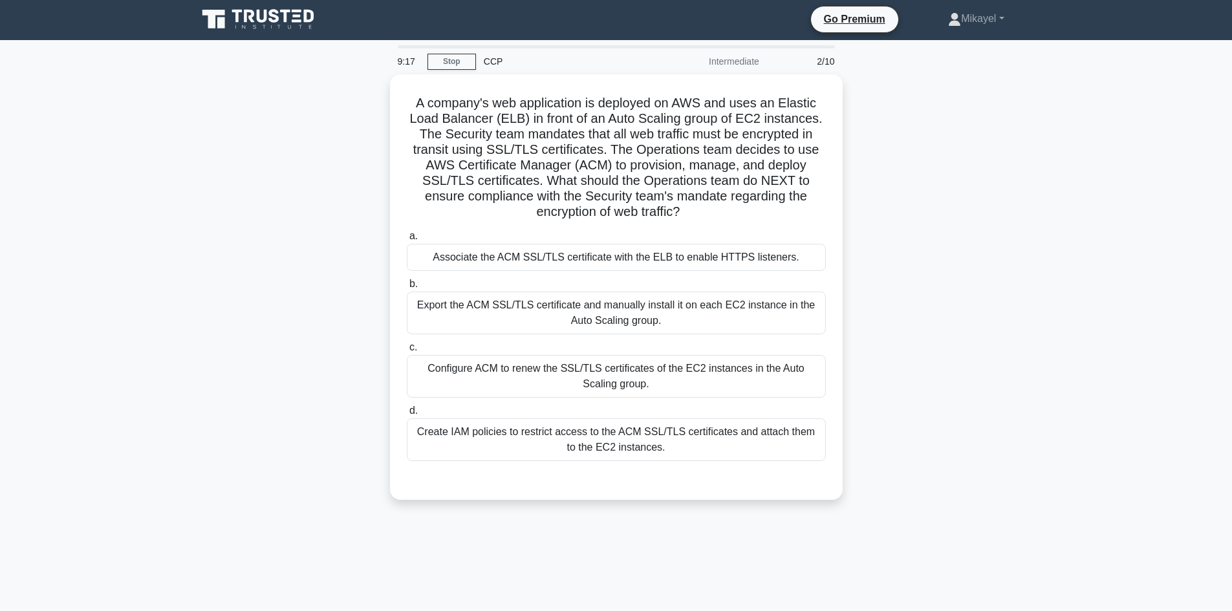
scroll to position [0, 0]
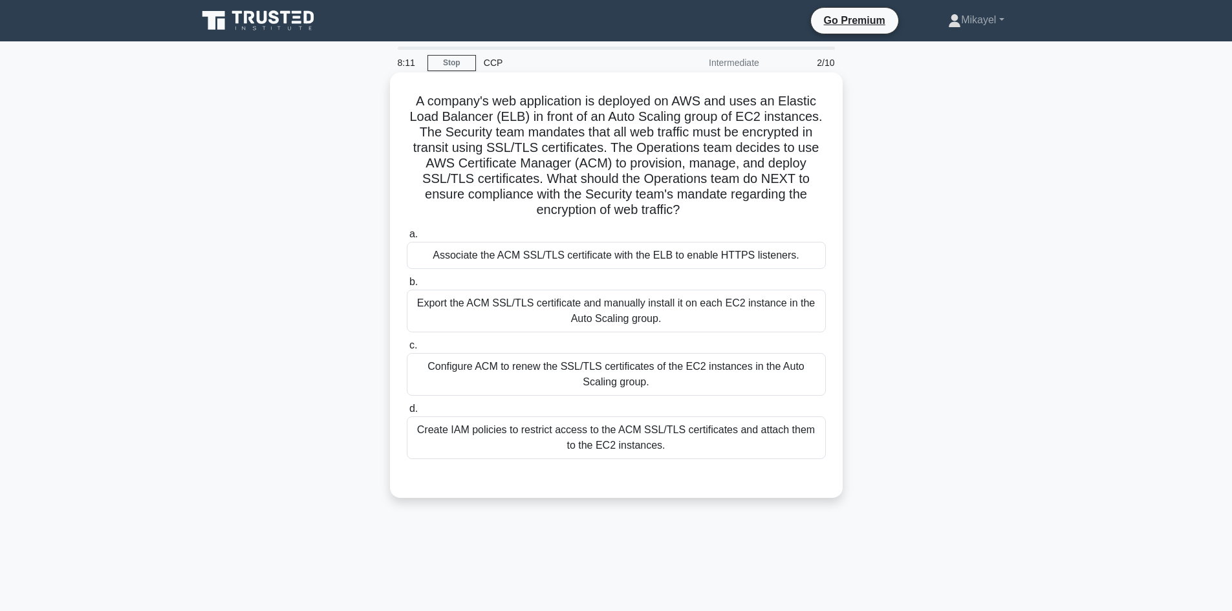
click at [577, 435] on div "Create IAM policies to restrict access to the ACM SSL/TLS certificates and atta…" at bounding box center [616, 437] width 419 height 43
click at [407, 413] on input "d. Create IAM policies to restrict access to the ACM SSL/TLS certificates and a…" at bounding box center [407, 409] width 0 height 8
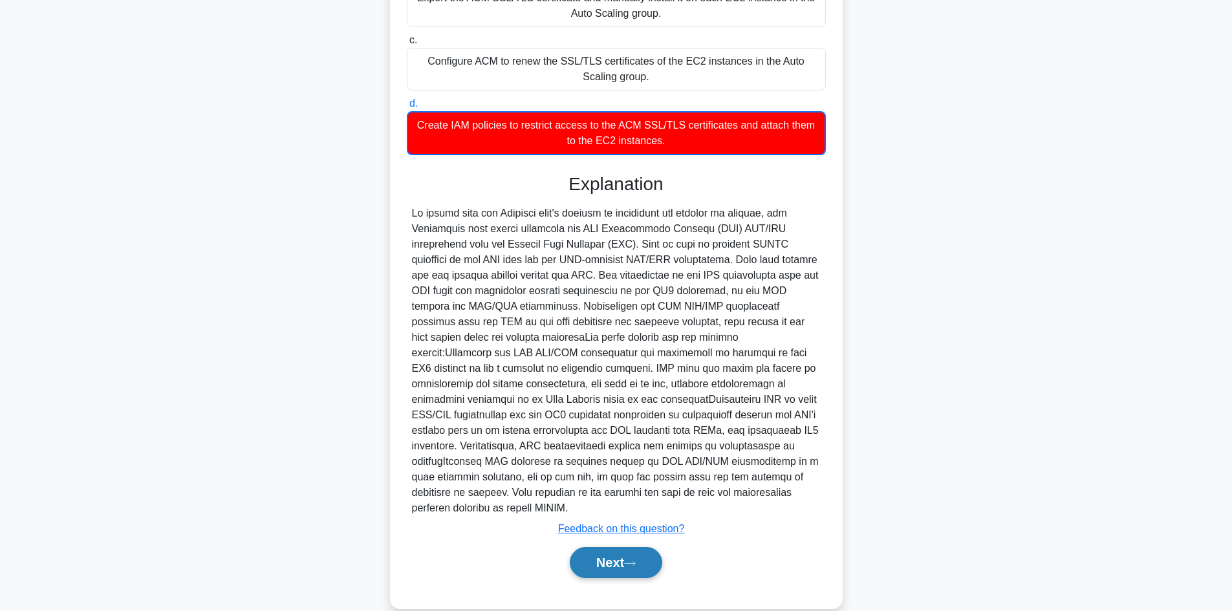
scroll to position [312, 0]
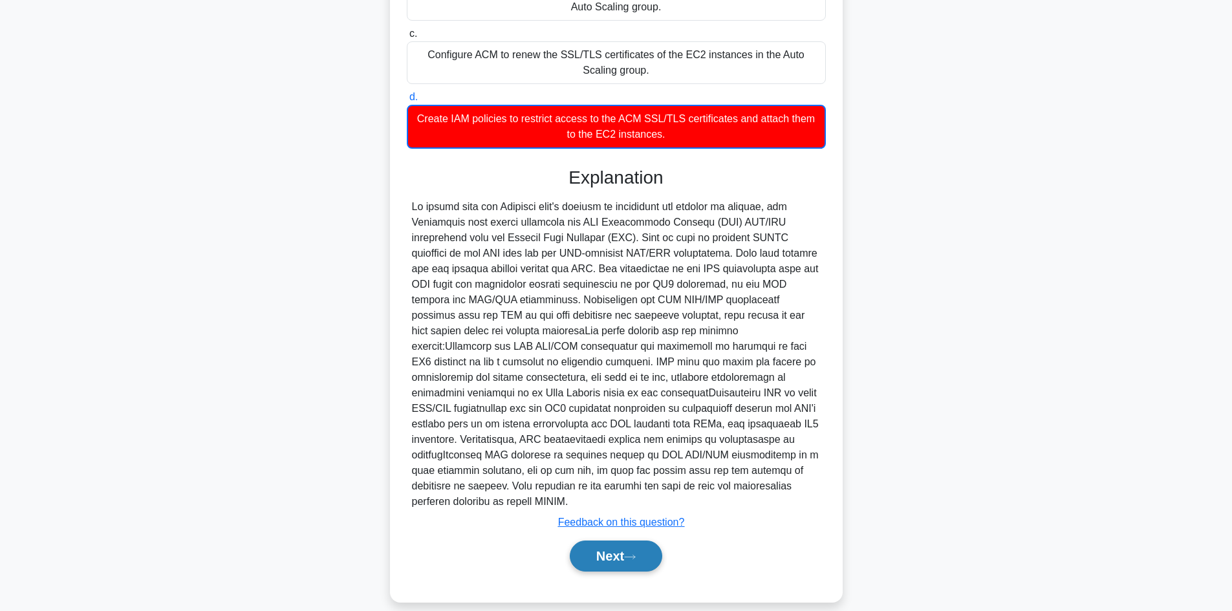
click at [622, 542] on button "Next" at bounding box center [616, 556] width 92 height 31
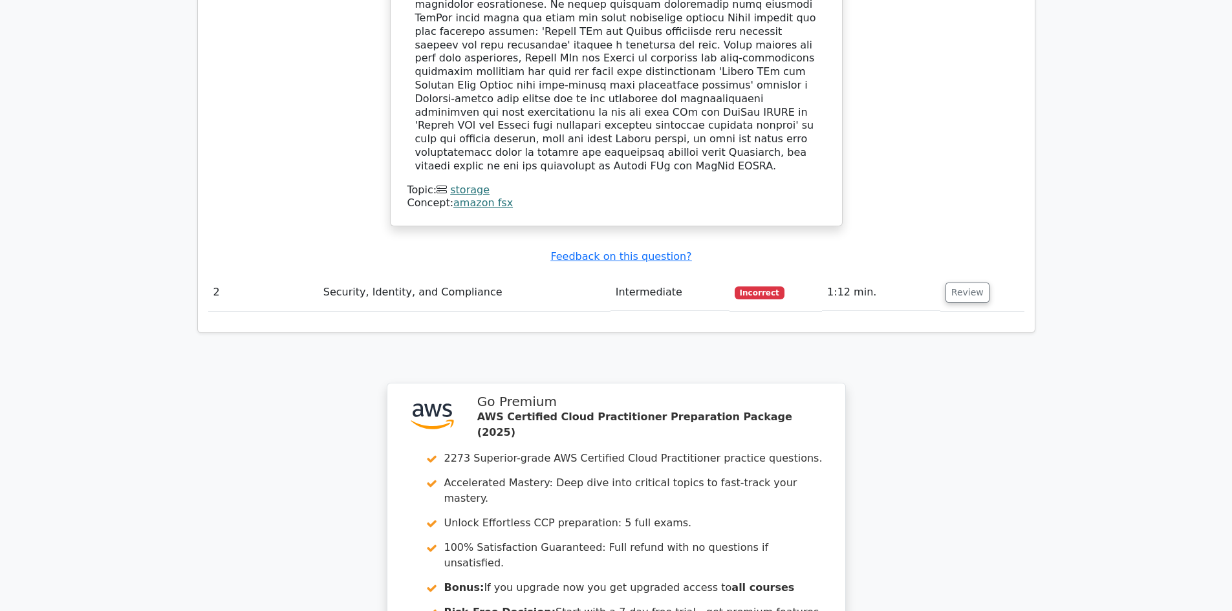
scroll to position [1475, 0]
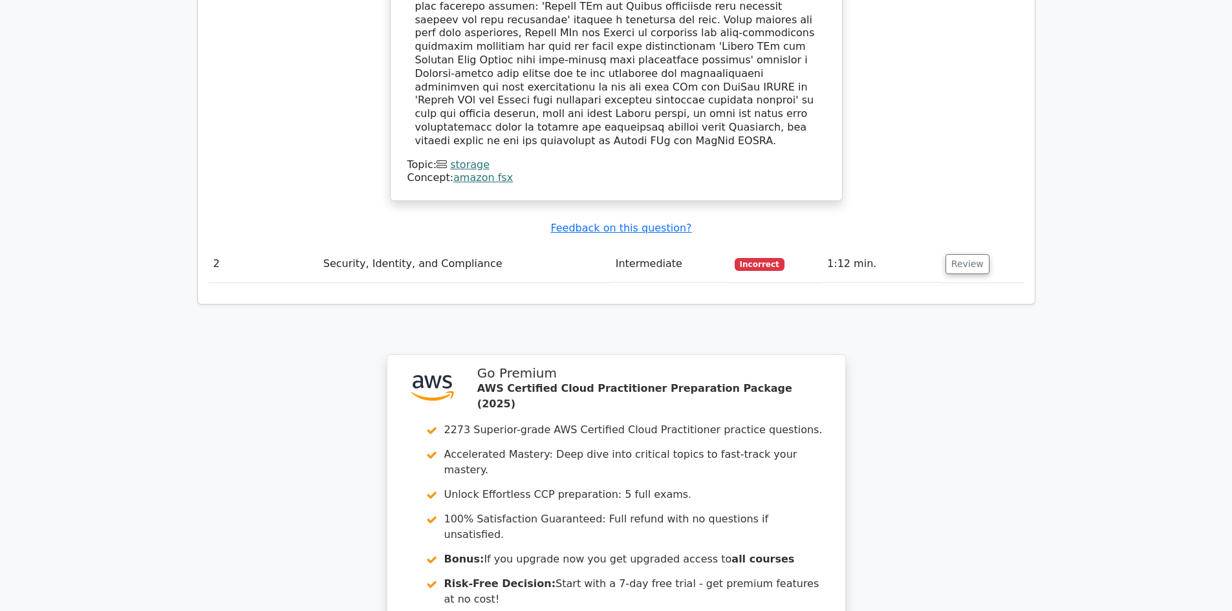
click at [531, 246] on td "Security, Identity, and Compliance" at bounding box center [464, 264] width 292 height 37
click at [949, 254] on button "Review" at bounding box center [968, 264] width 44 height 20
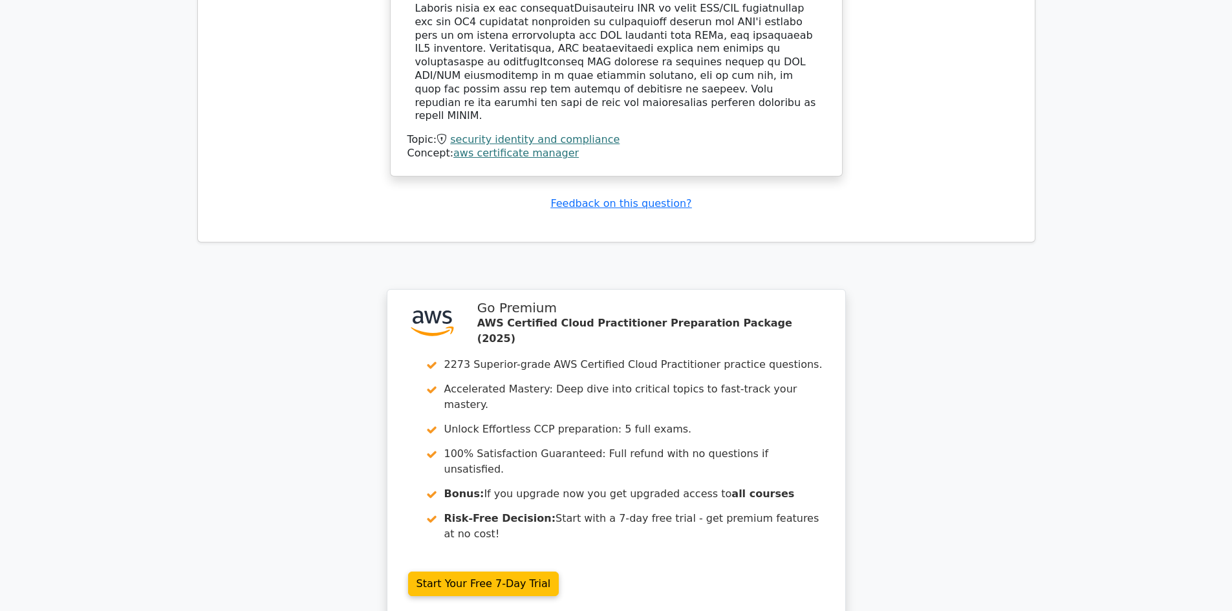
scroll to position [2406, 0]
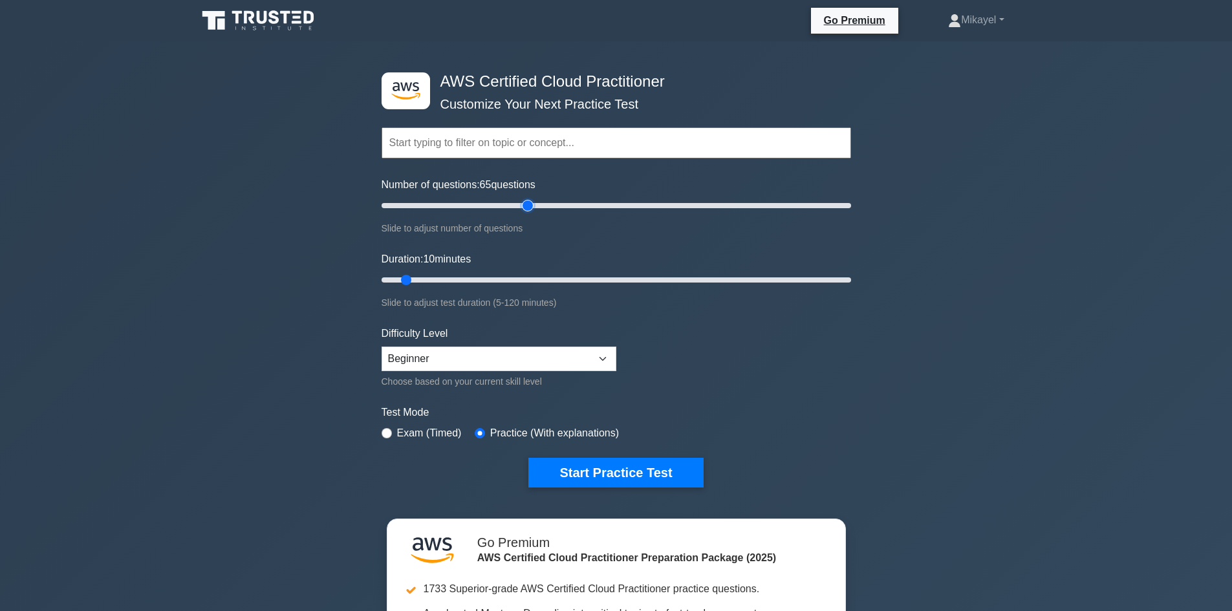
drag, startPoint x: 402, startPoint y: 205, endPoint x: 529, endPoint y: 206, distance: 126.8
type input "65"
click at [529, 206] on input "Number of questions: 65 questions" at bounding box center [617, 206] width 470 height 16
drag, startPoint x: 407, startPoint y: 280, endPoint x: 847, endPoint y: 303, distance: 440.4
type input "120"
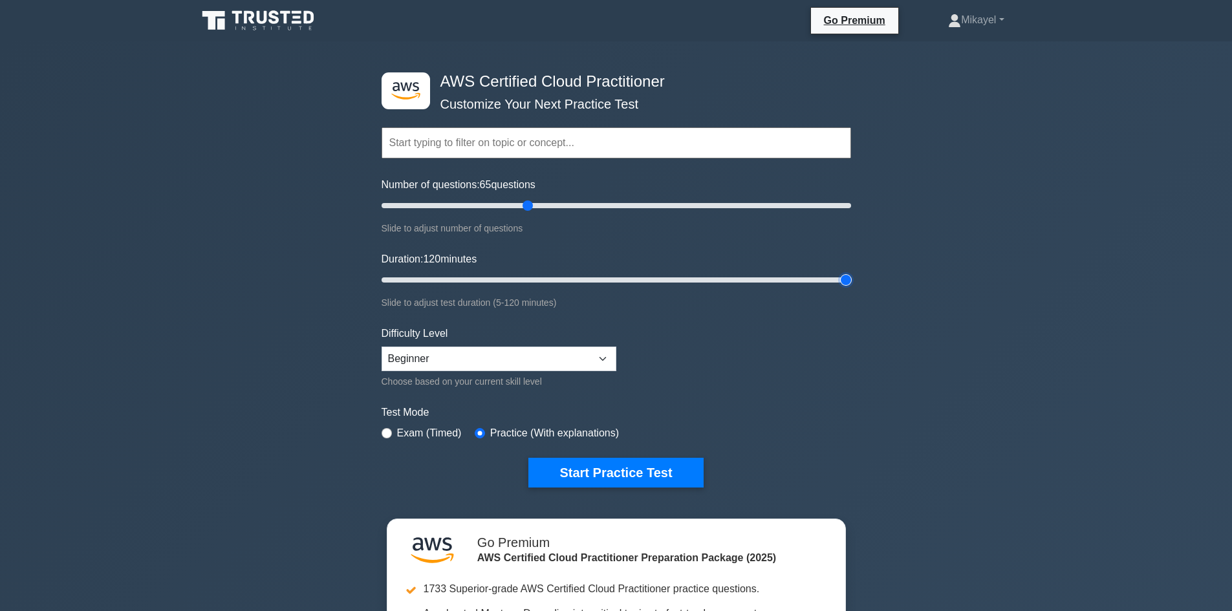
click at [851, 281] on input "Duration: 120 minutes" at bounding box center [617, 280] width 470 height 16
click at [596, 473] on button "Start Practice Test" at bounding box center [615, 473] width 175 height 30
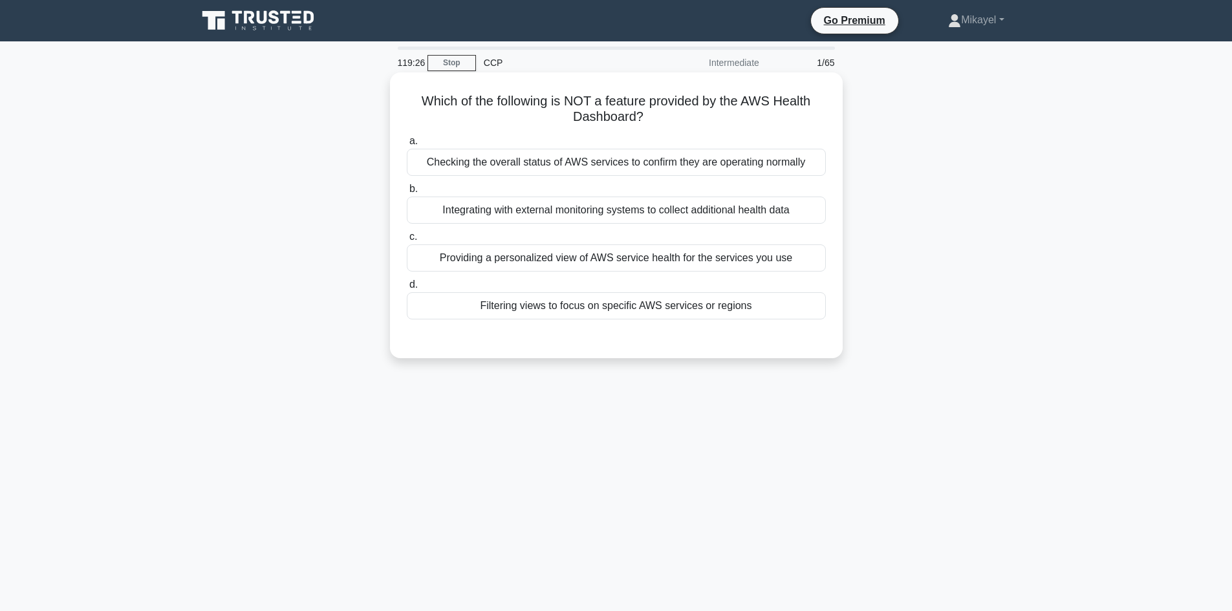
click at [532, 208] on div "Integrating with external monitoring systems to collect additional health data" at bounding box center [616, 210] width 419 height 27
click at [407, 193] on input "b. Integrating with external monitoring systems to collect additional health da…" at bounding box center [407, 189] width 0 height 8
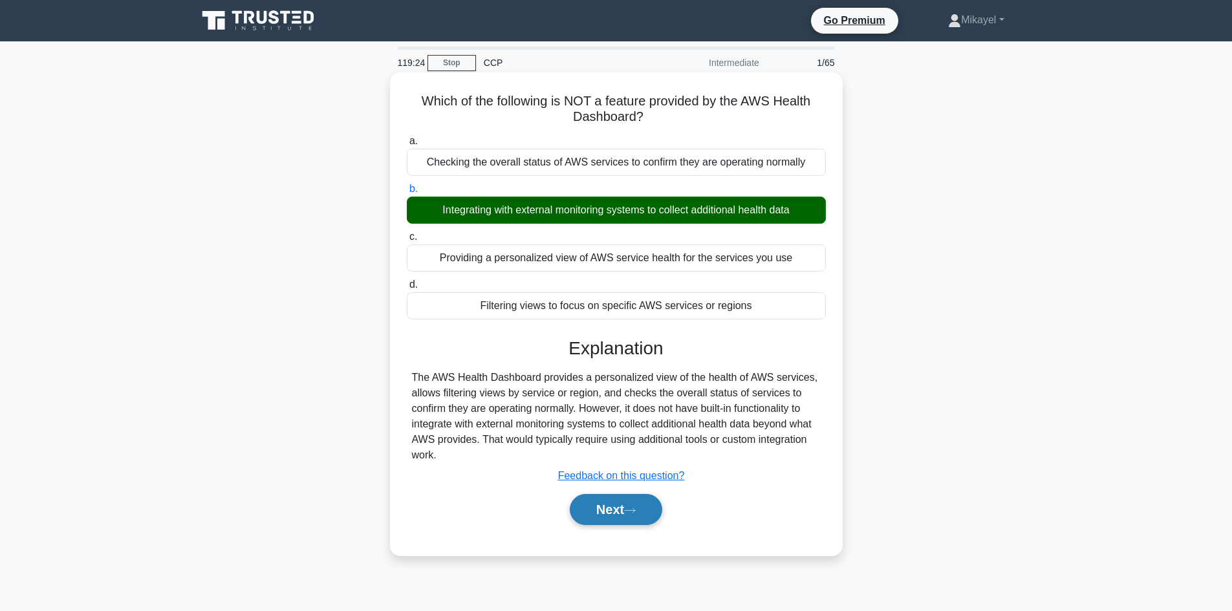
click at [616, 513] on button "Next" at bounding box center [616, 509] width 92 height 31
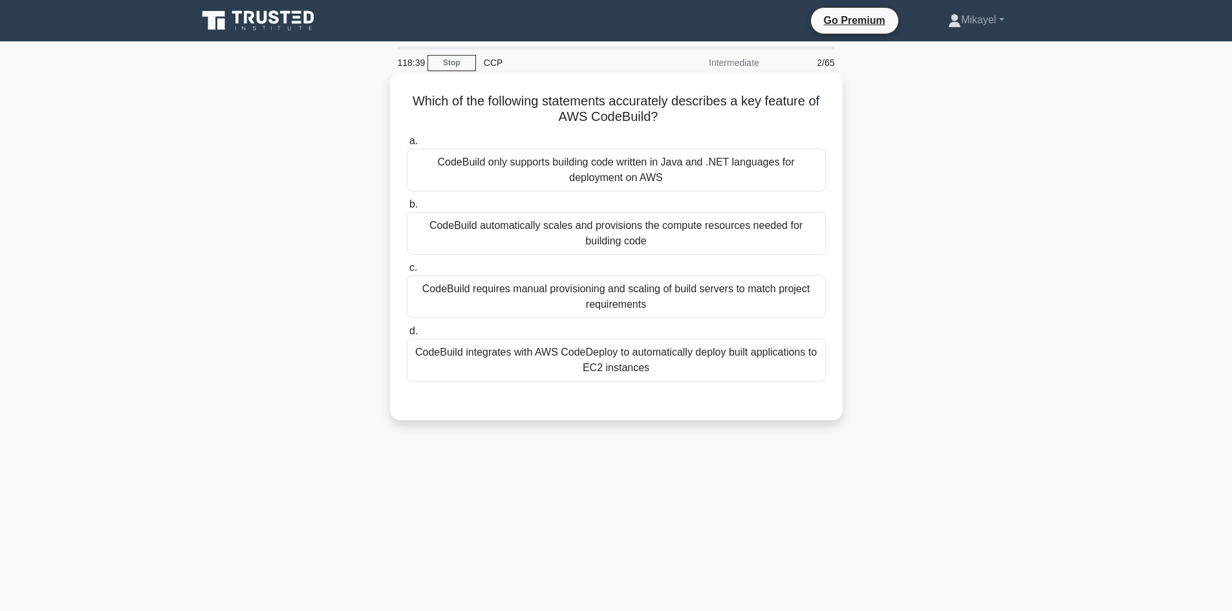
click at [564, 357] on div "CodeBuild integrates with AWS CodeDeploy to automatically deploy built applicat…" at bounding box center [616, 360] width 419 height 43
click at [407, 336] on input "d. CodeBuild integrates with AWS CodeDeploy to automatically deploy built appli…" at bounding box center [407, 331] width 0 height 8
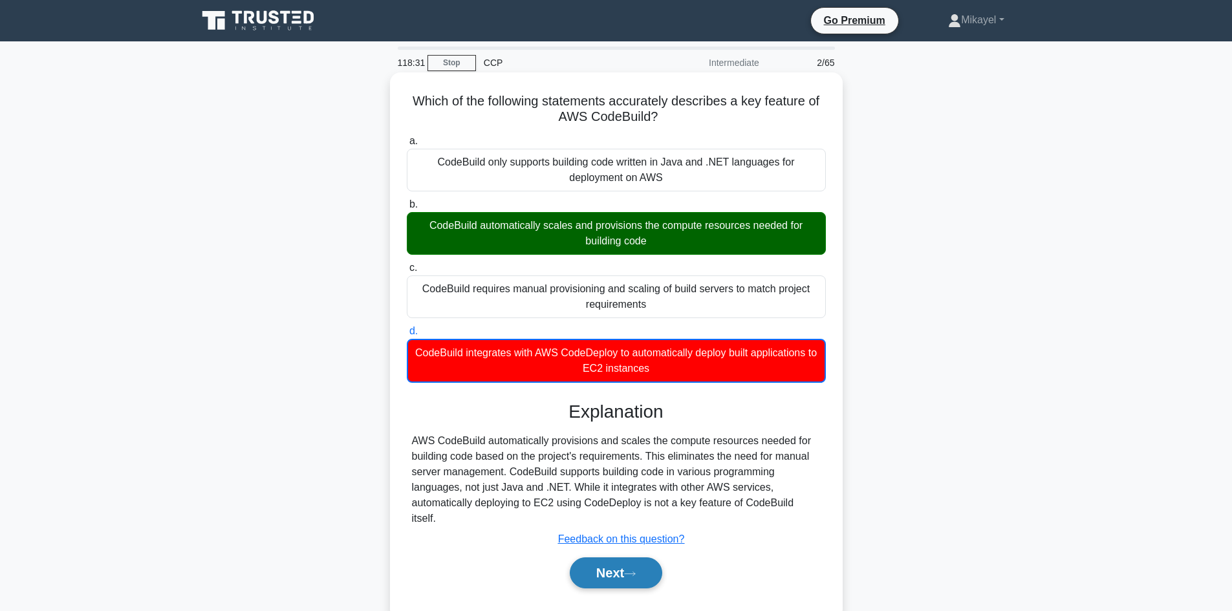
click at [620, 572] on button "Next" at bounding box center [616, 572] width 92 height 31
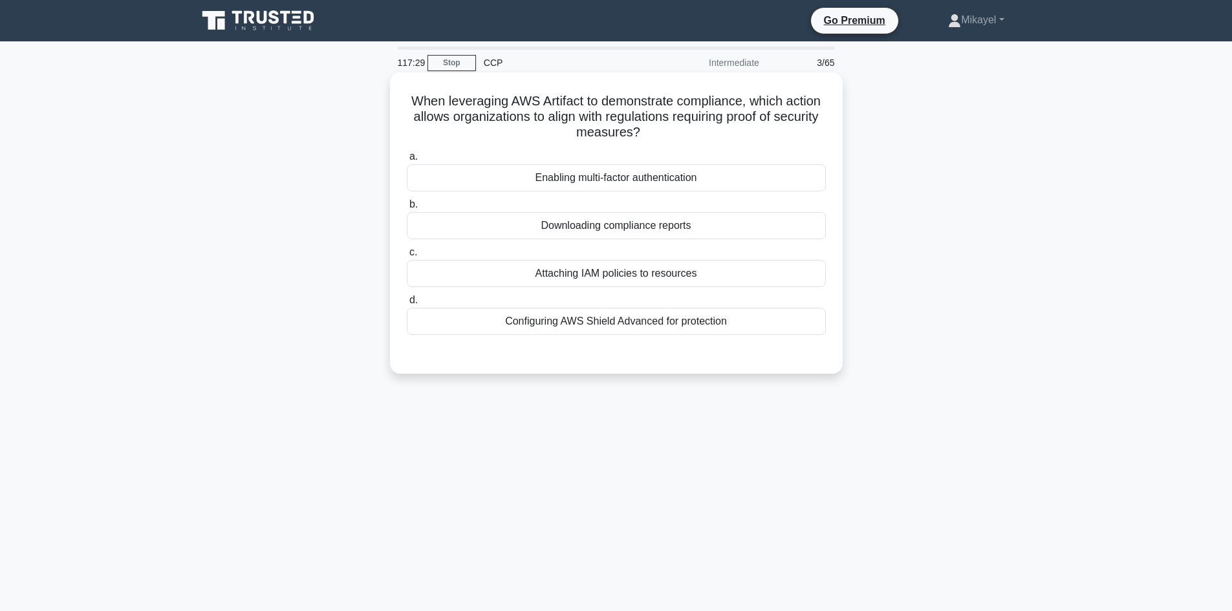
click at [633, 276] on div "Attaching IAM policies to resources" at bounding box center [616, 273] width 419 height 27
click at [407, 257] on input "c. Attaching IAM policies to resources" at bounding box center [407, 252] width 0 height 8
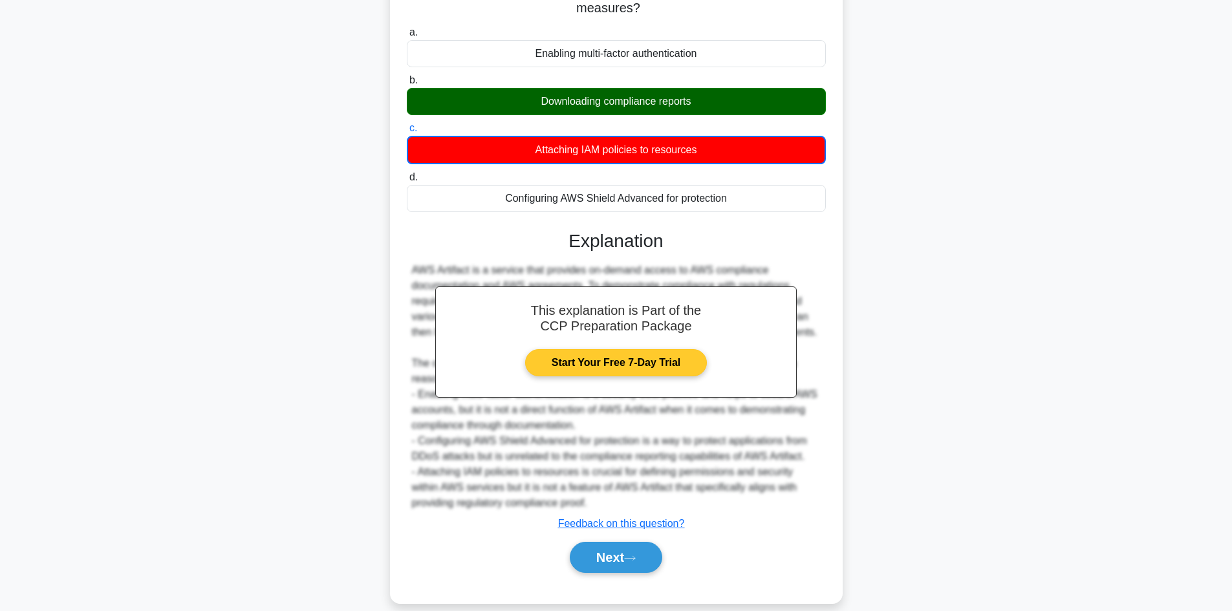
scroll to position [141, 0]
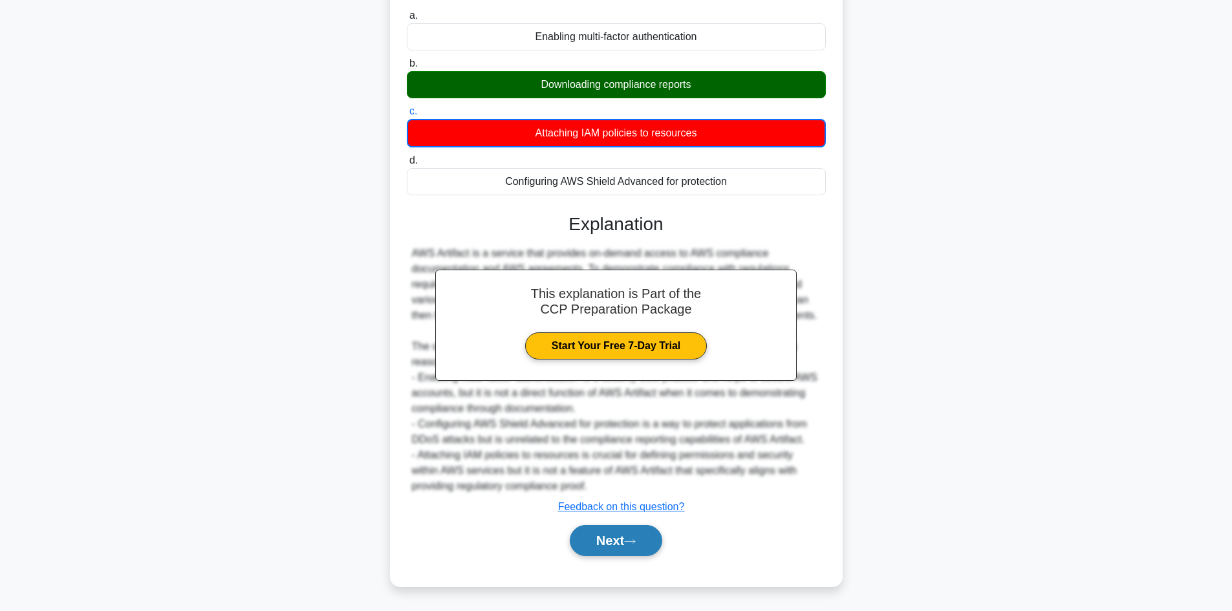
click at [607, 540] on button "Next" at bounding box center [616, 540] width 92 height 31
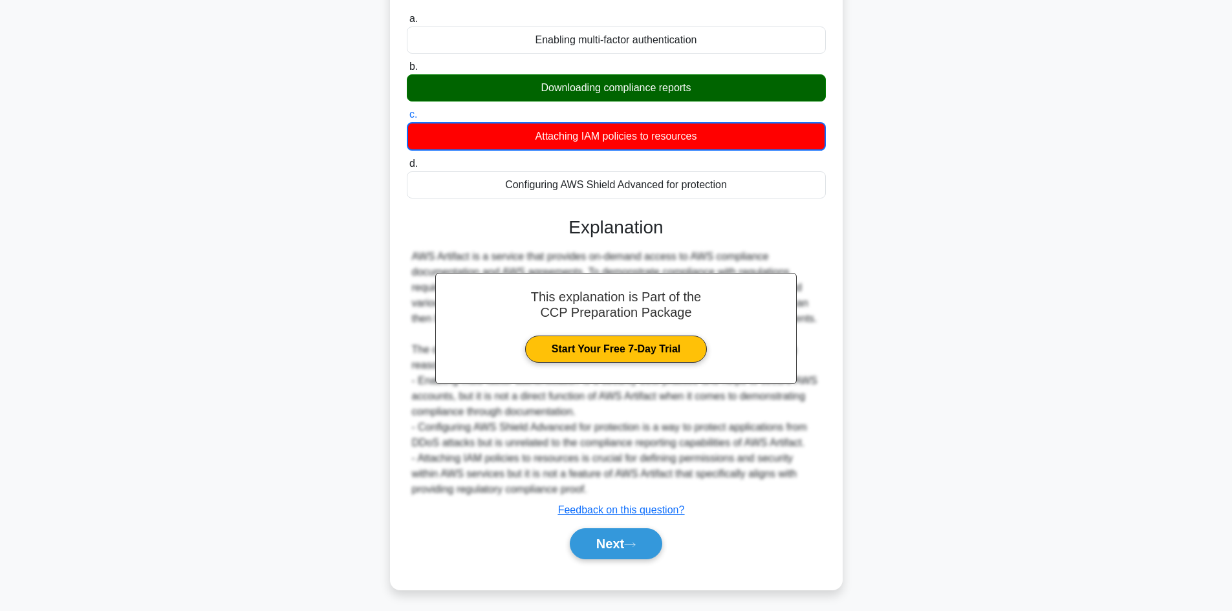
scroll to position [87, 0]
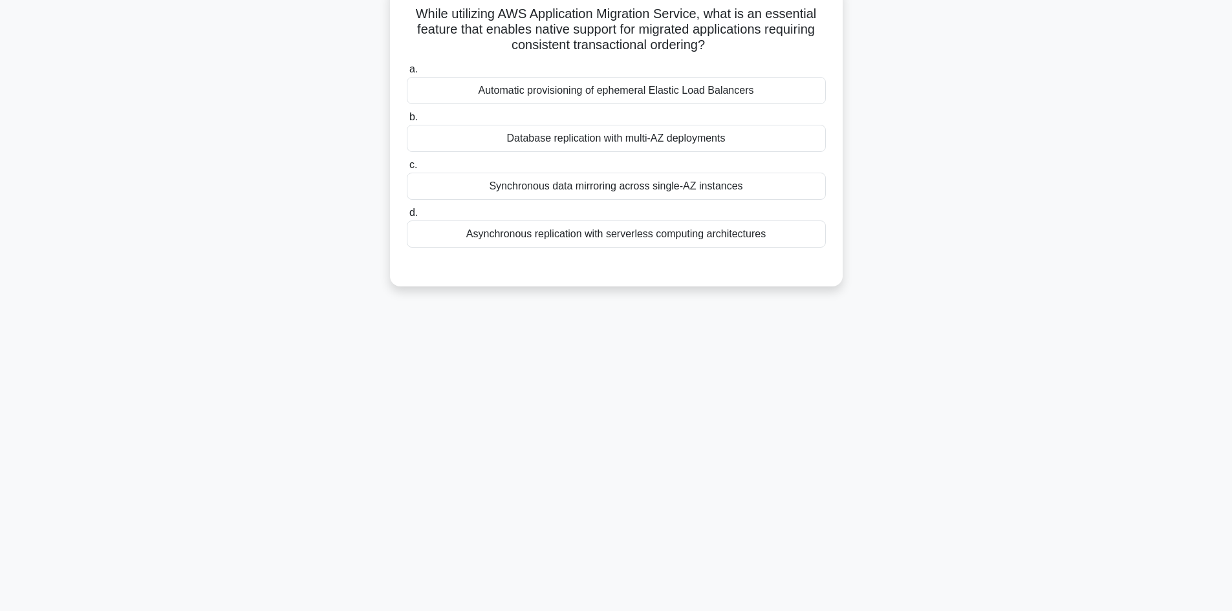
click at [621, 188] on div "Synchronous data mirroring across single-AZ instances" at bounding box center [616, 186] width 419 height 27
click at [407, 169] on input "c. Synchronous data mirroring across single-AZ instances" at bounding box center [407, 165] width 0 height 8
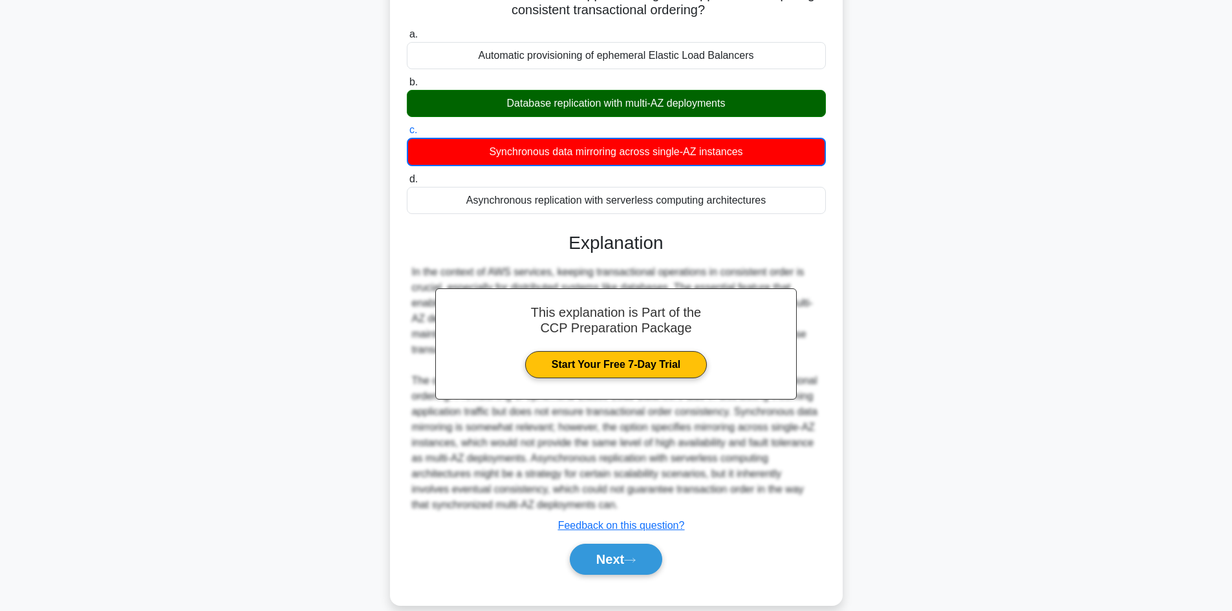
scroll to position [141, 0]
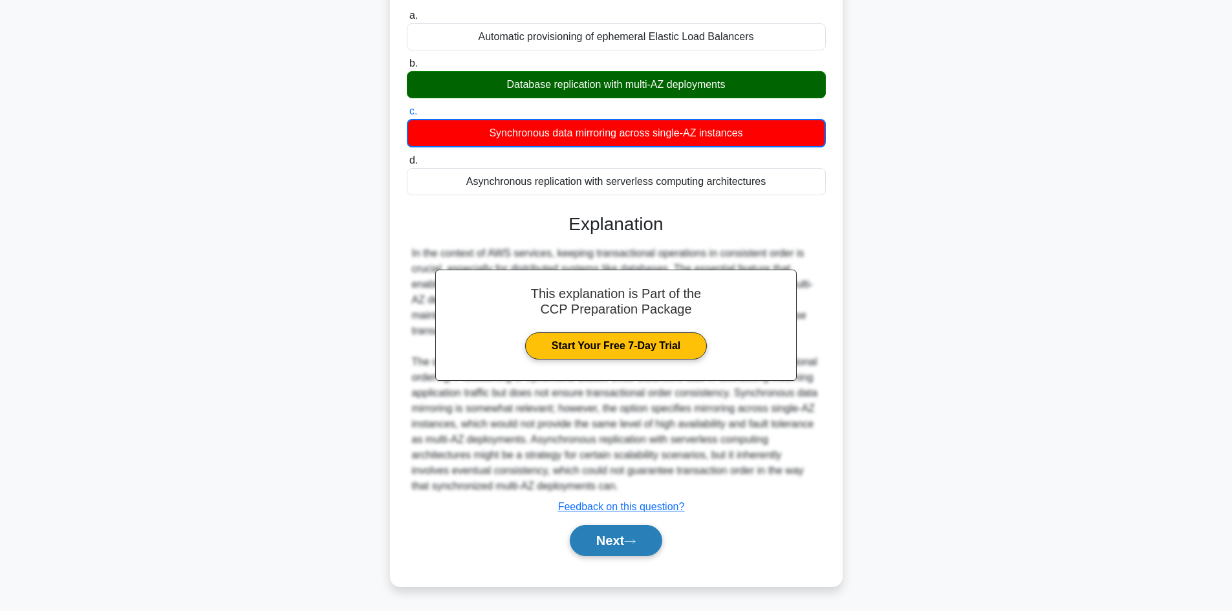
click at [633, 535] on button "Next" at bounding box center [616, 540] width 92 height 31
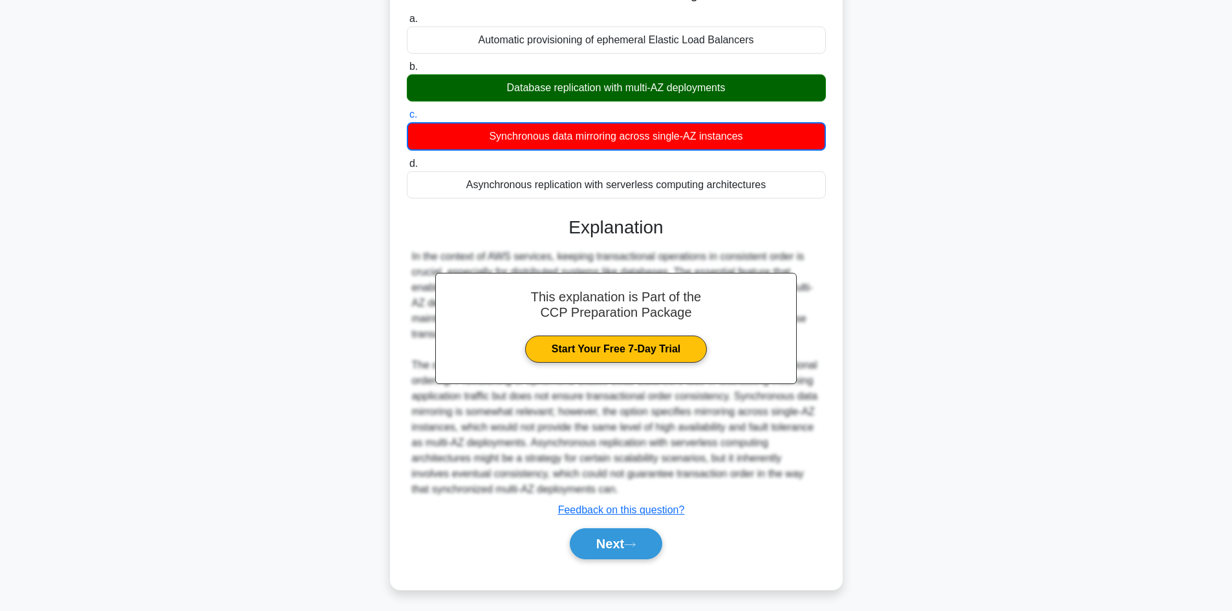
scroll to position [87, 0]
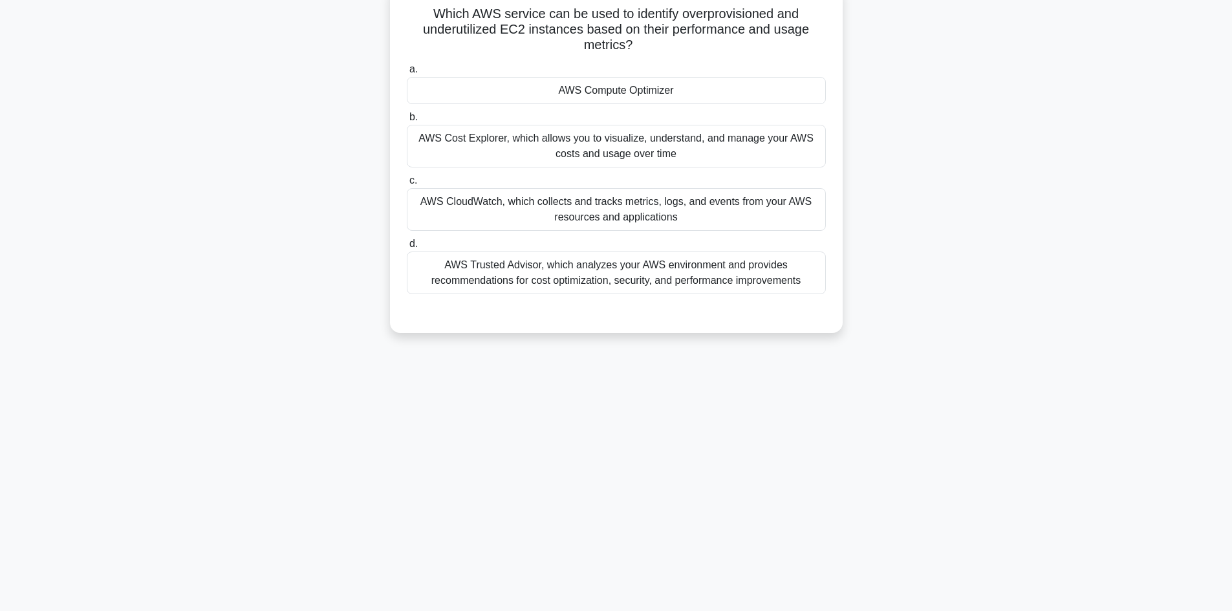
click at [648, 94] on div "AWS Compute Optimizer" at bounding box center [616, 90] width 419 height 27
click at [407, 74] on input "a. AWS Compute Optimizer" at bounding box center [407, 69] width 0 height 8
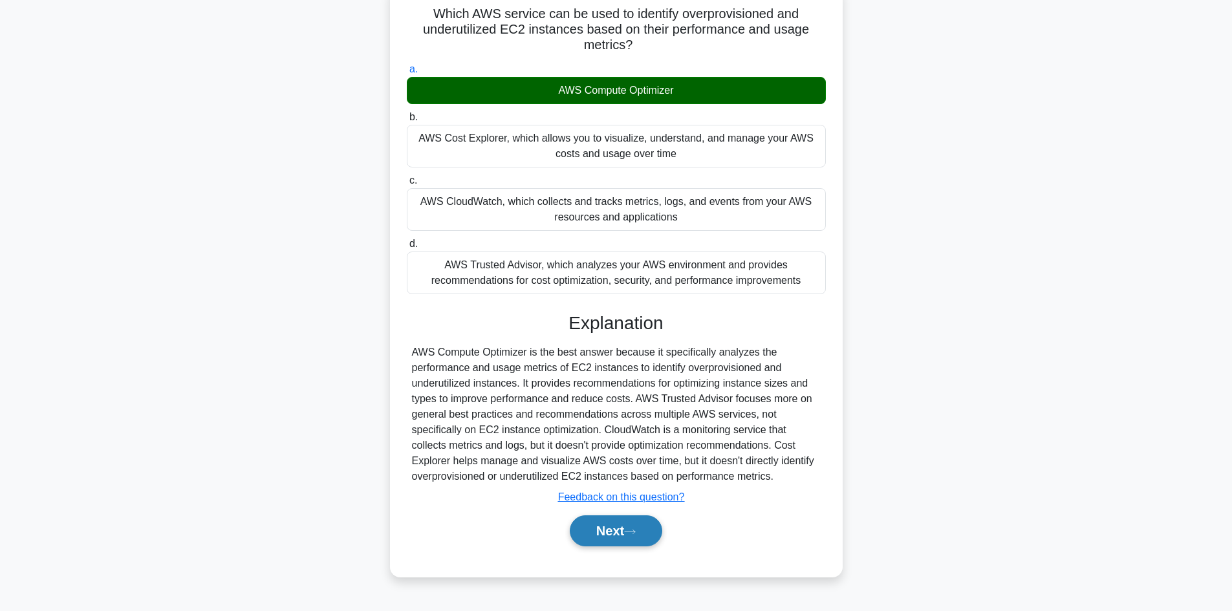
click at [629, 532] on icon at bounding box center [630, 531] width 12 height 7
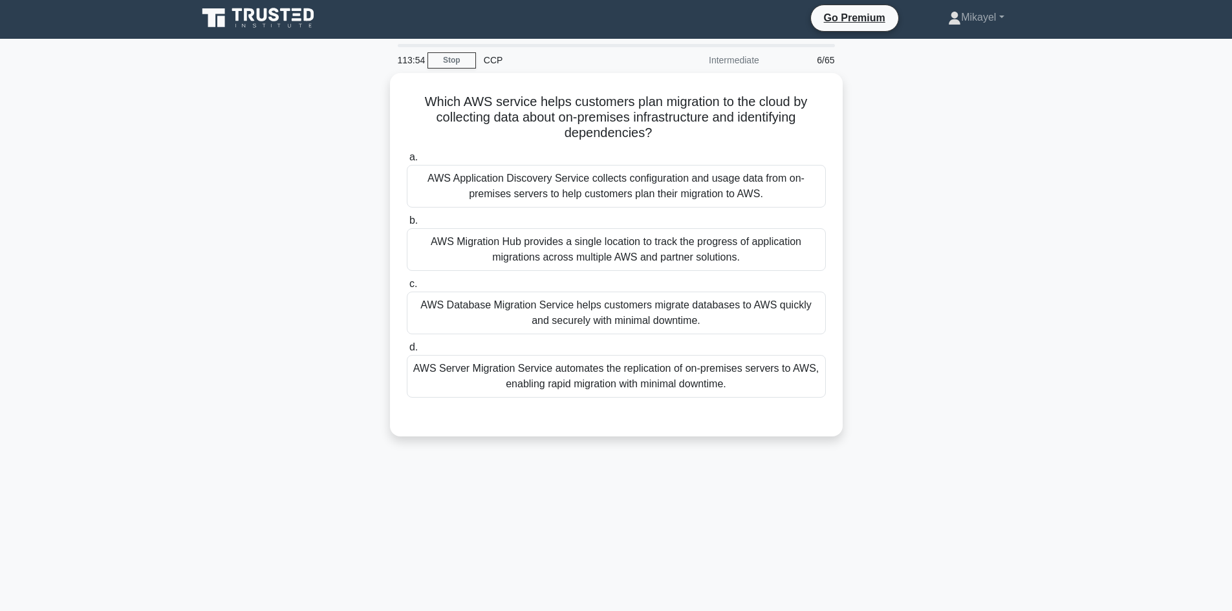
scroll to position [0, 0]
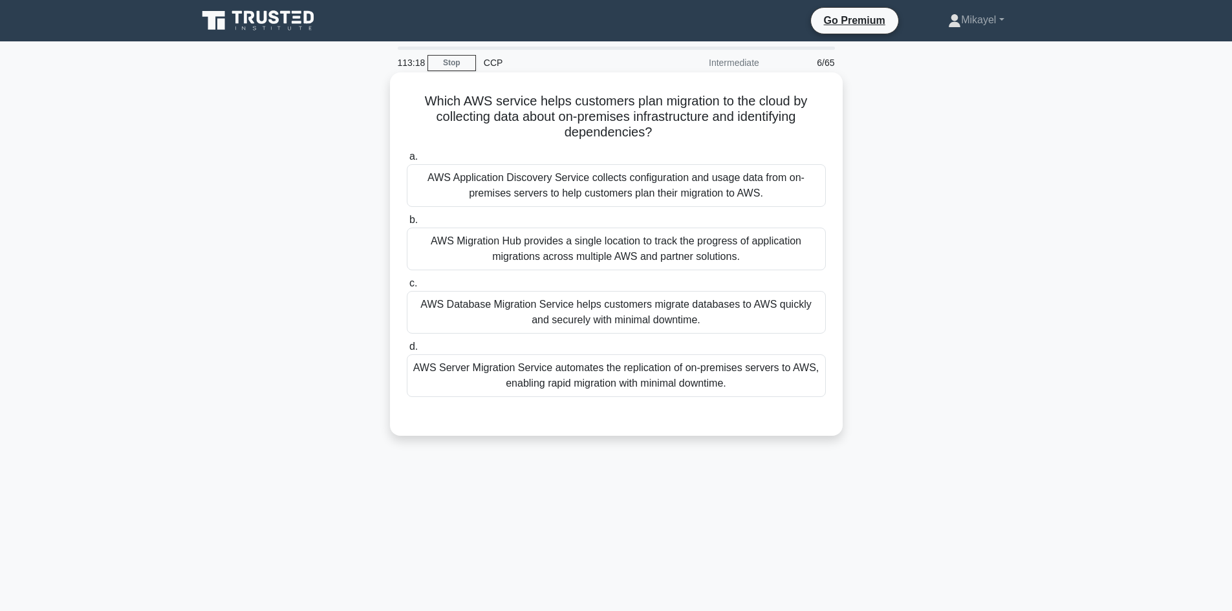
click at [568, 378] on div "AWS Server Migration Service automates the replication of on-premises servers t…" at bounding box center [616, 375] width 419 height 43
click at [407, 351] on input "d. AWS Server Migration Service automates the replication of on-premises server…" at bounding box center [407, 347] width 0 height 8
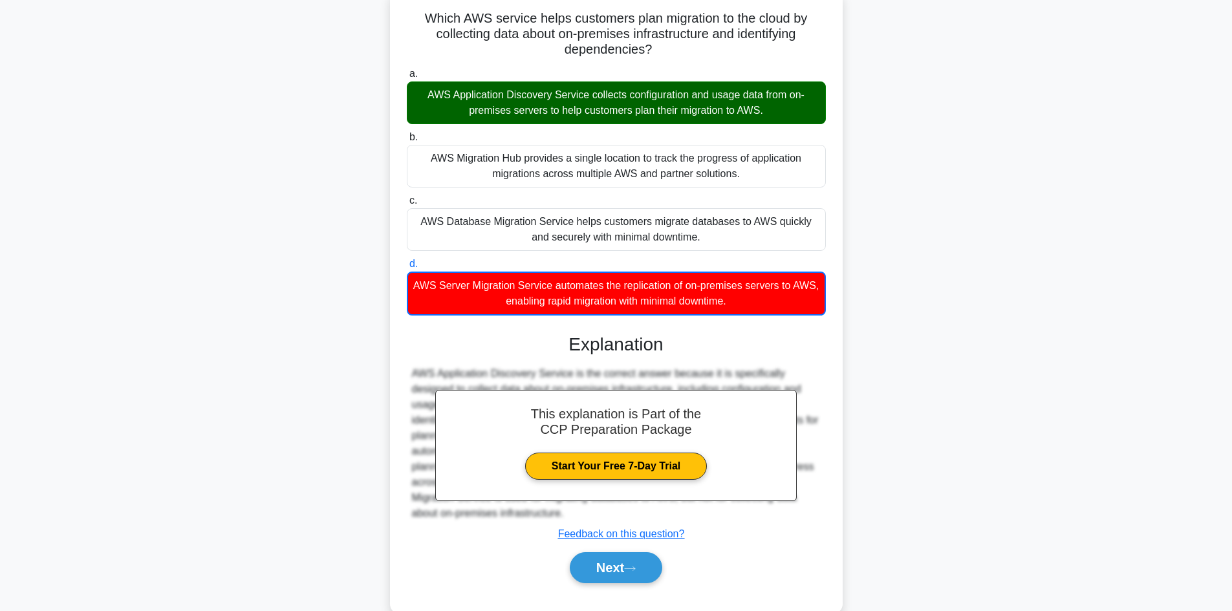
scroll to position [110, 0]
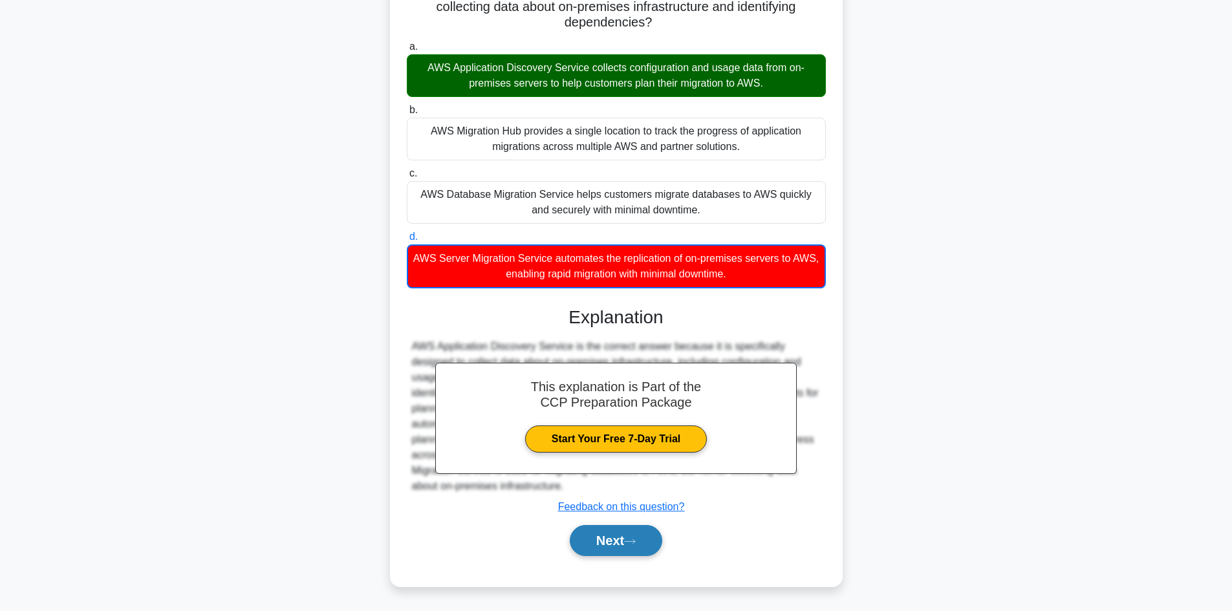
click at [632, 534] on button "Next" at bounding box center [616, 540] width 92 height 31
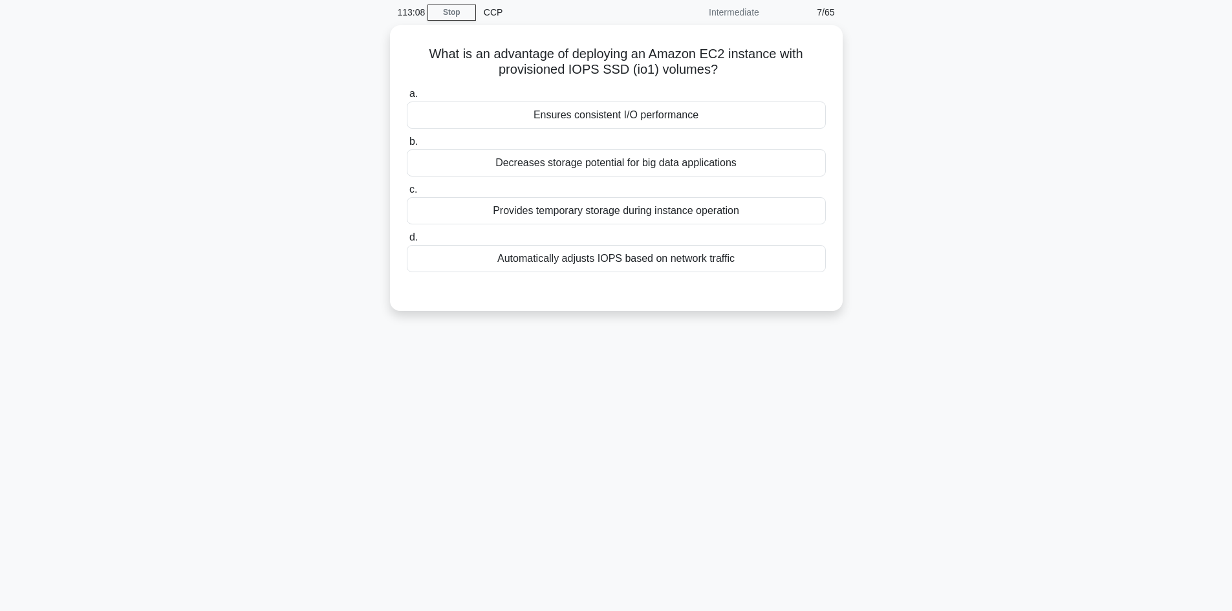
scroll to position [78, 0]
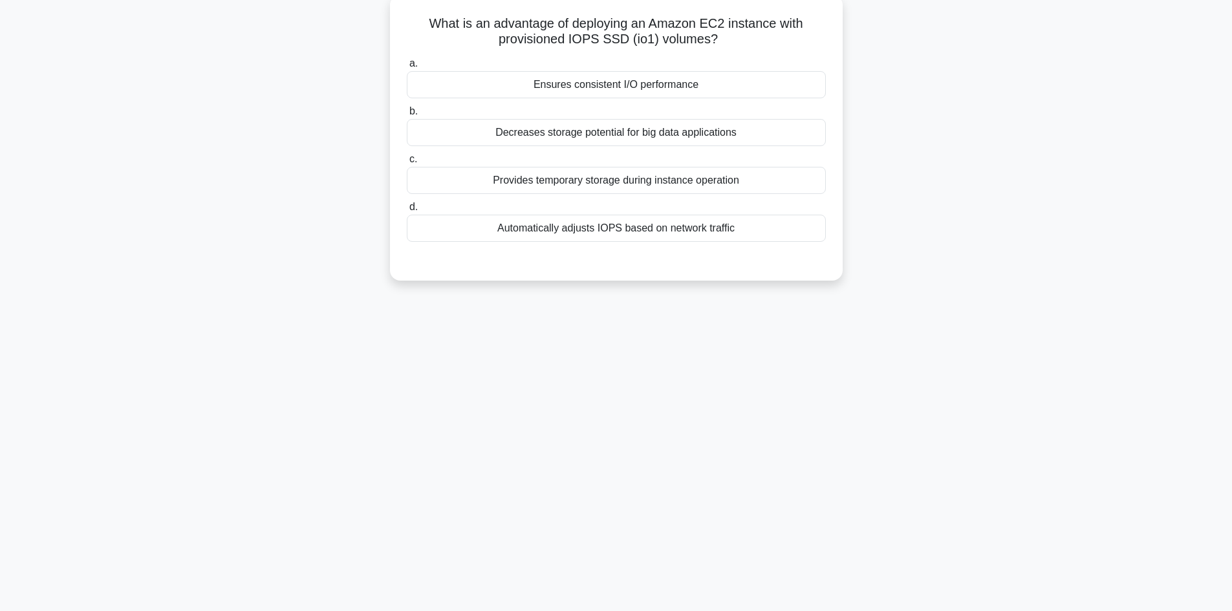
click at [640, 223] on div "Automatically adjusts IOPS based on network traffic" at bounding box center [616, 228] width 419 height 27
click at [407, 211] on input "d. Automatically adjusts IOPS based on network traffic" at bounding box center [407, 207] width 0 height 8
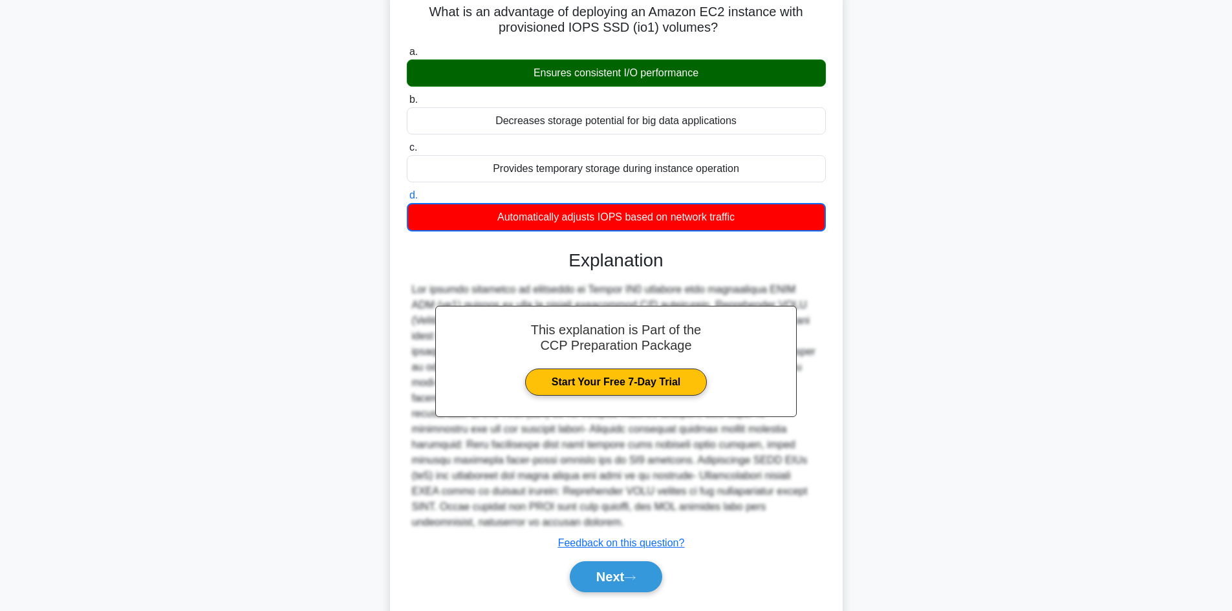
scroll to position [110, 0]
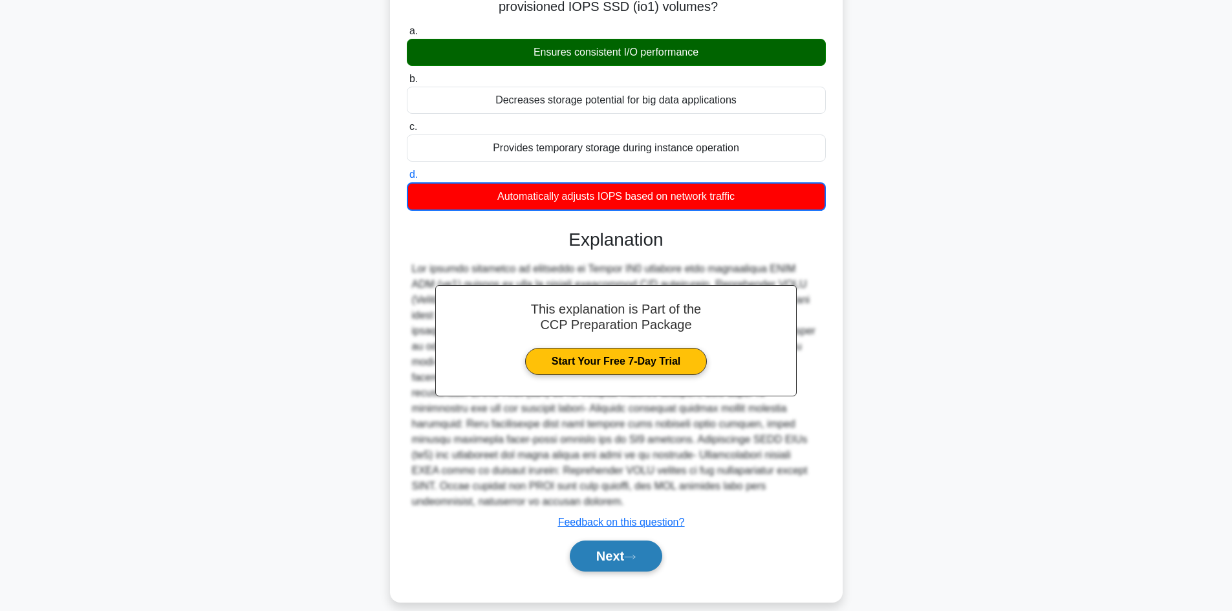
click at [613, 541] on button "Next" at bounding box center [616, 556] width 92 height 31
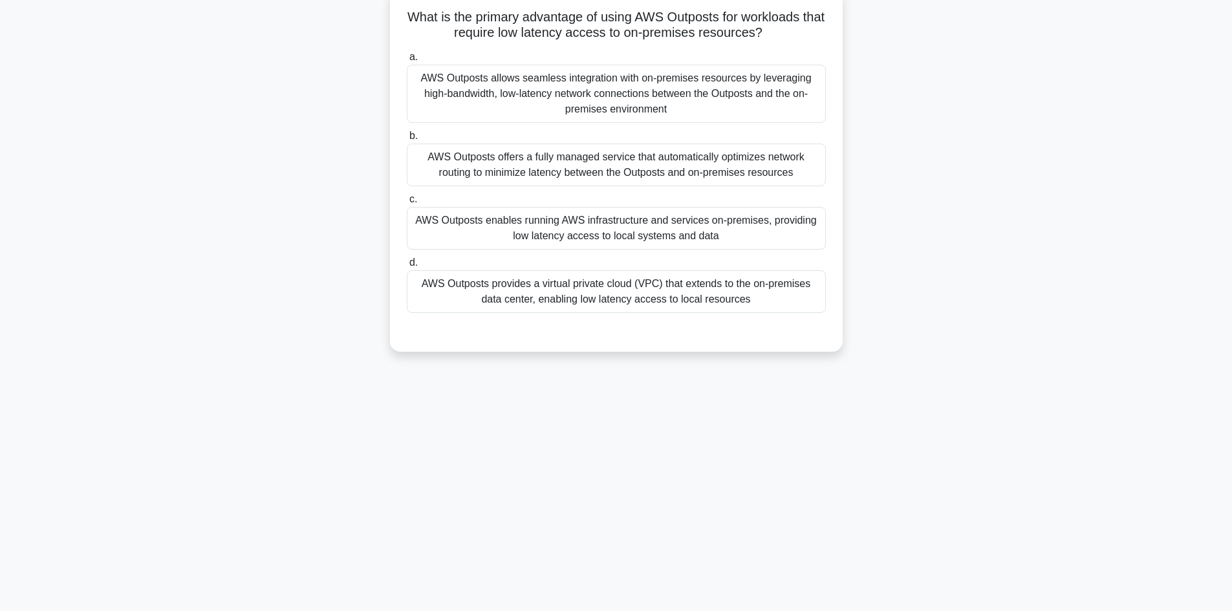
click at [290, 188] on div "What is the primary advantage of using AWS Outposts for workloads that require …" at bounding box center [616, 177] width 854 height 379
